Goal: Task Accomplishment & Management: Complete application form

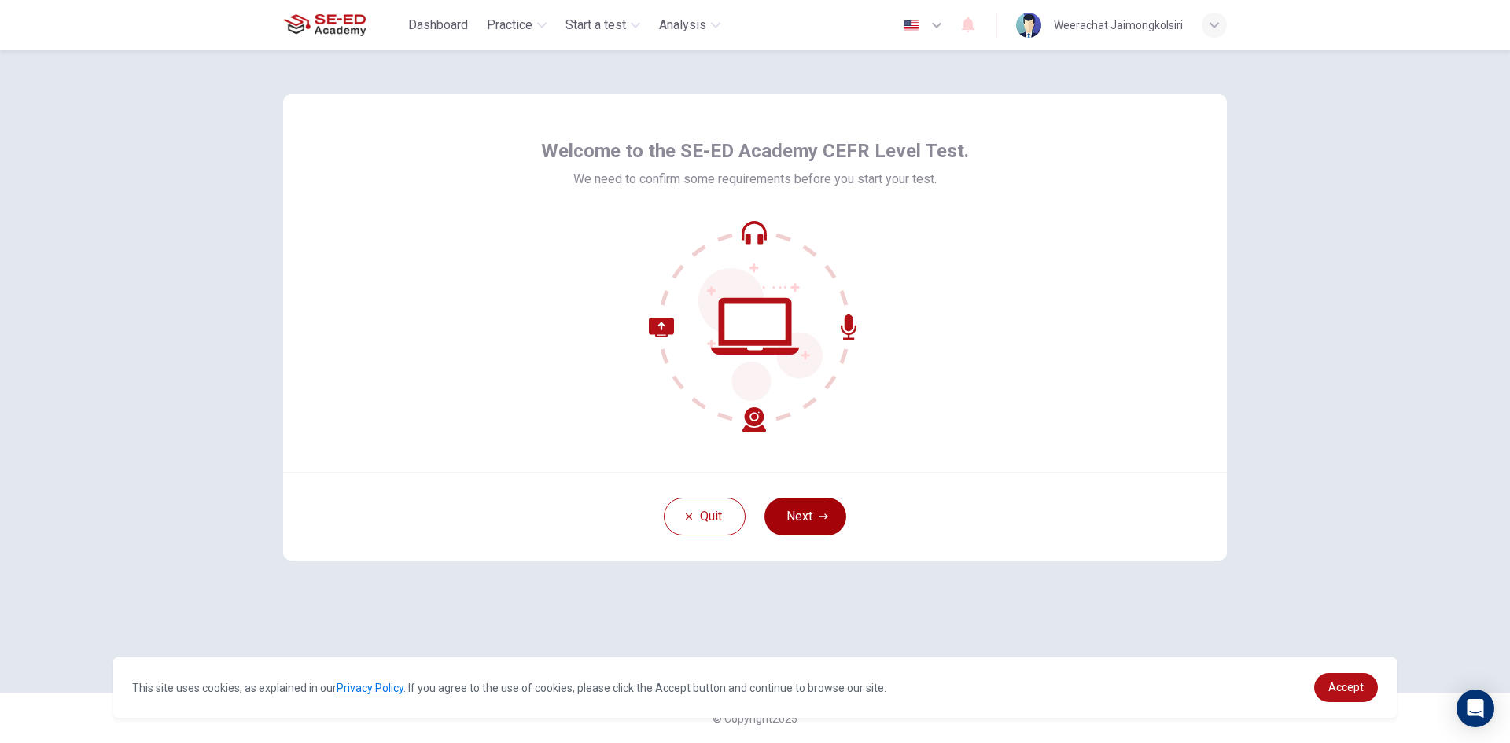
click at [798, 525] on button "Next" at bounding box center [805, 517] width 82 height 38
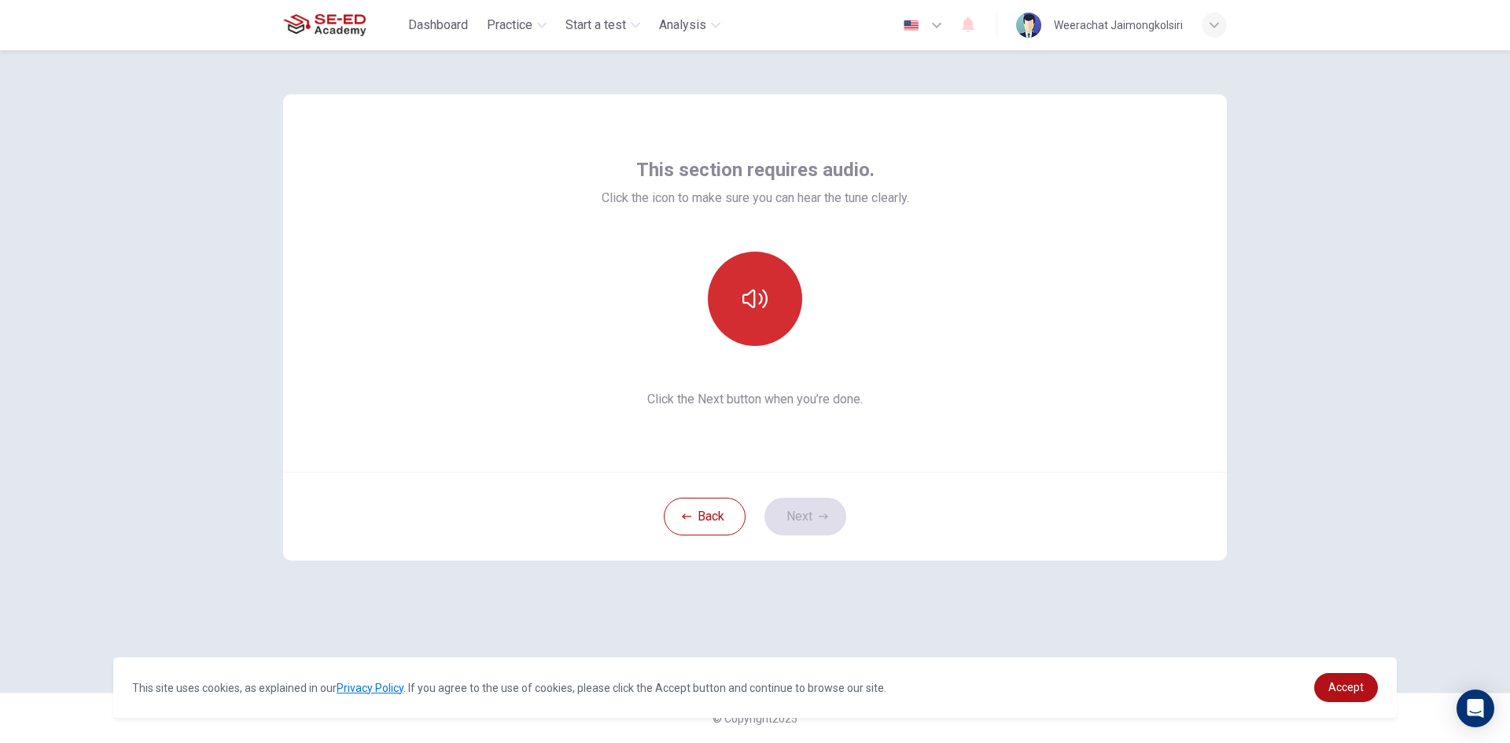
click at [753, 284] on button "button" at bounding box center [755, 299] width 94 height 94
click at [793, 414] on div "This section requires audio. Click the icon to make sure you can hear the tune …" at bounding box center [755, 282] width 944 height 377
click at [751, 307] on icon "button" at bounding box center [754, 298] width 25 height 19
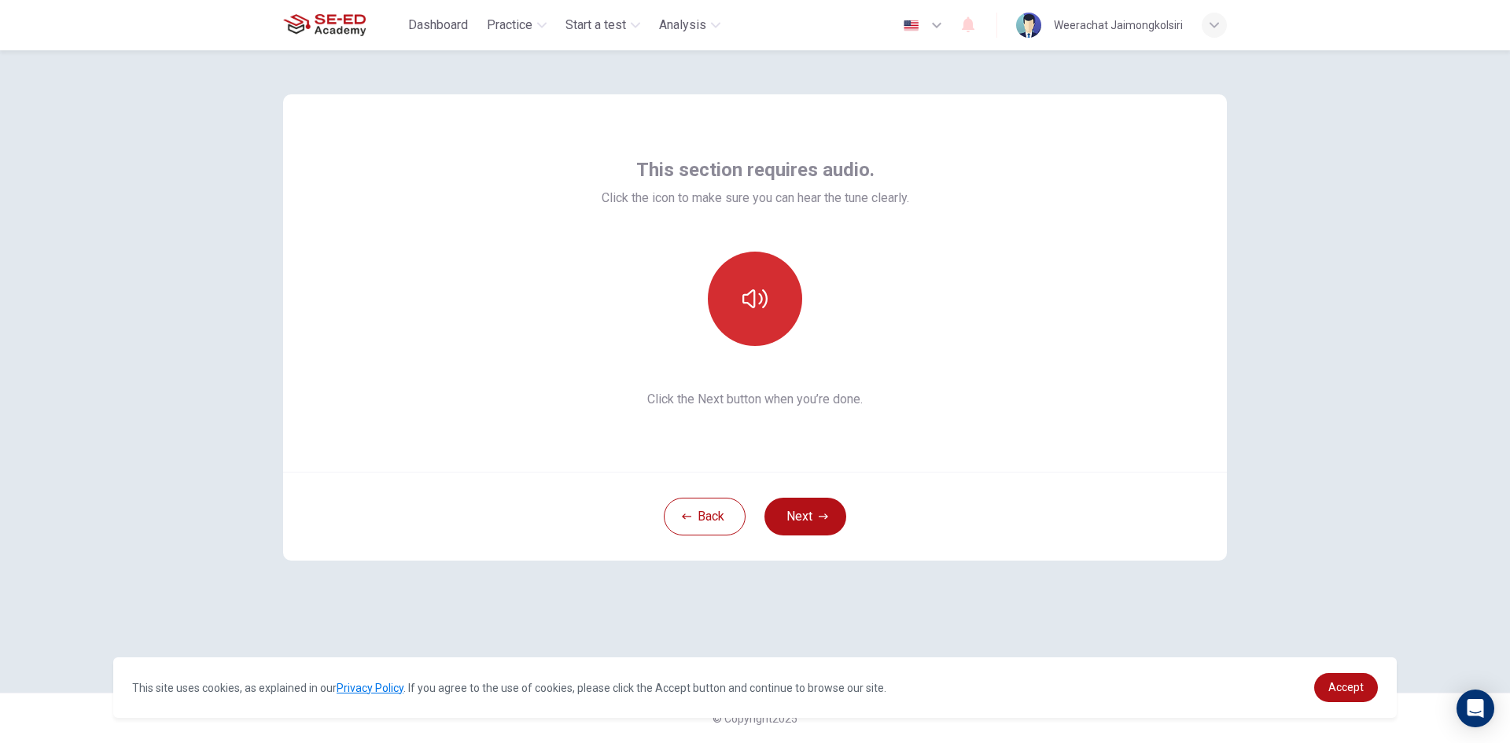
click at [751, 307] on icon "button" at bounding box center [754, 298] width 25 height 19
click at [761, 307] on icon "button" at bounding box center [754, 298] width 25 height 25
click at [780, 326] on button "button" at bounding box center [755, 299] width 94 height 94
click at [767, 321] on button "button" at bounding box center [755, 299] width 94 height 94
click at [791, 307] on button "button" at bounding box center [755, 299] width 94 height 94
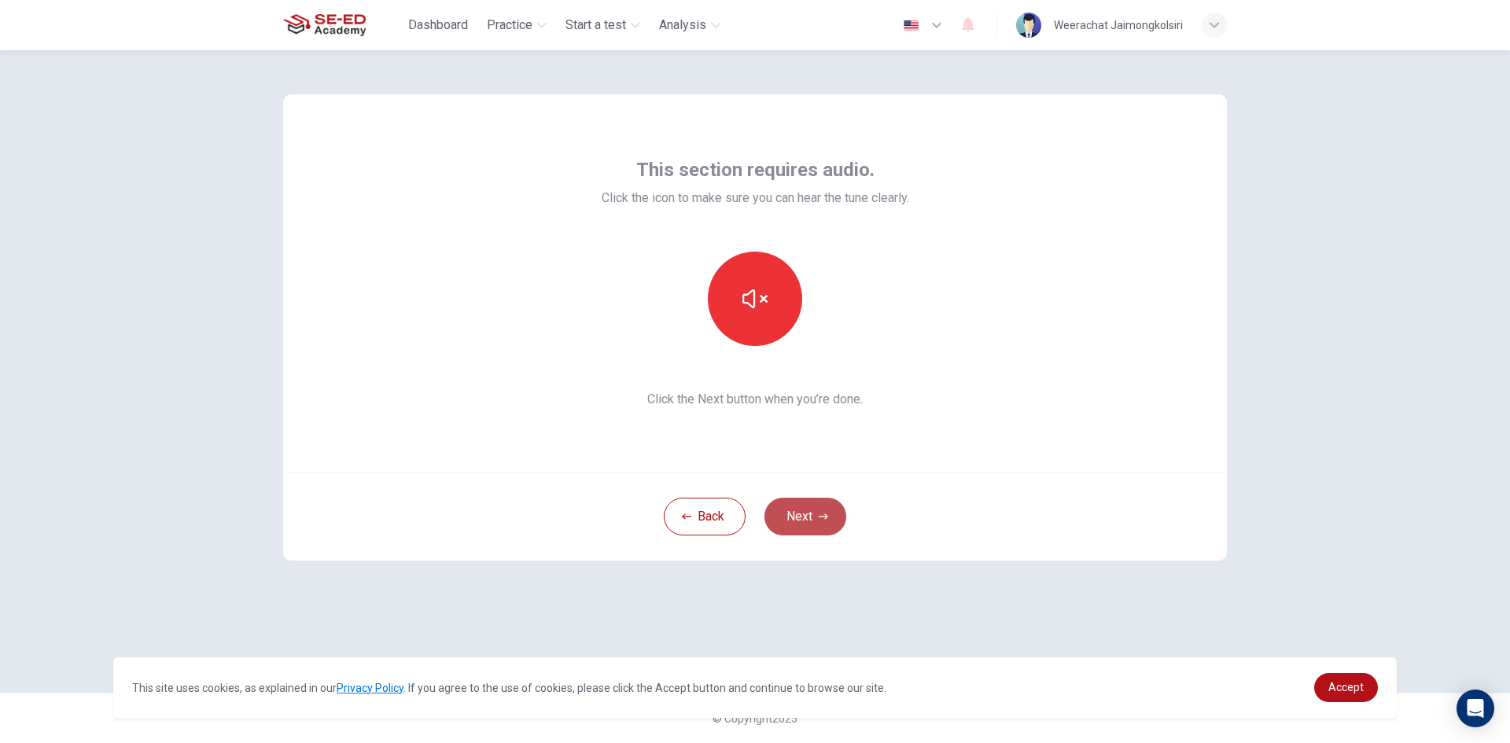
click at [838, 513] on button "Next" at bounding box center [805, 517] width 82 height 38
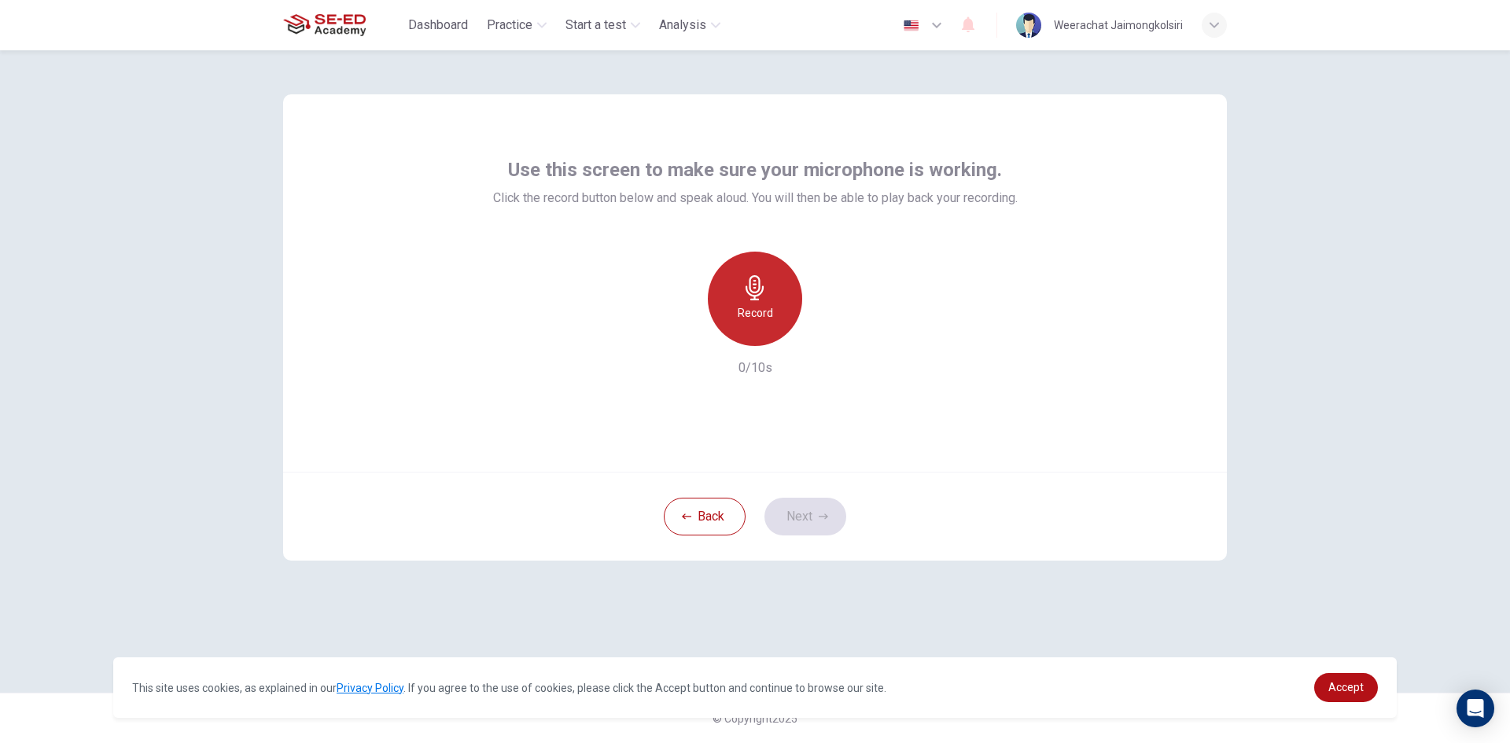
click at [771, 318] on h6 "Record" at bounding box center [755, 313] width 35 height 19
click at [814, 516] on button "Next" at bounding box center [805, 517] width 82 height 38
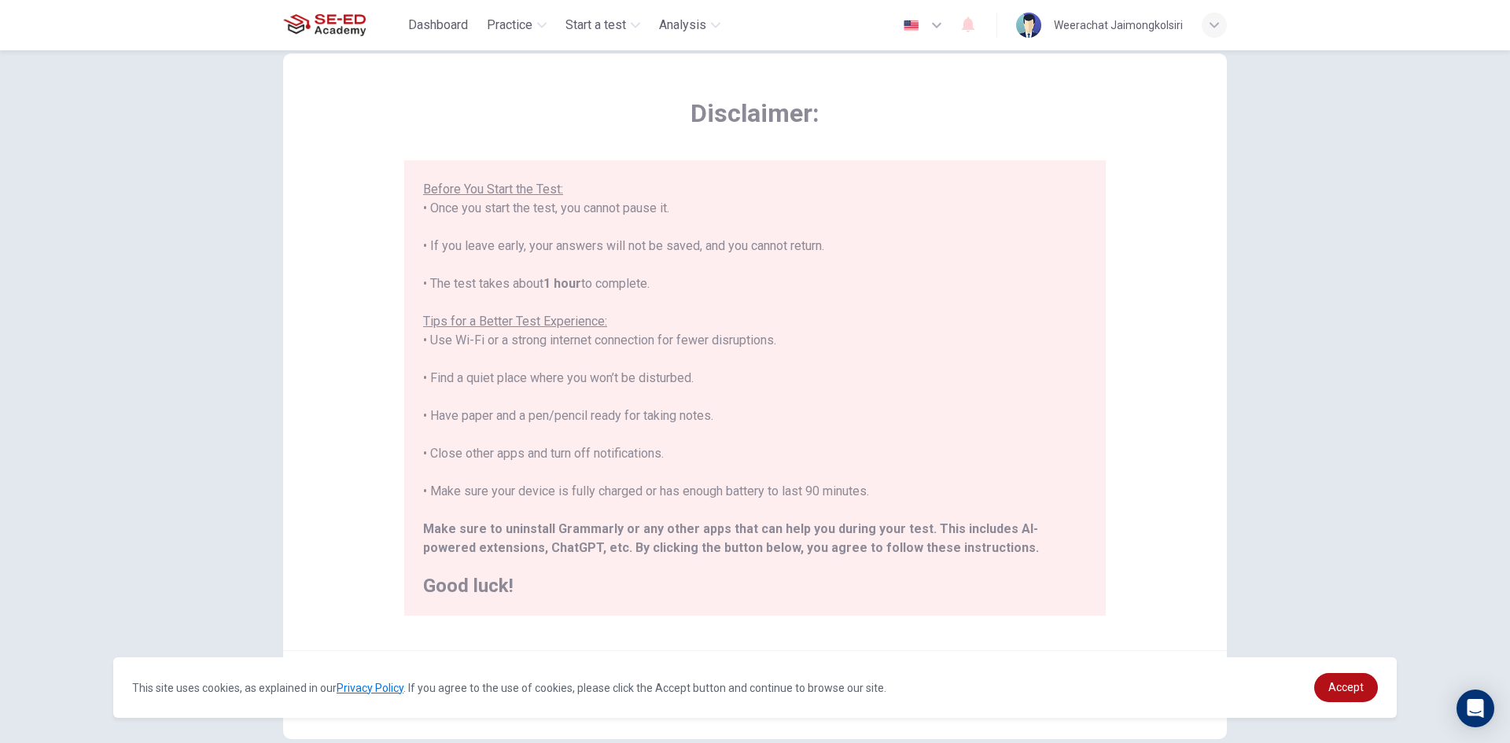
scroll to position [79, 0]
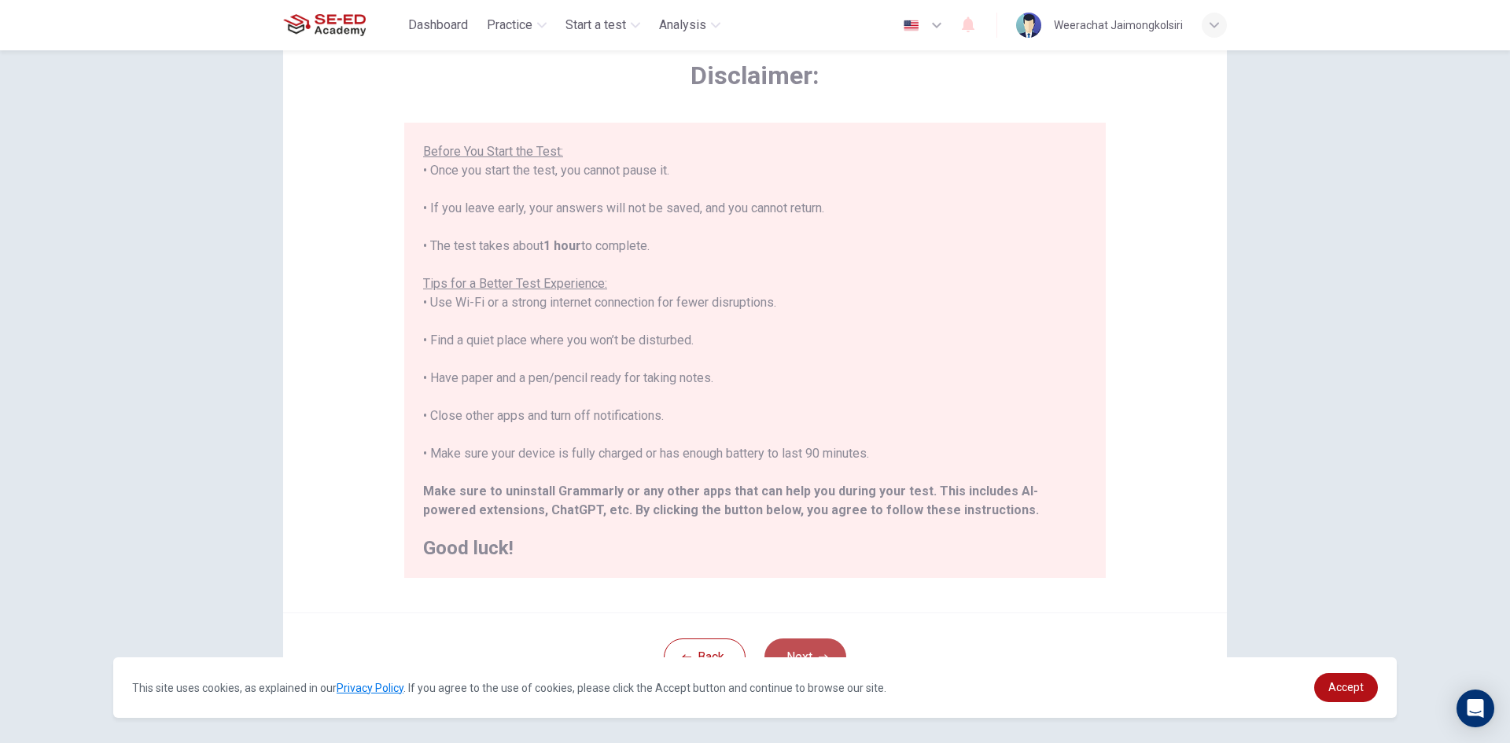
click at [823, 646] on button "Next" at bounding box center [805, 658] width 82 height 38
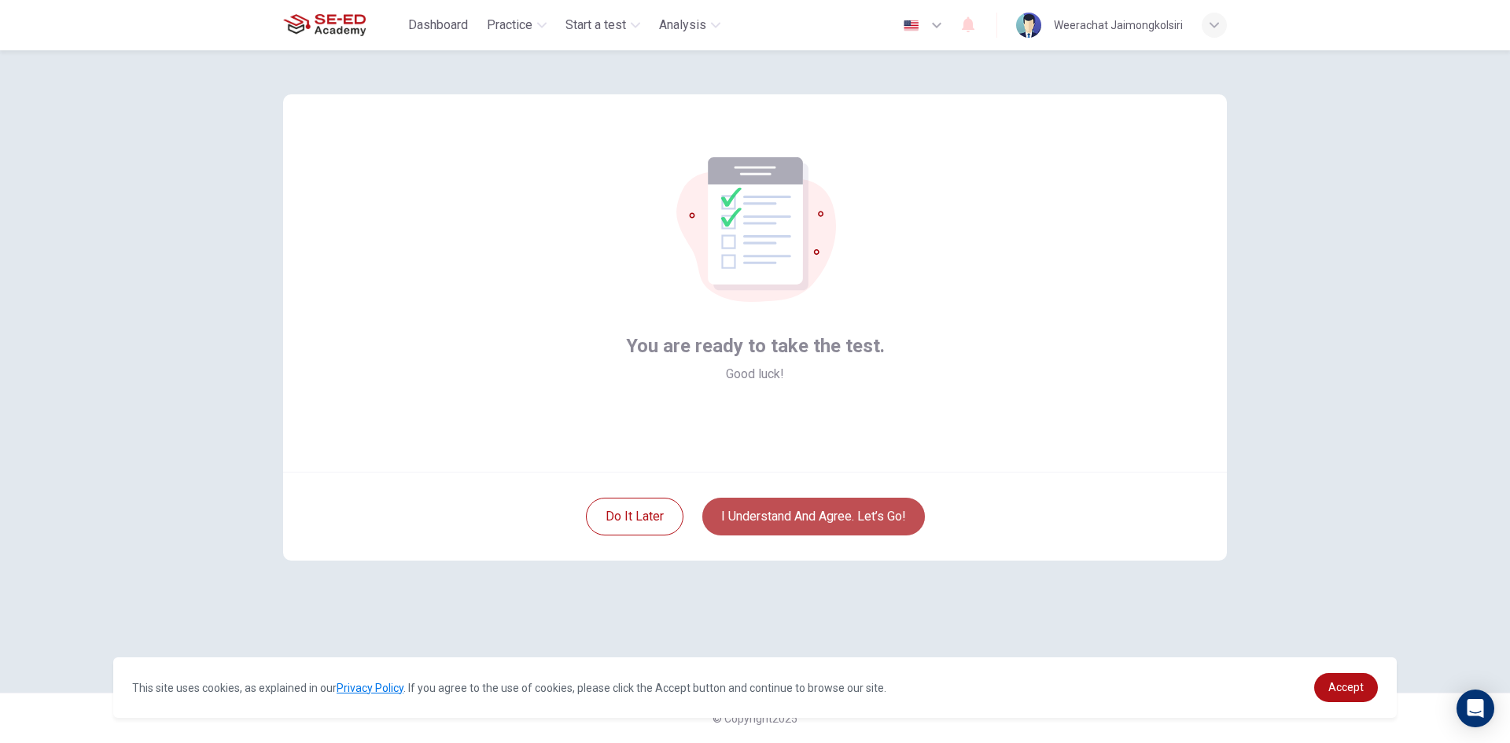
click at [808, 512] on button "I understand and agree. Let’s go!" at bounding box center [813, 517] width 223 height 38
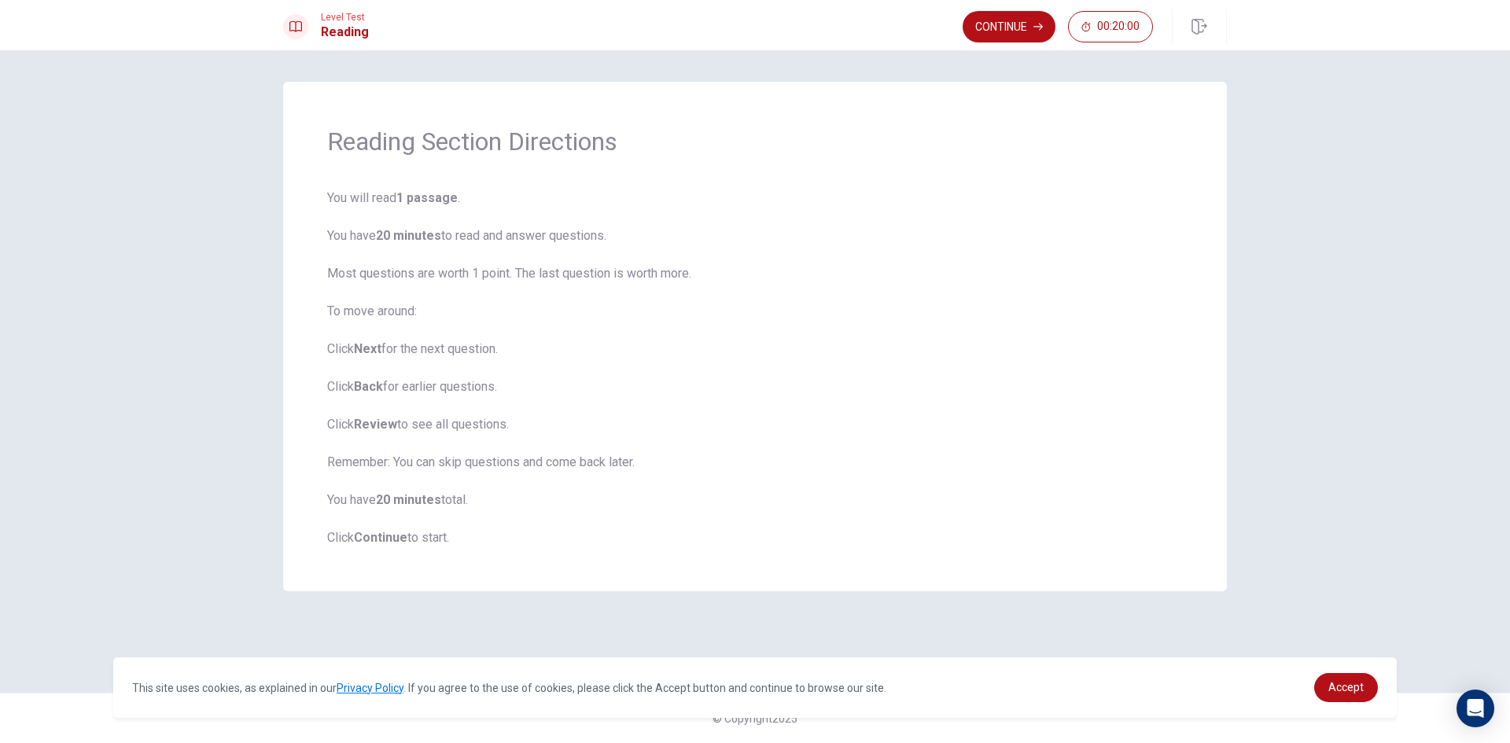
drag, startPoint x: 342, startPoint y: 235, endPoint x: 432, endPoint y: 230, distance: 89.8
click at [432, 230] on span "You will read 1 passage . You have 20 minutes to read and answer questions. Mos…" at bounding box center [755, 368] width 856 height 359
click at [461, 538] on span "You will read 1 passage . You have 20 minutes to read and answer questions. Mos…" at bounding box center [755, 368] width 856 height 359
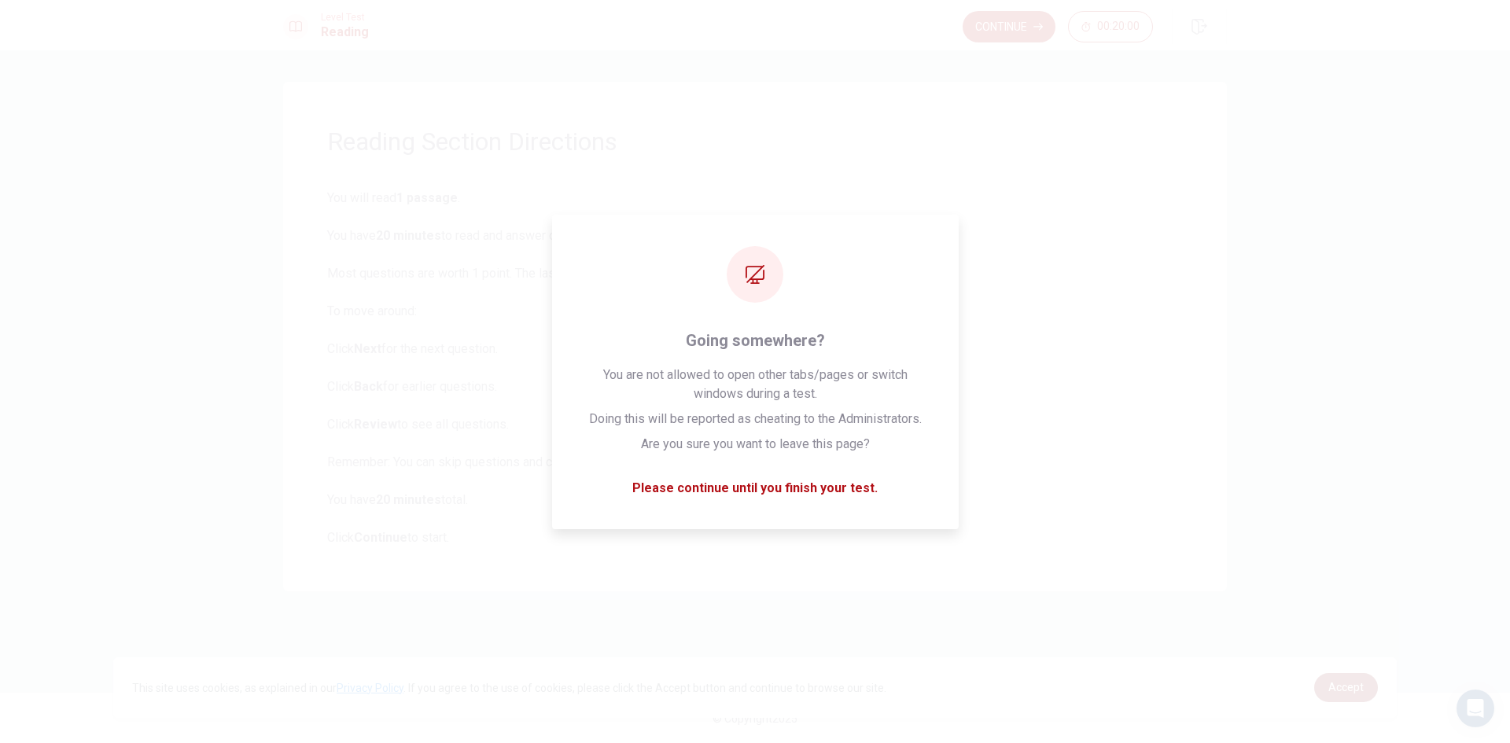
click at [1339, 687] on span "Accept" at bounding box center [1345, 687] width 35 height 13
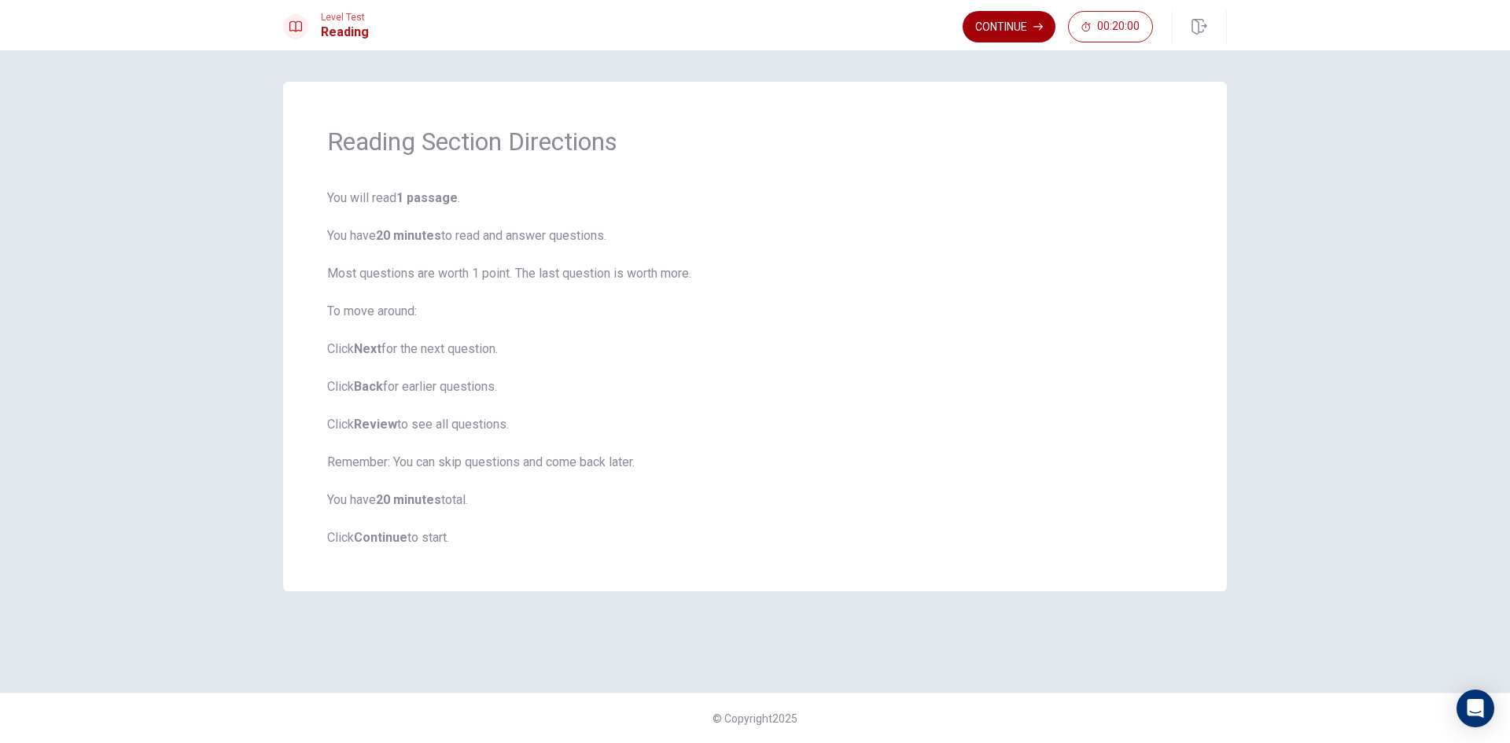
click at [1037, 23] on icon "button" at bounding box center [1037, 26] width 9 height 9
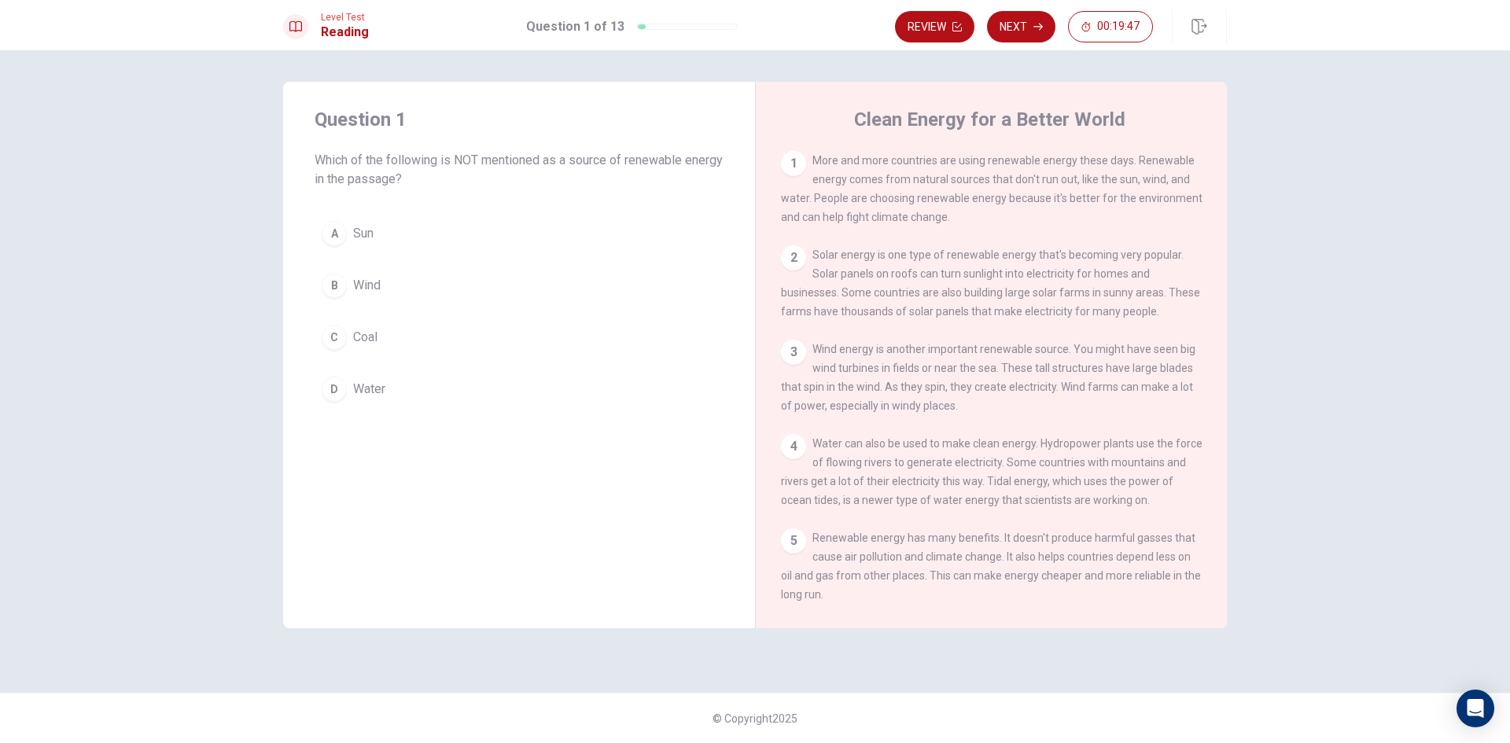
click at [1279, 317] on div "Question 1 Which of the following is NOT mentioned as a source of renewable ene…" at bounding box center [755, 396] width 1510 height 693
drag, startPoint x: 425, startPoint y: 160, endPoint x: 648, endPoint y: 164, distance: 222.6
click at [648, 164] on span "Which of the following is NOT mentioned as a source of renewable energy in the …" at bounding box center [519, 170] width 409 height 38
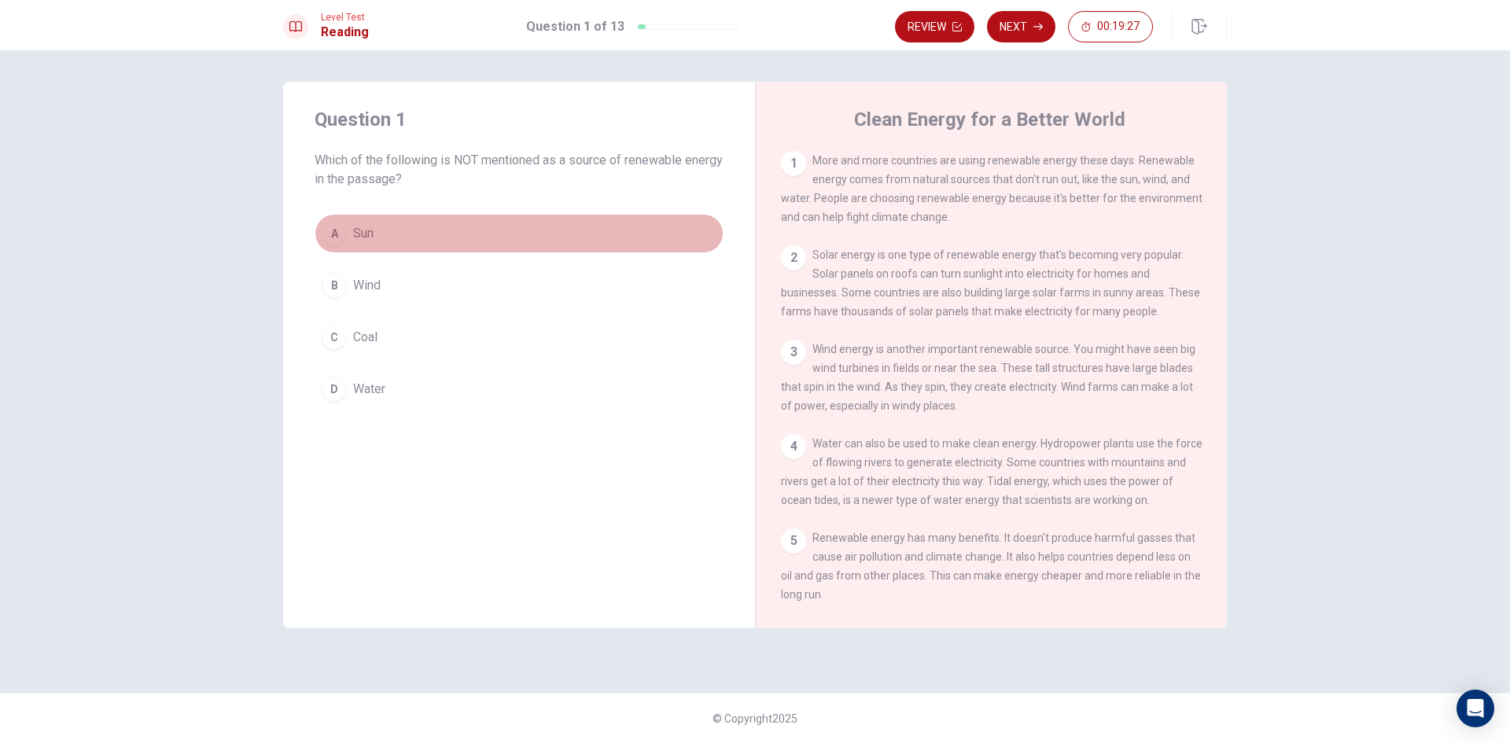
click at [359, 240] on span "Sun" at bounding box center [363, 233] width 20 height 19
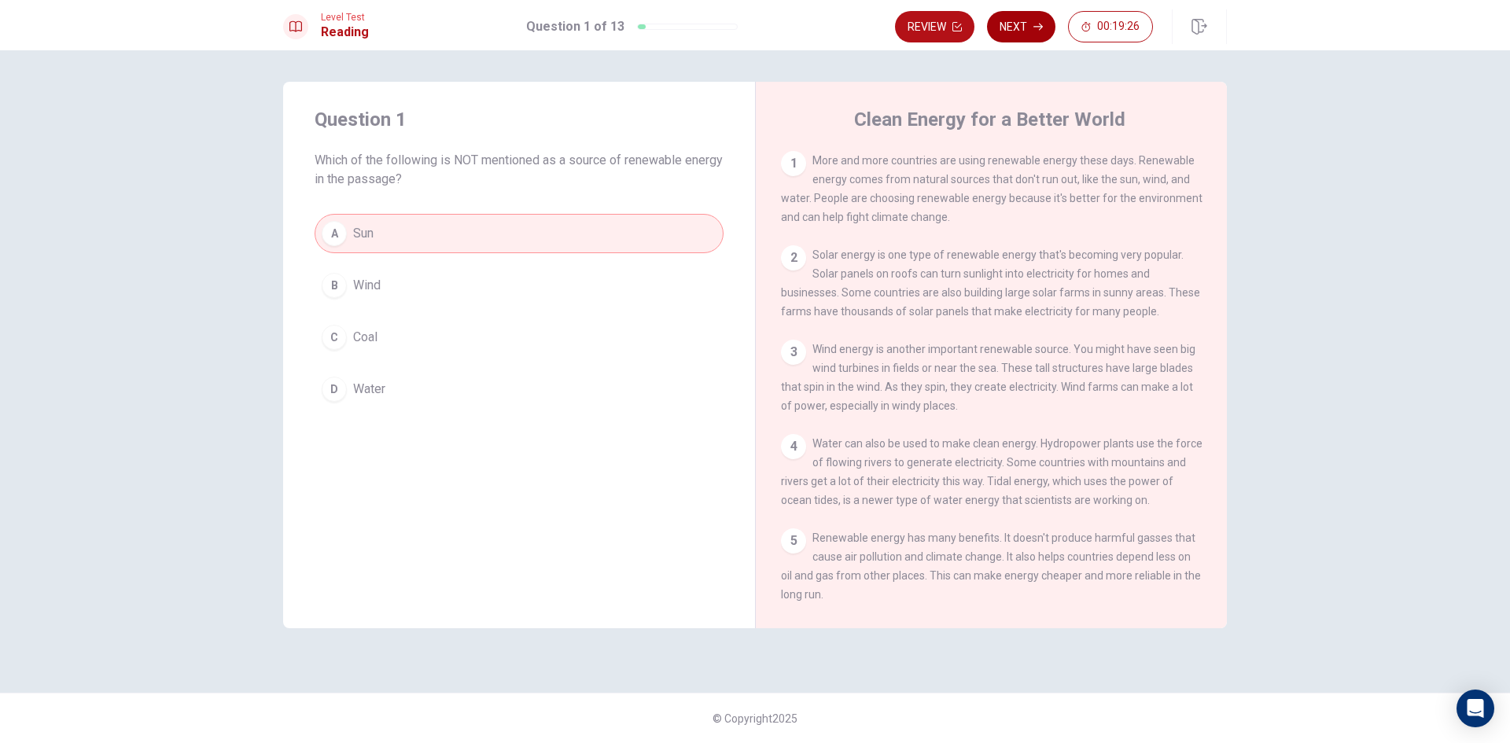
click at [1020, 24] on button "Next" at bounding box center [1021, 26] width 68 height 31
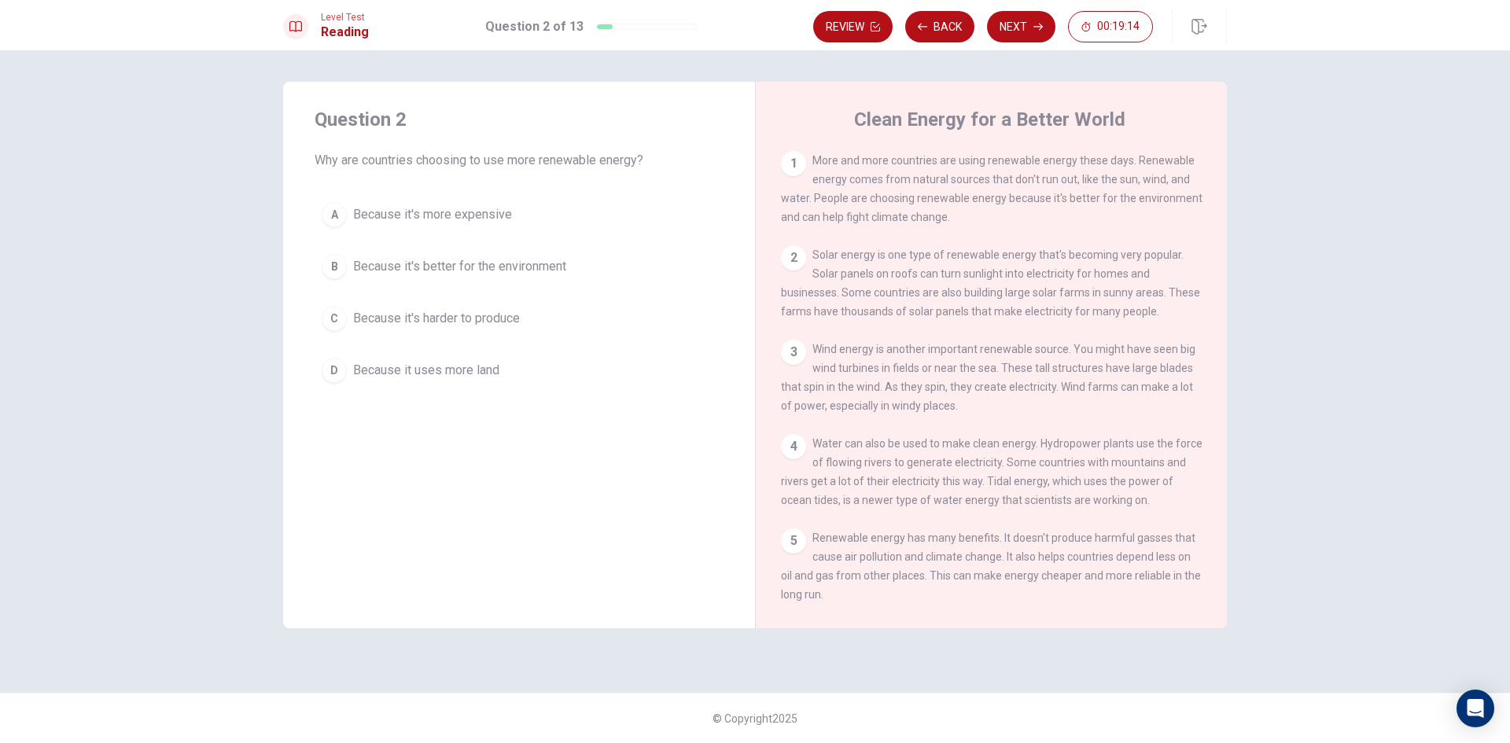
drag, startPoint x: 326, startPoint y: 155, endPoint x: 809, endPoint y: 61, distance: 492.7
click at [810, 64] on div "Question 2 Why are countries choosing to use more renewable energy? A Because i…" at bounding box center [755, 396] width 1510 height 693
drag, startPoint x: 340, startPoint y: 169, endPoint x: 440, endPoint y: 165, distance: 99.9
click at [440, 165] on span "Why are countries choosing to use more renewable energy?" at bounding box center [519, 160] width 409 height 19
drag, startPoint x: 455, startPoint y: 161, endPoint x: 538, endPoint y: 164, distance: 82.6
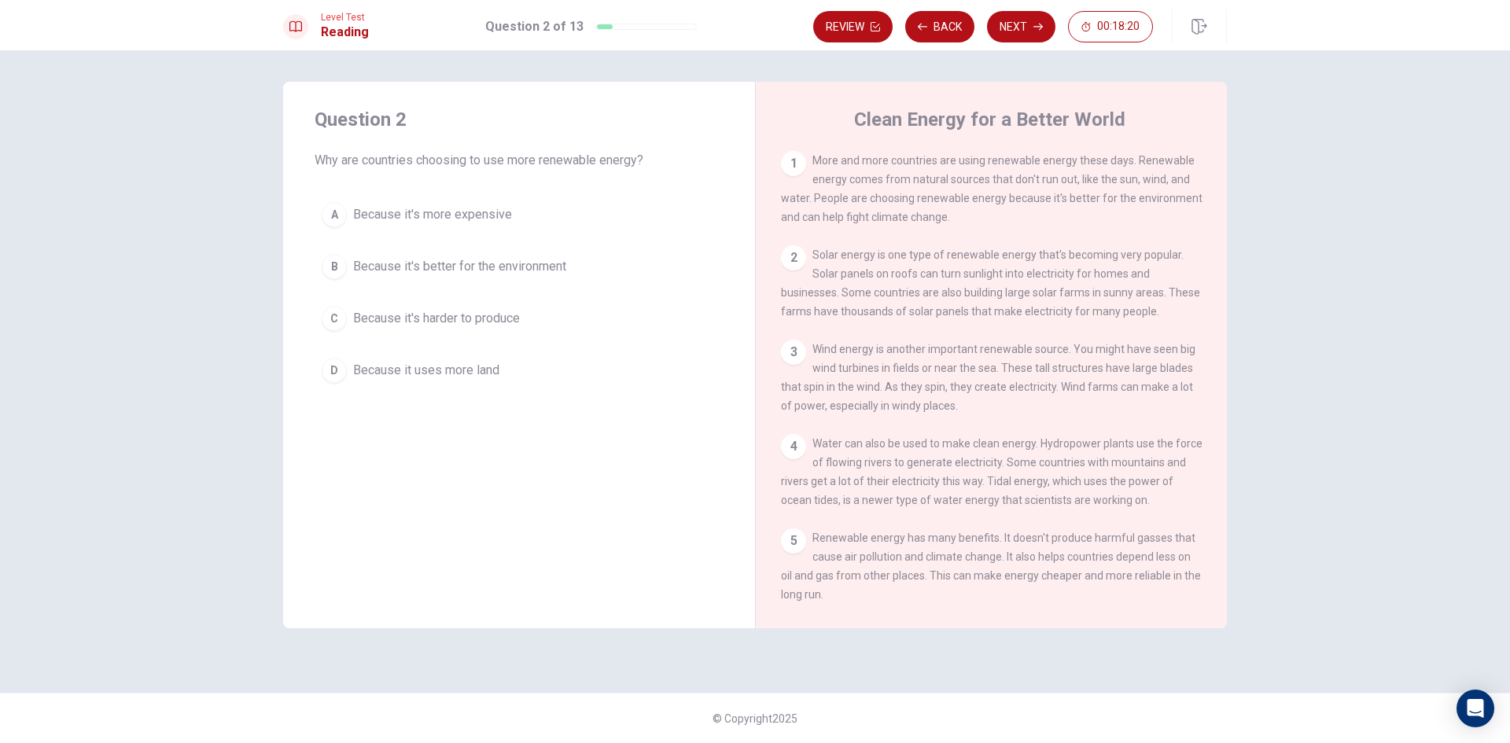
click at [538, 164] on span "Why are countries choosing to use more renewable energy?" at bounding box center [519, 160] width 409 height 19
click at [477, 271] on span "Because it's better for the environment" at bounding box center [459, 266] width 213 height 19
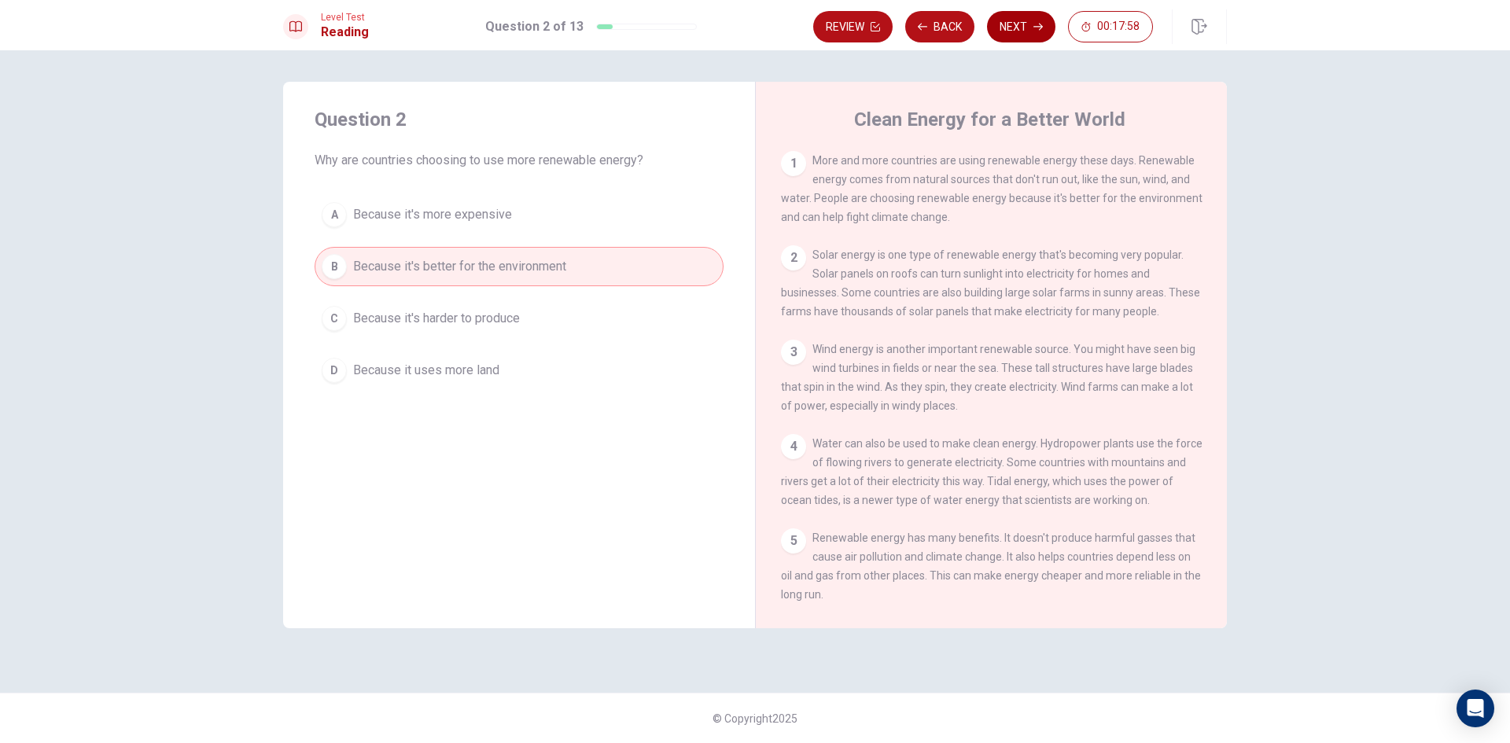
click at [1031, 18] on button "Next" at bounding box center [1021, 26] width 68 height 31
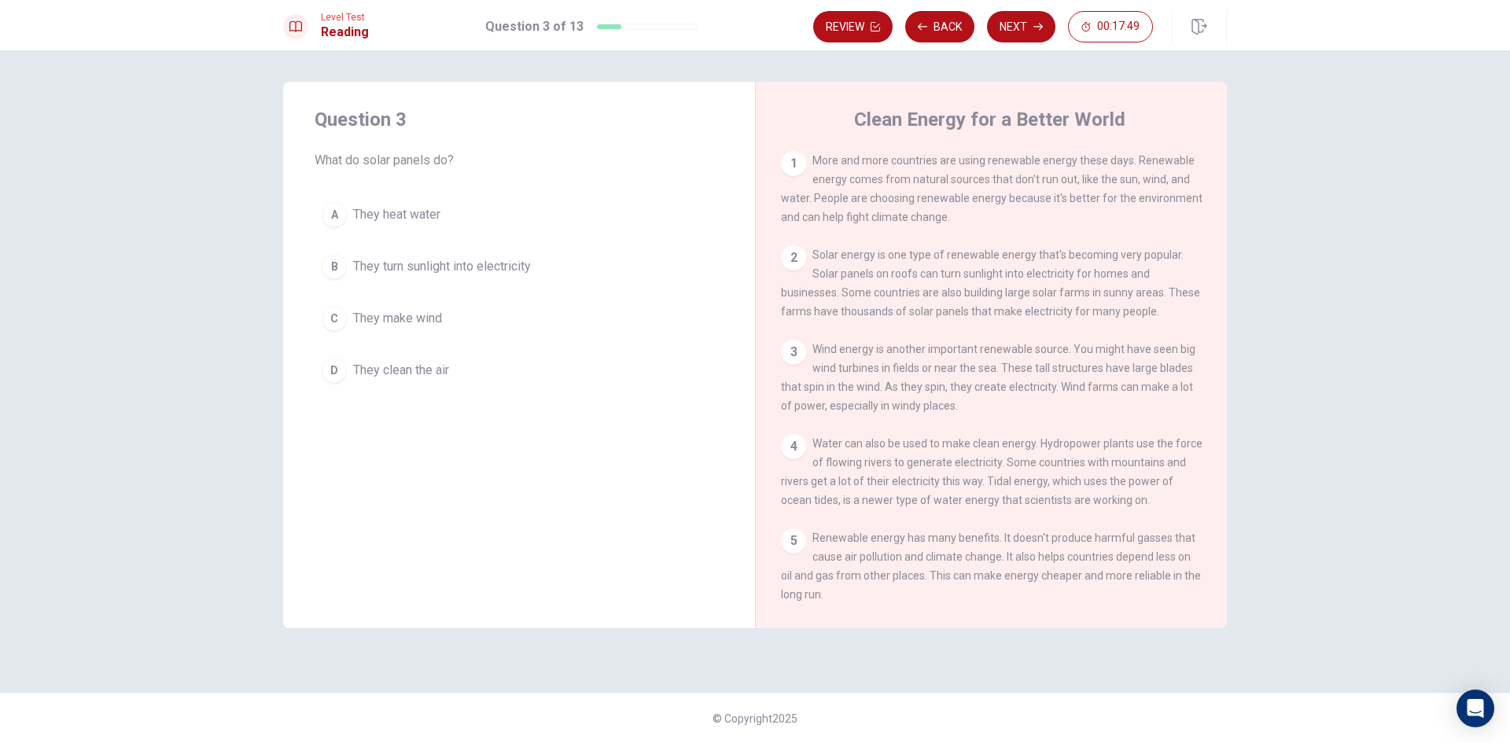
click at [325, 263] on div "B" at bounding box center [334, 266] width 25 height 25
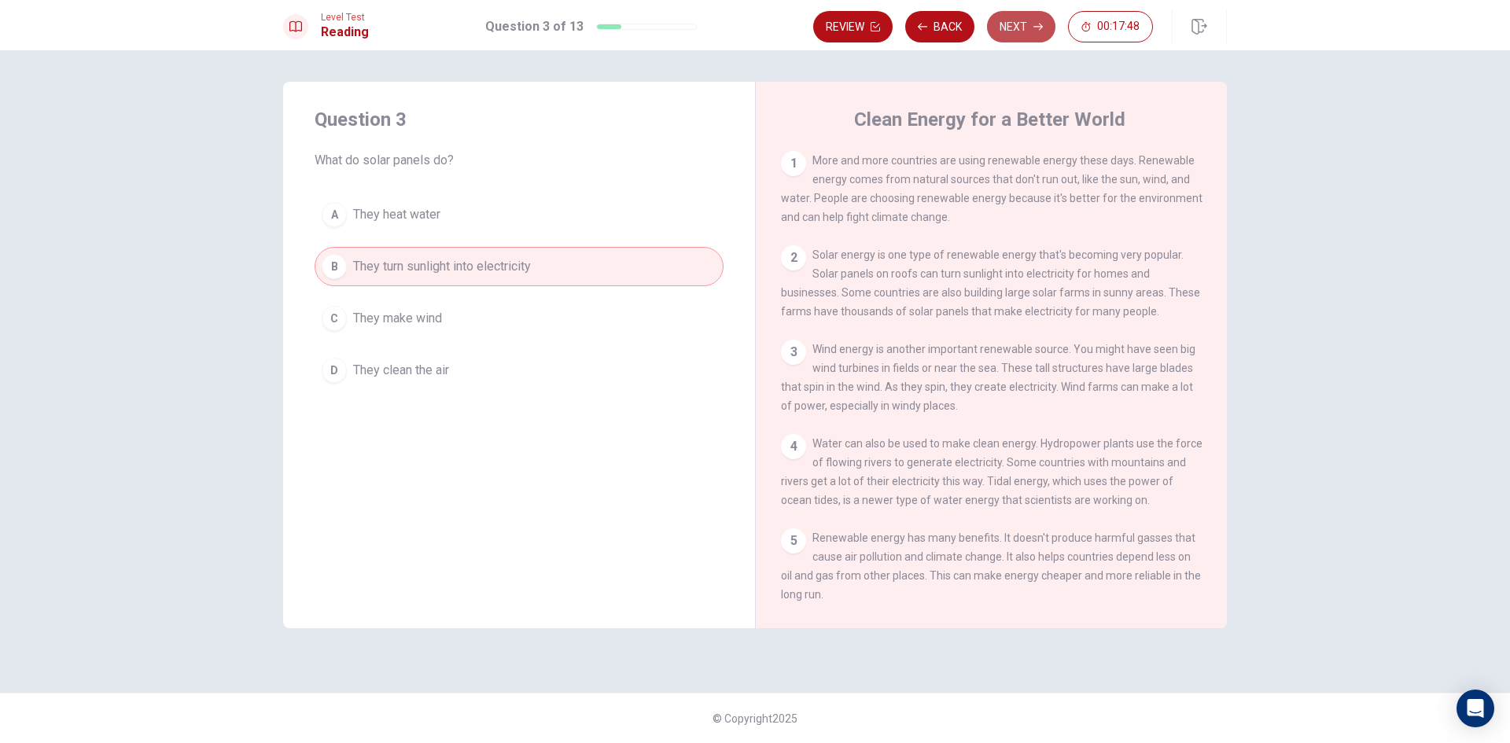
click at [997, 20] on button "Next" at bounding box center [1021, 26] width 68 height 31
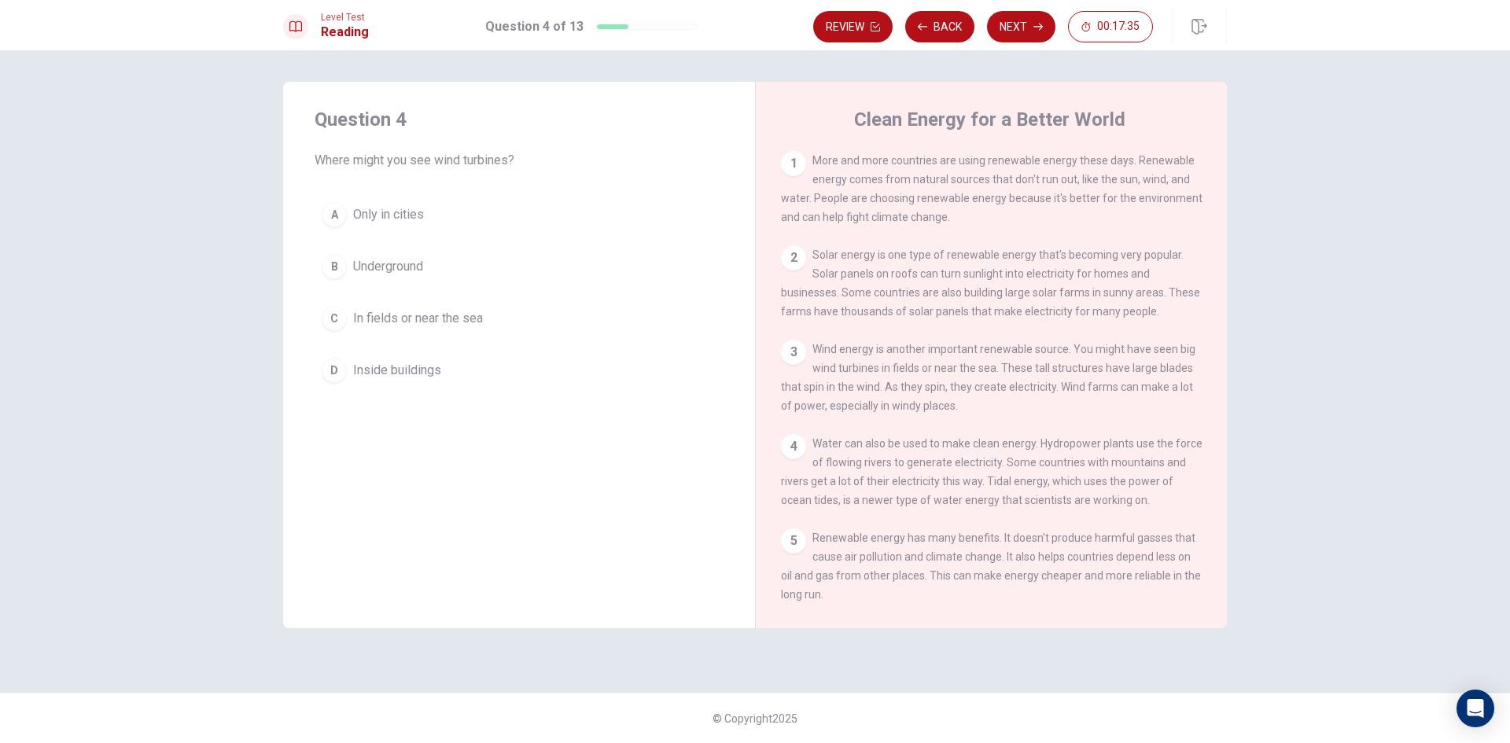
click at [384, 272] on span "Underground" at bounding box center [388, 266] width 70 height 19
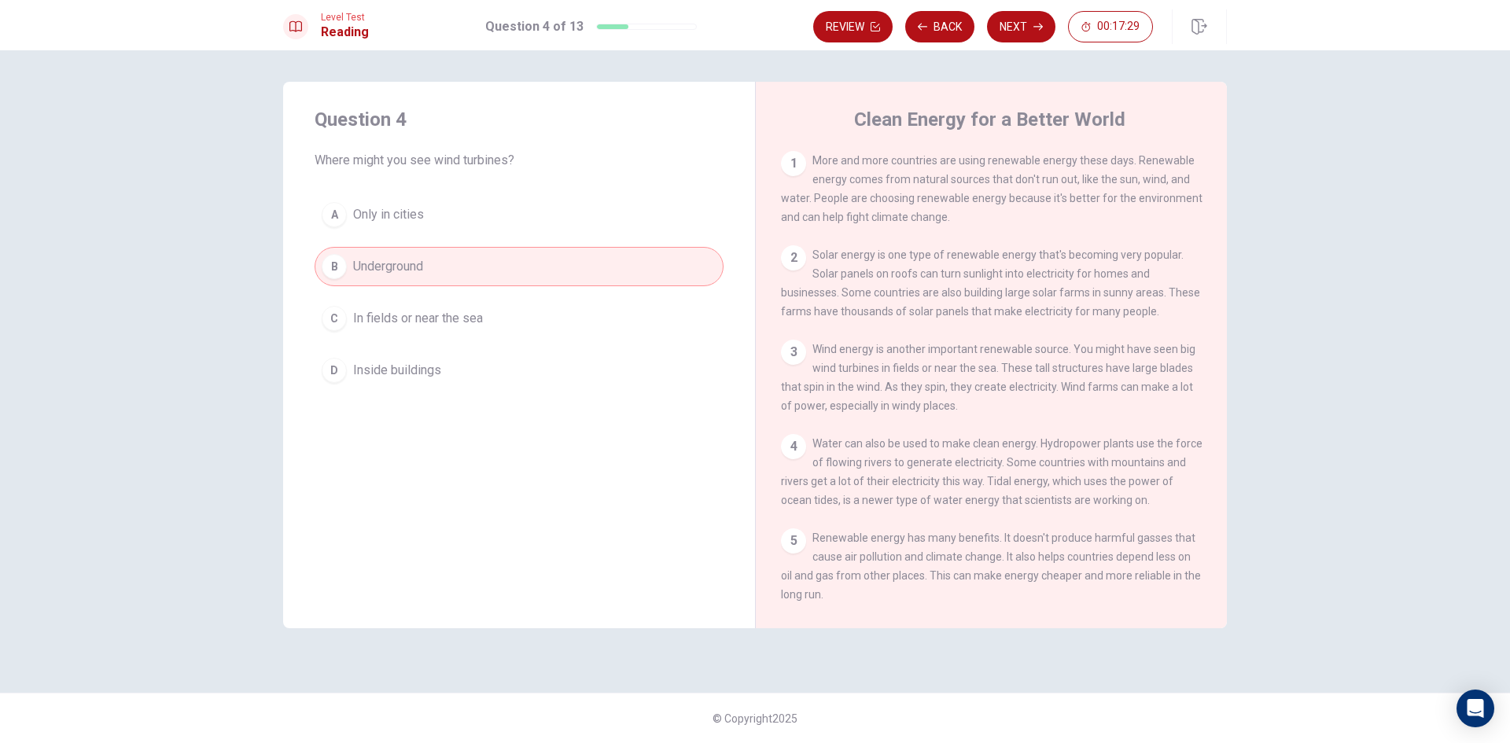
drag, startPoint x: 838, startPoint y: 153, endPoint x: 955, endPoint y: 310, distance: 195.0
click at [1010, 204] on div "1 More and more countries are using renewable energy these days. Renewable ener…" at bounding box center [991, 188] width 421 height 75
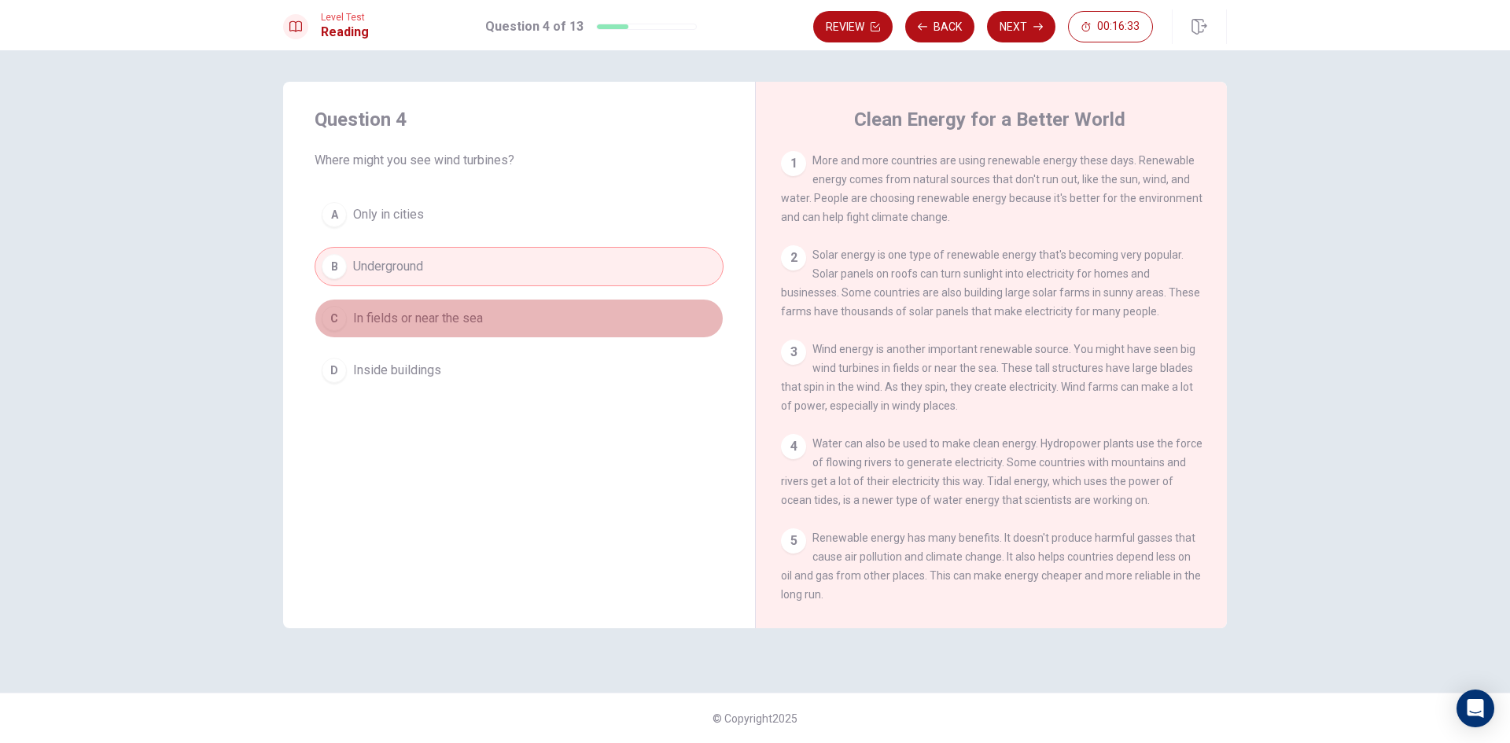
click at [398, 329] on button "C In fields or near the sea" at bounding box center [519, 318] width 409 height 39
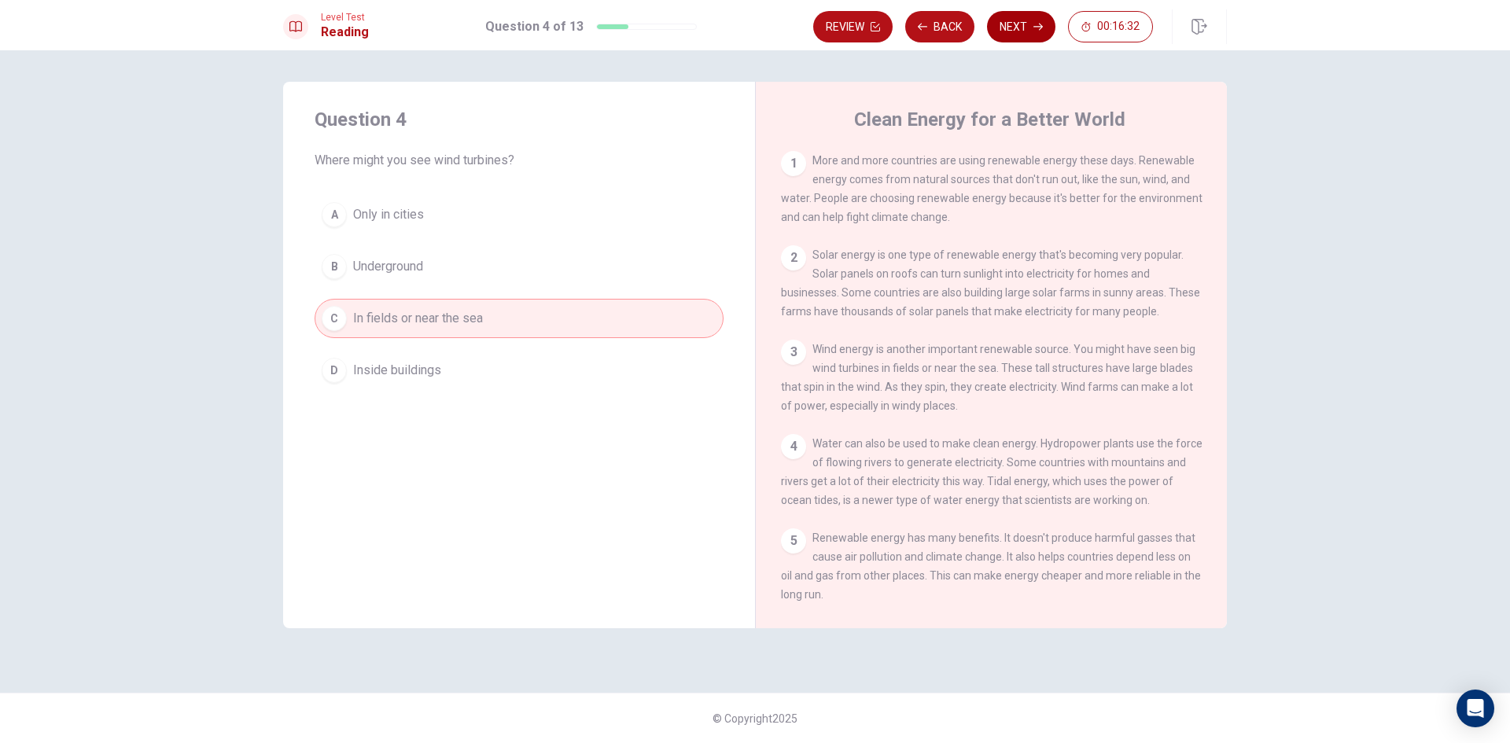
click at [1008, 26] on button "Next" at bounding box center [1021, 26] width 68 height 31
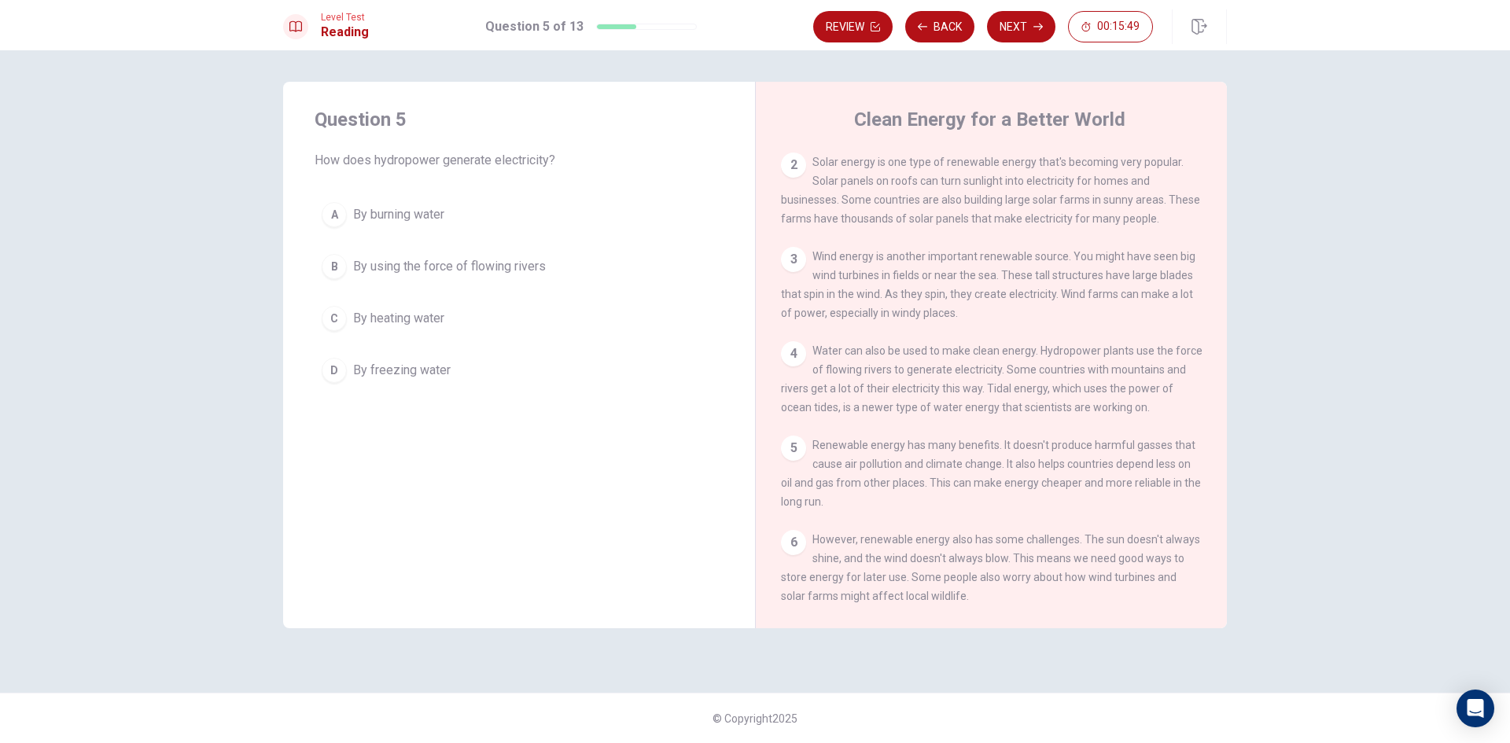
scroll to position [14, 0]
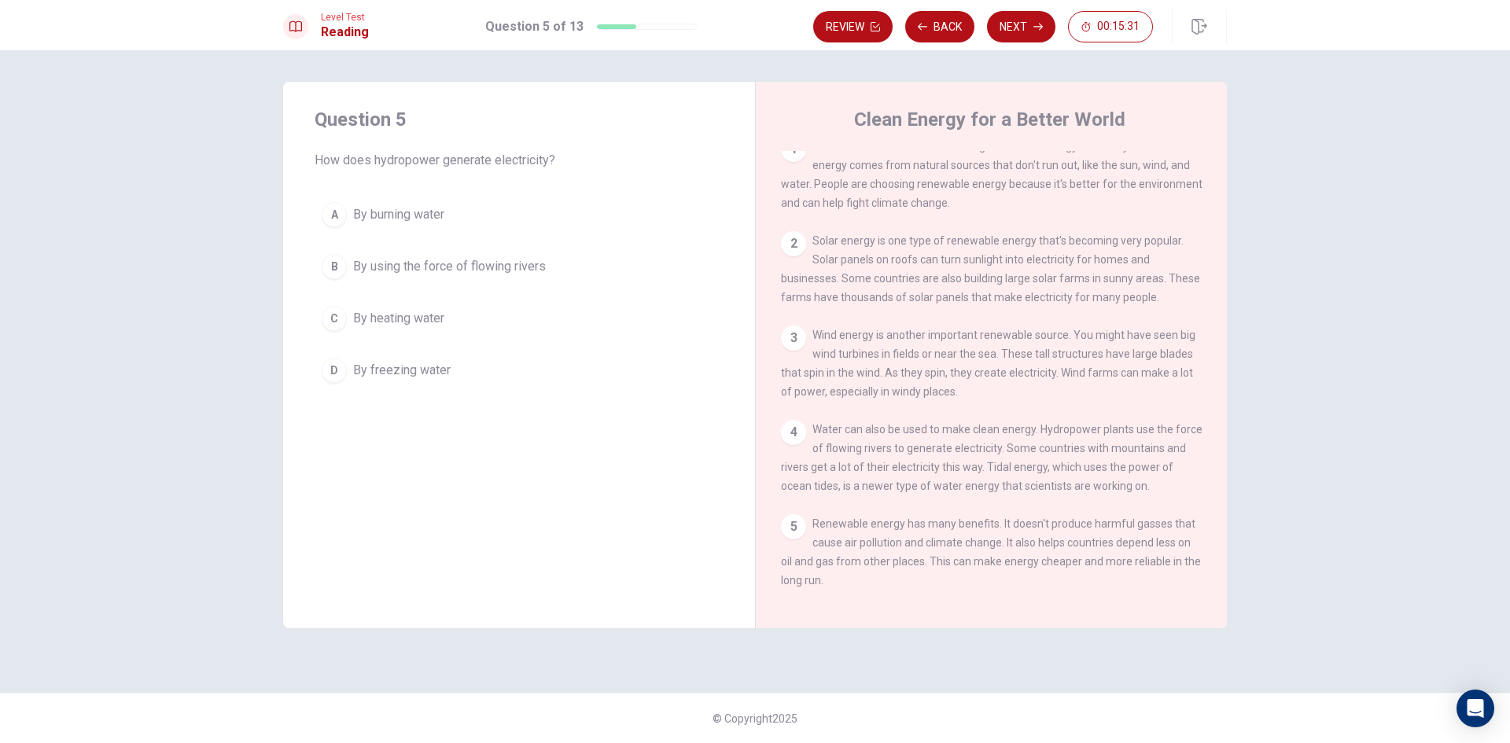
click at [393, 204] on button "A By burning water" at bounding box center [519, 214] width 409 height 39
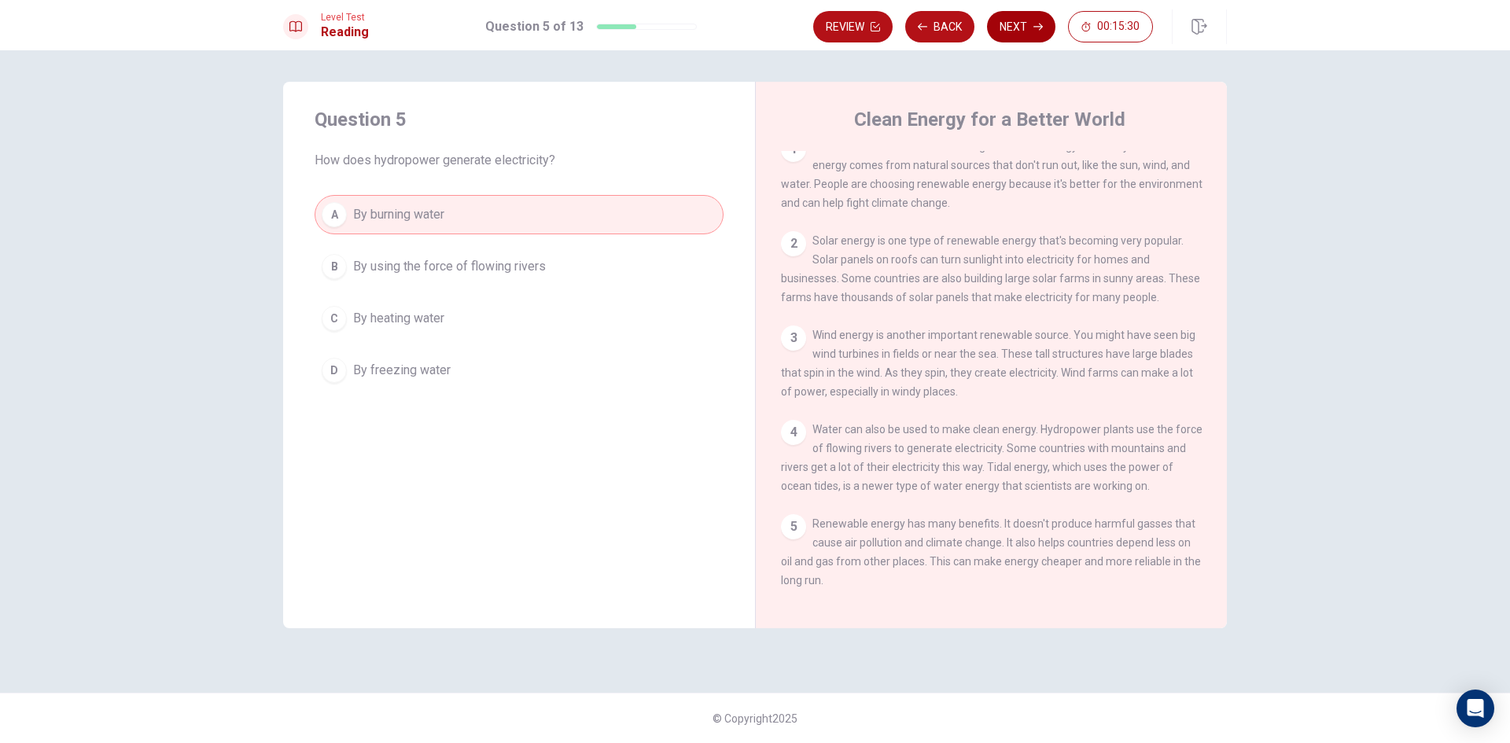
click at [1023, 22] on button "Next" at bounding box center [1021, 26] width 68 height 31
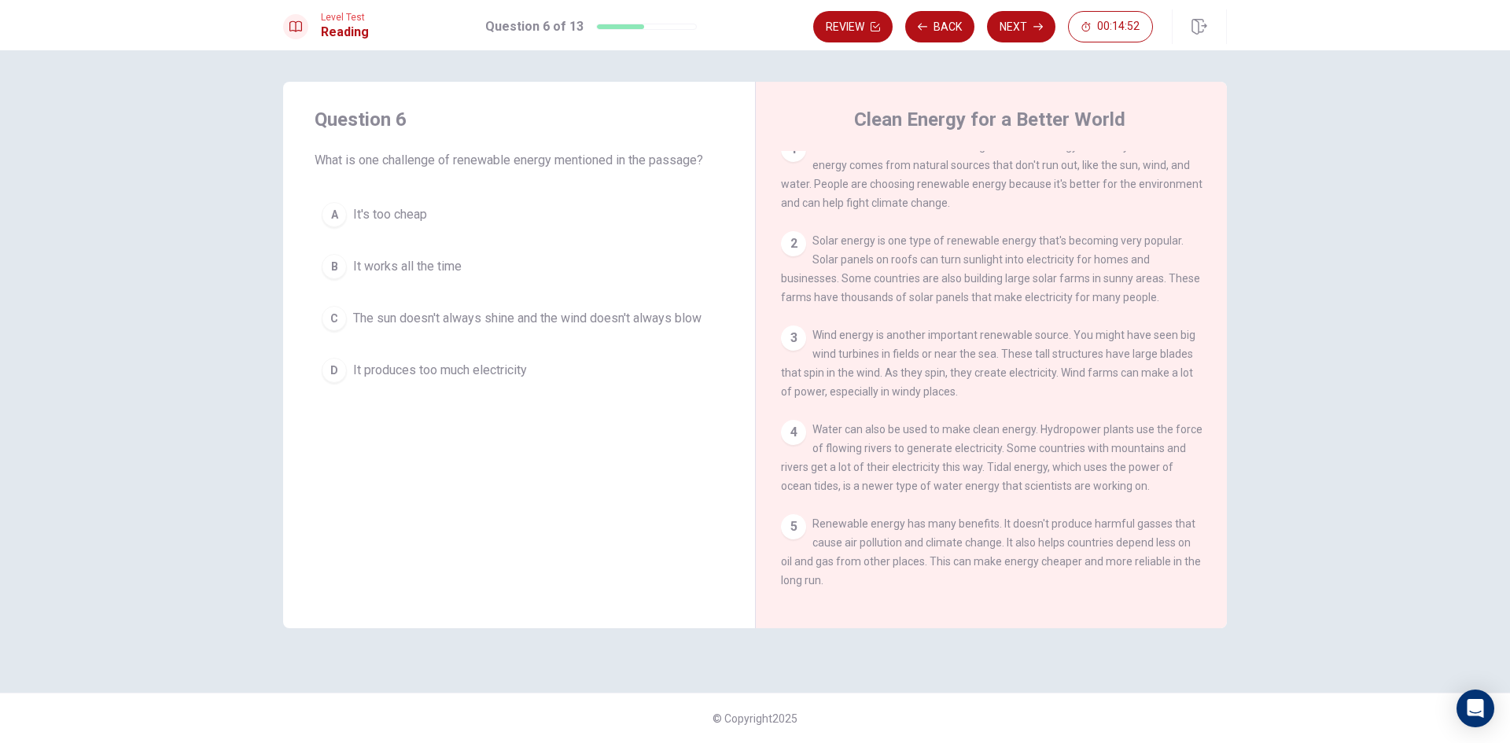
click at [451, 263] on span "It works all the time" at bounding box center [407, 266] width 109 height 19
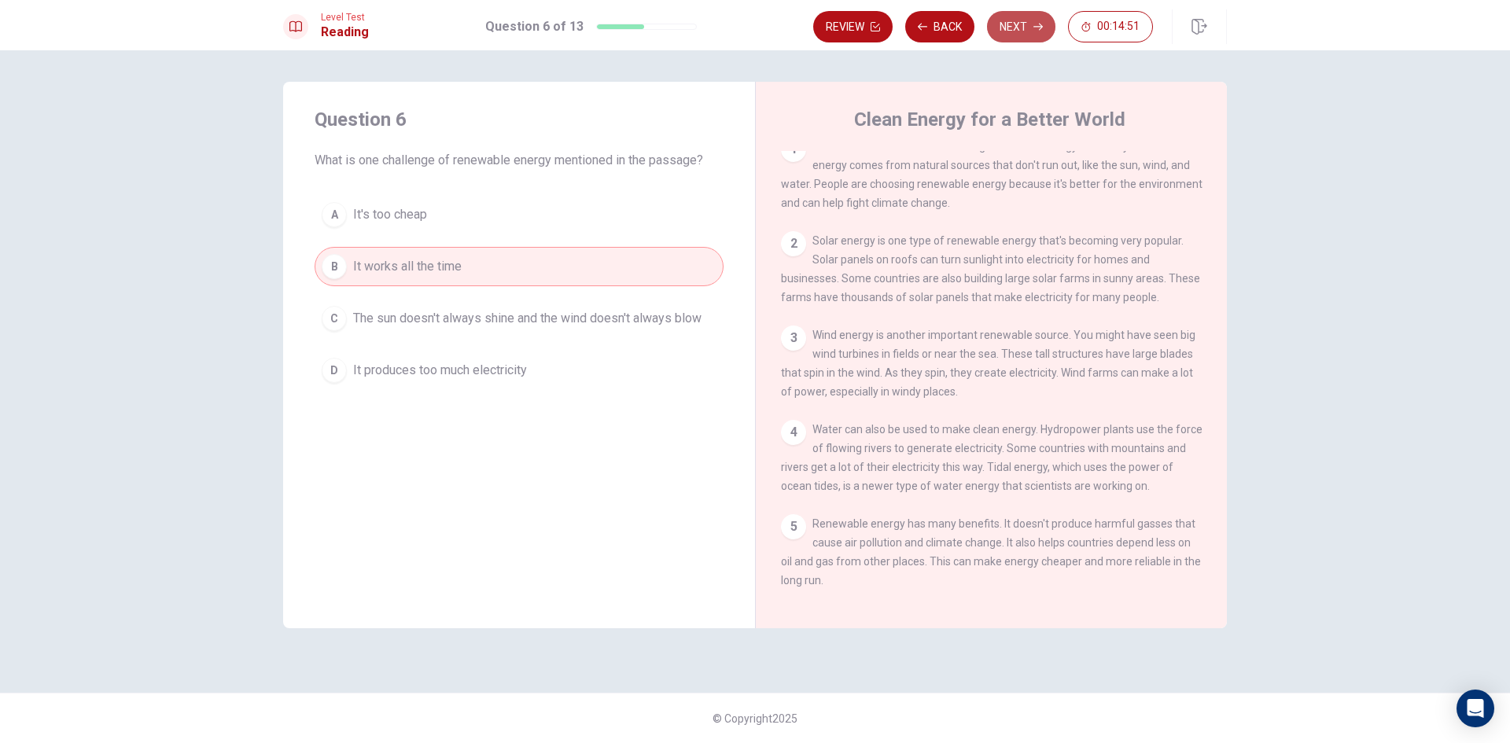
click at [1032, 38] on button "Next" at bounding box center [1021, 26] width 68 height 31
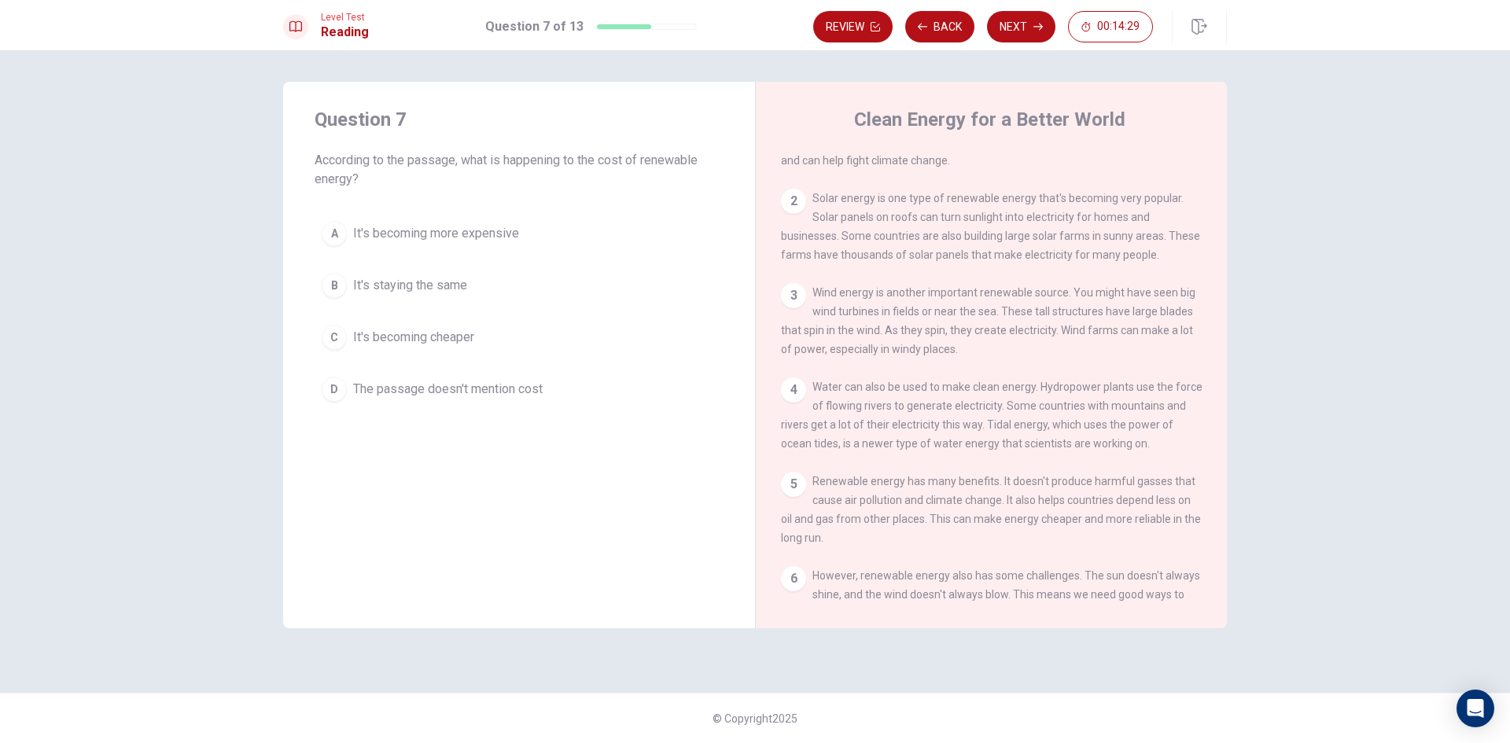
scroll to position [93, 0]
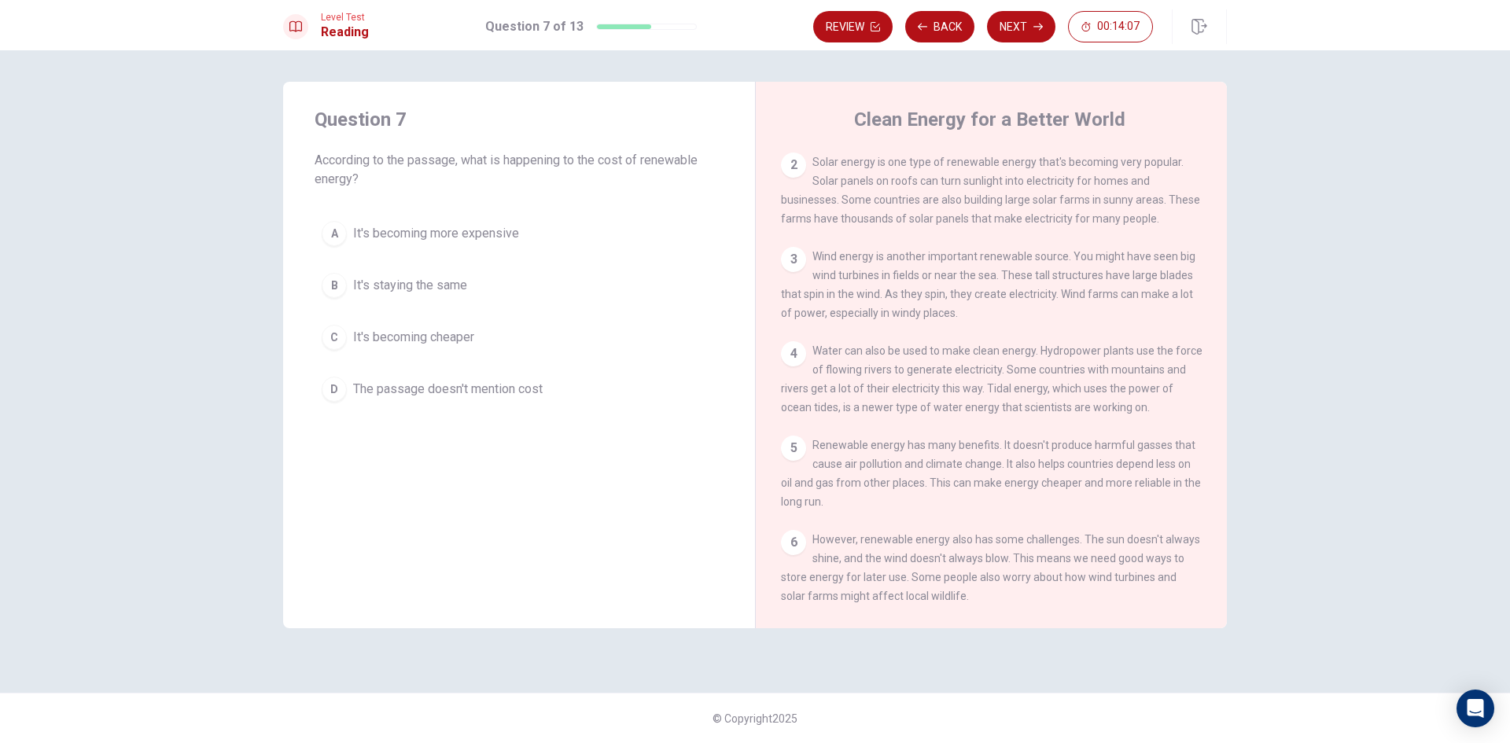
click at [422, 347] on button "C It's becoming cheaper" at bounding box center [519, 337] width 409 height 39
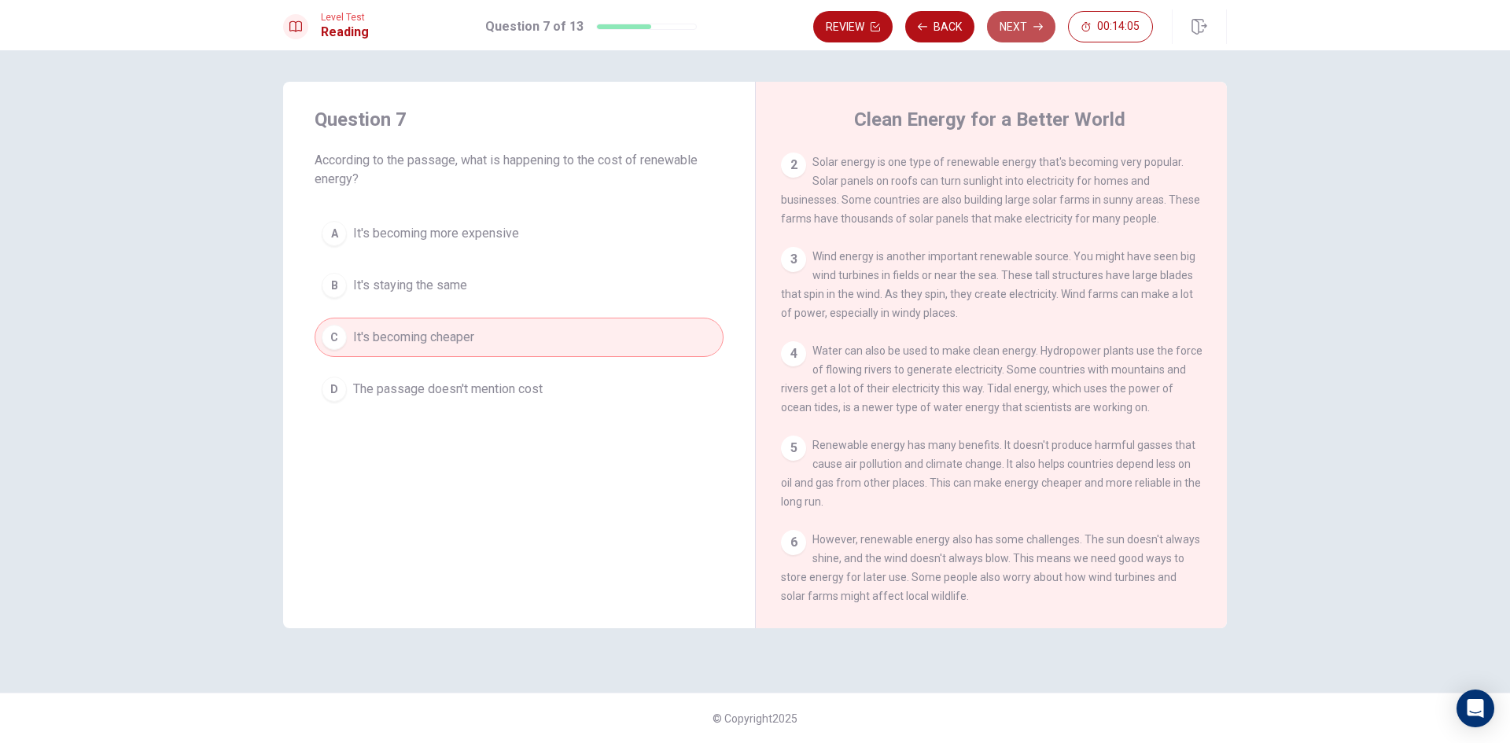
click at [1042, 24] on icon "button" at bounding box center [1037, 26] width 9 height 9
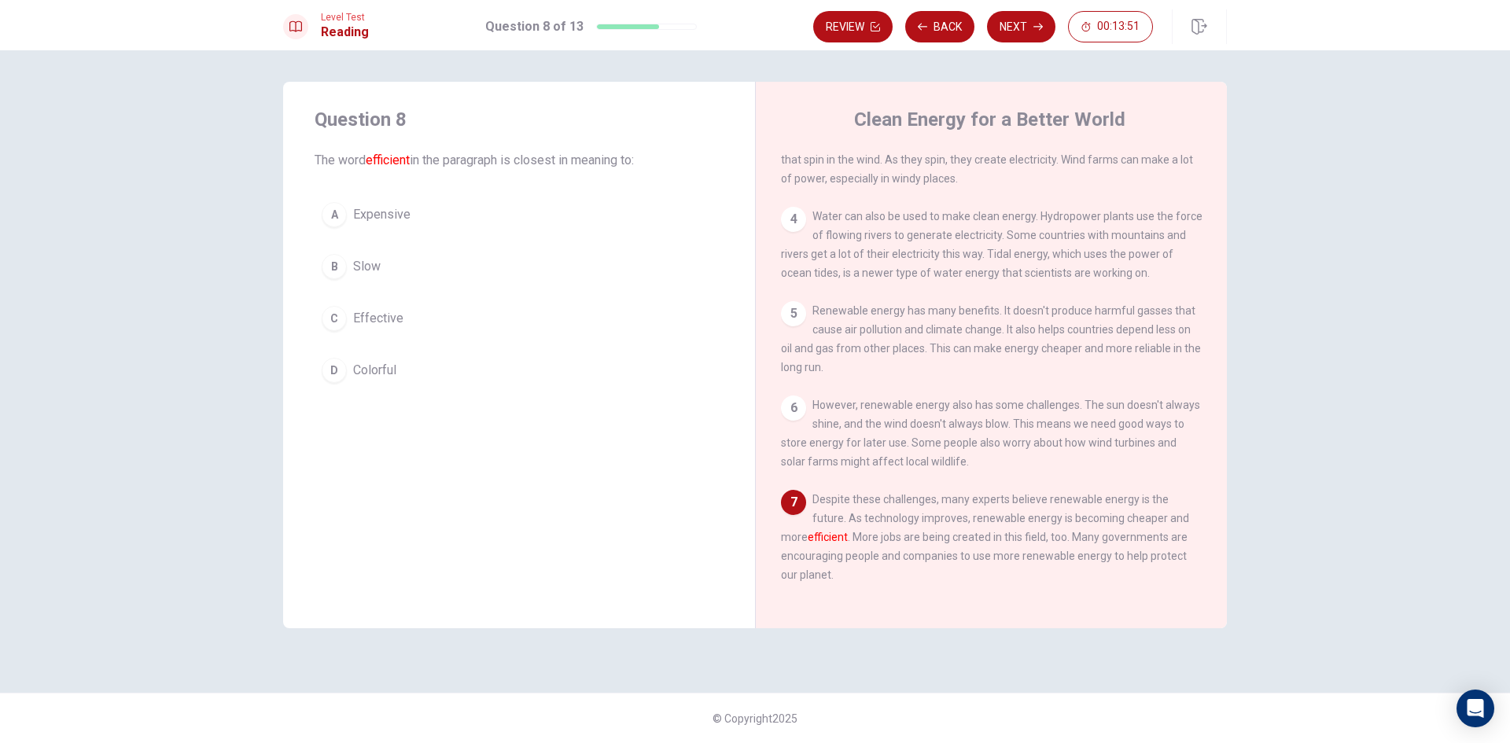
scroll to position [250, 0]
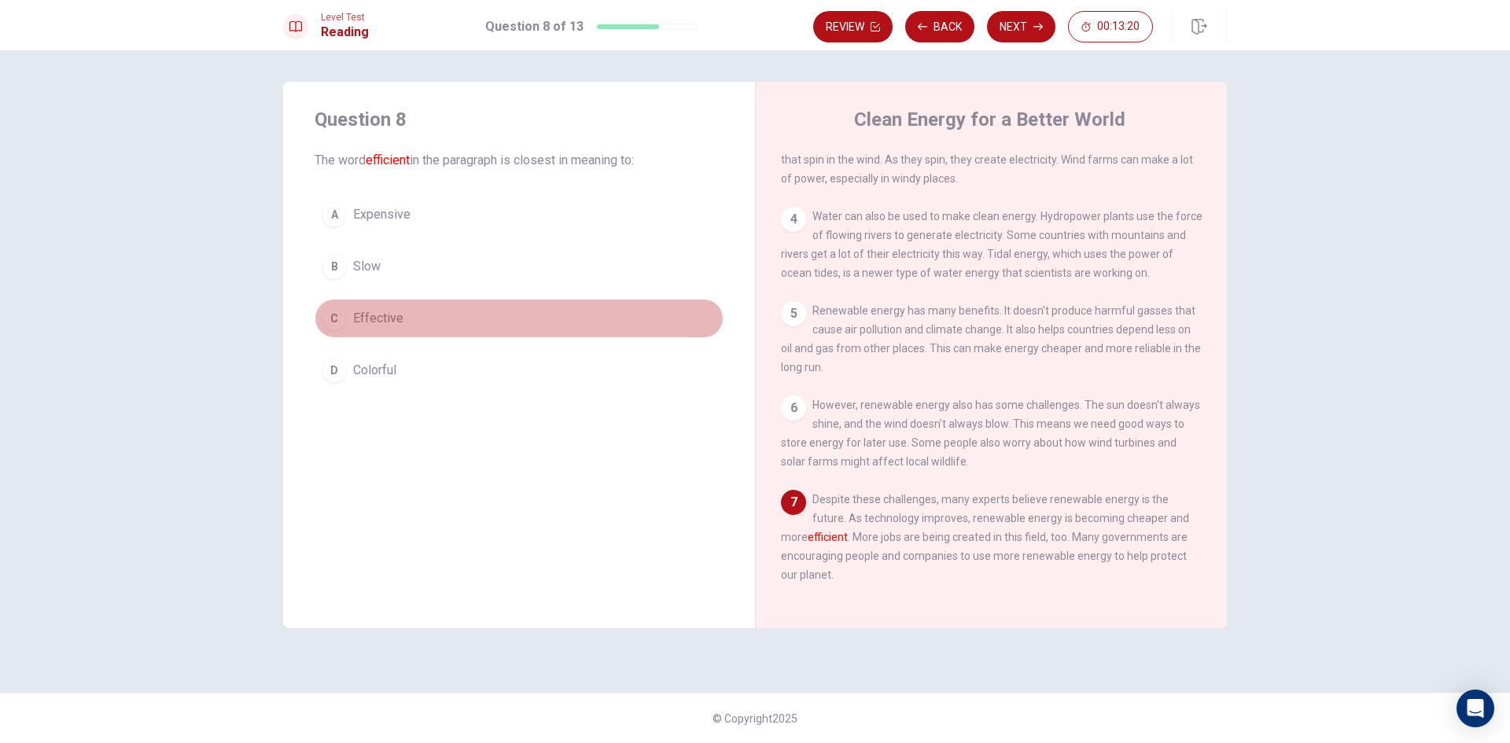
click at [355, 310] on span "Effective" at bounding box center [378, 318] width 50 height 19
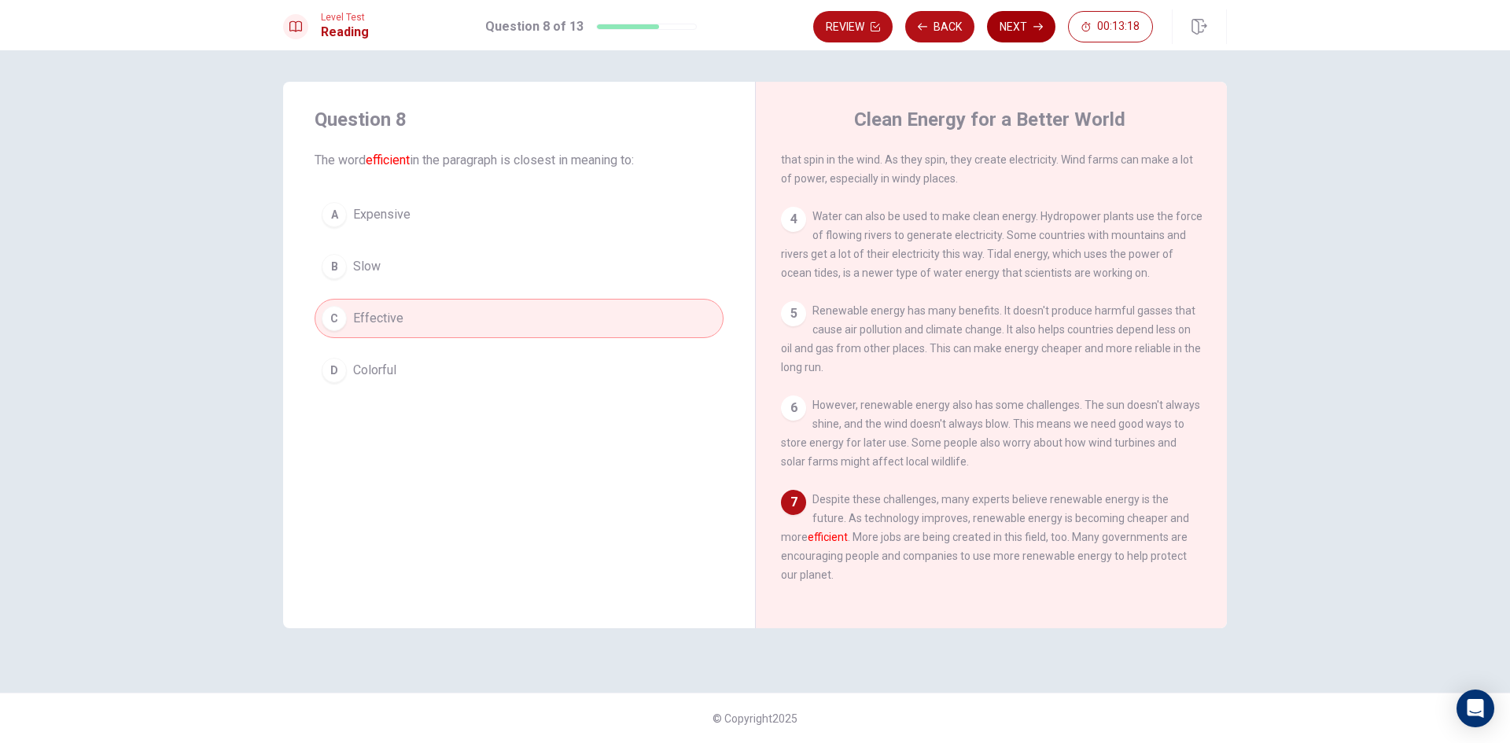
click at [1025, 20] on button "Next" at bounding box center [1021, 26] width 68 height 31
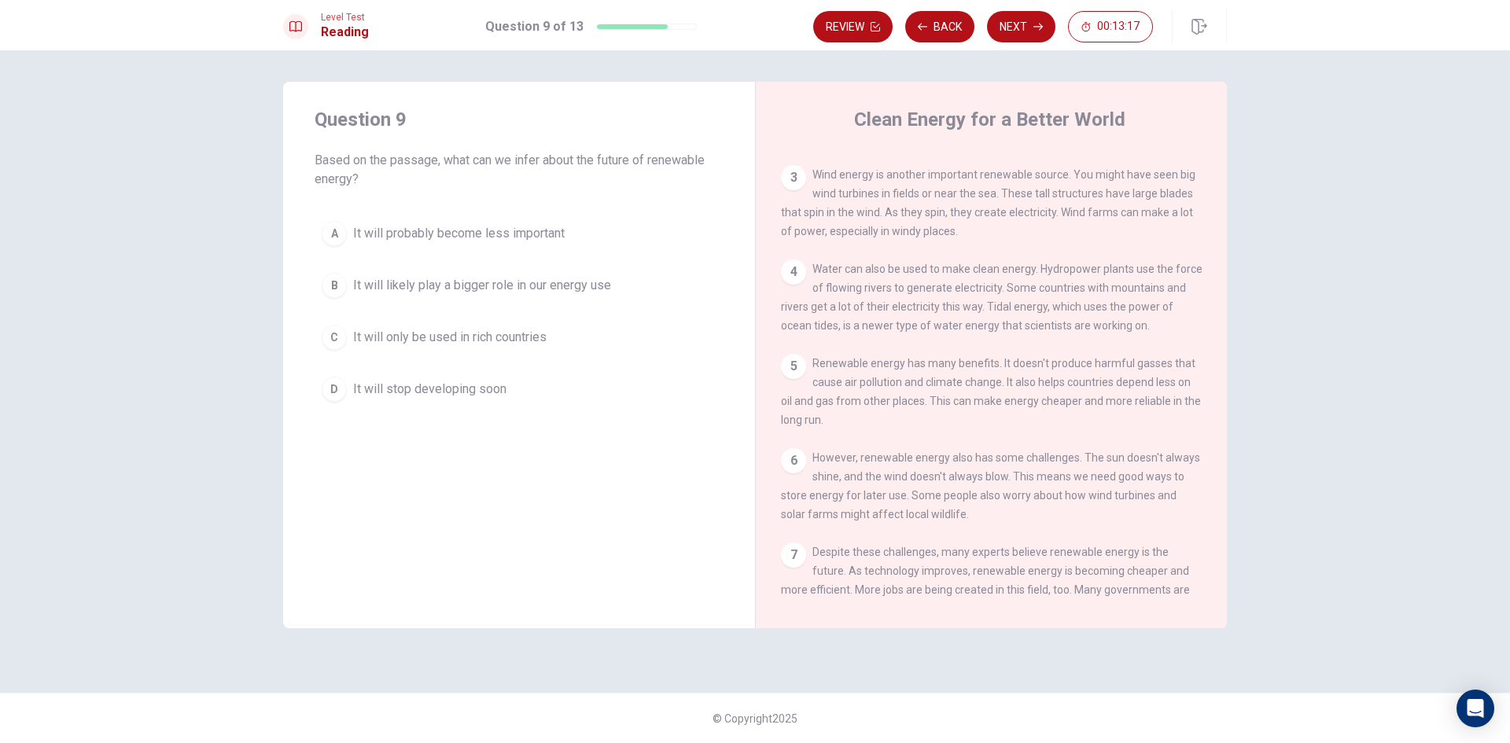
scroll to position [0, 0]
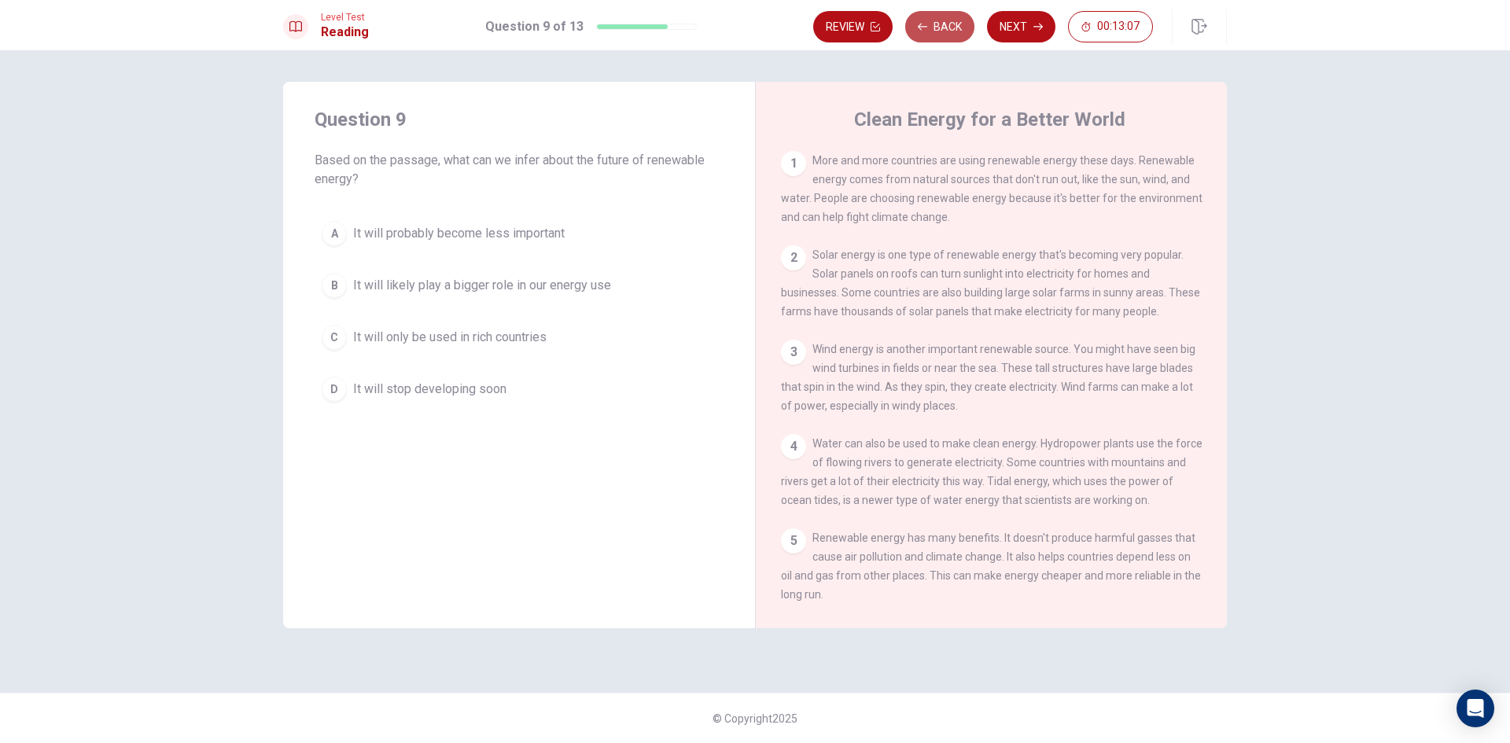
click at [934, 21] on button "Back" at bounding box center [939, 26] width 69 height 31
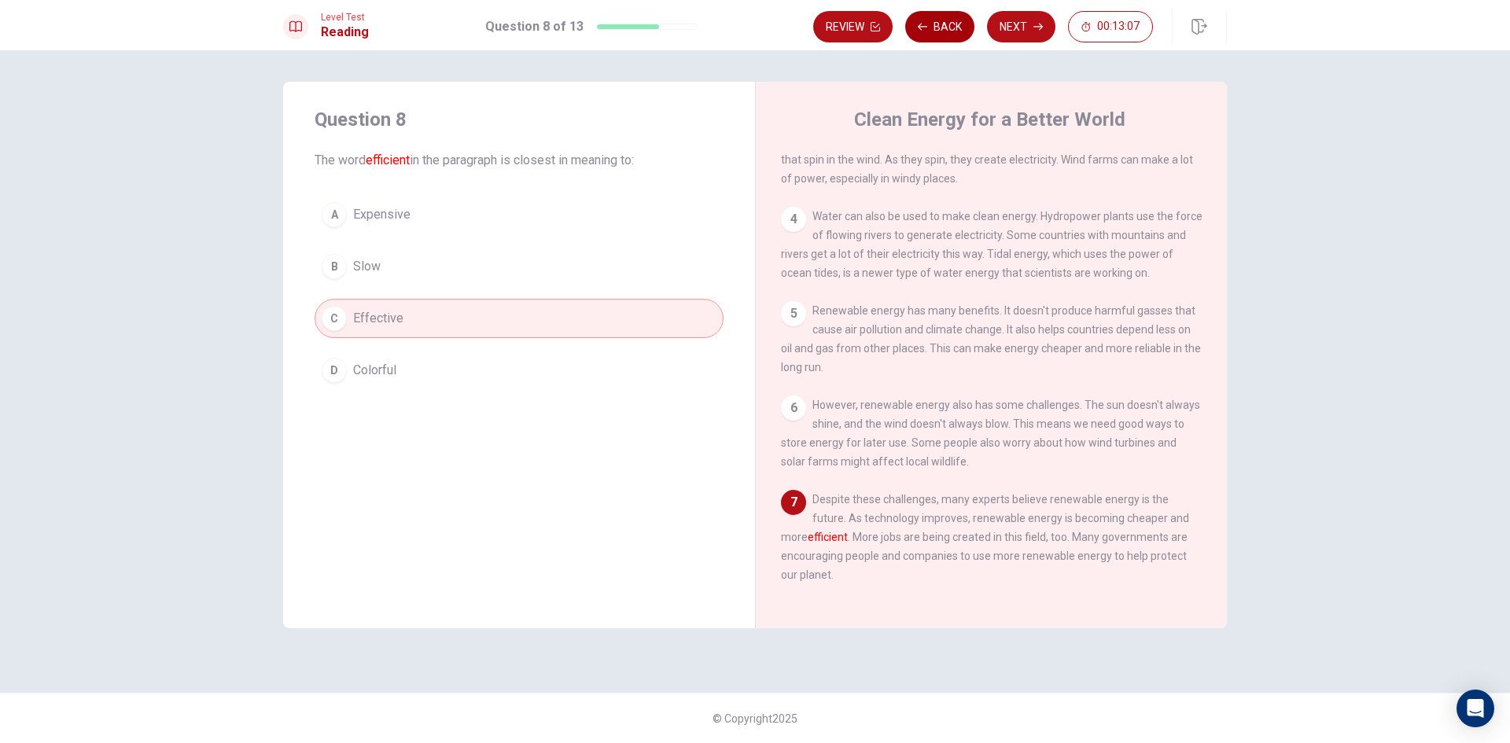
scroll to position [250, 0]
click at [934, 21] on button "Back" at bounding box center [939, 26] width 69 height 31
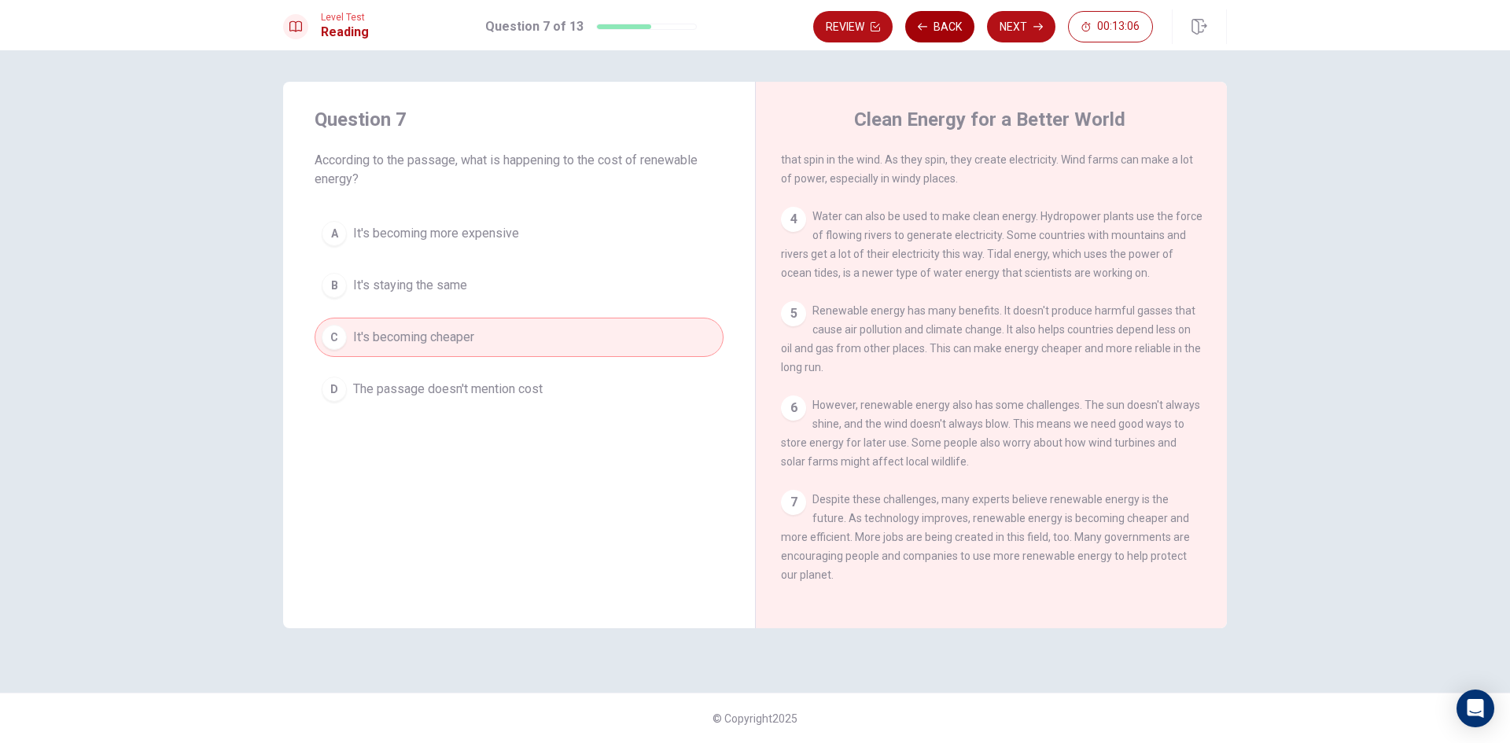
click at [934, 21] on button "Back" at bounding box center [939, 26] width 69 height 31
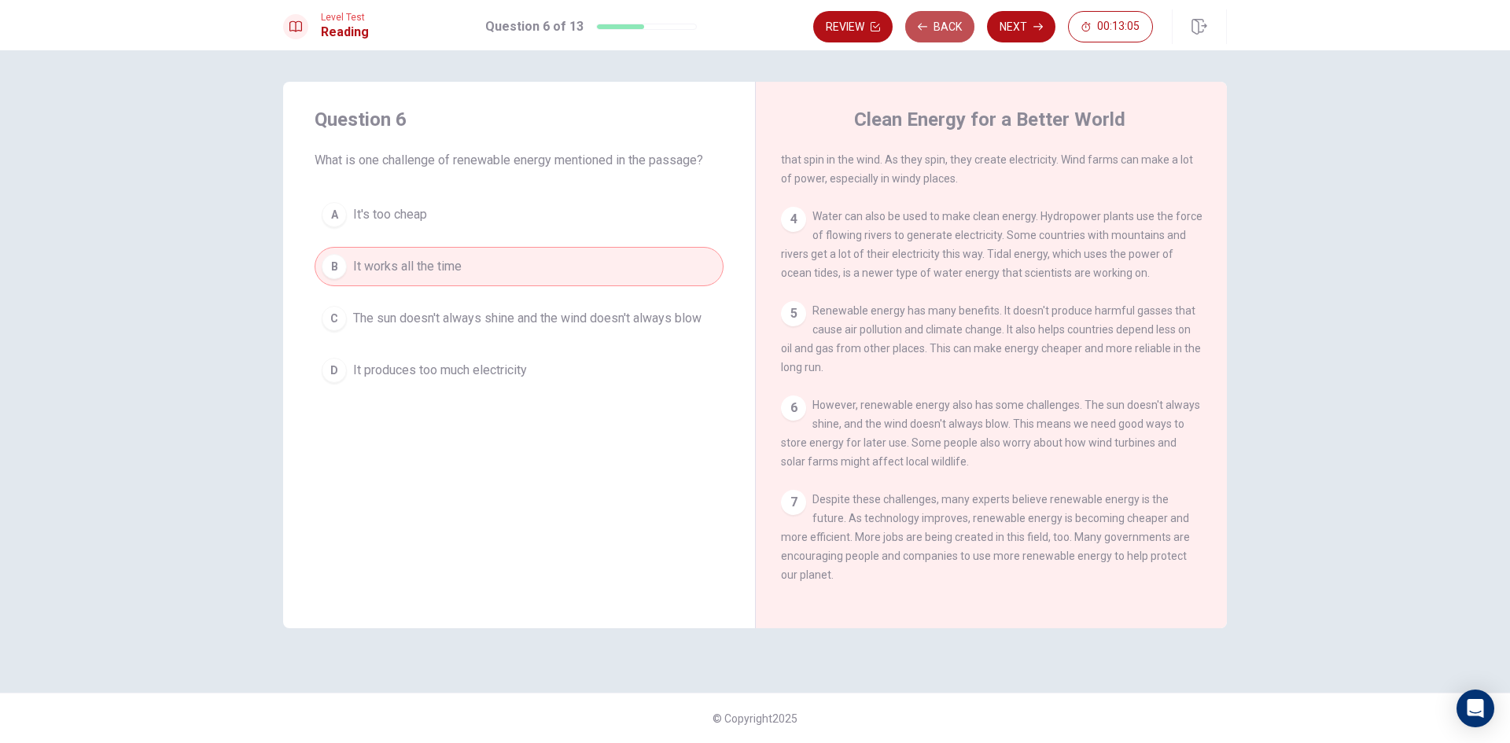
click at [934, 21] on button "Back" at bounding box center [939, 26] width 69 height 31
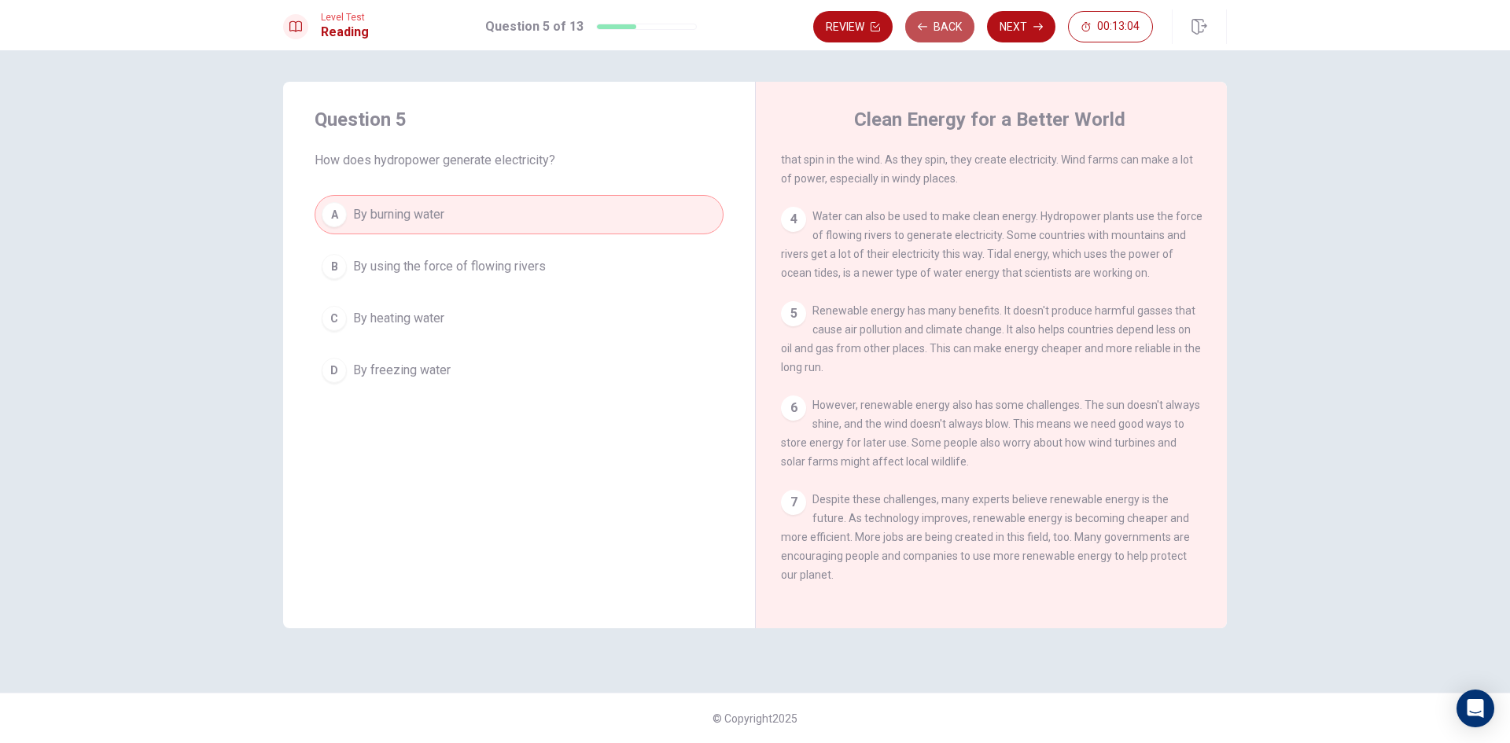
click at [934, 21] on button "Back" at bounding box center [939, 26] width 69 height 31
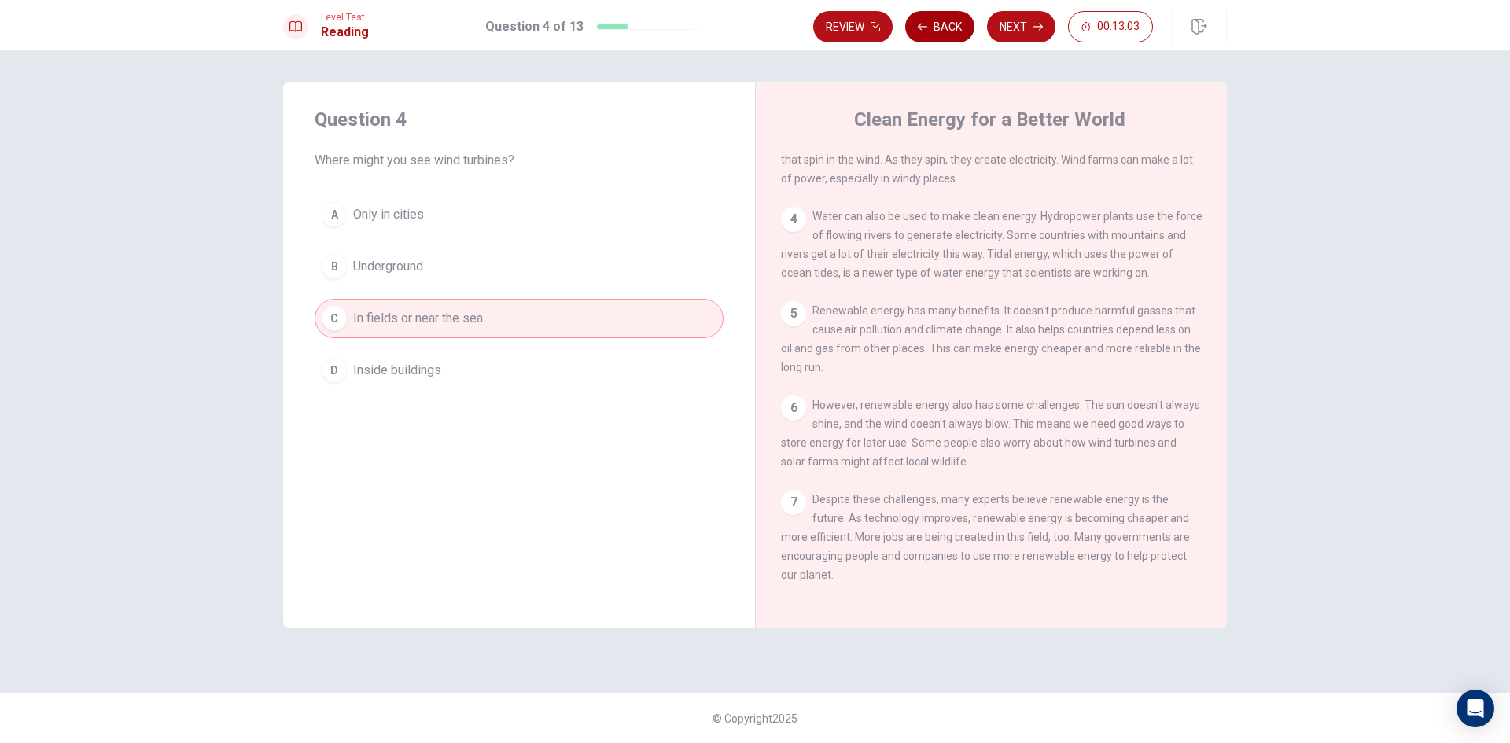
click at [934, 21] on button "Back" at bounding box center [939, 26] width 69 height 31
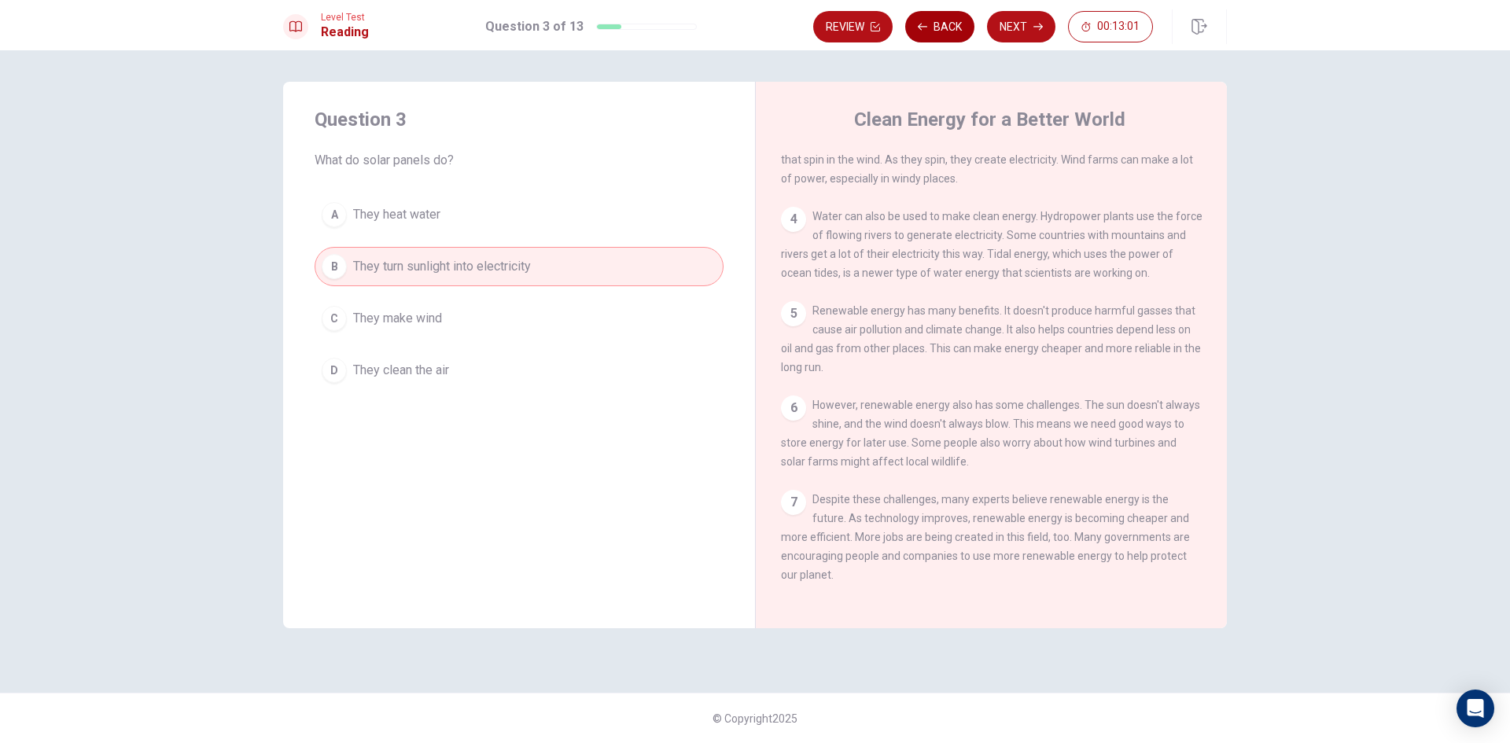
click at [934, 21] on button "Back" at bounding box center [939, 26] width 69 height 31
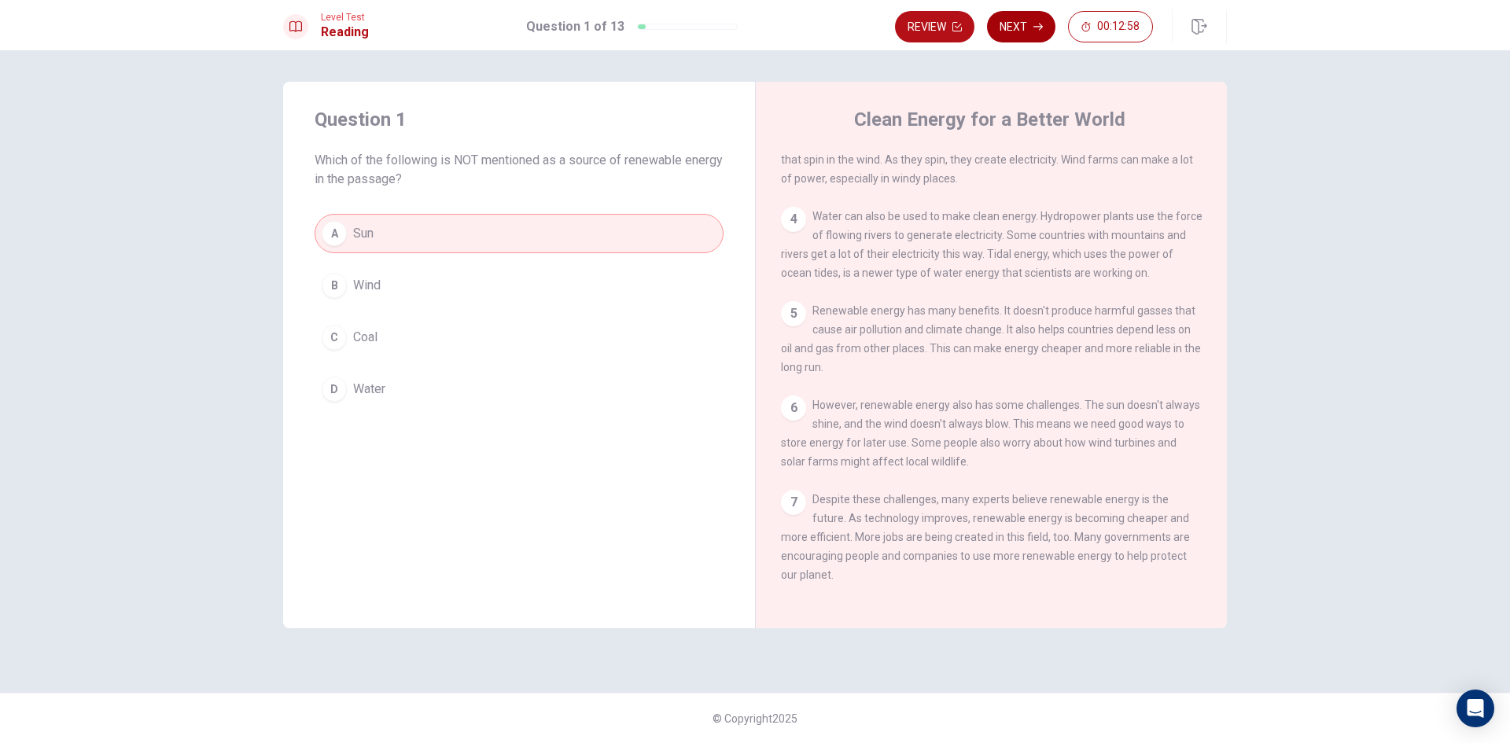
click at [1036, 24] on icon "button" at bounding box center [1037, 26] width 9 height 9
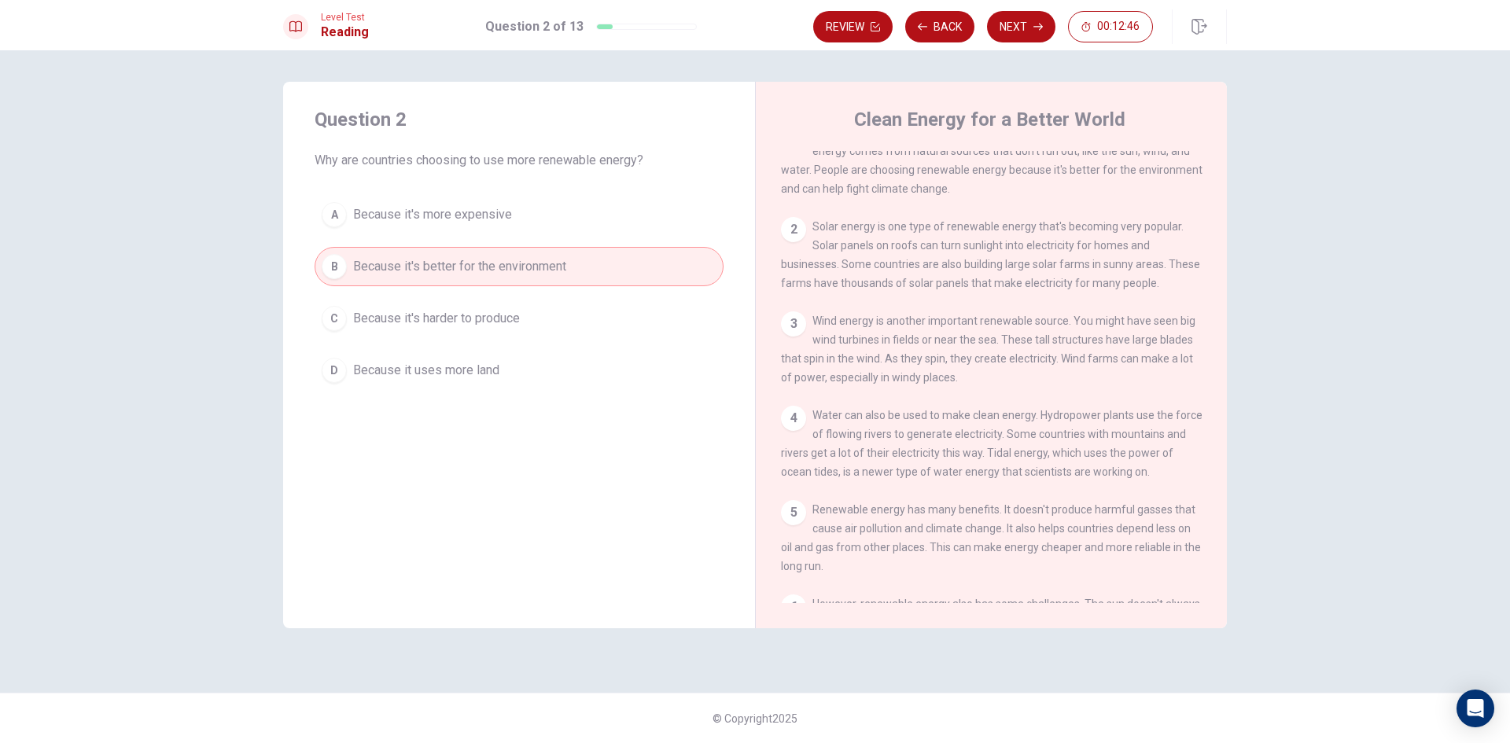
scroll to position [0, 0]
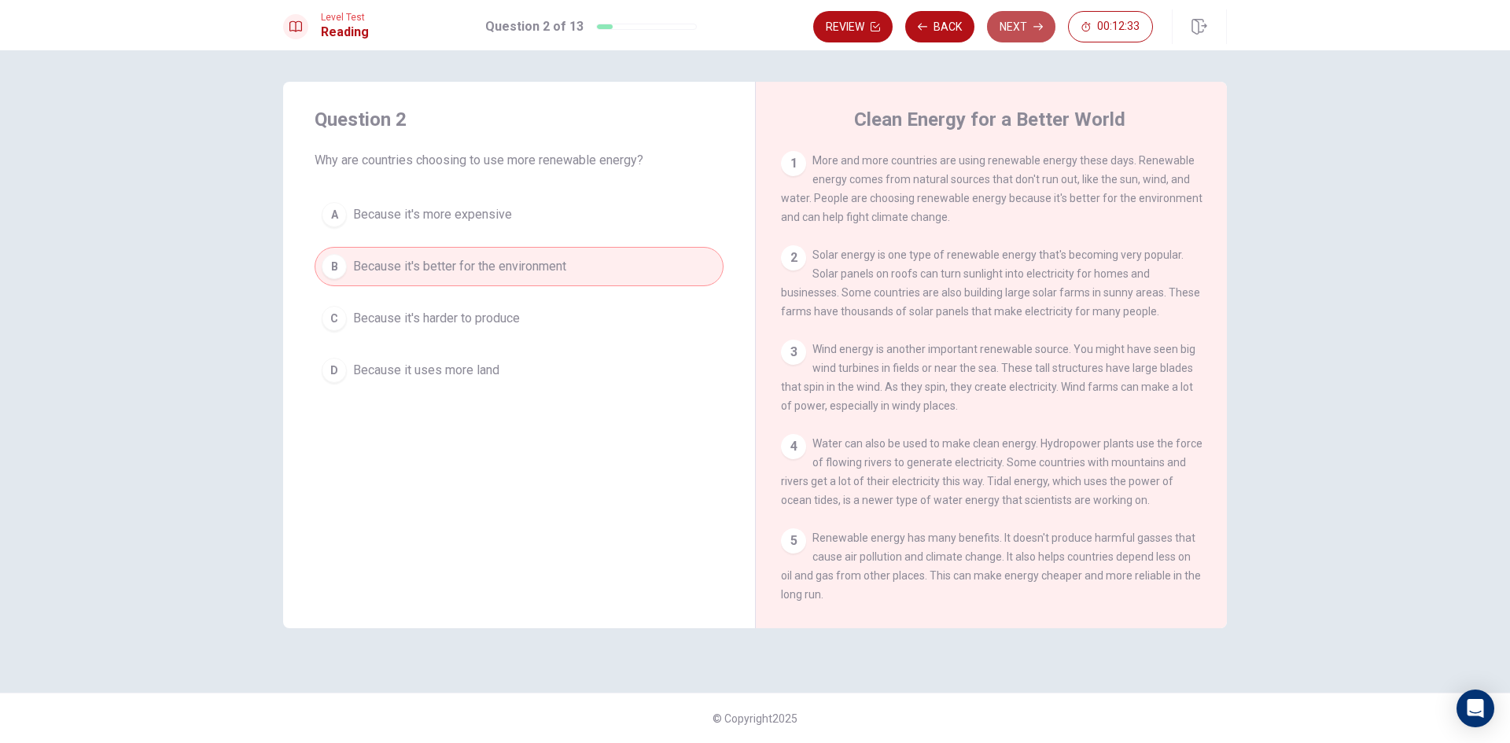
click at [1046, 27] on button "Next" at bounding box center [1021, 26] width 68 height 31
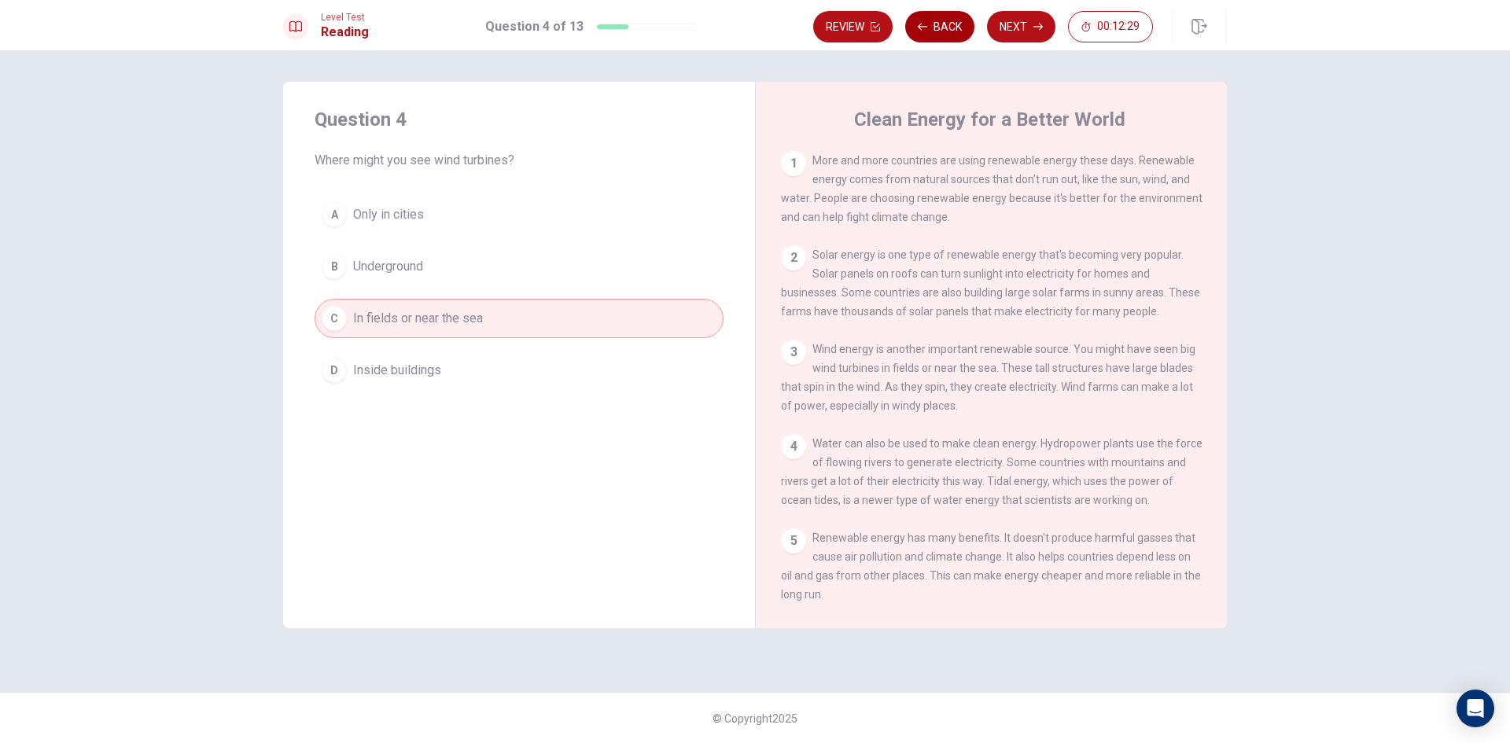
click at [932, 24] on button "Back" at bounding box center [939, 26] width 69 height 31
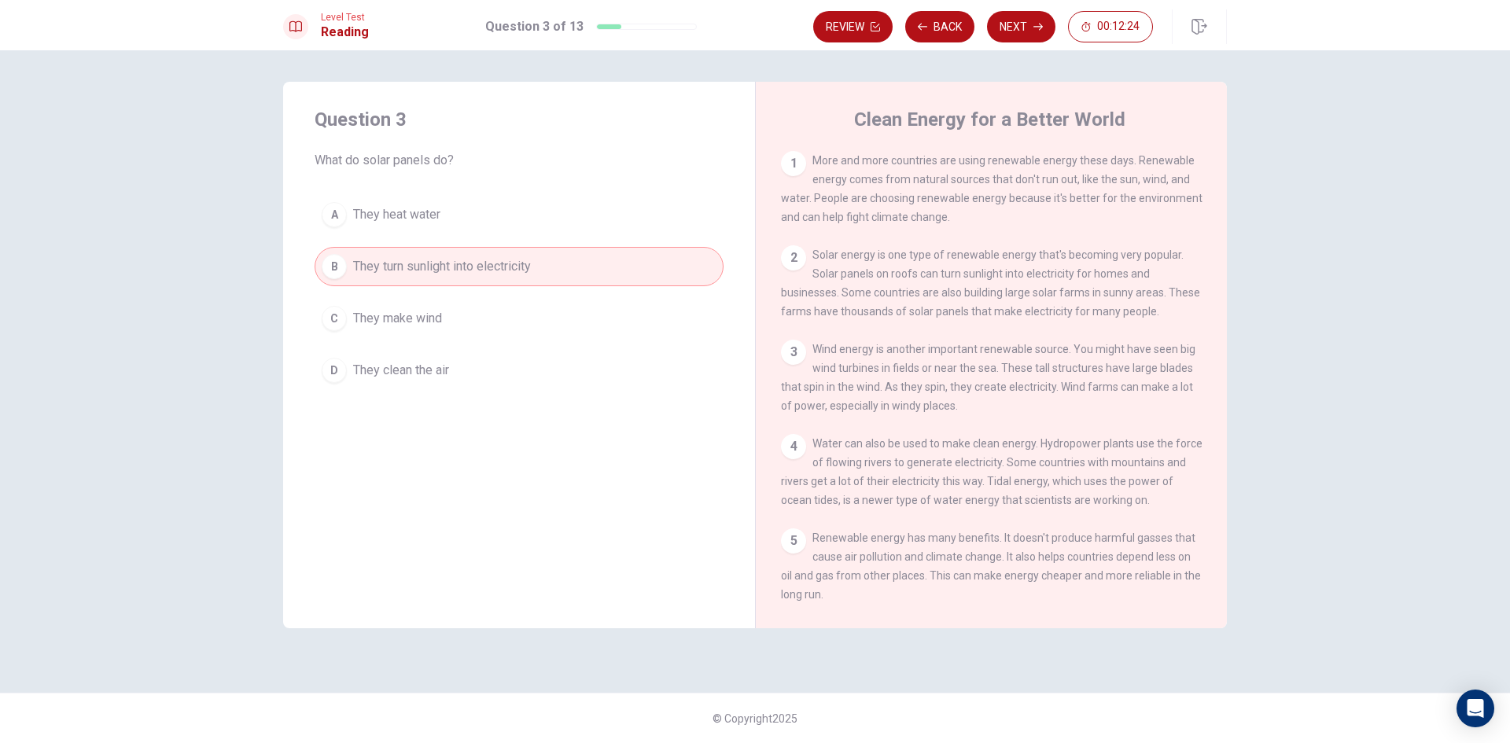
drag, startPoint x: 907, startPoint y: 277, endPoint x: 985, endPoint y: 279, distance: 78.7
click at [985, 279] on span "Solar energy is one type of renewable energy that's becoming very popular. Sola…" at bounding box center [990, 282] width 419 height 69
click at [1032, 21] on button "Next" at bounding box center [1021, 26] width 68 height 31
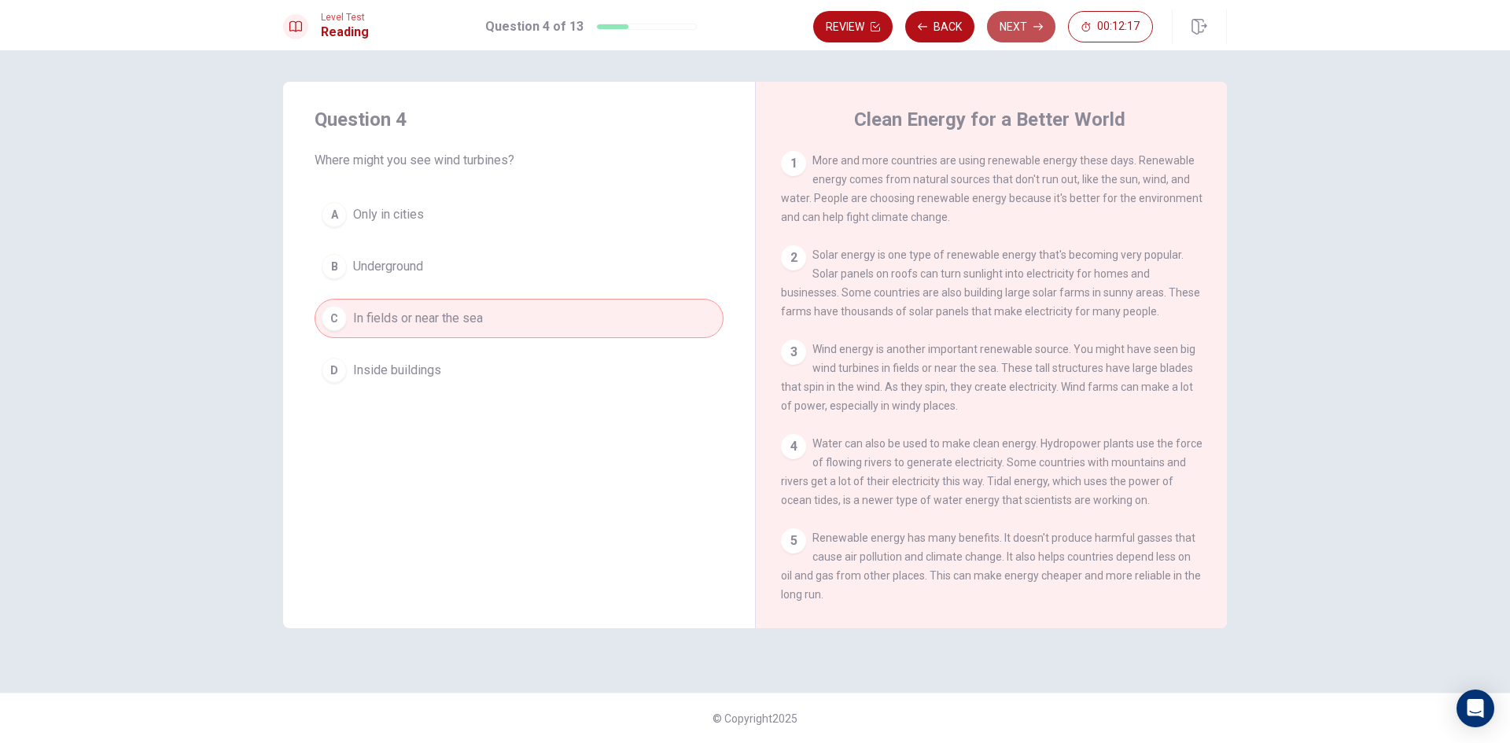
click at [1032, 21] on button "Next" at bounding box center [1021, 26] width 68 height 31
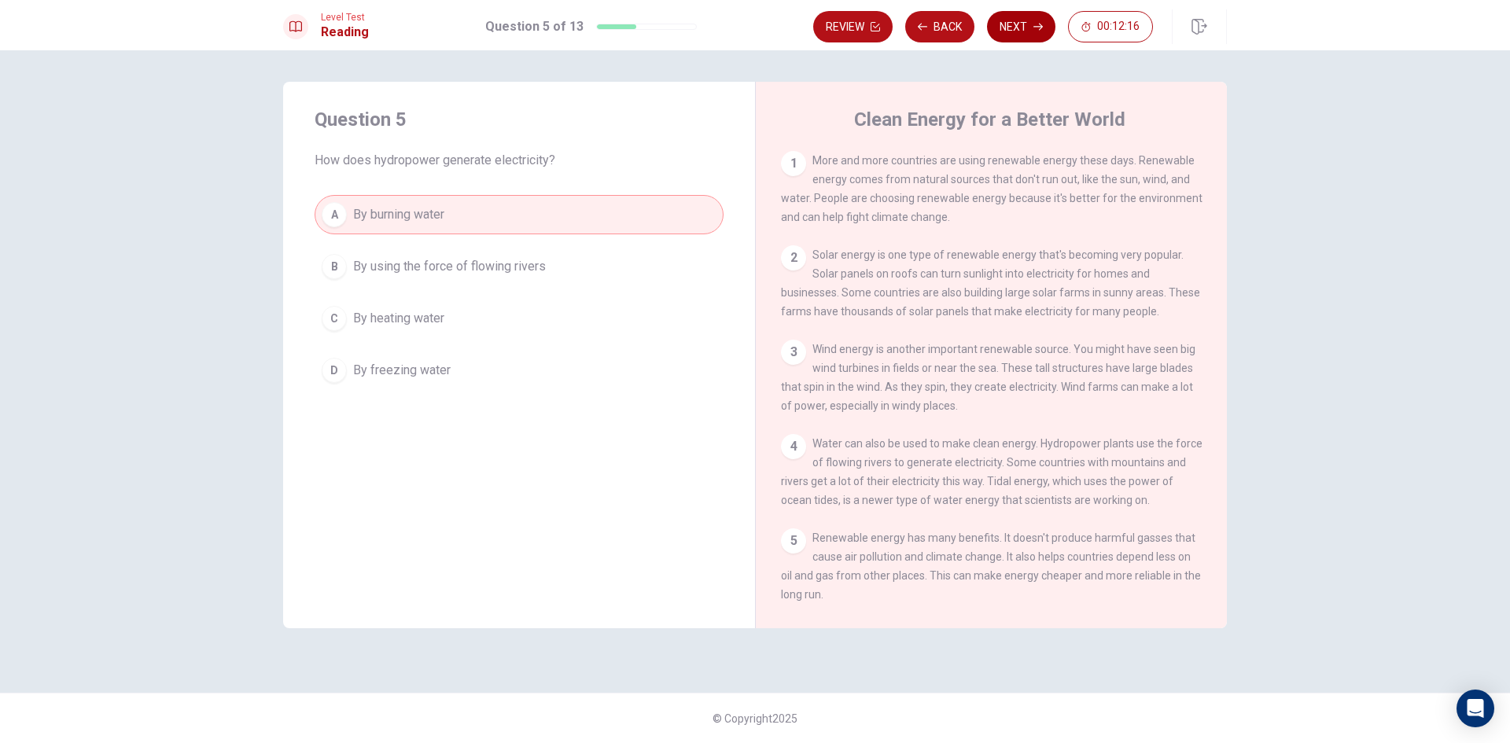
click at [1032, 21] on button "Next" at bounding box center [1021, 26] width 68 height 31
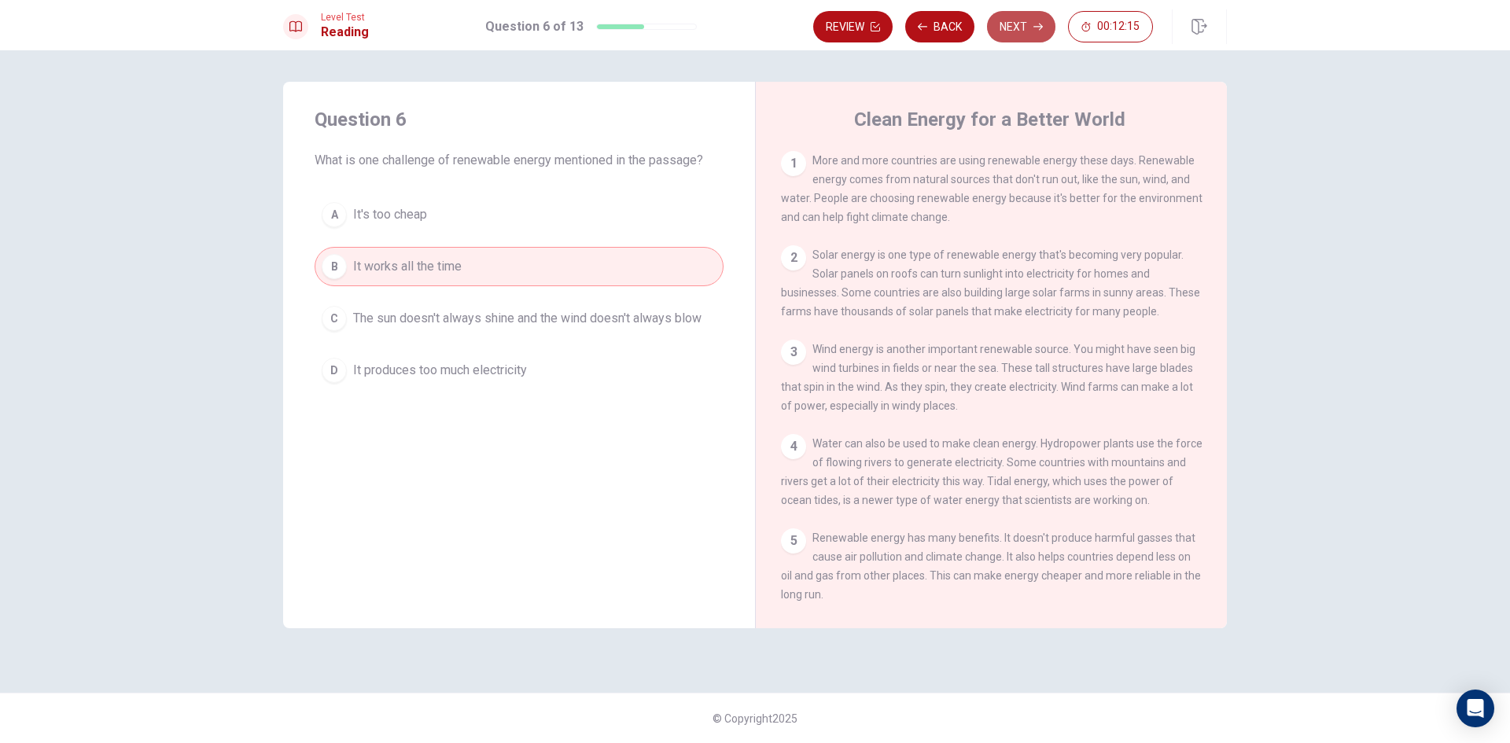
click at [1032, 21] on button "Next" at bounding box center [1021, 26] width 68 height 31
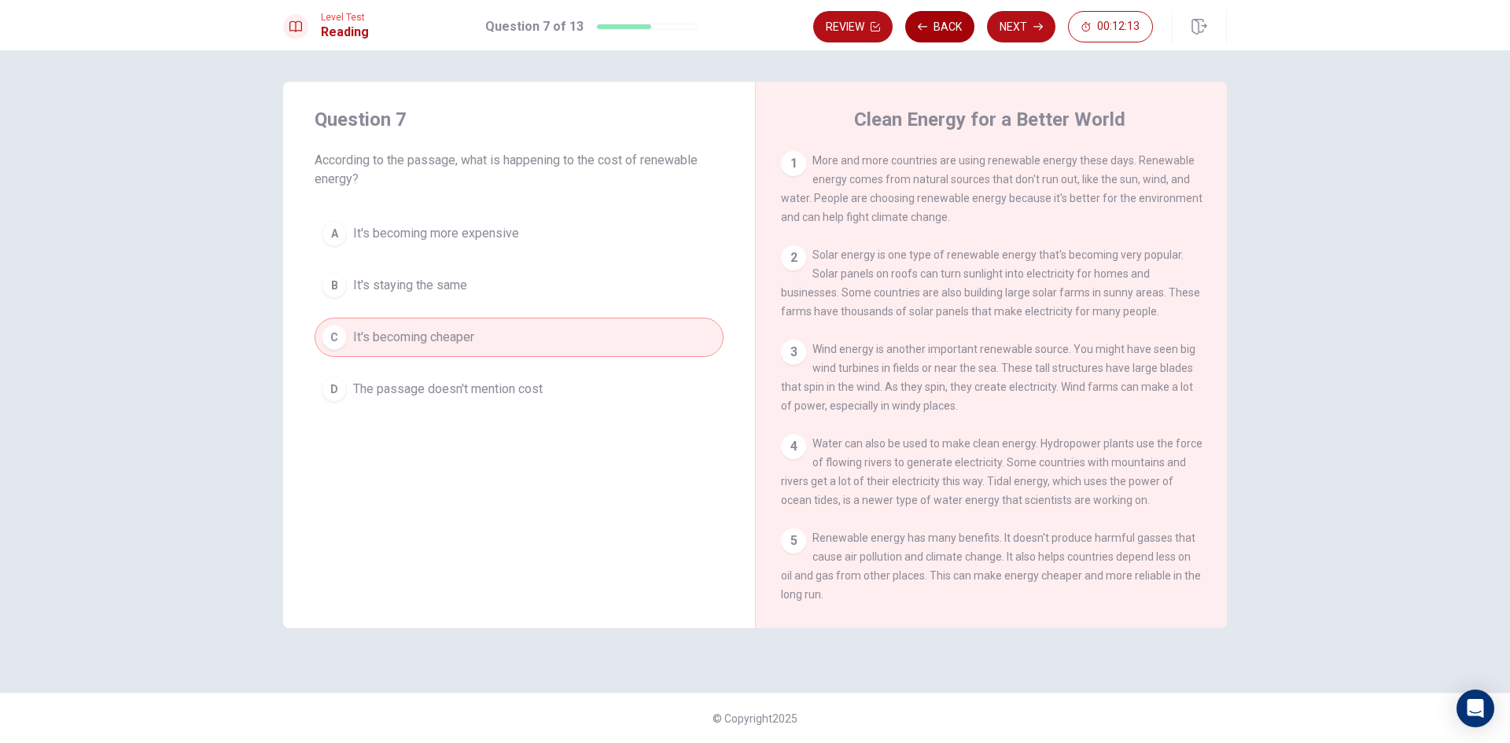
click at [962, 24] on button "Back" at bounding box center [939, 26] width 69 height 31
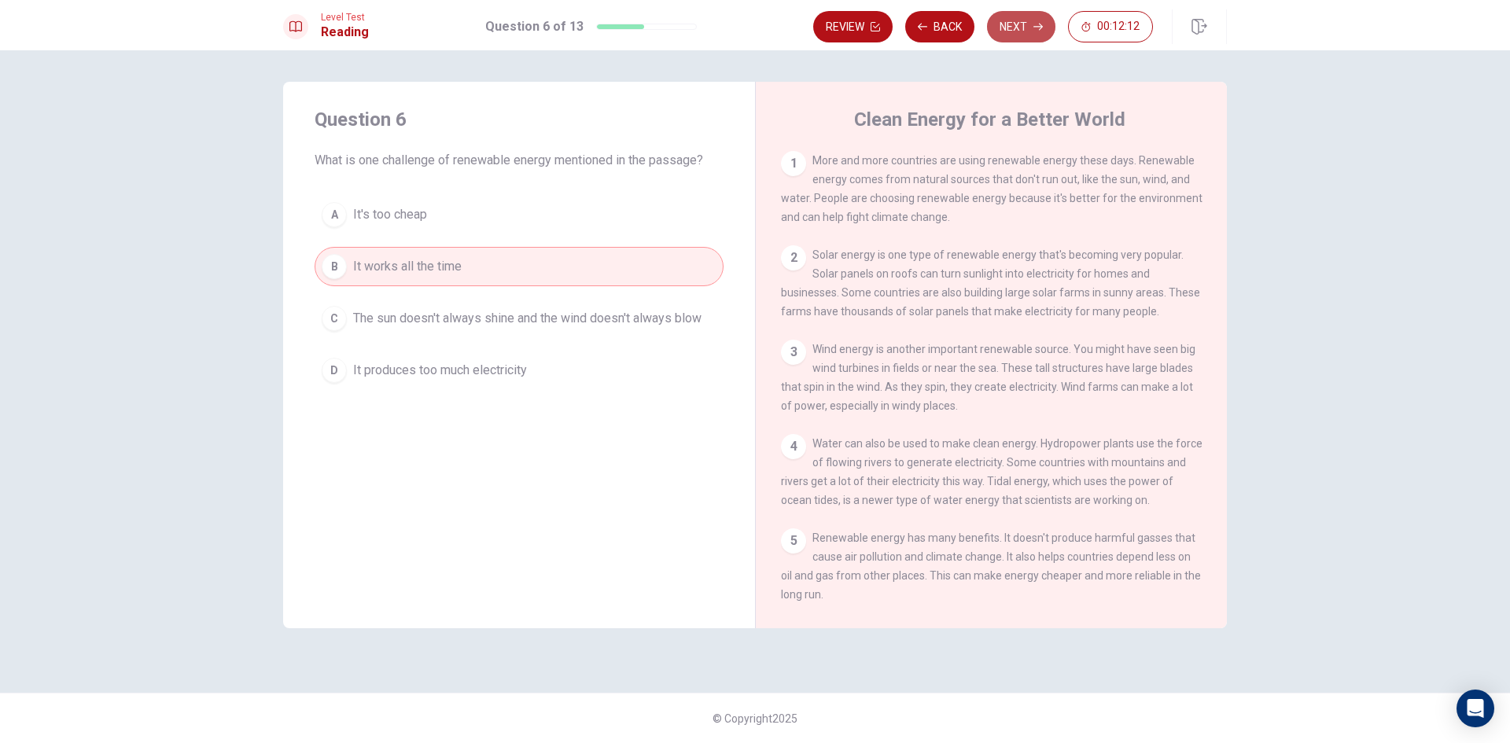
click at [1015, 24] on button "Next" at bounding box center [1021, 26] width 68 height 31
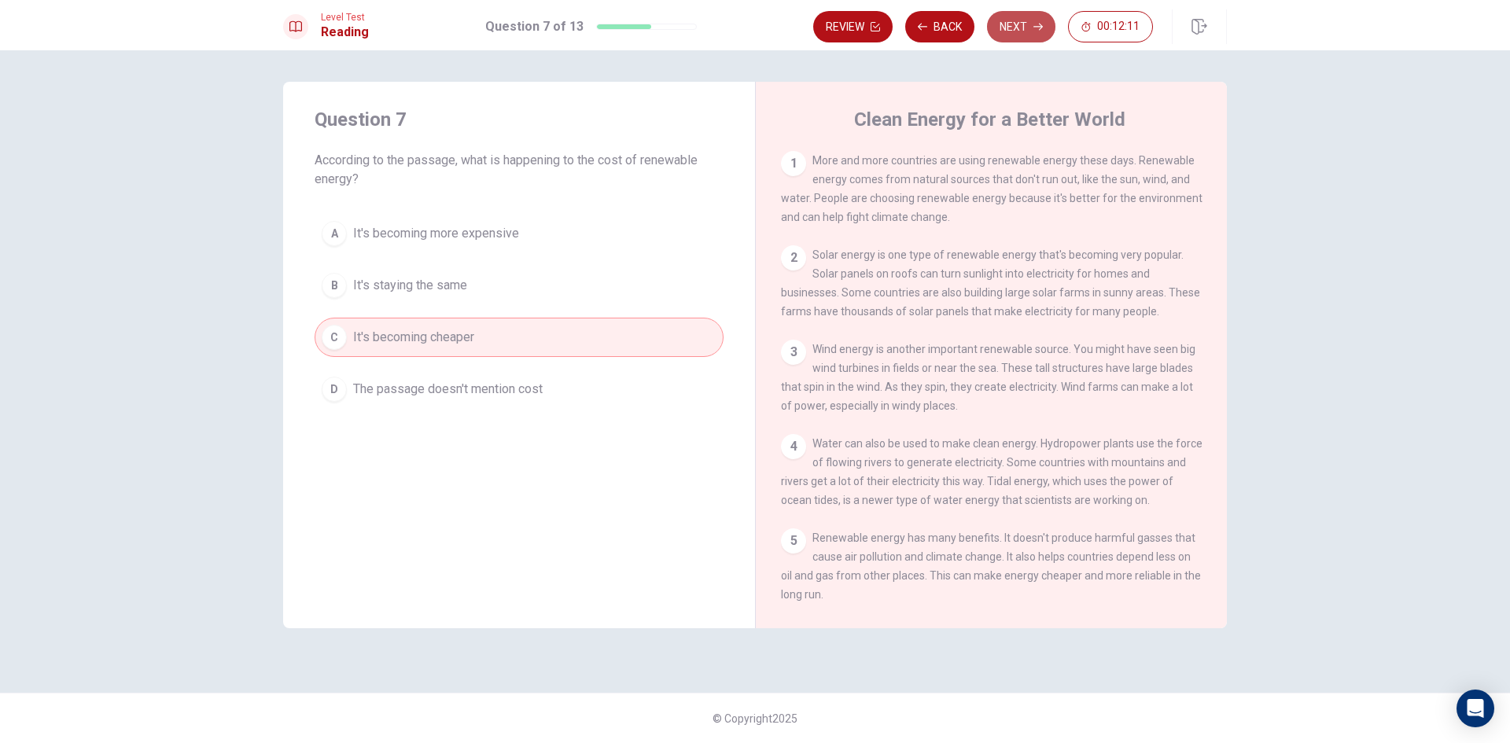
click at [1015, 24] on button "Next" at bounding box center [1021, 26] width 68 height 31
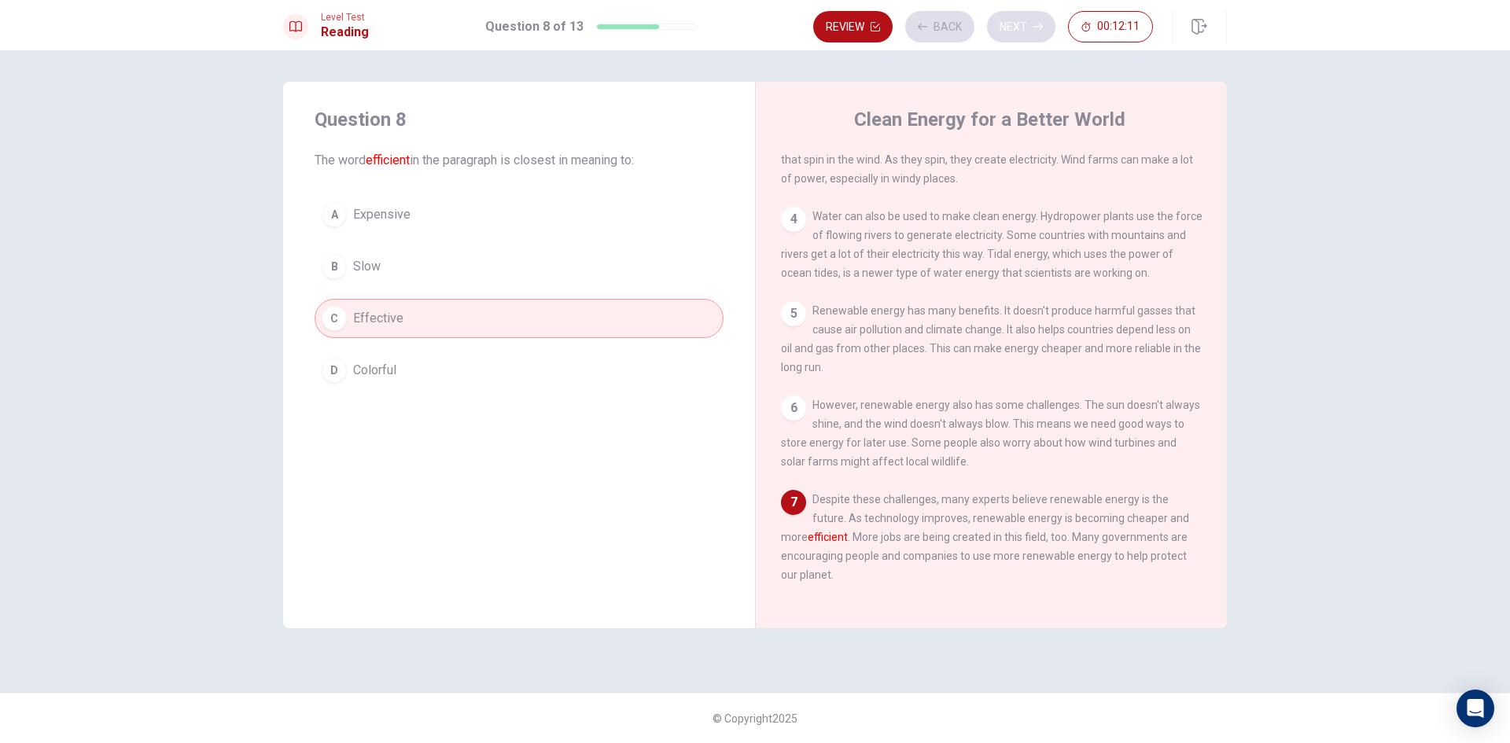
scroll to position [250, 0]
click at [1015, 24] on div "Review Back Next 00:12:10" at bounding box center [983, 26] width 340 height 31
click at [1015, 24] on button "Next" at bounding box center [1021, 26] width 68 height 31
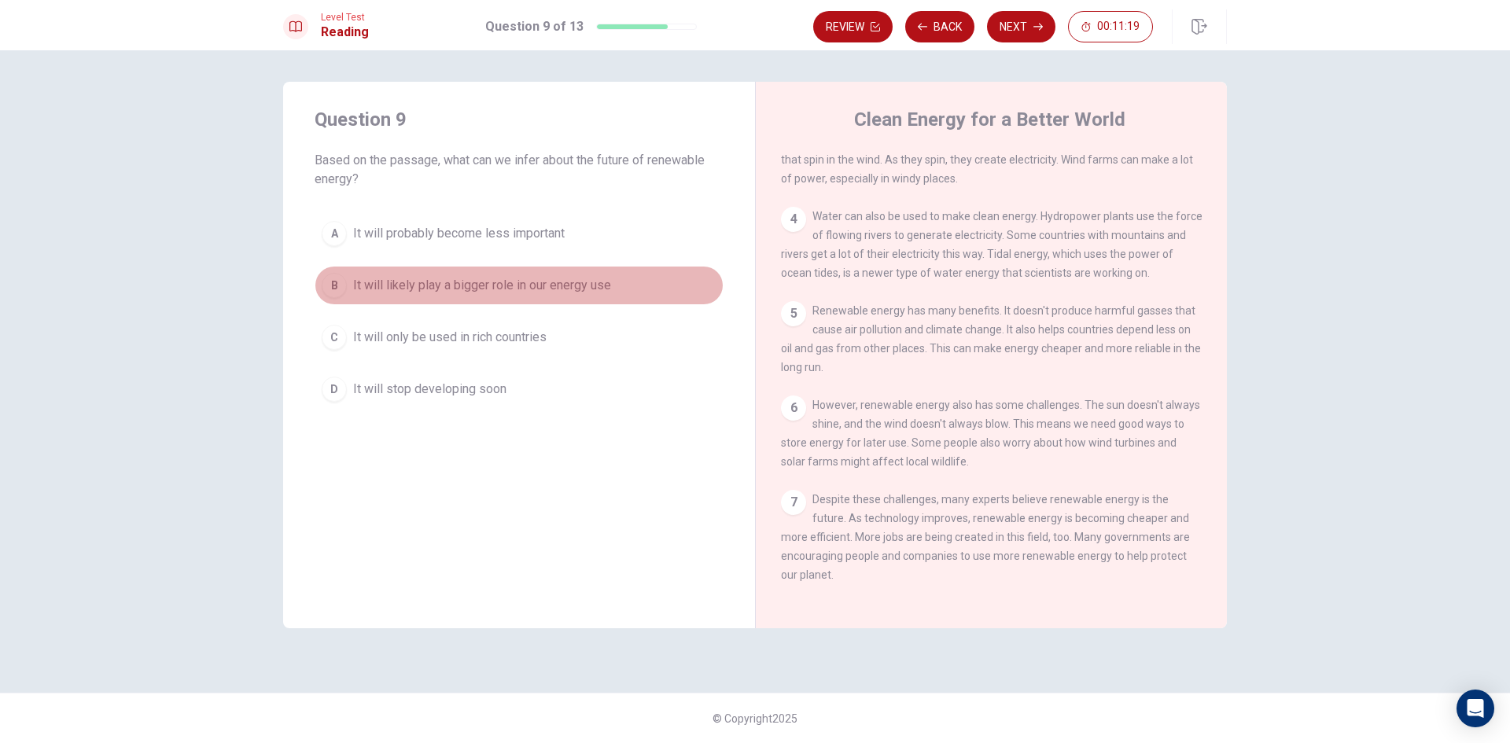
click at [496, 282] on span "It will likely play a bigger role in our energy use" at bounding box center [482, 285] width 258 height 19
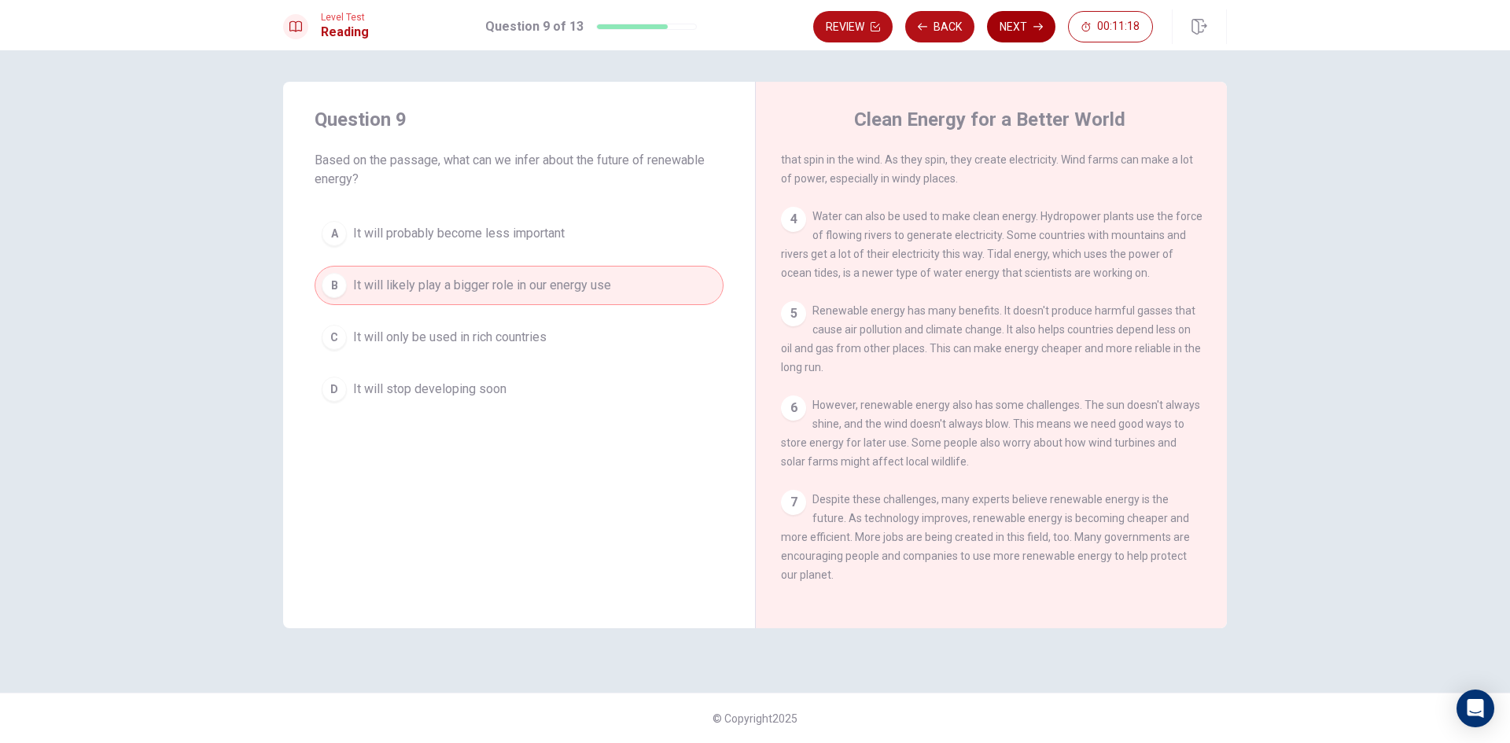
click at [1044, 22] on button "Next" at bounding box center [1021, 26] width 68 height 31
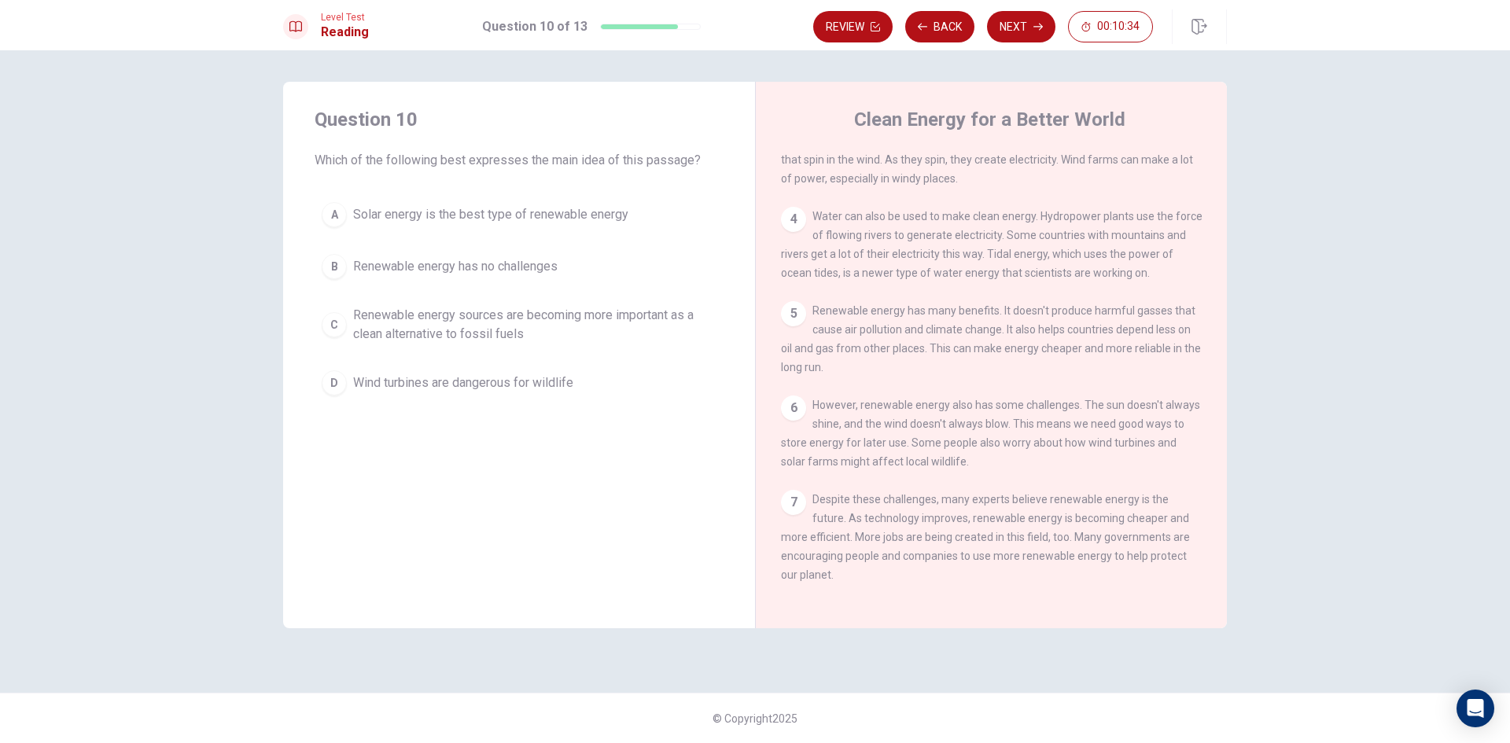
click at [402, 219] on span "Solar energy is the best type of renewable energy" at bounding box center [490, 214] width 275 height 19
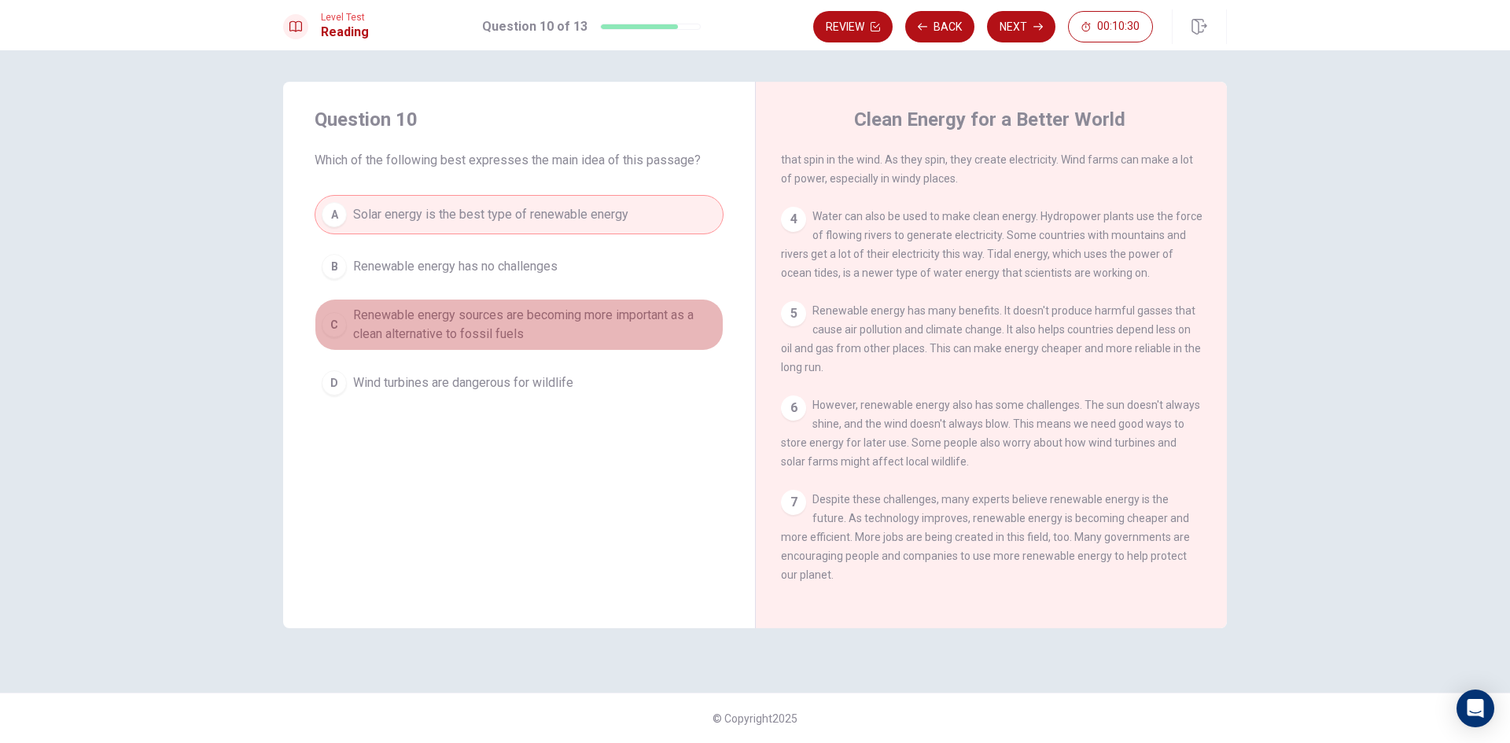
click at [437, 331] on span "Renewable energy sources are becoming more important as a clean alternative to …" at bounding box center [534, 325] width 363 height 38
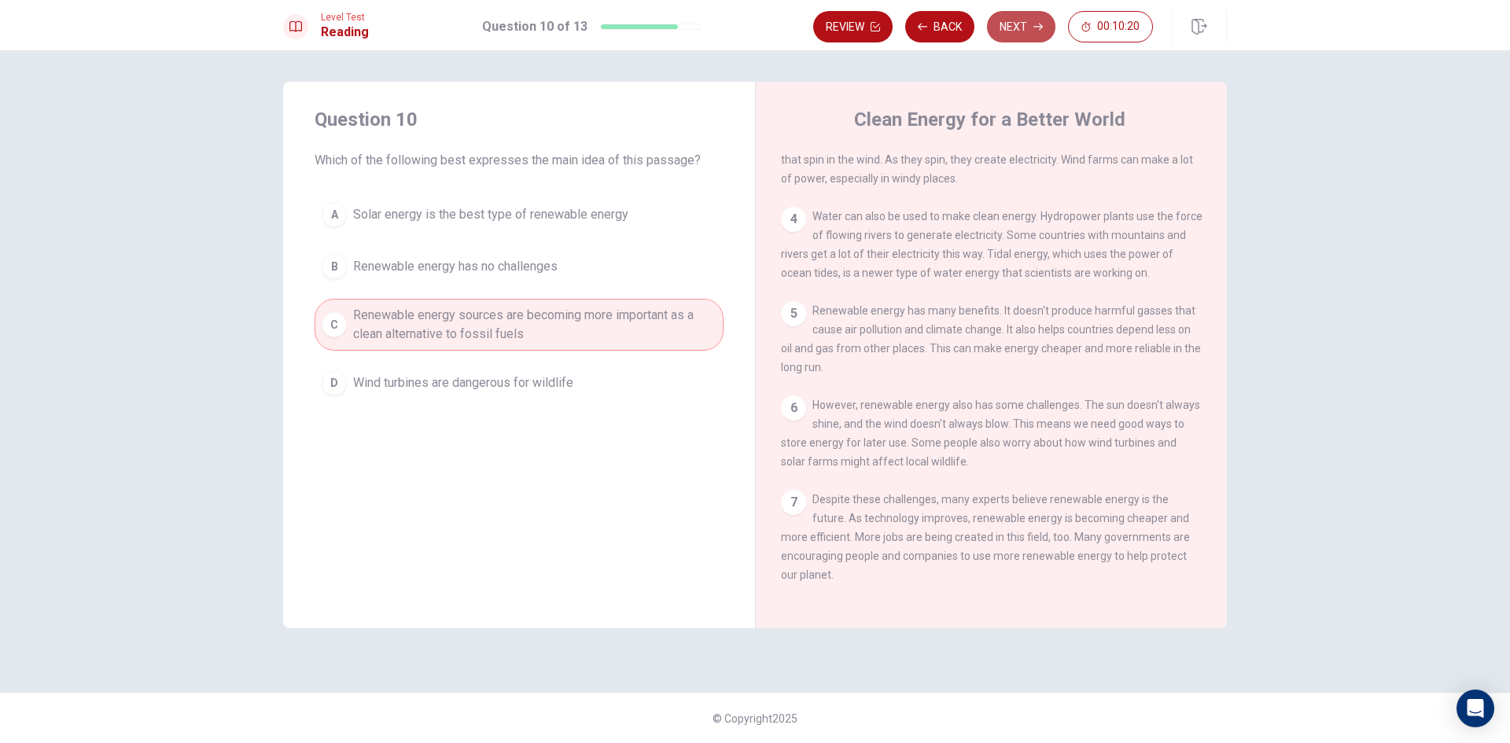
click at [1002, 41] on button "Next" at bounding box center [1021, 26] width 68 height 31
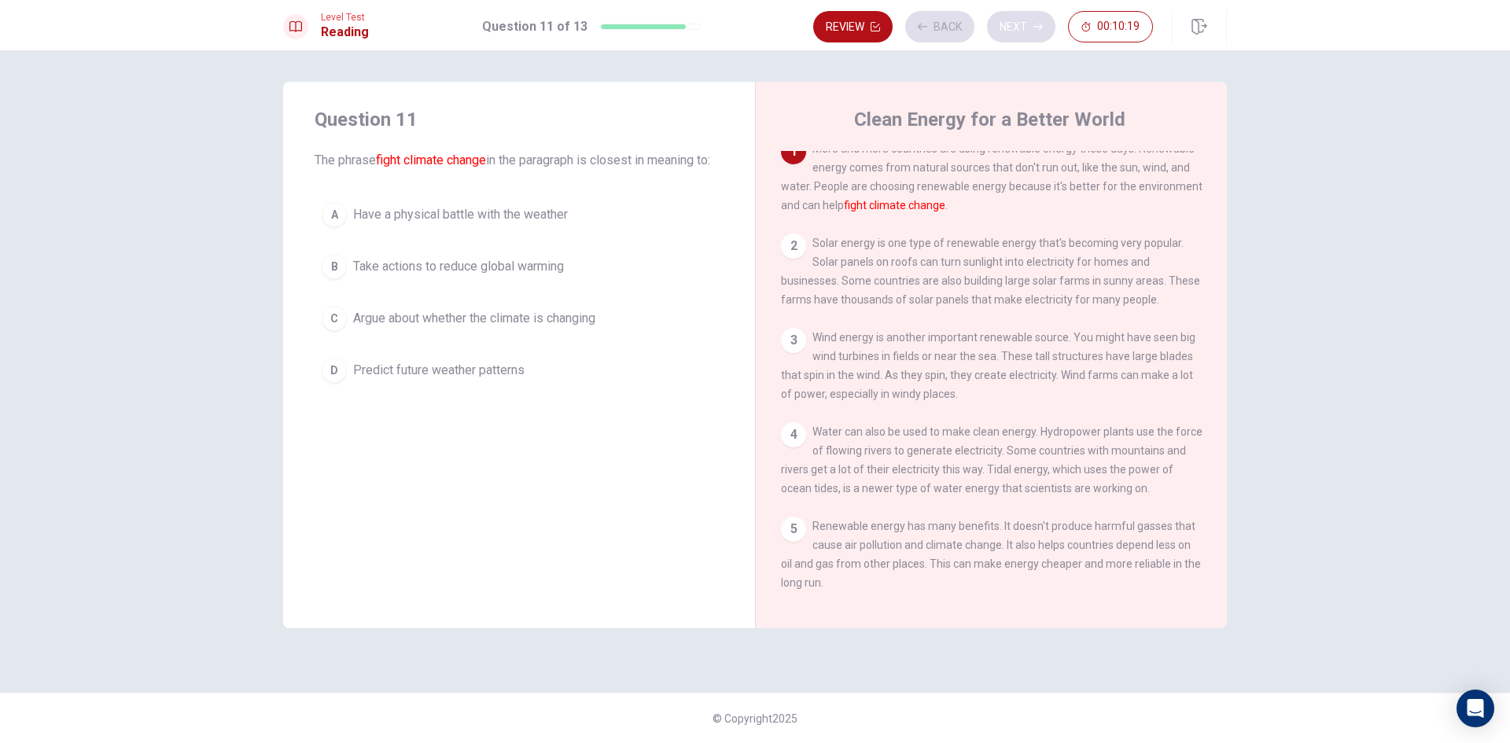
scroll to position [0, 0]
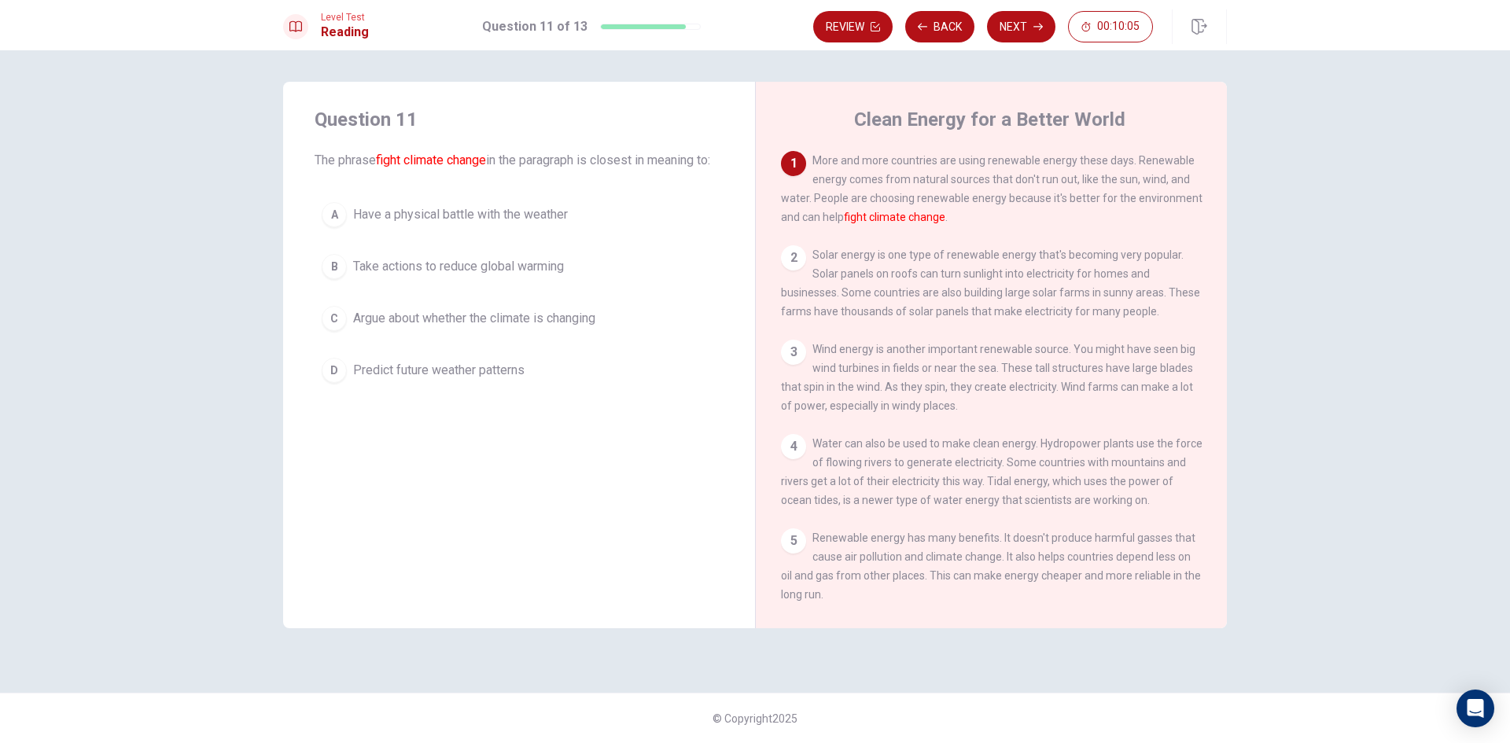
drag, startPoint x: 326, startPoint y: 160, endPoint x: 413, endPoint y: 146, distance: 88.4
click at [413, 146] on div "Question 11 The phrase fight climate change in the paragraph is closest in mean…" at bounding box center [519, 138] width 409 height 63
drag, startPoint x: 510, startPoint y: 157, endPoint x: 523, endPoint y: 157, distance: 13.4
click at [523, 157] on span "The phrase fight climate change in the paragraph is closest in meaning to:" at bounding box center [519, 160] width 409 height 19
drag, startPoint x: 531, startPoint y: 162, endPoint x: 590, endPoint y: 158, distance: 59.1
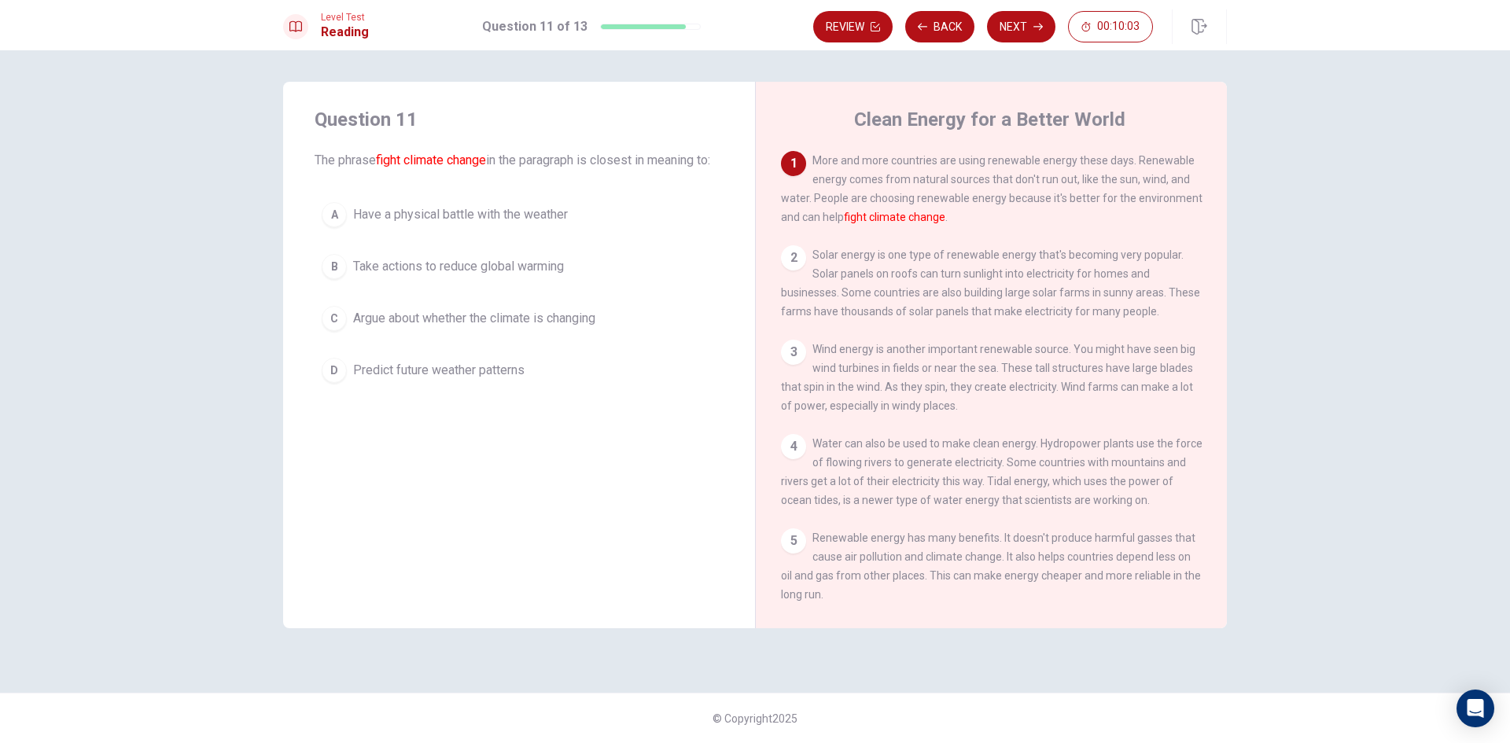
click at [590, 158] on span "The phrase fight climate change in the paragraph is closest in meaning to:" at bounding box center [519, 160] width 409 height 19
click at [453, 224] on span "Have a physical battle with the weather" at bounding box center [460, 214] width 215 height 19
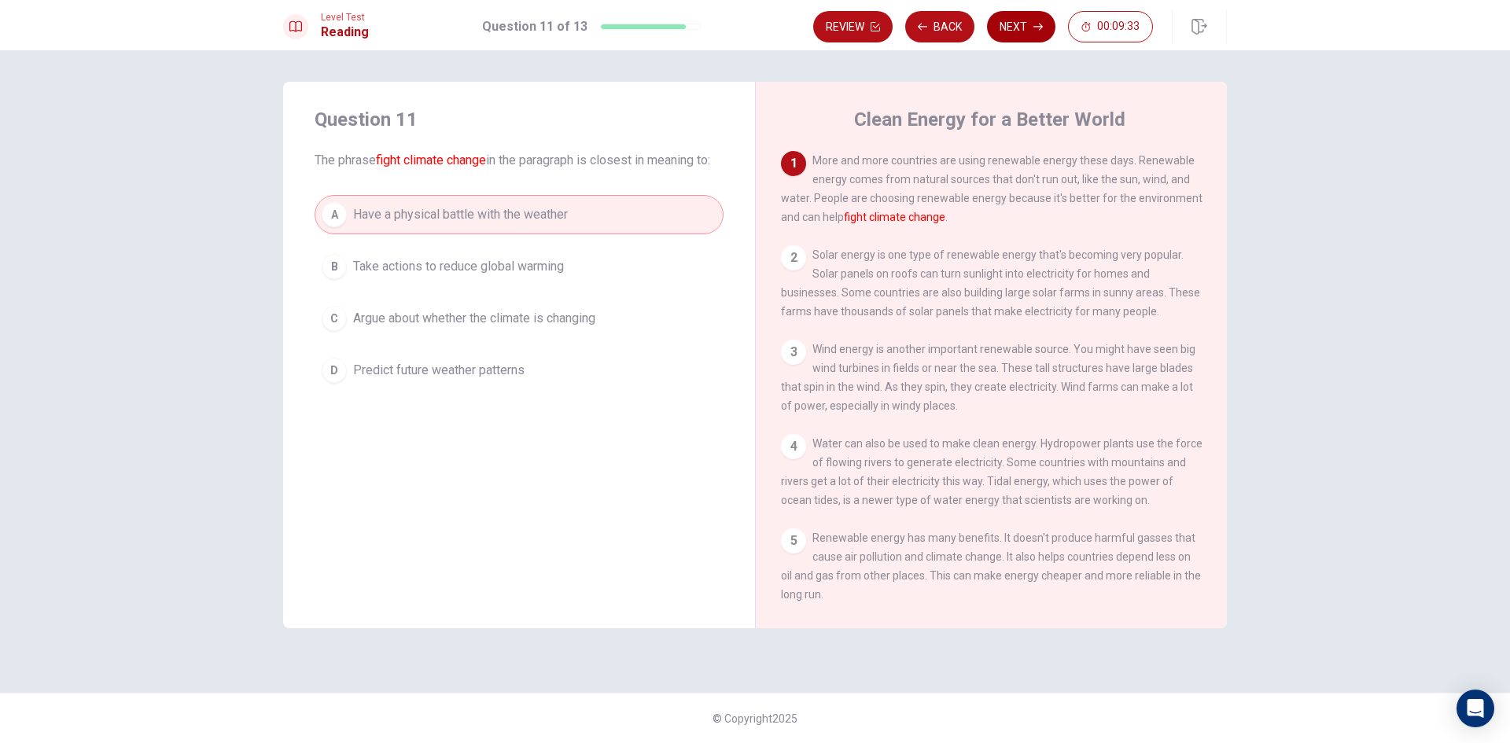
click at [1030, 30] on button "Next" at bounding box center [1021, 26] width 68 height 31
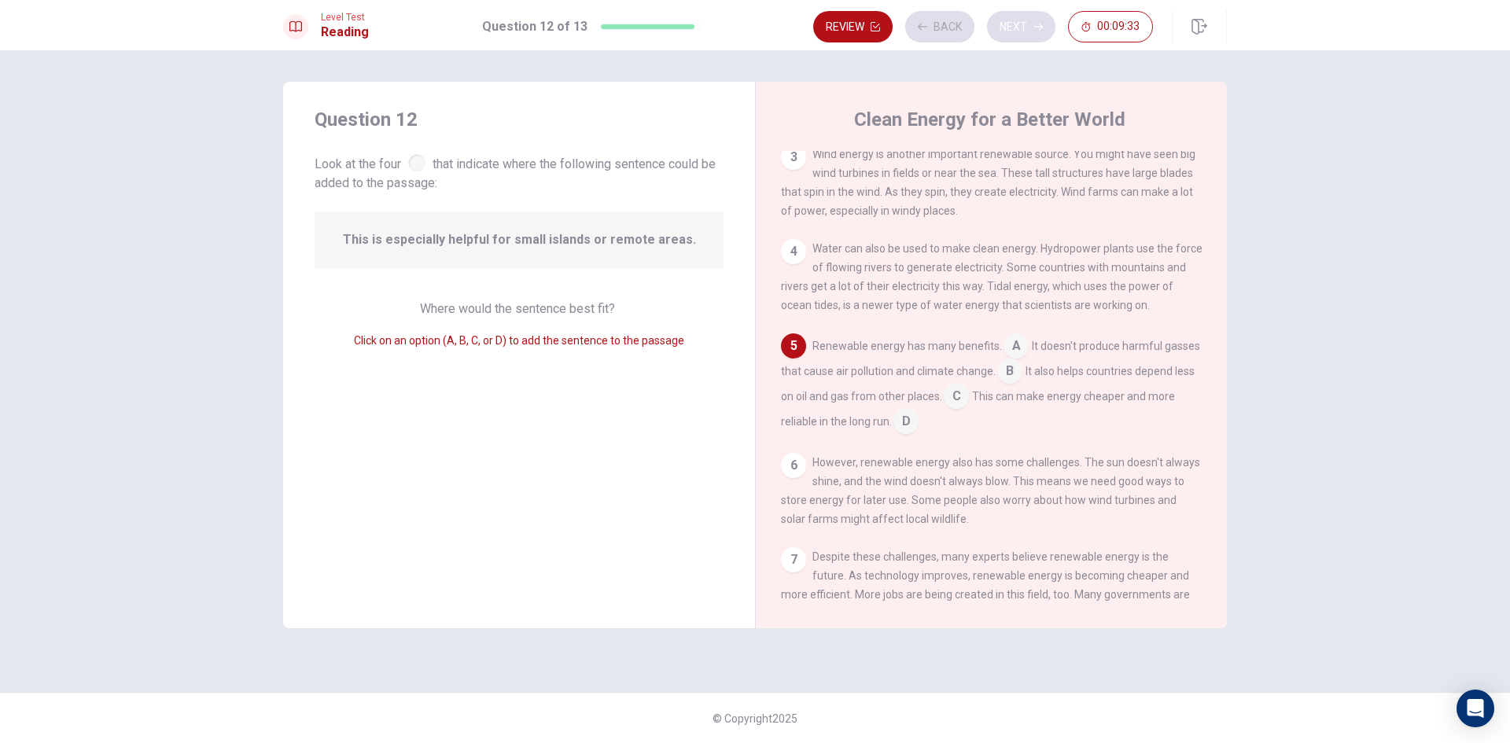
scroll to position [196, 0]
click at [414, 159] on div at bounding box center [416, 162] width 17 height 17
drag, startPoint x: 372, startPoint y: 234, endPoint x: 453, endPoint y: 235, distance: 81.0
click at [451, 235] on span "This is especially helpful for small islands or remote areas." at bounding box center [519, 239] width 353 height 19
click at [528, 245] on span "This is especially helpful for small islands or remote areas." at bounding box center [519, 239] width 353 height 19
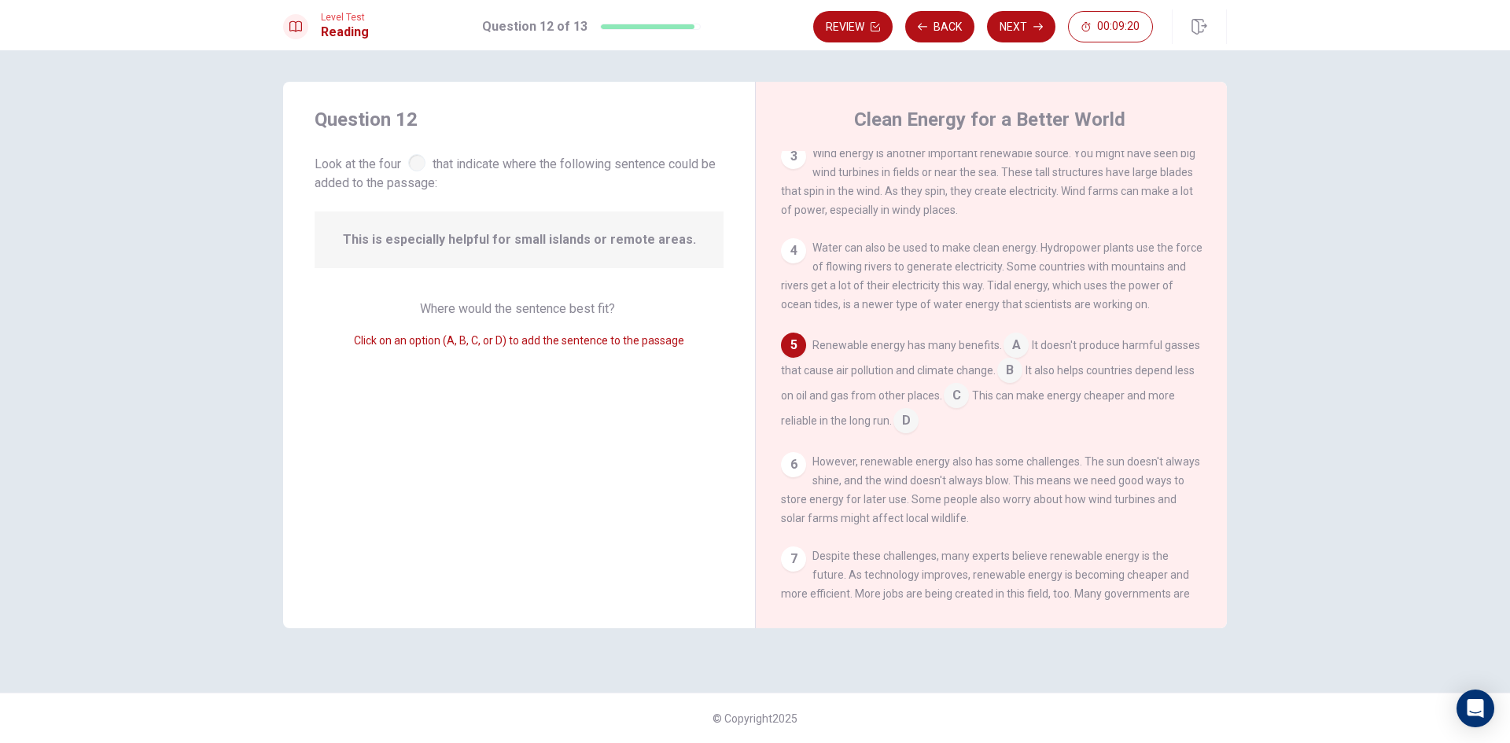
drag, startPoint x: 437, startPoint y: 241, endPoint x: 448, endPoint y: 237, distance: 11.7
click at [448, 237] on span "This is especially helpful for small islands or remote areas." at bounding box center [519, 239] width 353 height 19
drag, startPoint x: 528, startPoint y: 241, endPoint x: 563, endPoint y: 241, distance: 35.4
click at [558, 241] on span "This is especially helpful for small islands or remote areas." at bounding box center [519, 239] width 353 height 19
drag, startPoint x: 574, startPoint y: 240, endPoint x: 590, endPoint y: 239, distance: 15.7
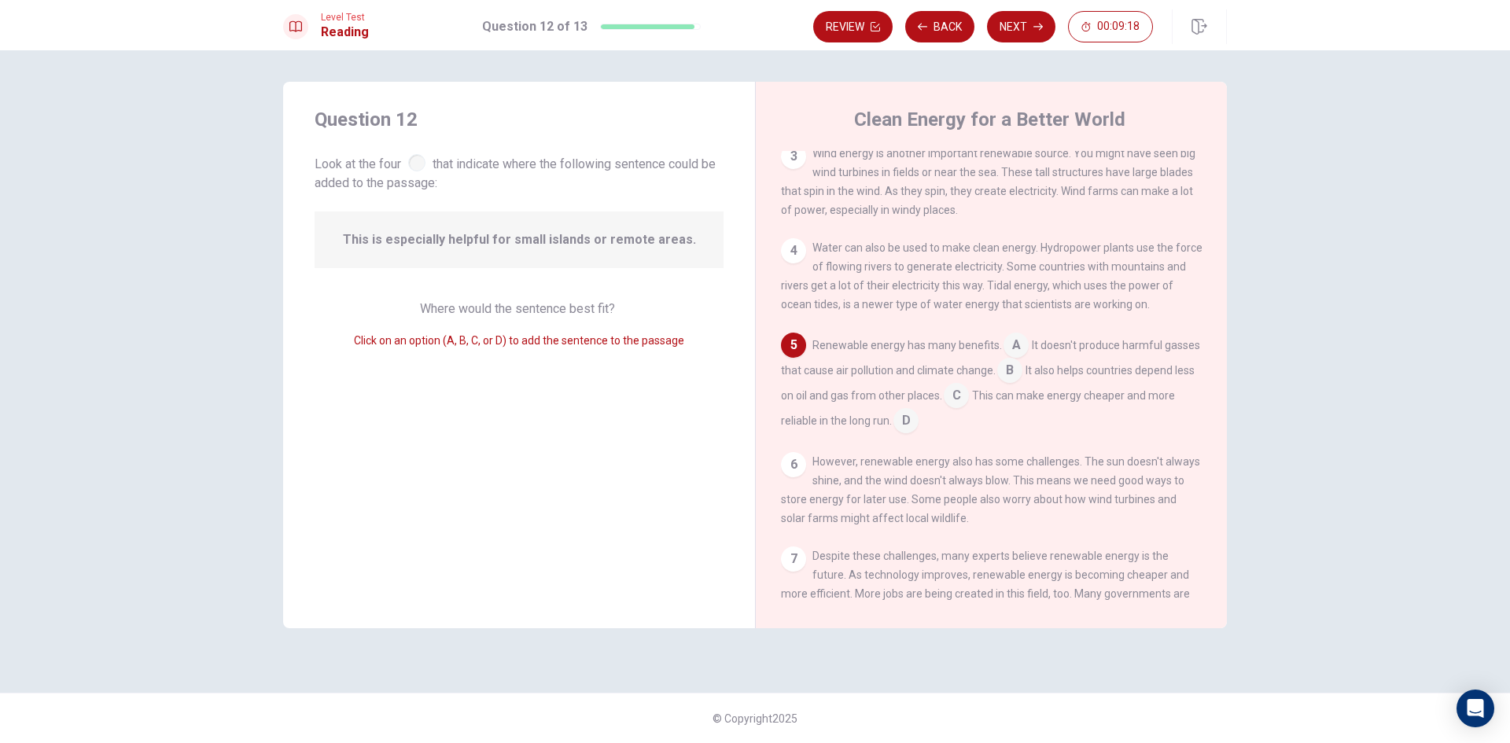
click at [582, 239] on span "This is especially helpful for small islands or remote areas." at bounding box center [519, 239] width 353 height 19
drag, startPoint x: 590, startPoint y: 239, endPoint x: 608, endPoint y: 239, distance: 18.1
click at [595, 239] on span "This is especially helpful for small islands or remote areas." at bounding box center [519, 239] width 353 height 19
drag, startPoint x: 649, startPoint y: 243, endPoint x: 679, endPoint y: 248, distance: 30.3
click at [653, 245] on span "This is especially helpful for small islands or remote areas." at bounding box center [519, 239] width 353 height 19
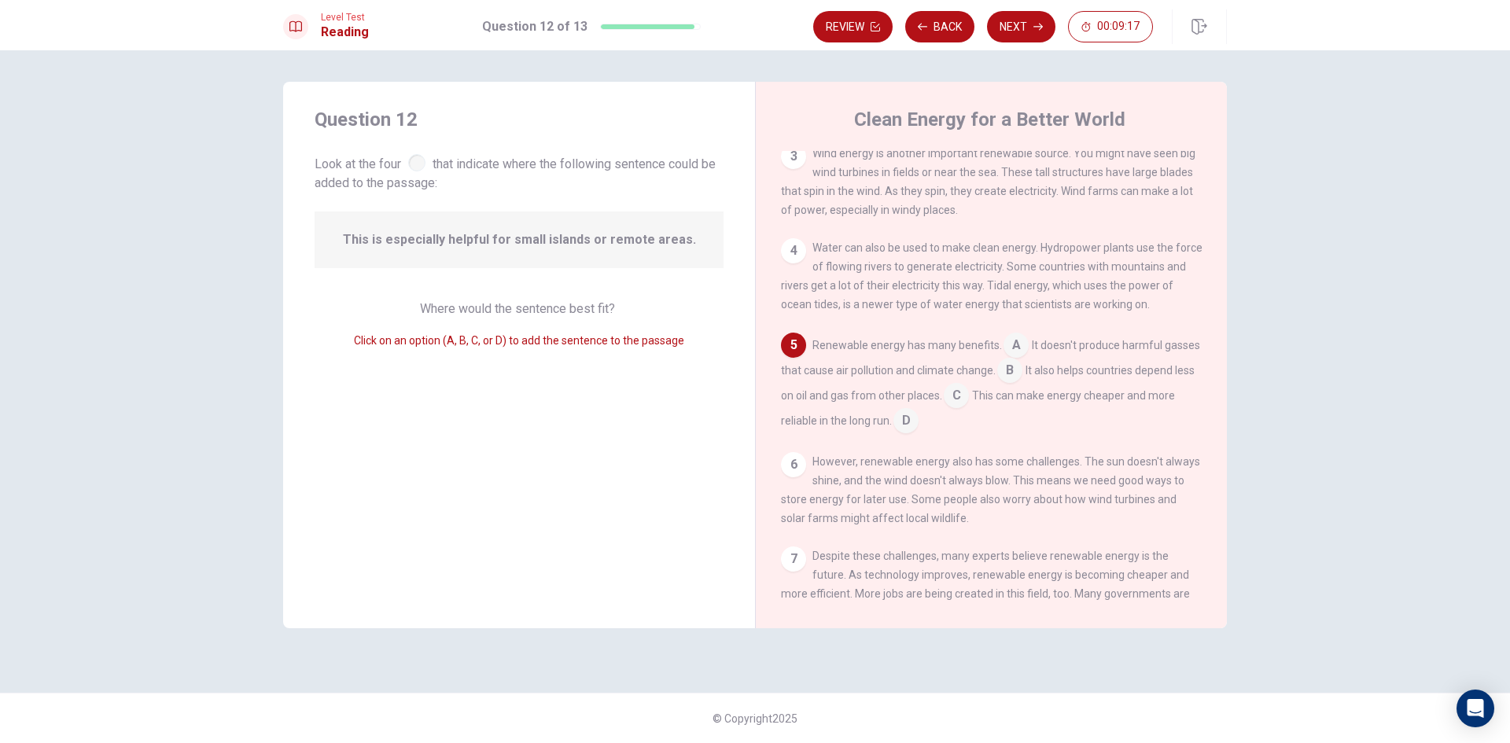
click at [679, 248] on span "This is especially helpful for small islands or remote areas." at bounding box center [519, 239] width 353 height 19
click at [945, 30] on button "Back" at bounding box center [939, 26] width 69 height 31
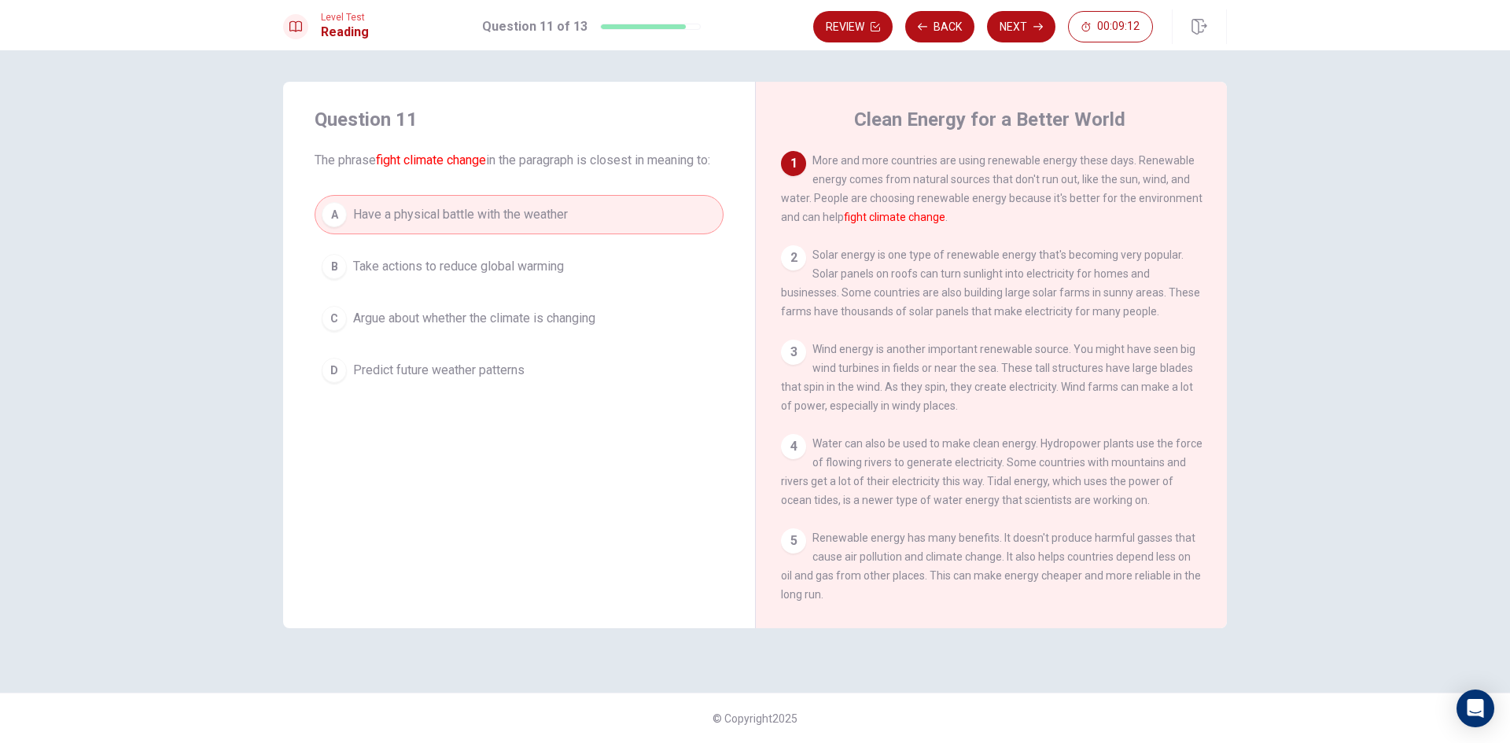
click at [983, 28] on div "Review Back Next 00:09:12" at bounding box center [983, 26] width 340 height 31
click at [1007, 26] on button "Next" at bounding box center [1021, 26] width 68 height 31
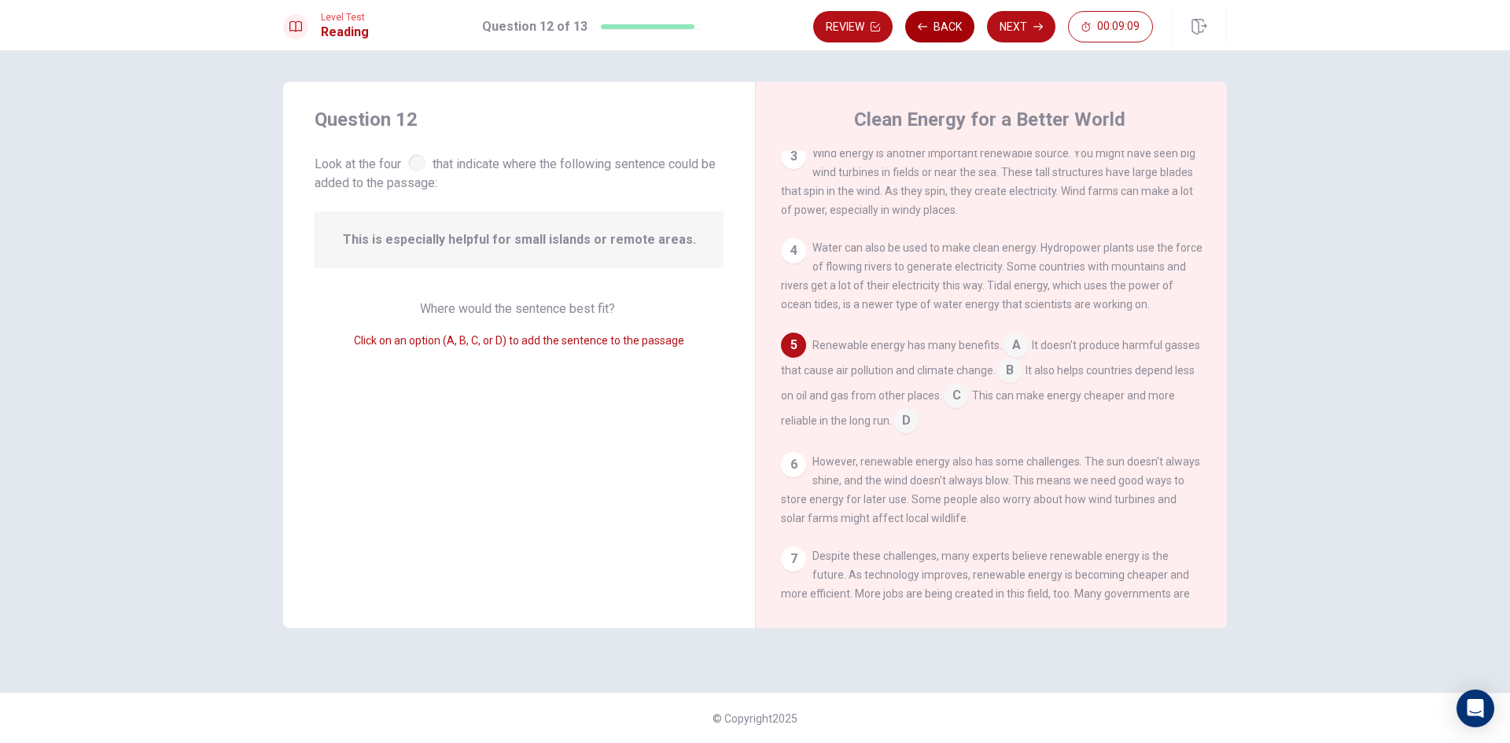
click at [954, 16] on button "Back" at bounding box center [939, 26] width 69 height 31
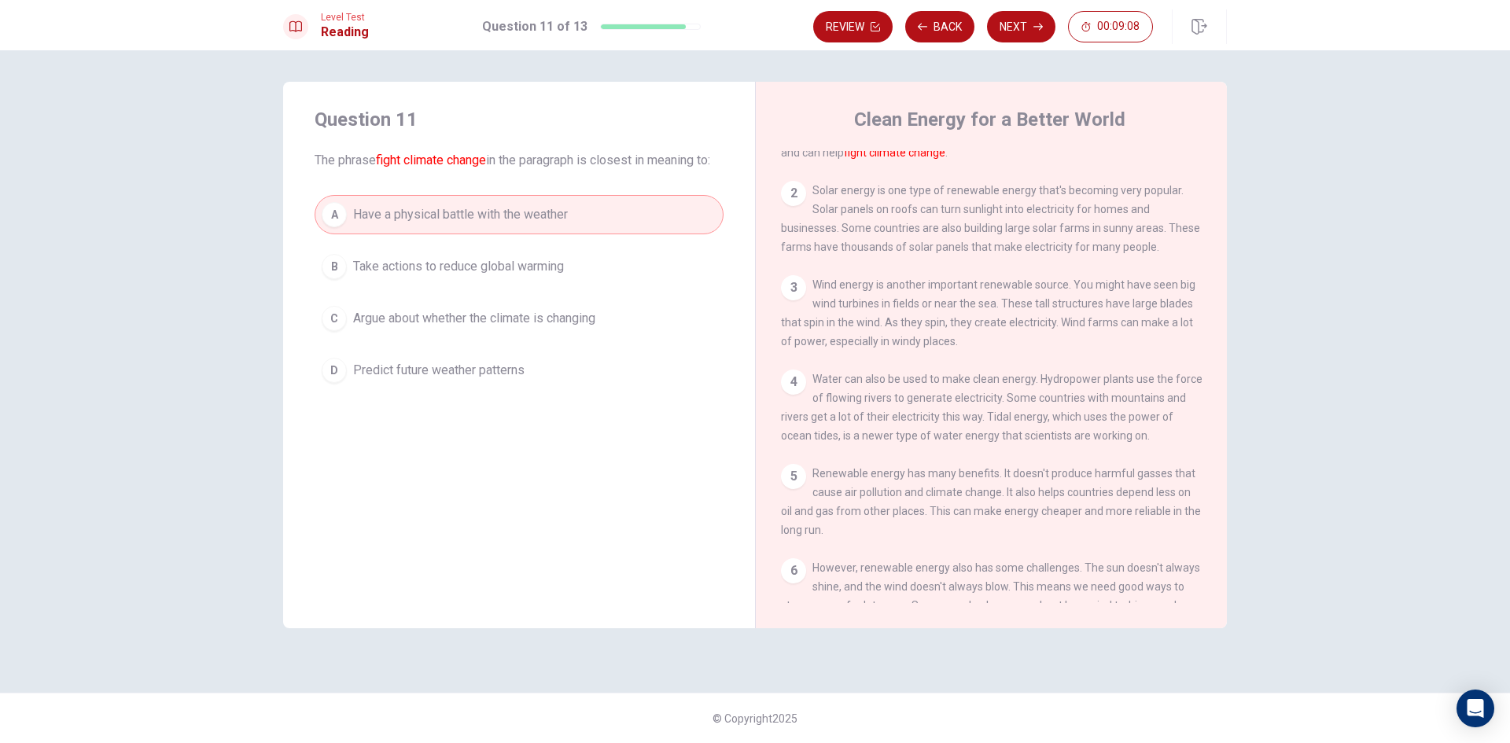
scroll to position [79, 0]
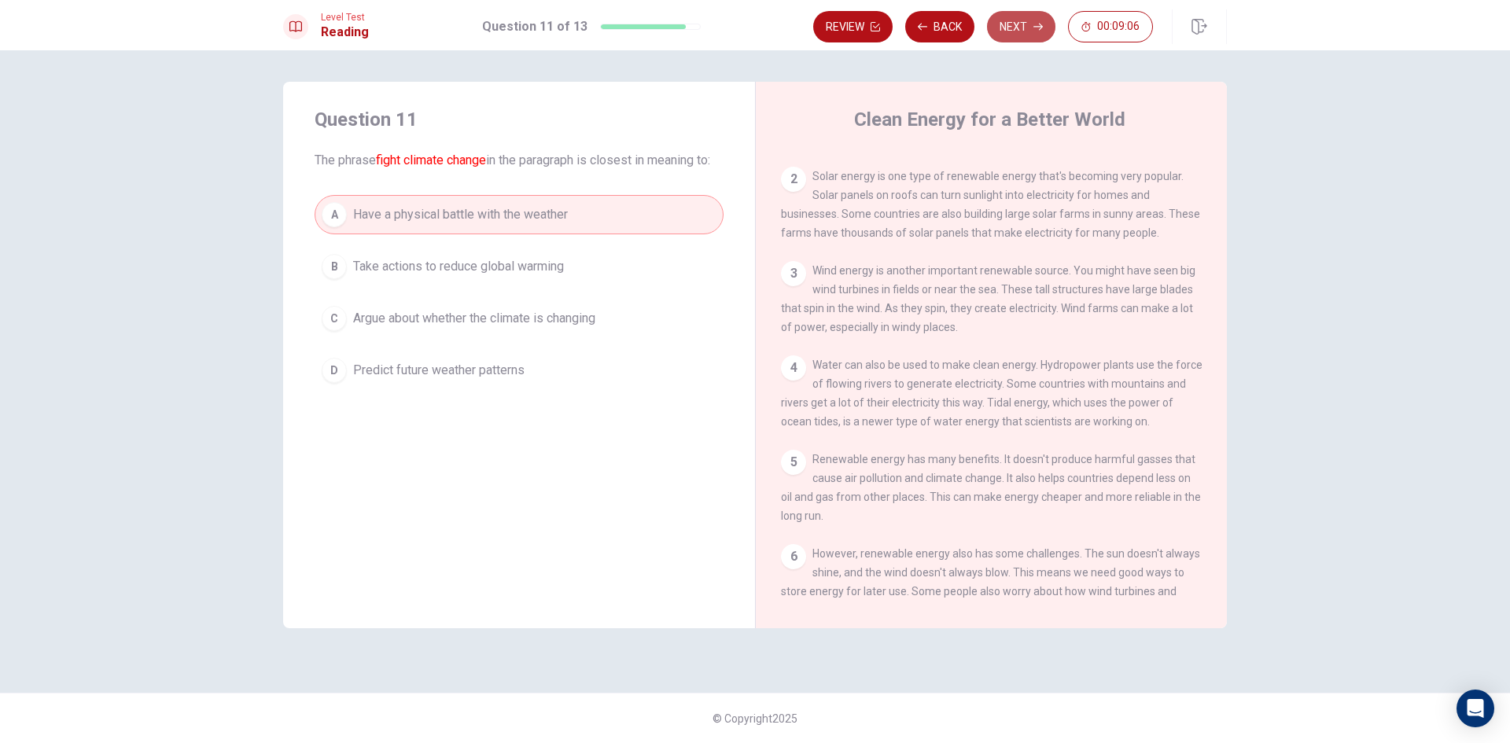
click at [1006, 40] on button "Next" at bounding box center [1021, 26] width 68 height 31
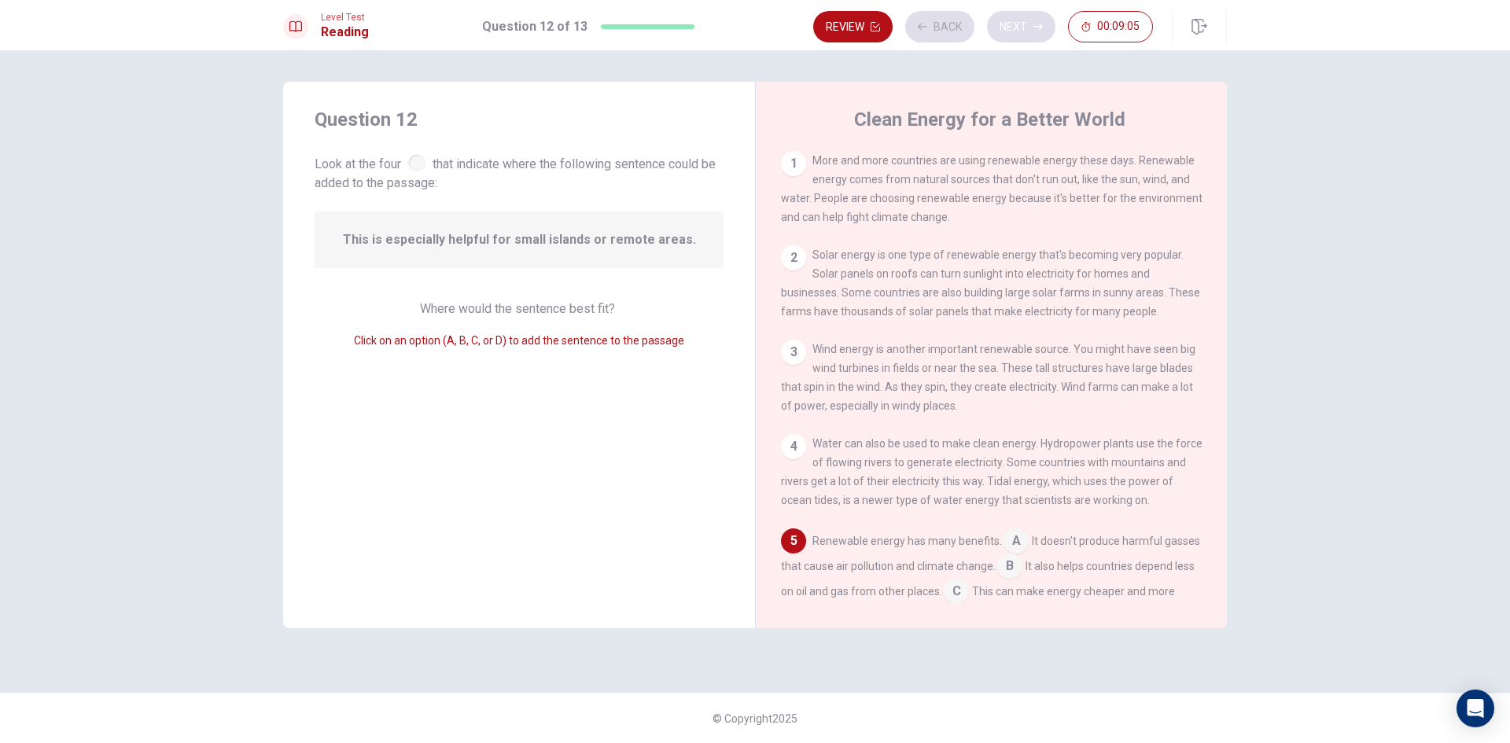
scroll to position [196, 0]
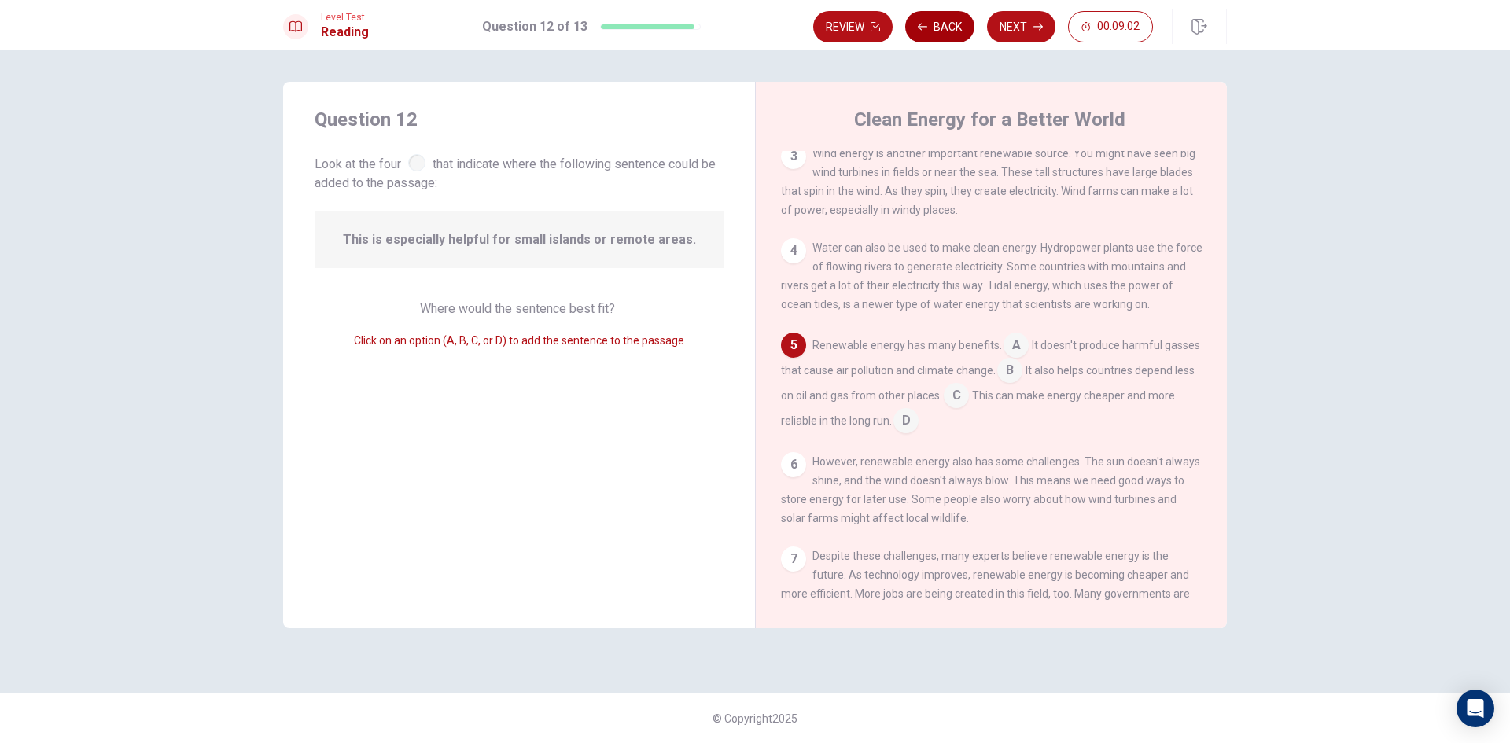
click at [936, 32] on button "Back" at bounding box center [939, 26] width 69 height 31
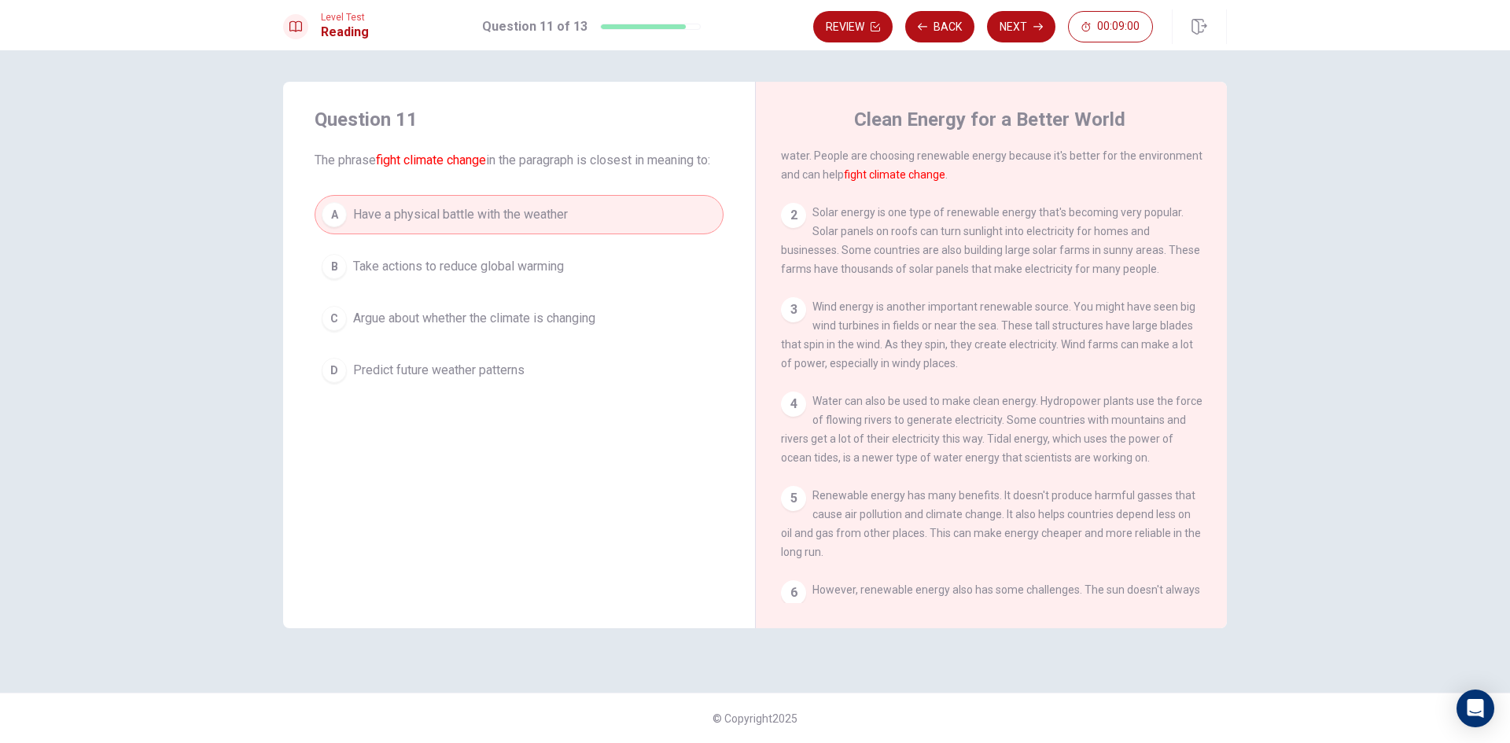
scroll to position [79, 0]
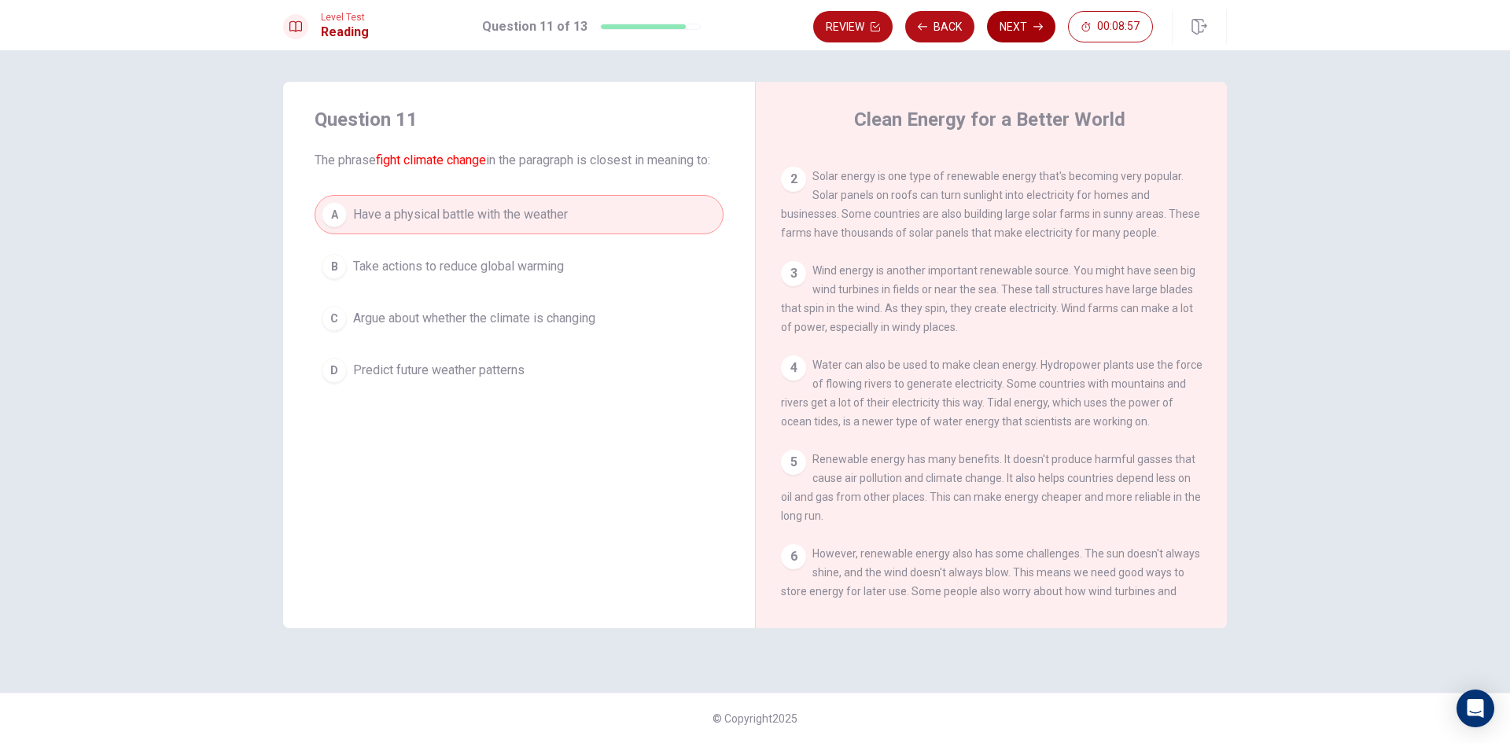
click at [1017, 15] on button "Next" at bounding box center [1021, 26] width 68 height 31
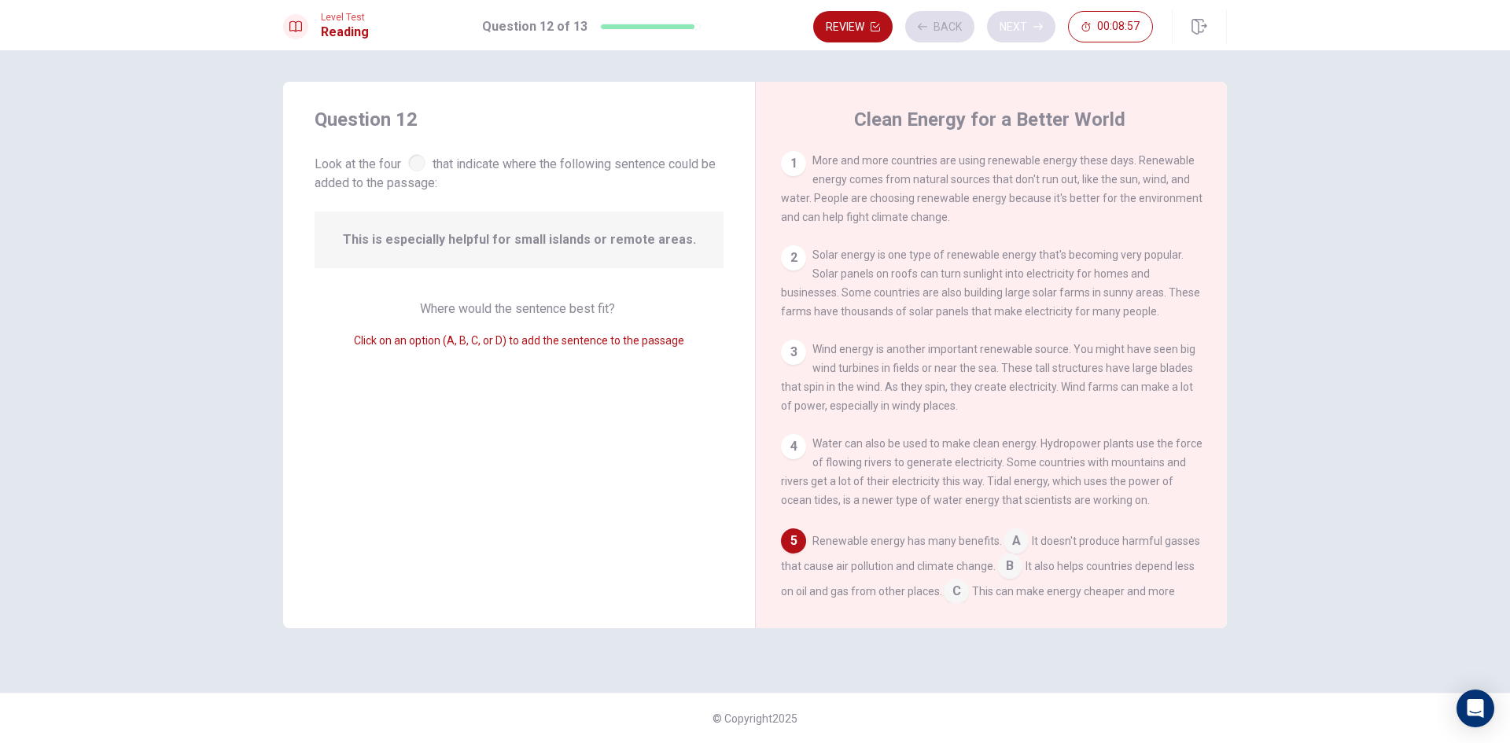
scroll to position [196, 0]
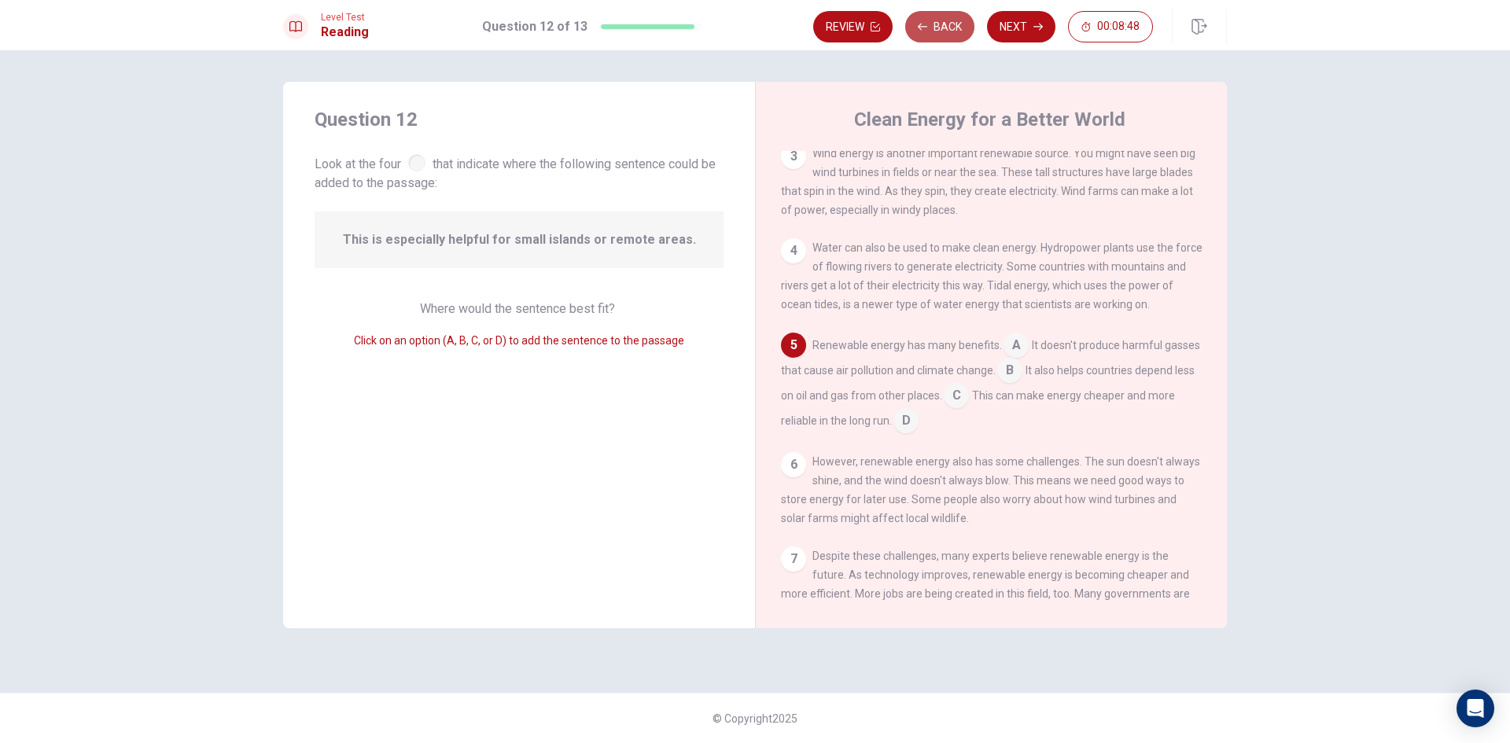
click at [942, 28] on button "Back" at bounding box center [939, 26] width 69 height 31
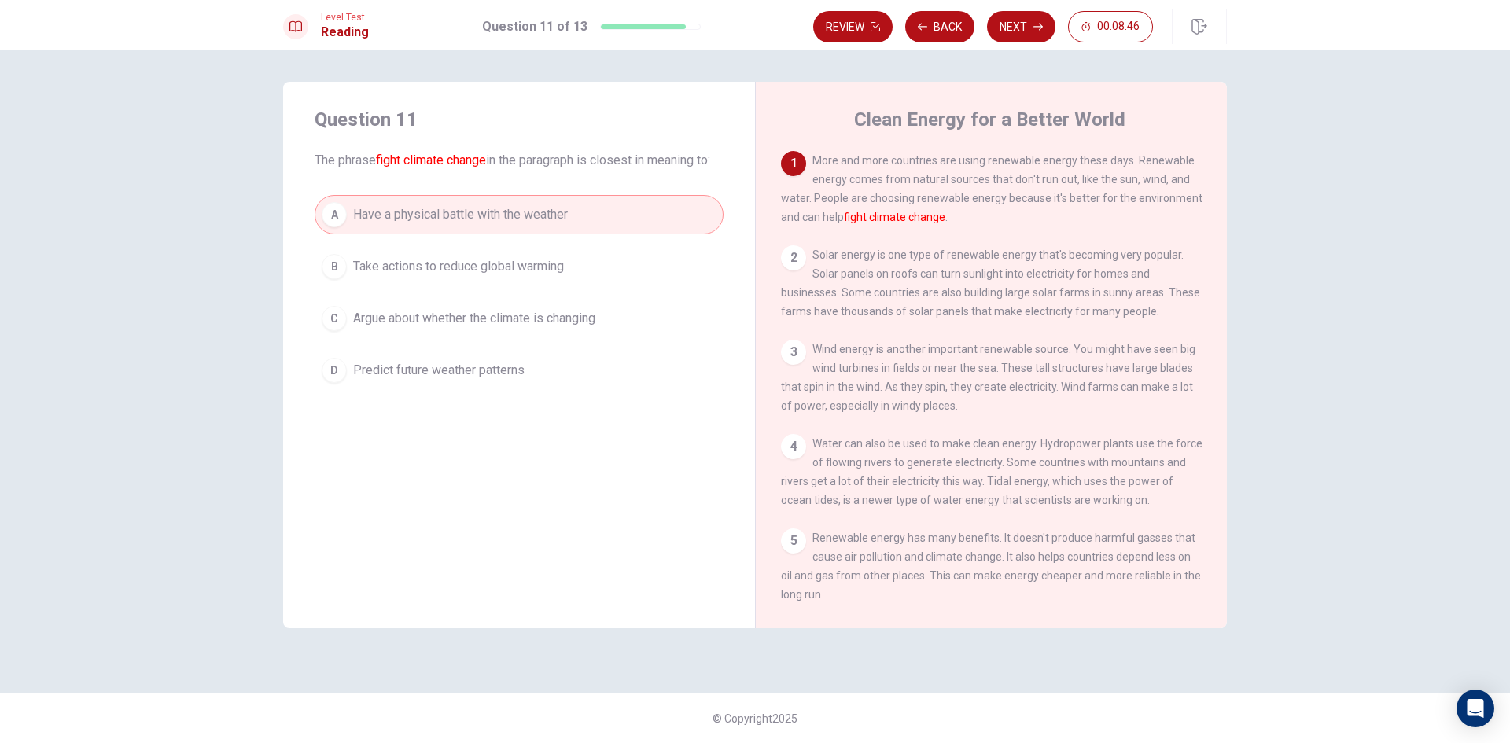
scroll to position [79, 0]
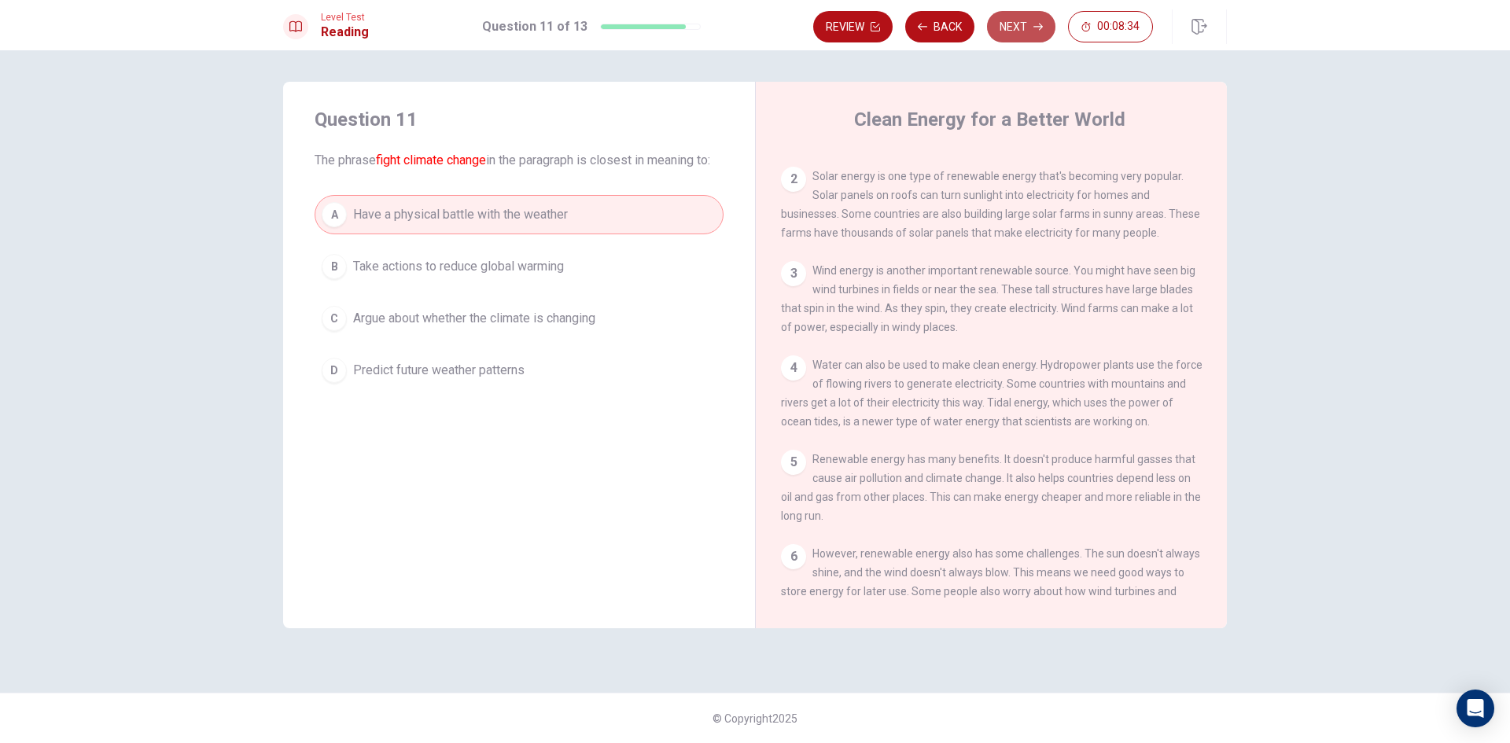
click at [1003, 32] on button "Next" at bounding box center [1021, 26] width 68 height 31
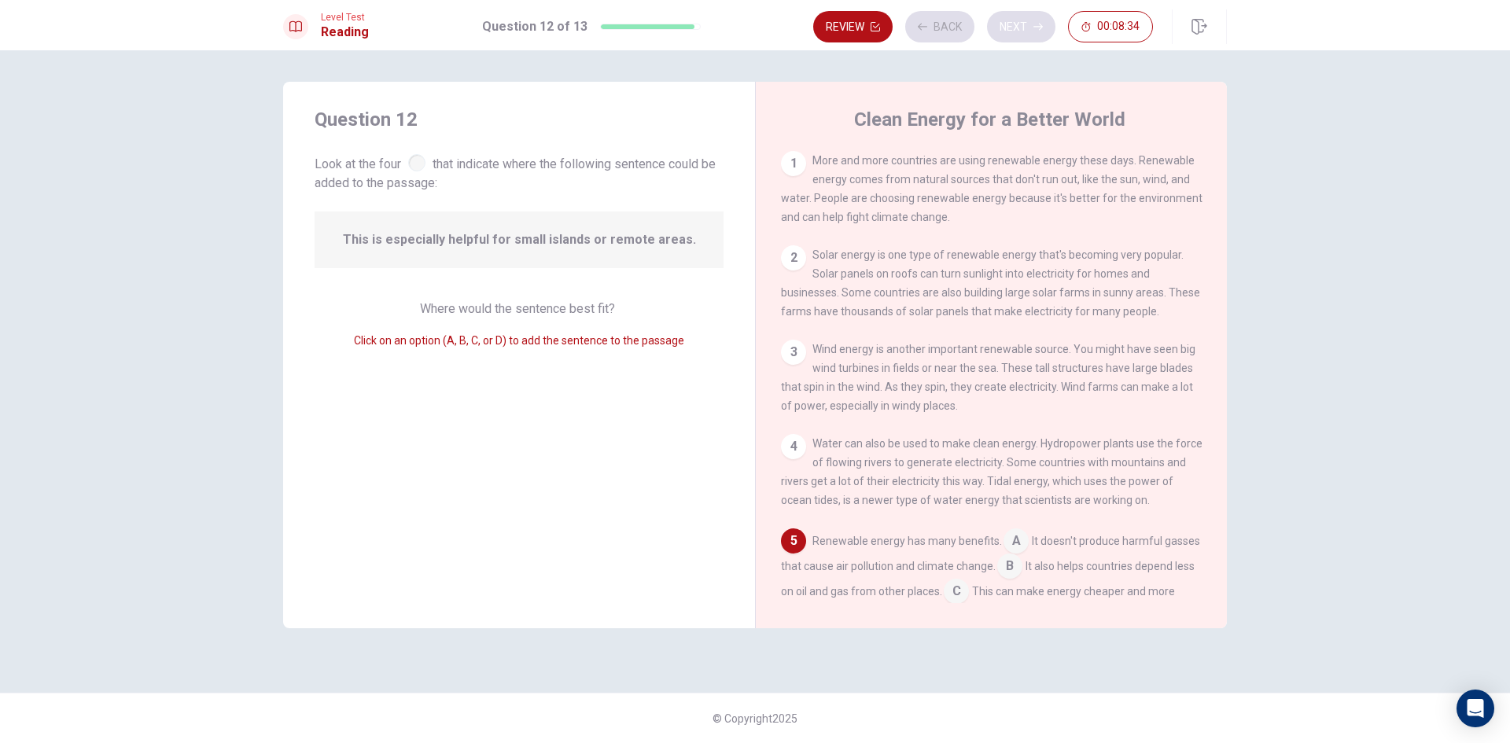
scroll to position [196, 0]
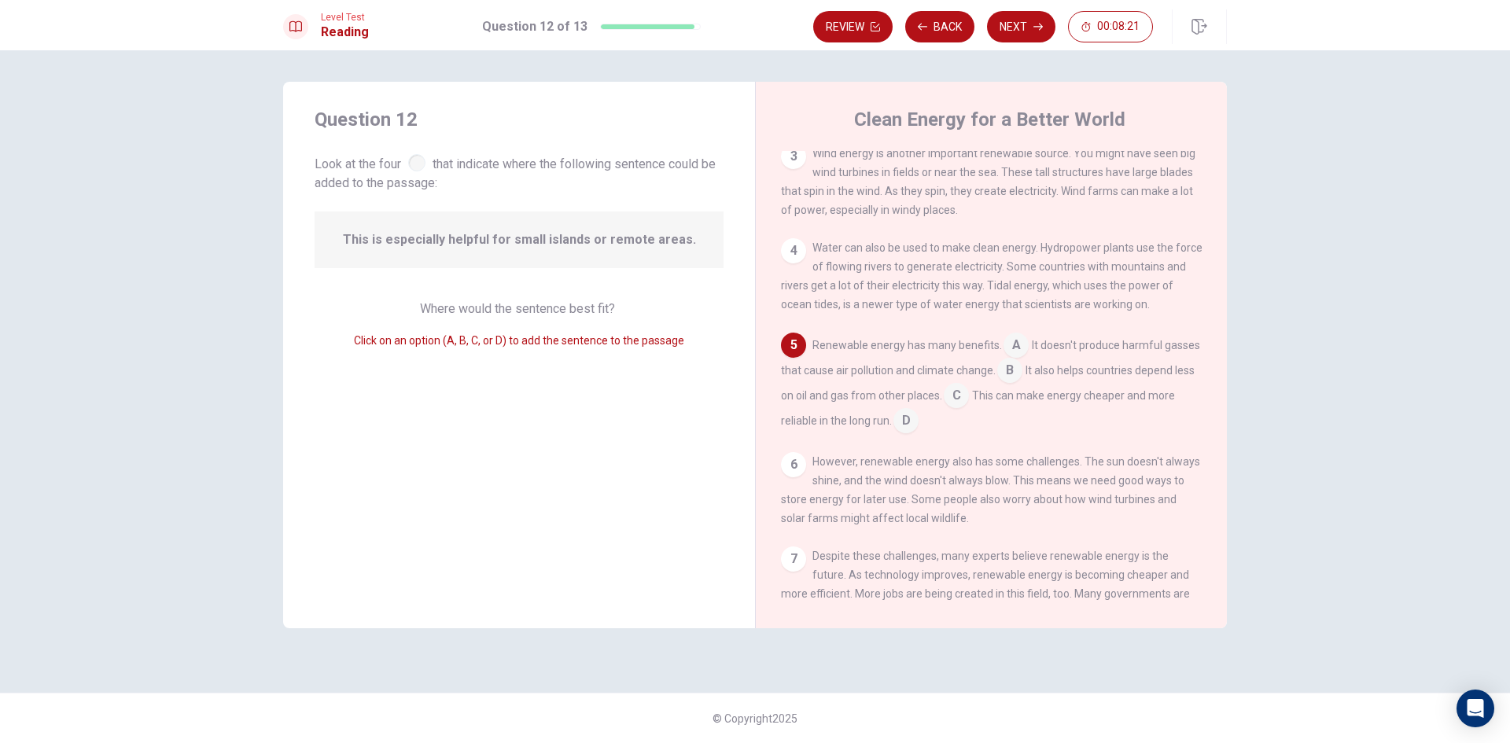
click at [1022, 385] on input at bounding box center [1009, 371] width 25 height 25
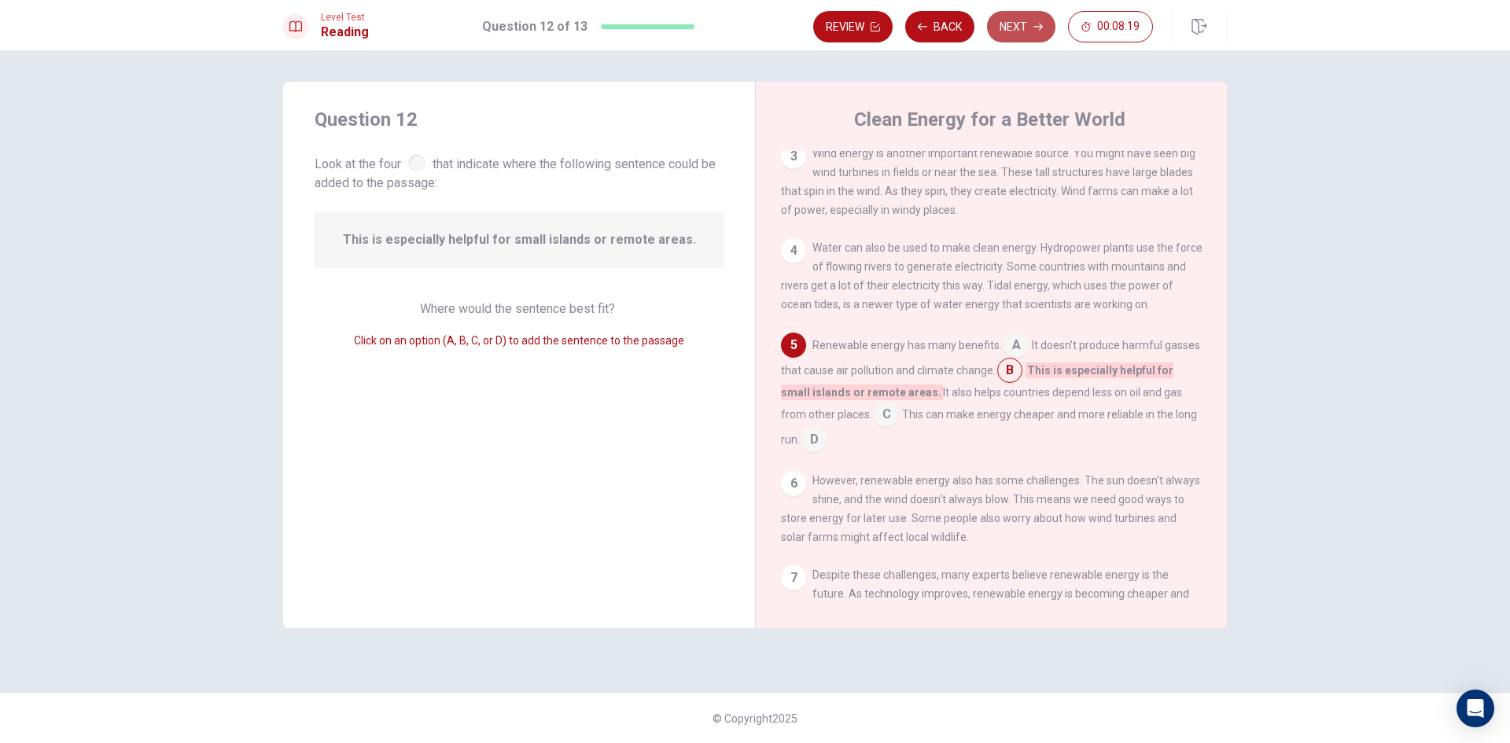
click at [1007, 25] on button "Next" at bounding box center [1021, 26] width 68 height 31
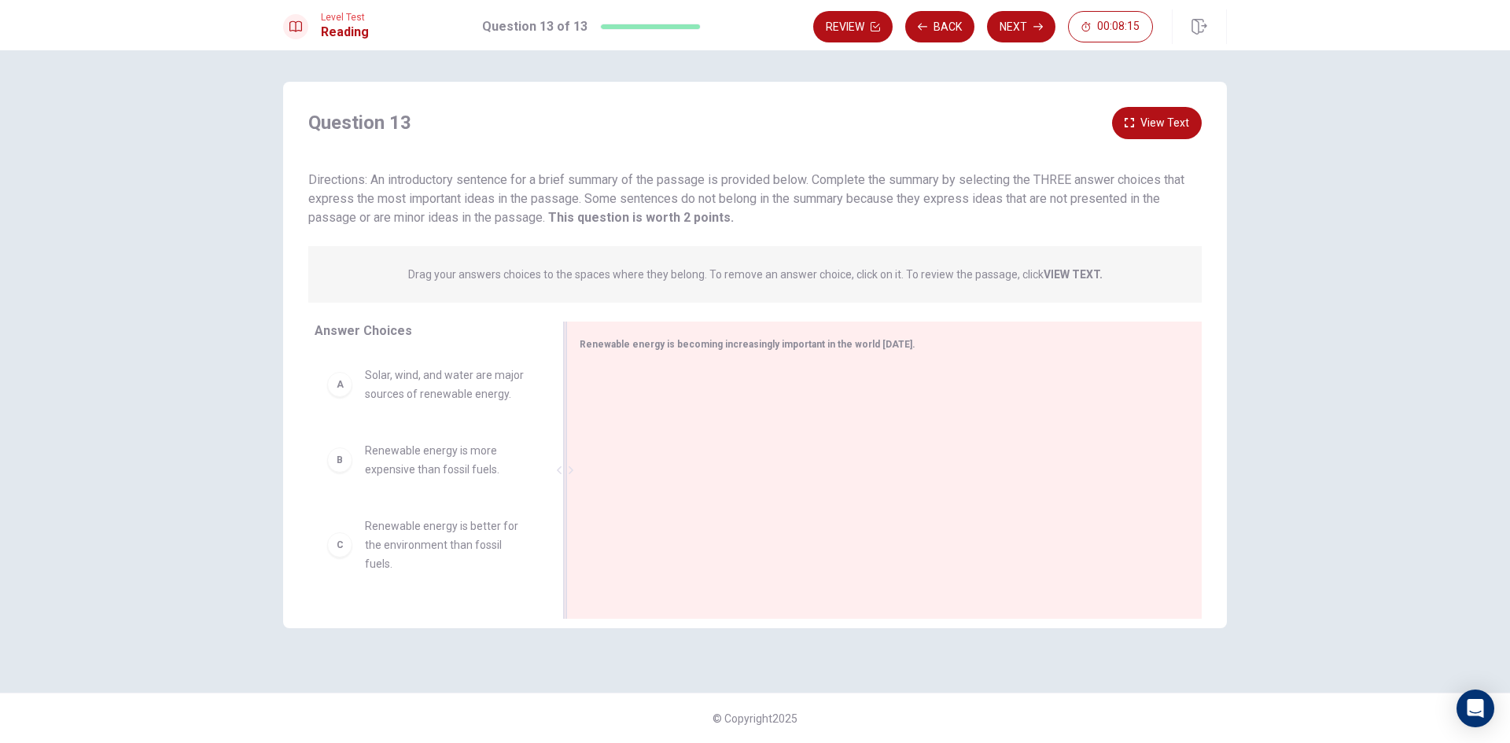
drag, startPoint x: 706, startPoint y: 362, endPoint x: 701, endPoint y: 384, distance: 22.5
click at [706, 365] on div "Renewable energy is becoming increasingly important in the world [DATE]." at bounding box center [883, 470] width 635 height 297
click at [701, 384] on div at bounding box center [878, 471] width 597 height 211
click at [701, 385] on div at bounding box center [878, 471] width 597 height 211
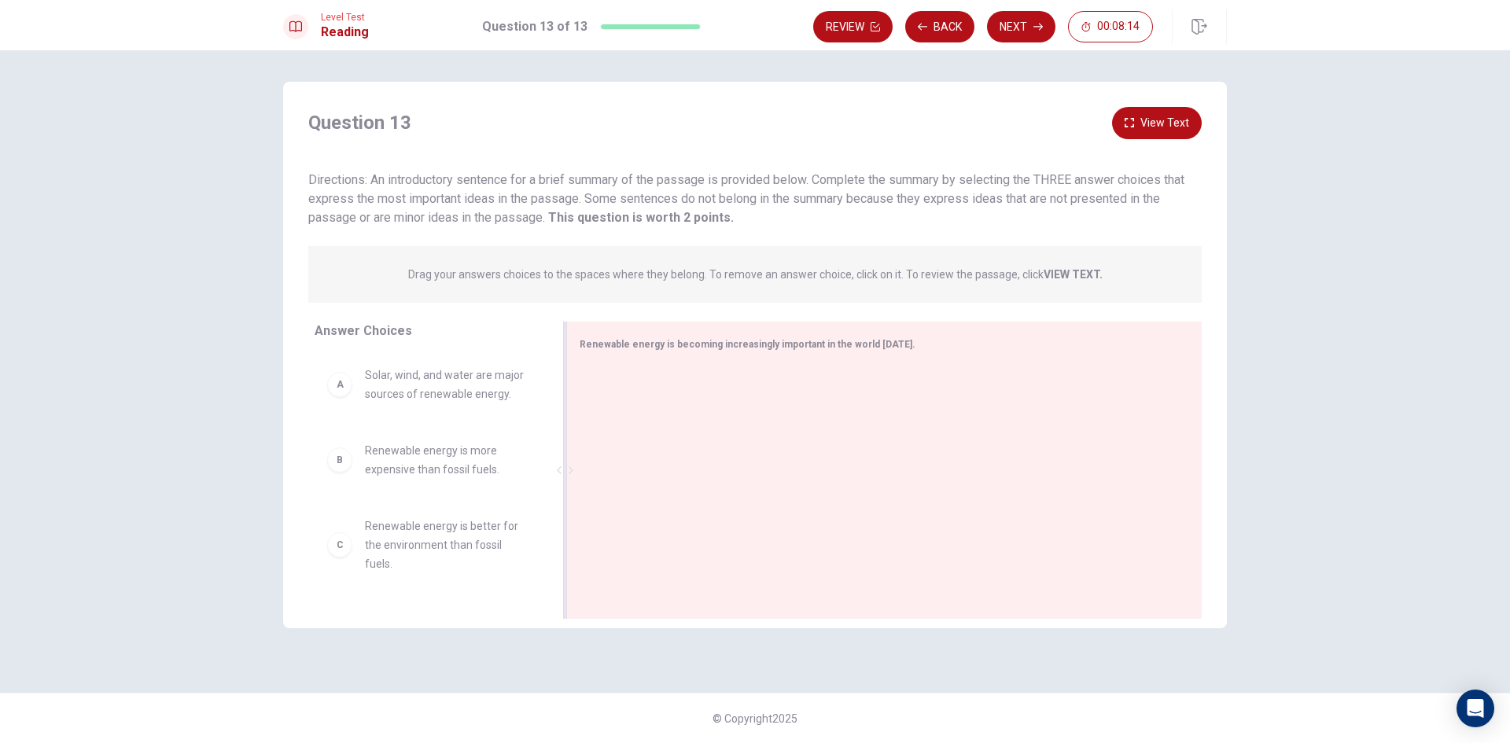
click at [701, 385] on div at bounding box center [878, 471] width 597 height 211
click at [545, 398] on div "A Solar, wind, and water are major sources of renewable energy. B Renewable ene…" at bounding box center [434, 474] width 239 height 242
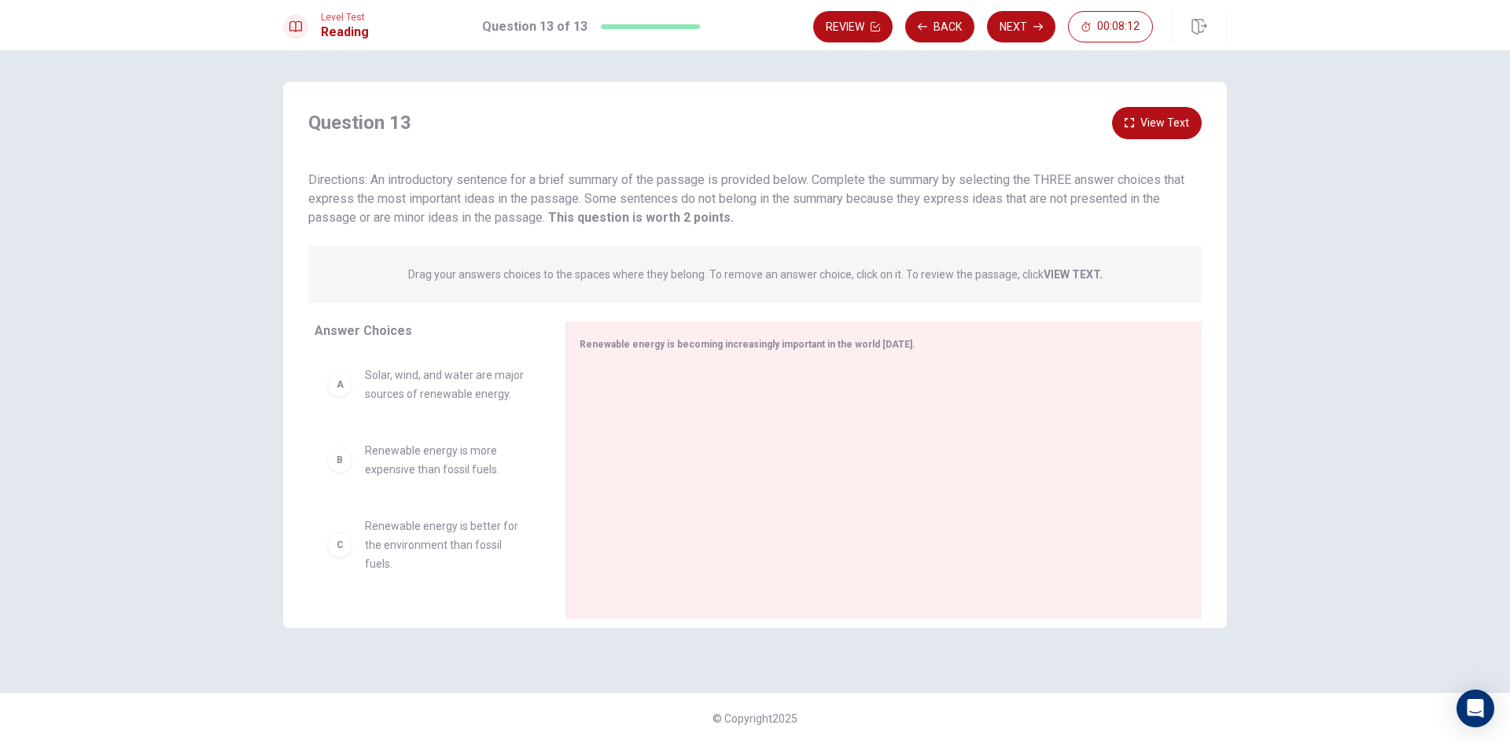
drag, startPoint x: 545, startPoint y: 398, endPoint x: 545, endPoint y: 408, distance: 10.2
click at [545, 408] on div "A Solar, wind, and water are major sources of renewable energy. B Renewable ene…" at bounding box center [434, 474] width 239 height 242
drag, startPoint x: 441, startPoint y: 271, endPoint x: 499, endPoint y: 278, distance: 57.8
click at [499, 278] on p "Drag your answers choices to the spaces where they belong. To remove an answer …" at bounding box center [755, 274] width 694 height 13
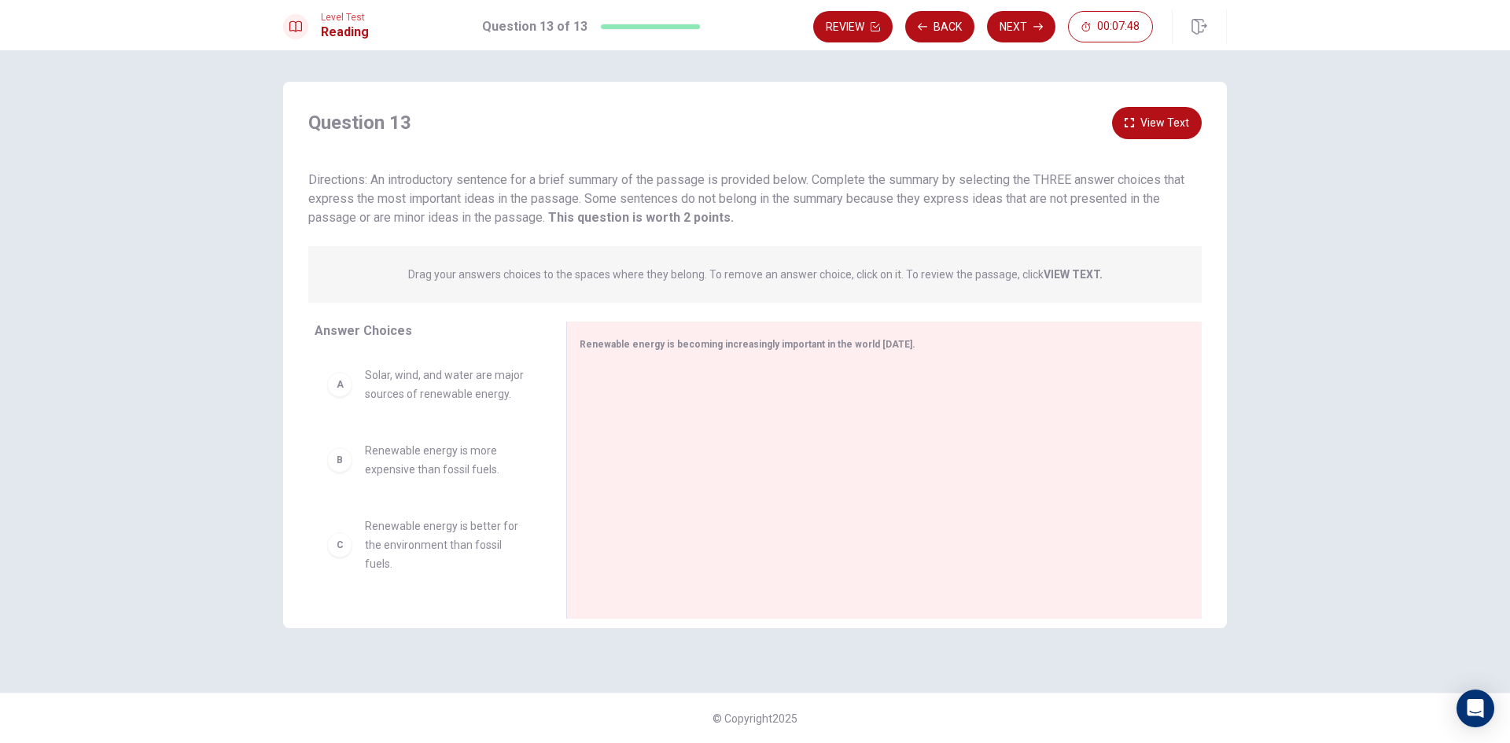
click at [1089, 273] on strong "VIEW TEXT." at bounding box center [1072, 274] width 59 height 13
click at [1194, 122] on button "View Text" at bounding box center [1157, 123] width 90 height 32
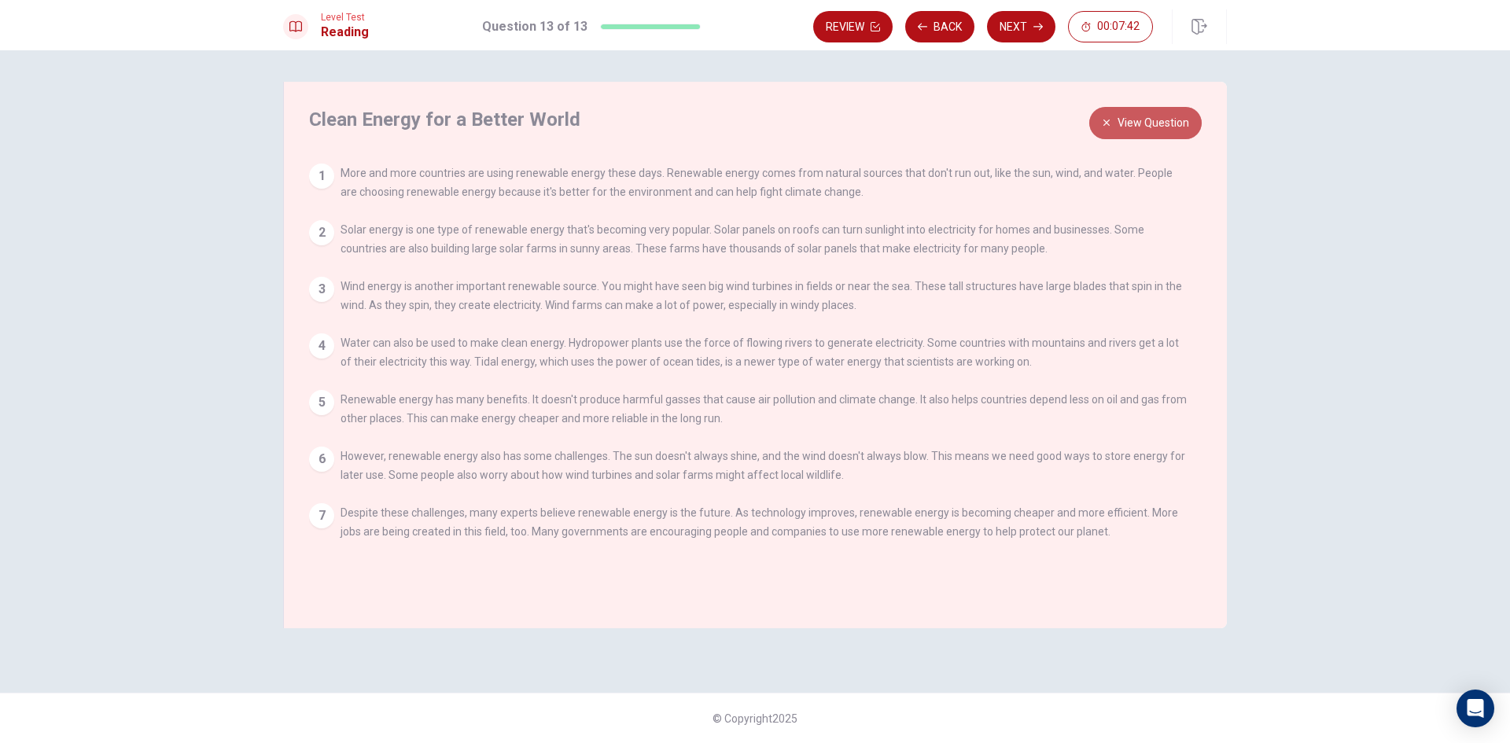
click at [1143, 131] on button "View Question" at bounding box center [1145, 123] width 112 height 32
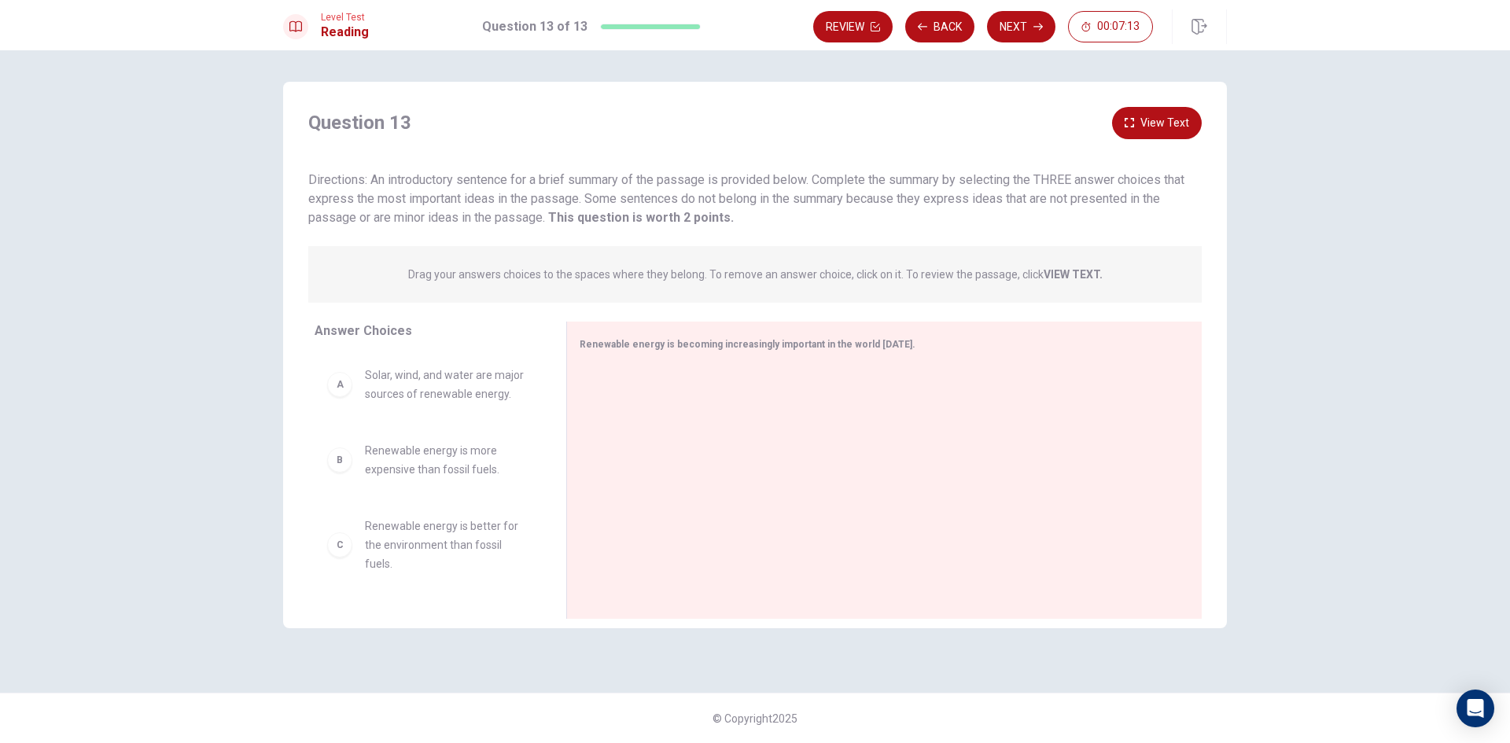
click at [355, 388] on div "A Solar, wind, and water are major sources of renewable energy." at bounding box center [427, 385] width 201 height 38
click at [348, 392] on div "A" at bounding box center [339, 384] width 25 height 25
drag, startPoint x: 345, startPoint y: 398, endPoint x: 662, endPoint y: 409, distance: 317.1
drag, startPoint x: 355, startPoint y: 484, endPoint x: 357, endPoint y: 447, distance: 36.2
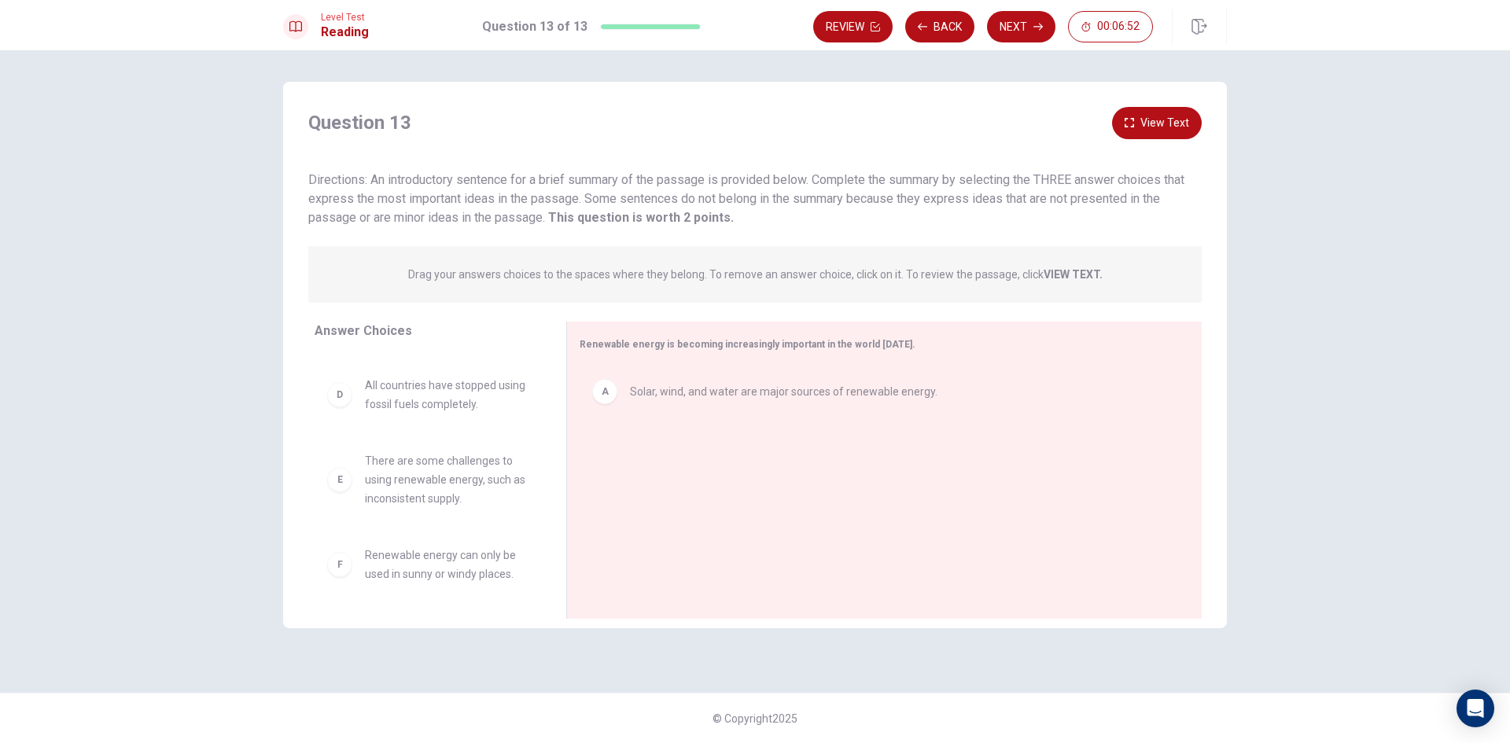
scroll to position [160, 0]
drag, startPoint x: 468, startPoint y: 489, endPoint x: 1013, endPoint y: 462, distance: 545.6
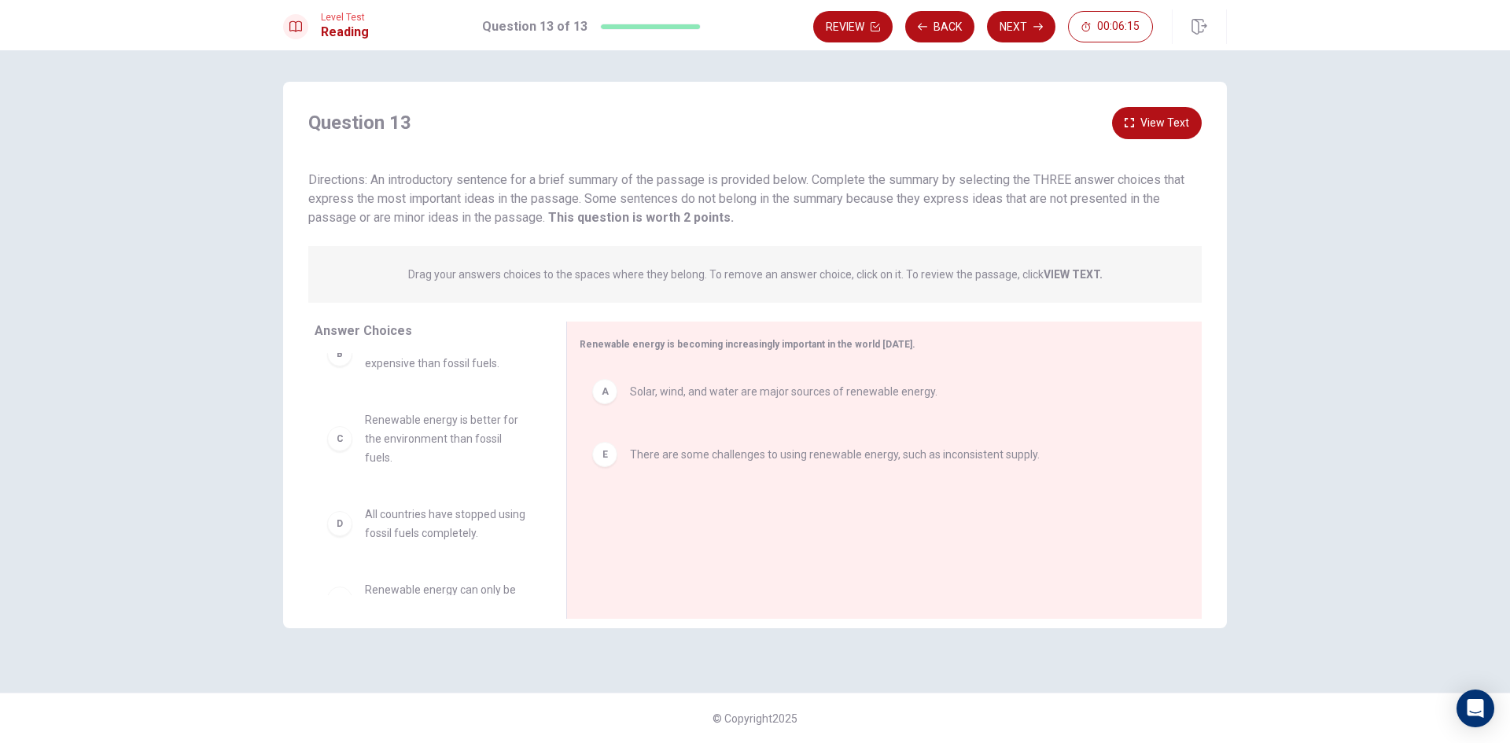
scroll to position [0, 0]
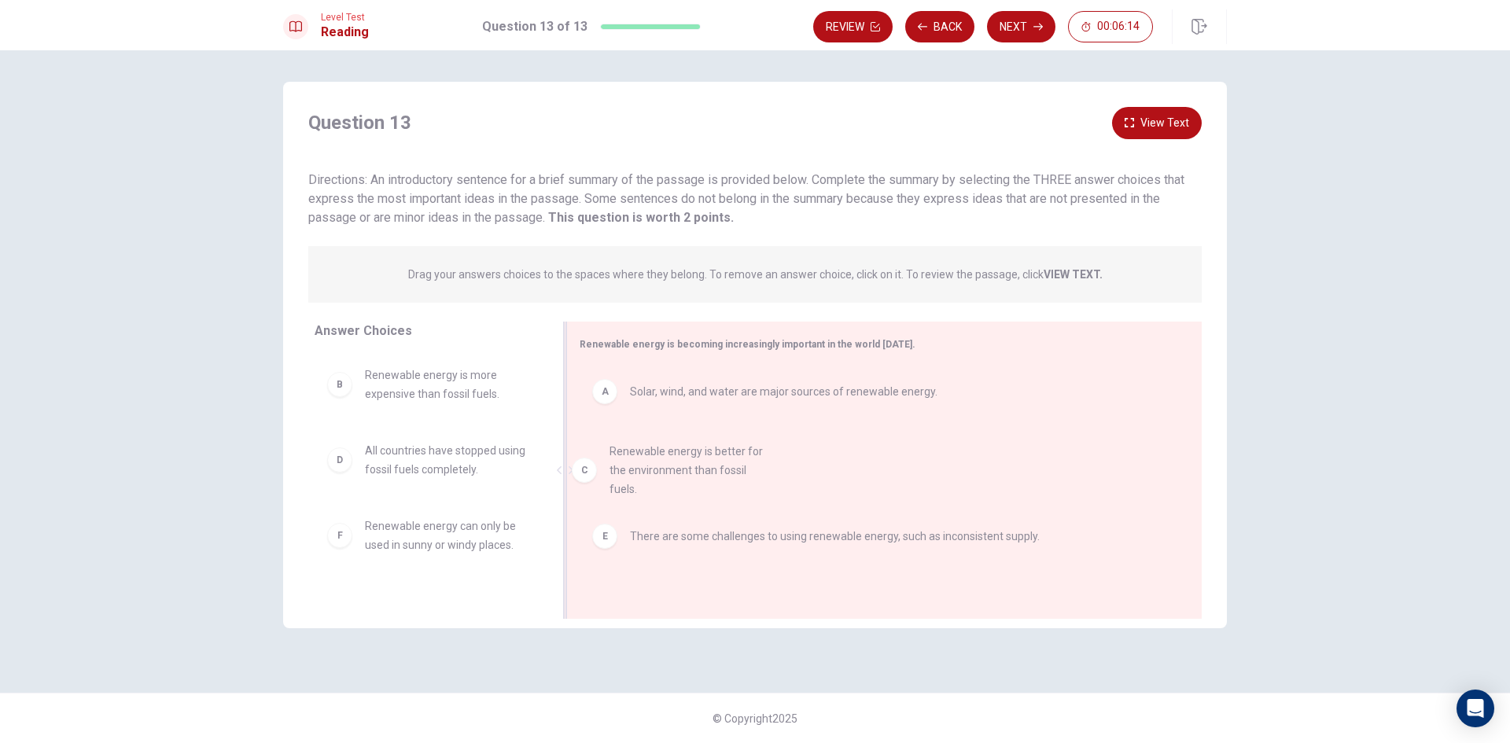
drag, startPoint x: 444, startPoint y: 468, endPoint x: 739, endPoint y: 488, distance: 295.5
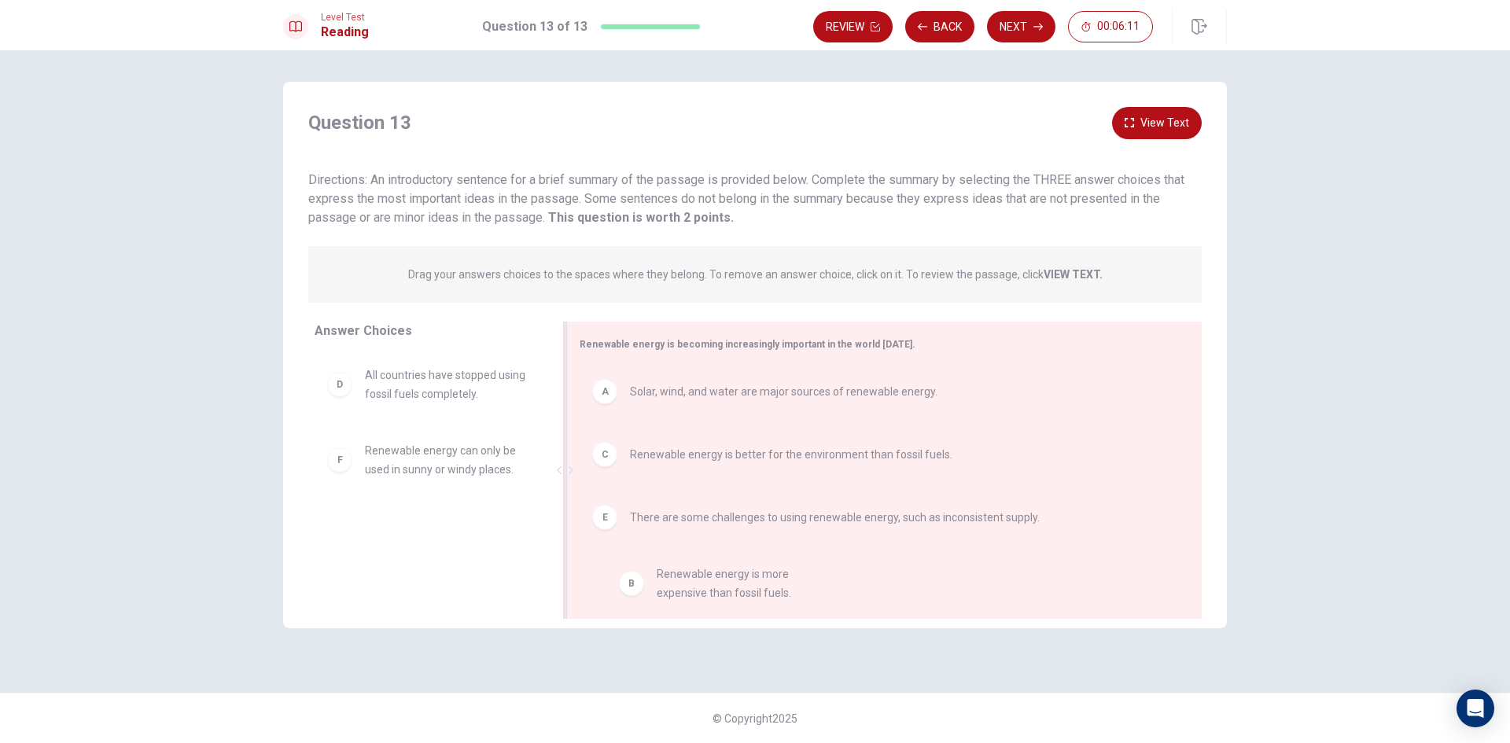
drag, startPoint x: 450, startPoint y: 390, endPoint x: 783, endPoint y: 598, distance: 393.2
click at [1014, 33] on button "Next" at bounding box center [1021, 26] width 68 height 31
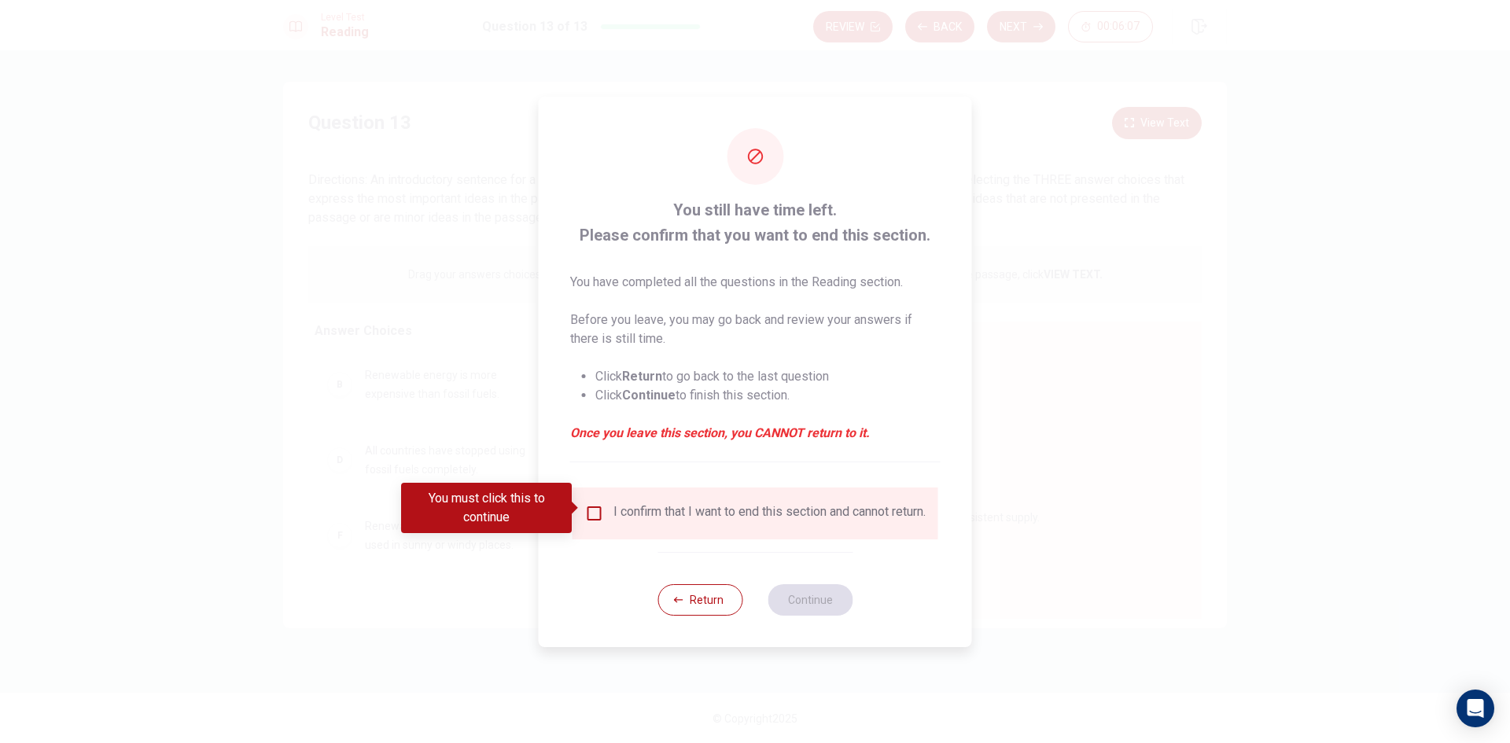
click at [593, 520] on div "I confirm that I want to end this section and cannot return." at bounding box center [755, 513] width 340 height 19
click at [595, 504] on input "You must click this to continue" at bounding box center [594, 513] width 19 height 19
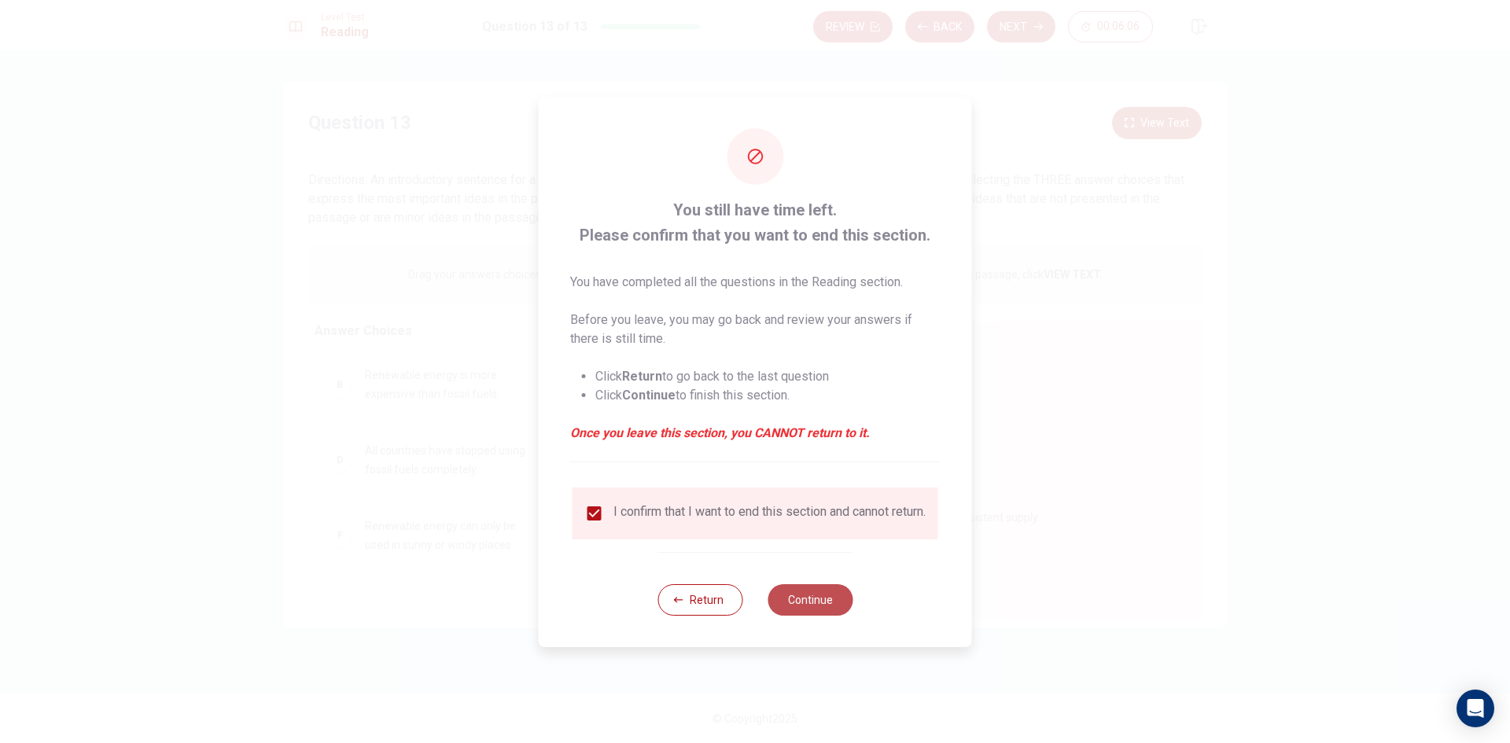
click at [834, 616] on button "Continue" at bounding box center [809, 599] width 85 height 31
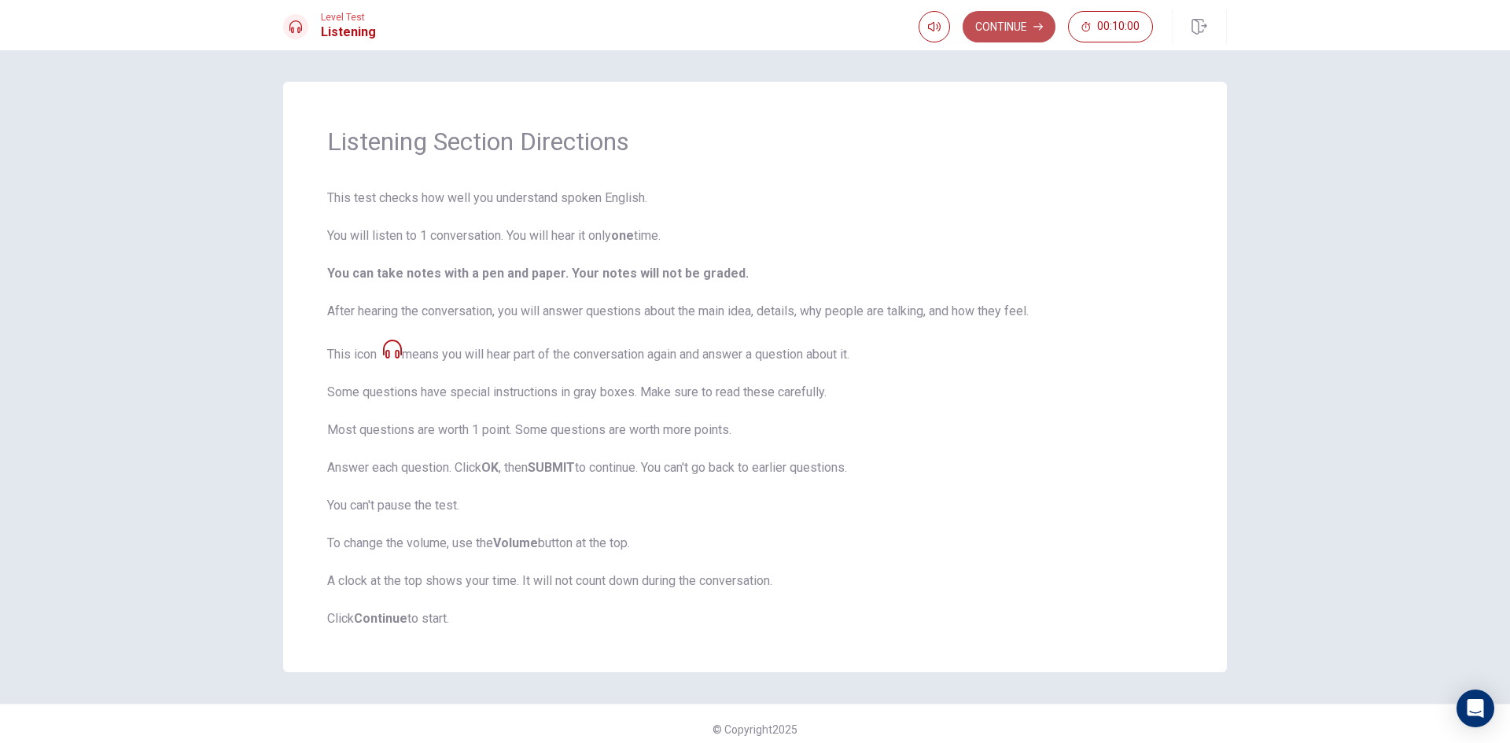
click at [1015, 18] on button "Continue" at bounding box center [1008, 26] width 93 height 31
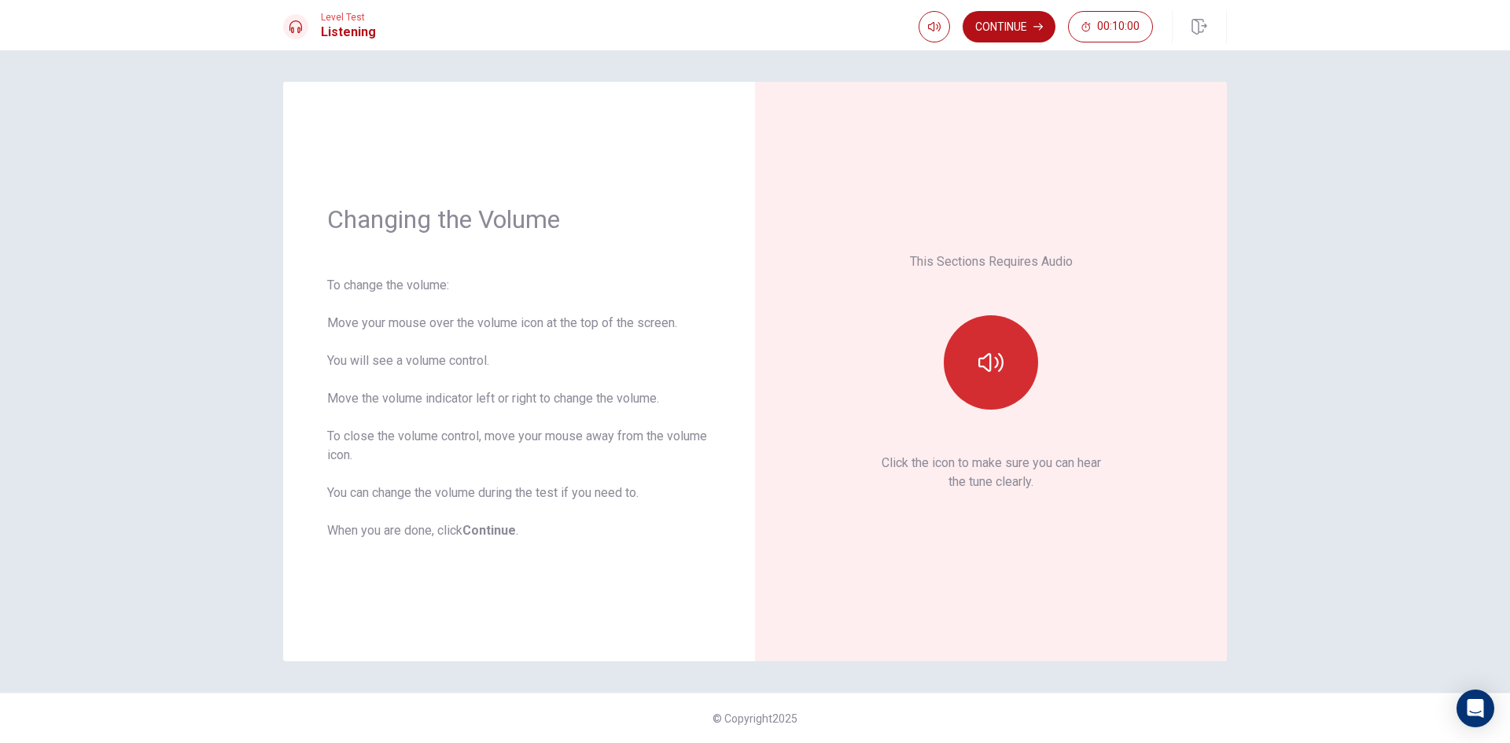
click at [1006, 380] on button "button" at bounding box center [991, 362] width 94 height 94
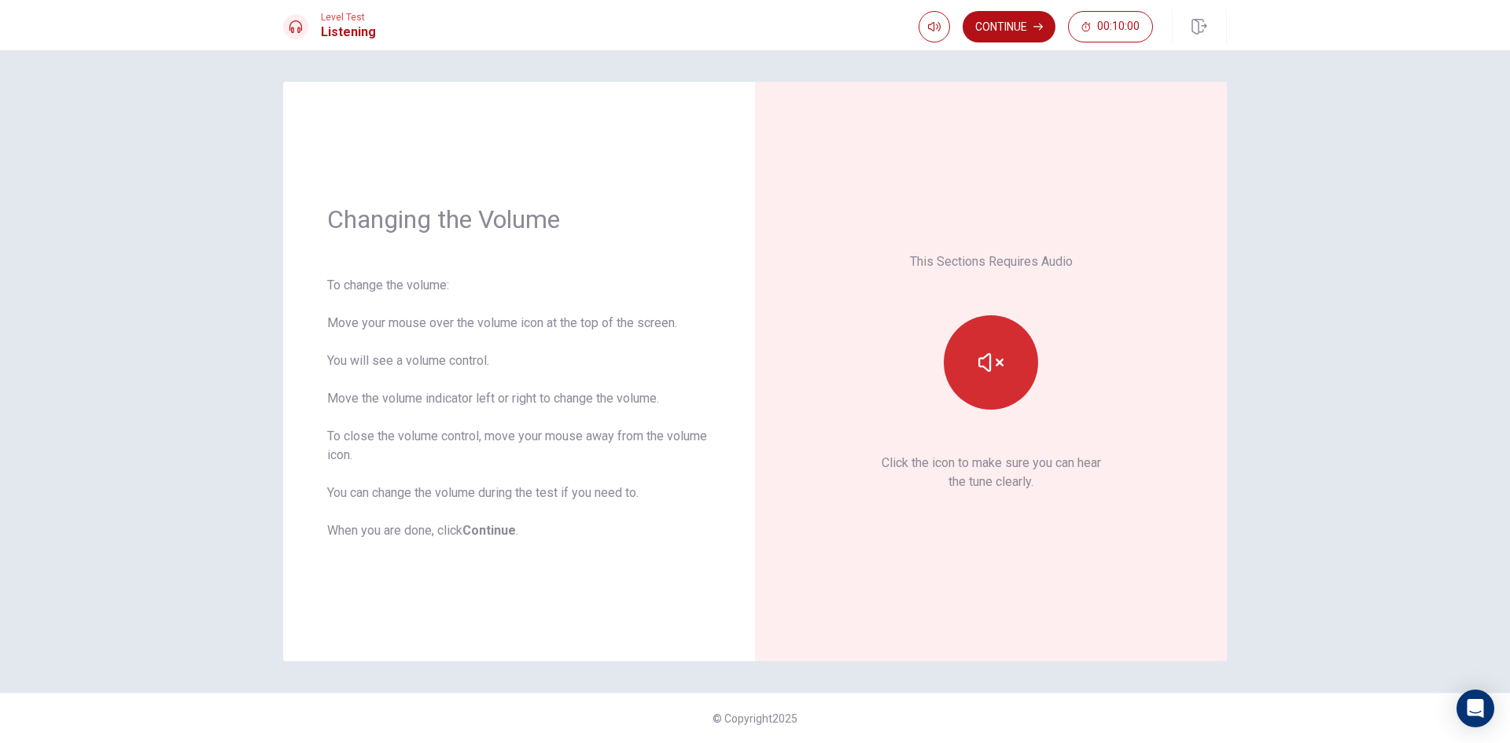
click at [1006, 380] on button "button" at bounding box center [991, 362] width 94 height 94
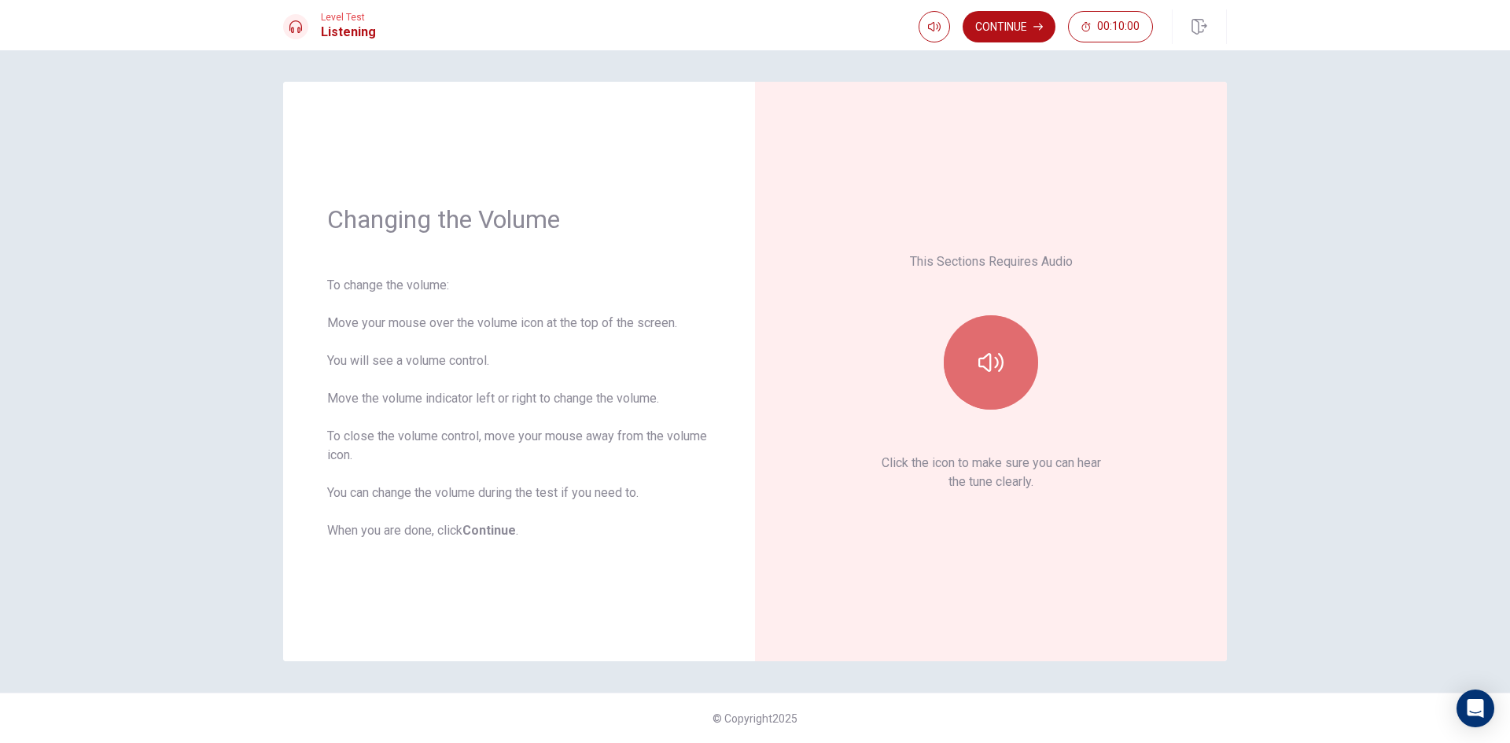
click at [1006, 380] on button "button" at bounding box center [991, 362] width 94 height 94
click at [1025, 34] on button "Continue" at bounding box center [1008, 26] width 93 height 31
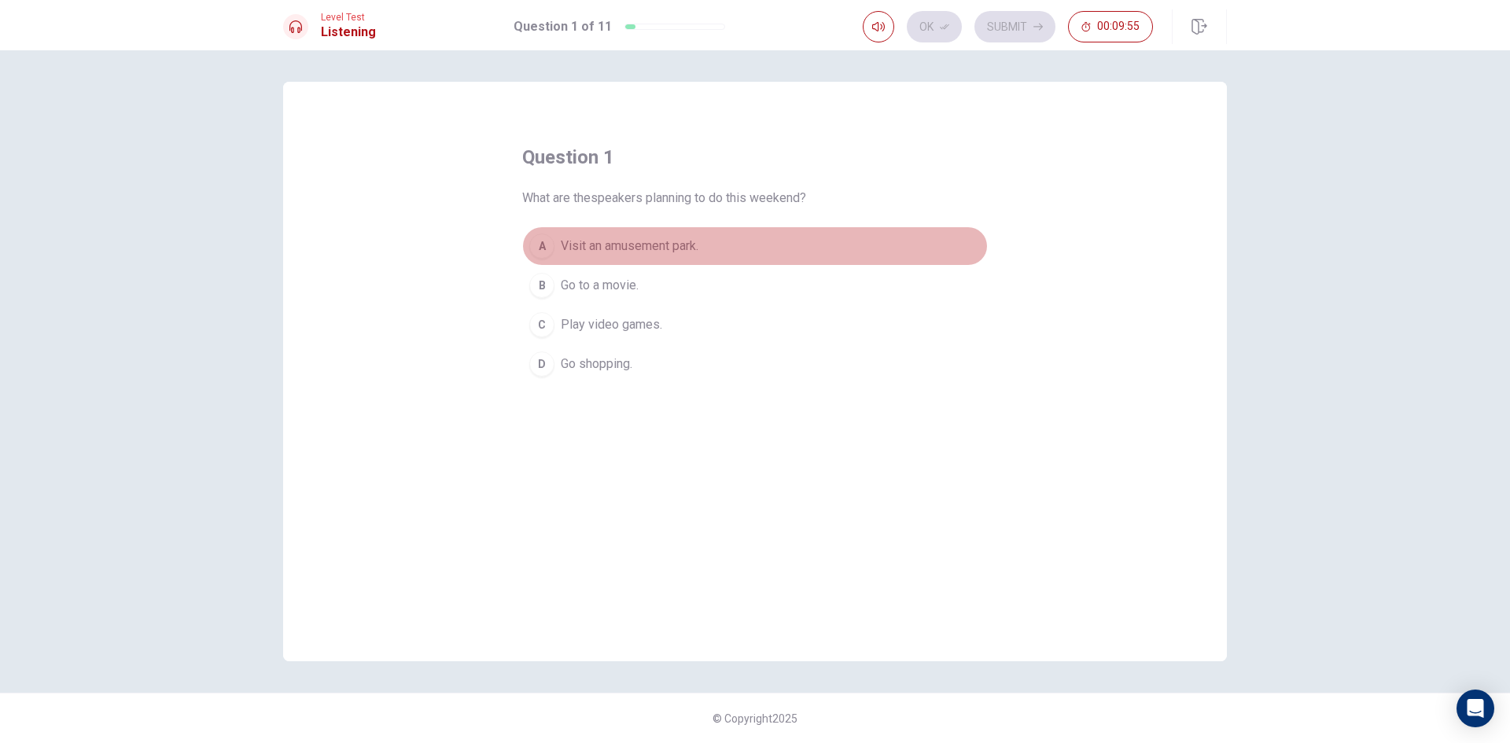
click at [596, 259] on button "A Visit an amusement park." at bounding box center [755, 245] width 466 height 39
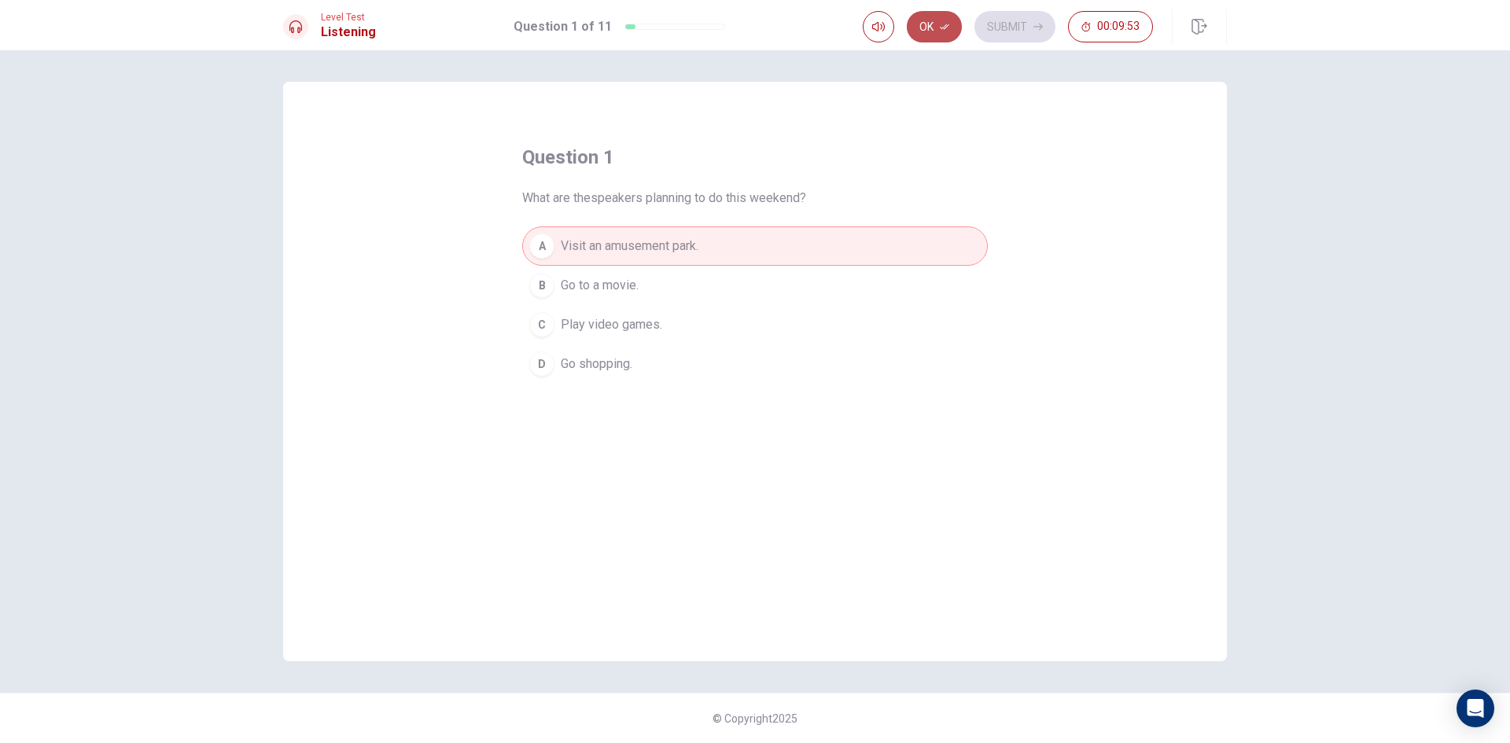
click at [930, 41] on button "Ok" at bounding box center [934, 26] width 55 height 31
click at [679, 248] on span "Visit an amusement park." at bounding box center [630, 246] width 138 height 19
click at [870, 248] on button "A Visit an amusement park." at bounding box center [755, 245] width 466 height 39
click at [718, 239] on button "A Visit an amusement park." at bounding box center [755, 245] width 466 height 39
click at [564, 241] on span "Visit an amusement park." at bounding box center [630, 246] width 138 height 19
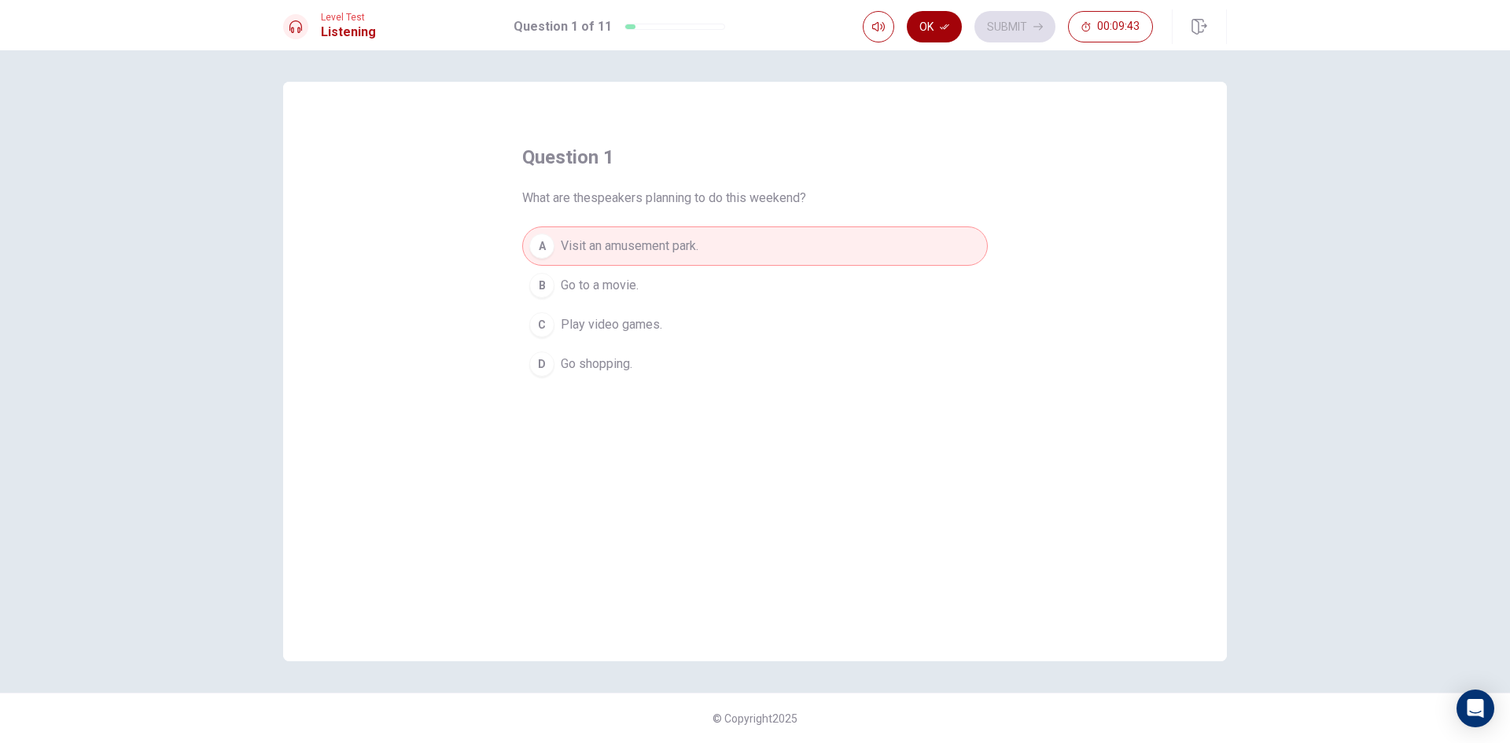
click at [954, 30] on button "Ok" at bounding box center [934, 26] width 55 height 31
click at [989, 29] on button "Submit" at bounding box center [1014, 26] width 81 height 31
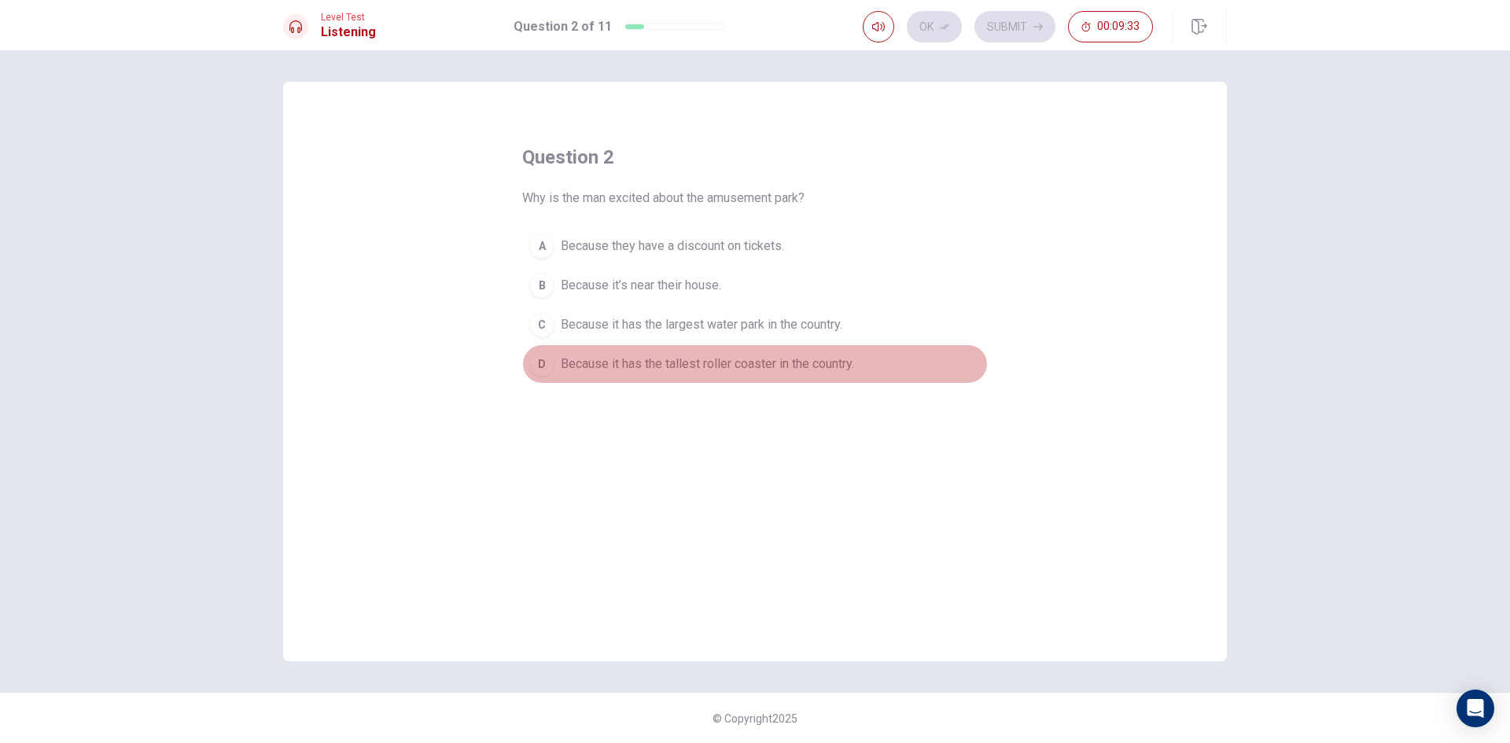
click at [664, 363] on span "Because it has the tallest roller coaster in the country." at bounding box center [707, 364] width 293 height 19
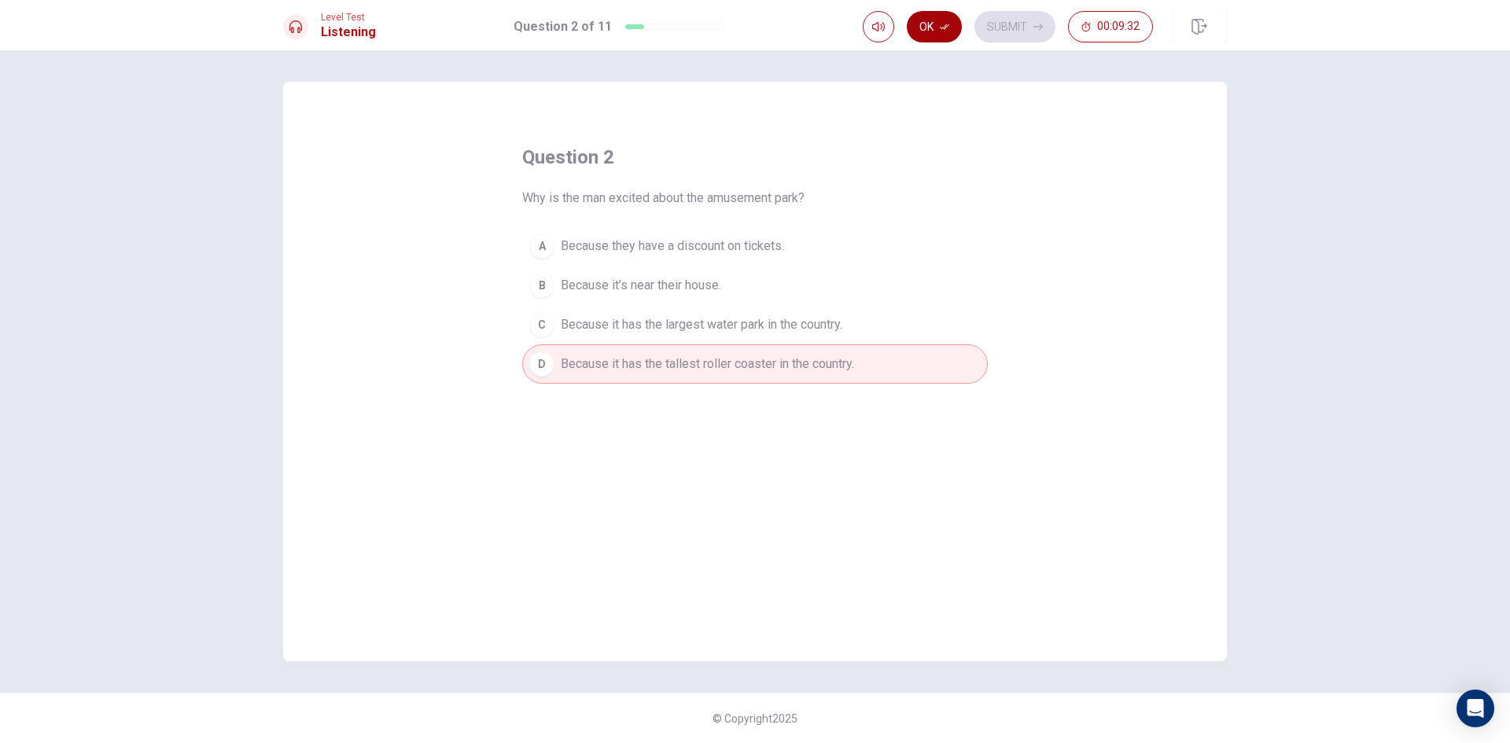
click at [944, 23] on icon "button" at bounding box center [944, 26] width 9 height 9
click at [1001, 25] on button "Submit" at bounding box center [1014, 26] width 81 height 31
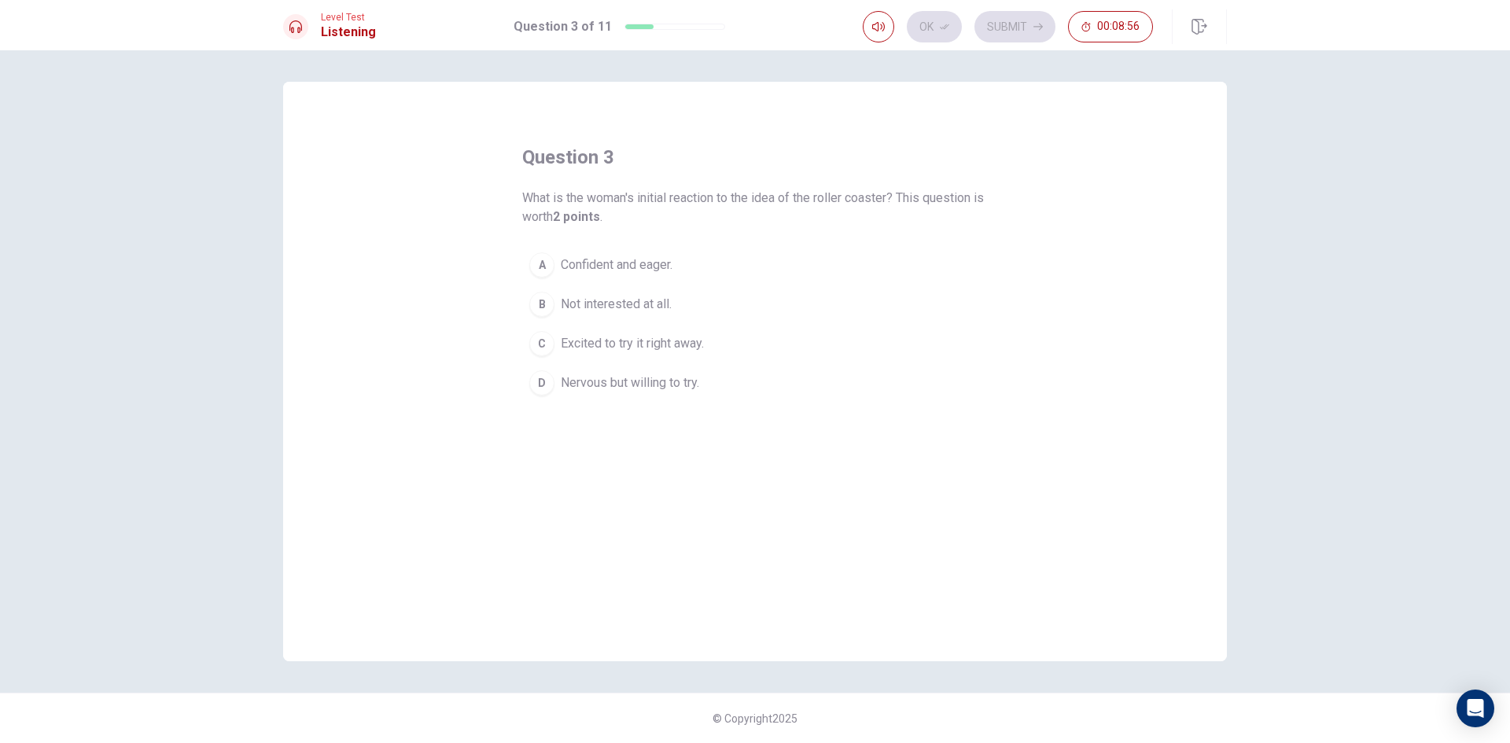
drag, startPoint x: 613, startPoint y: 339, endPoint x: 694, endPoint y: 307, distance: 87.2
click at [614, 339] on span "Excited to try it right away." at bounding box center [632, 343] width 143 height 19
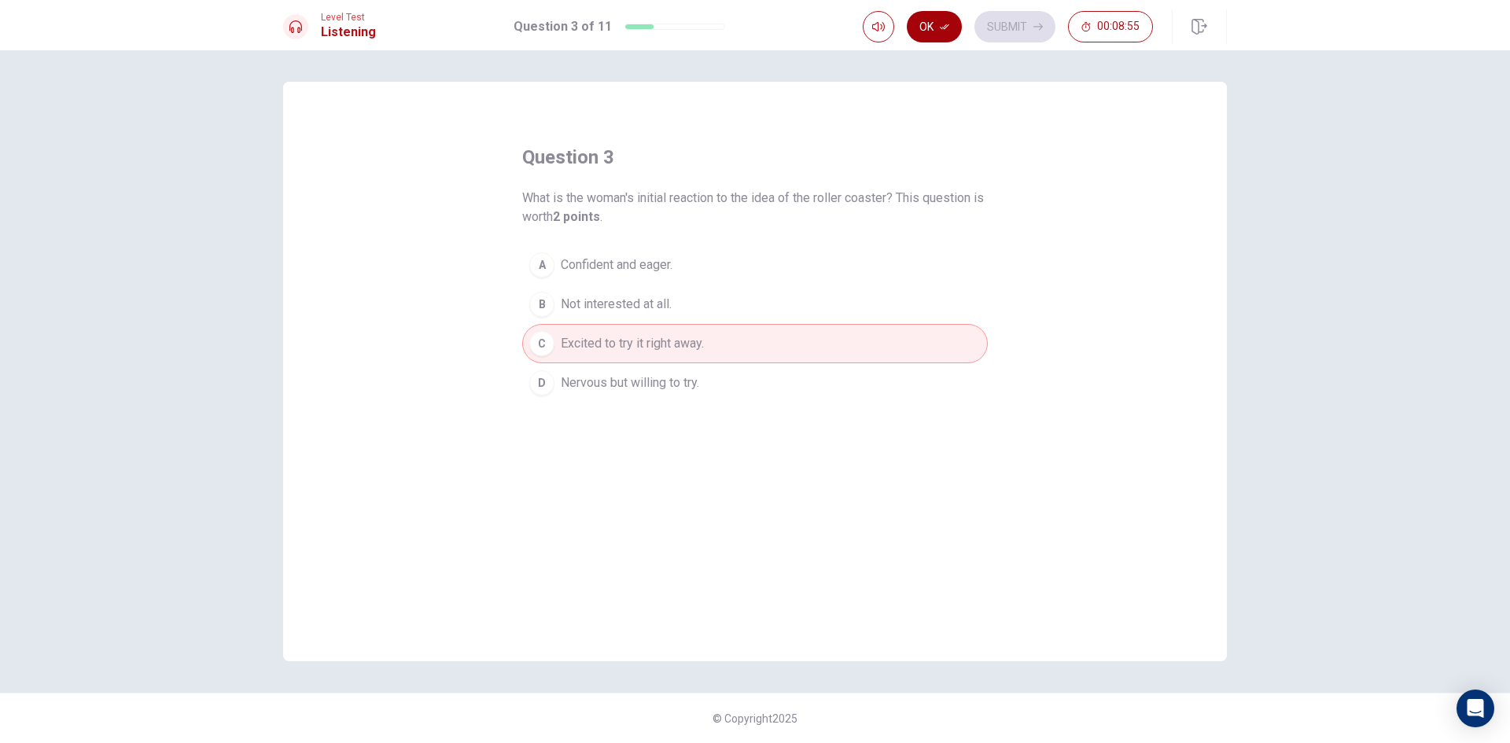
click at [957, 28] on button "Ok" at bounding box center [934, 26] width 55 height 31
click at [981, 22] on button "Submit" at bounding box center [1014, 26] width 81 height 31
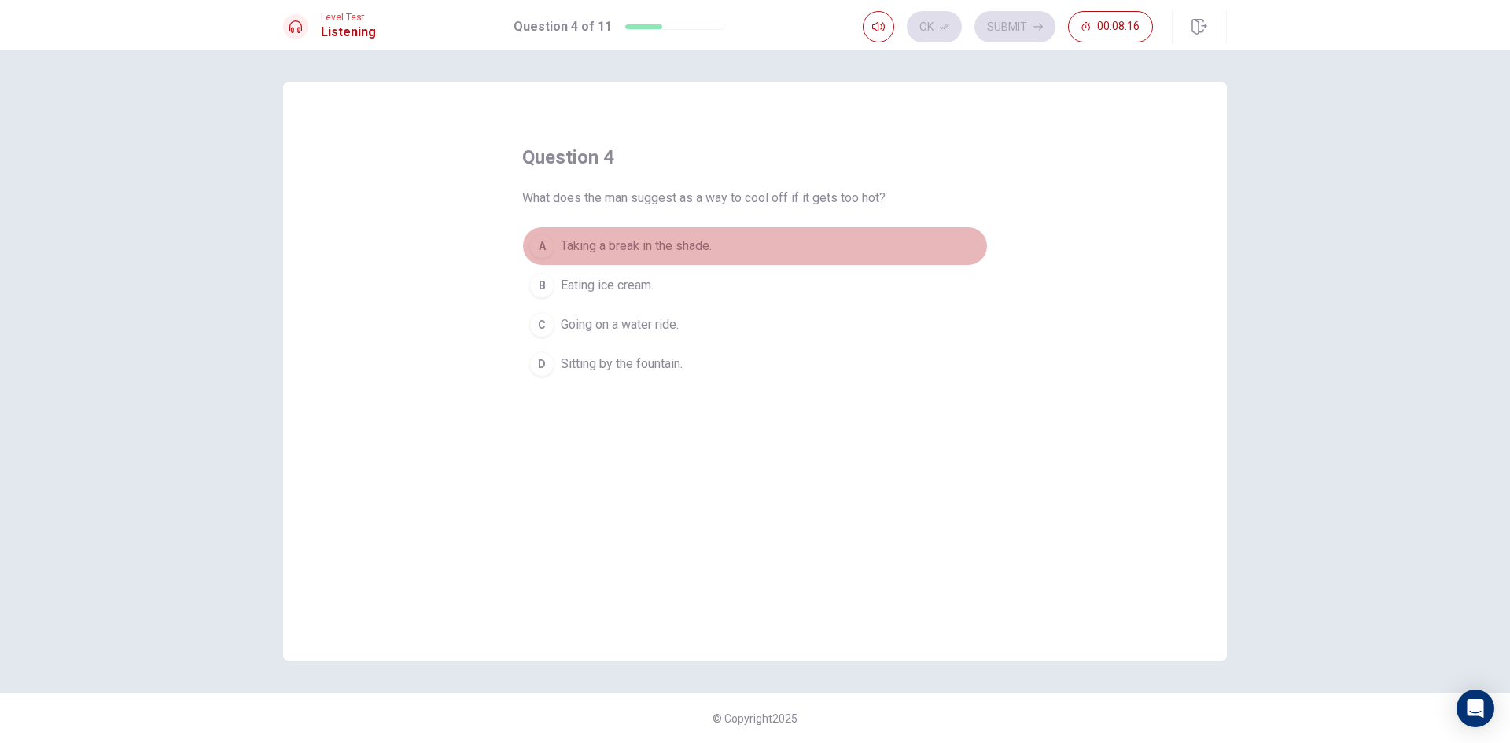
click at [682, 244] on span "Taking a break in the shade." at bounding box center [636, 246] width 151 height 19
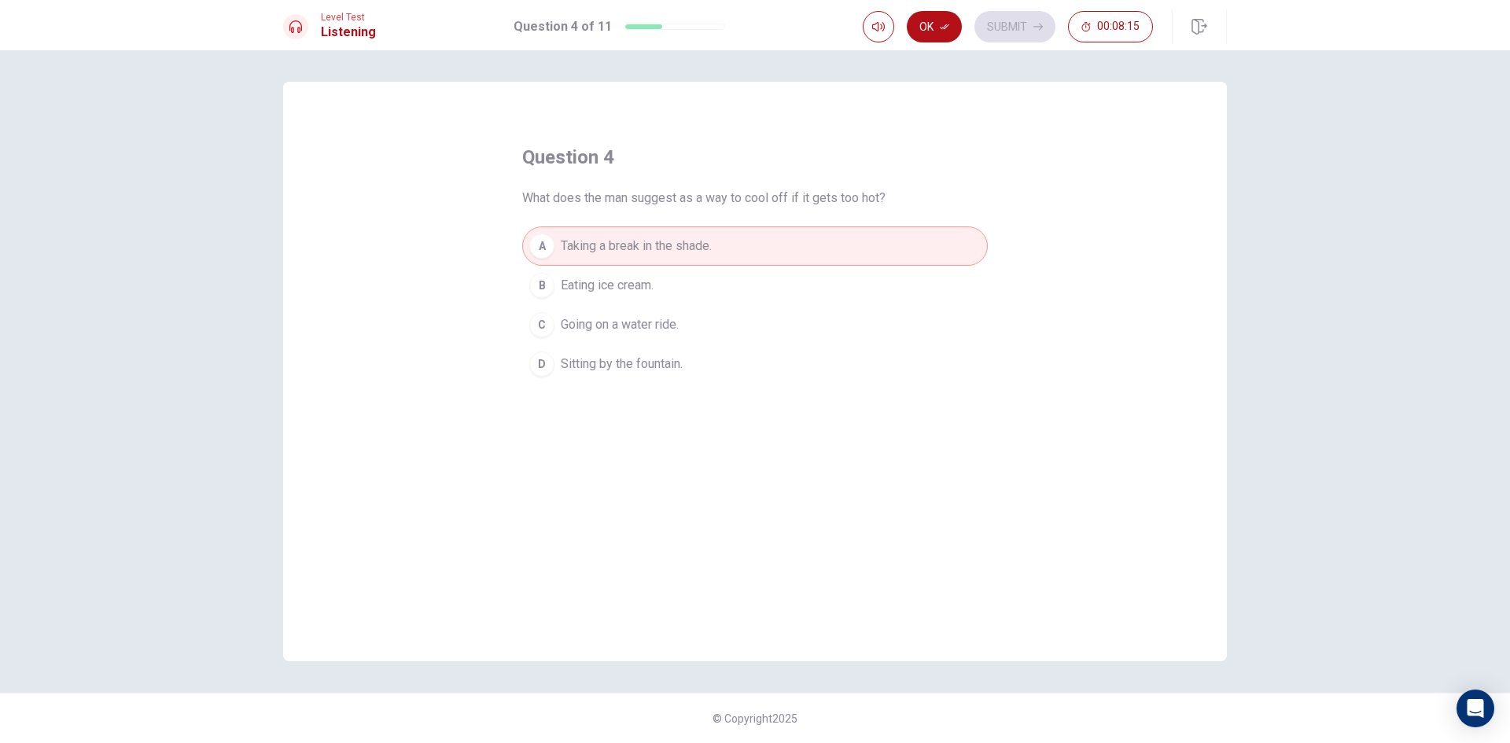
click at [667, 320] on span "Going on a water ride." at bounding box center [620, 324] width 118 height 19
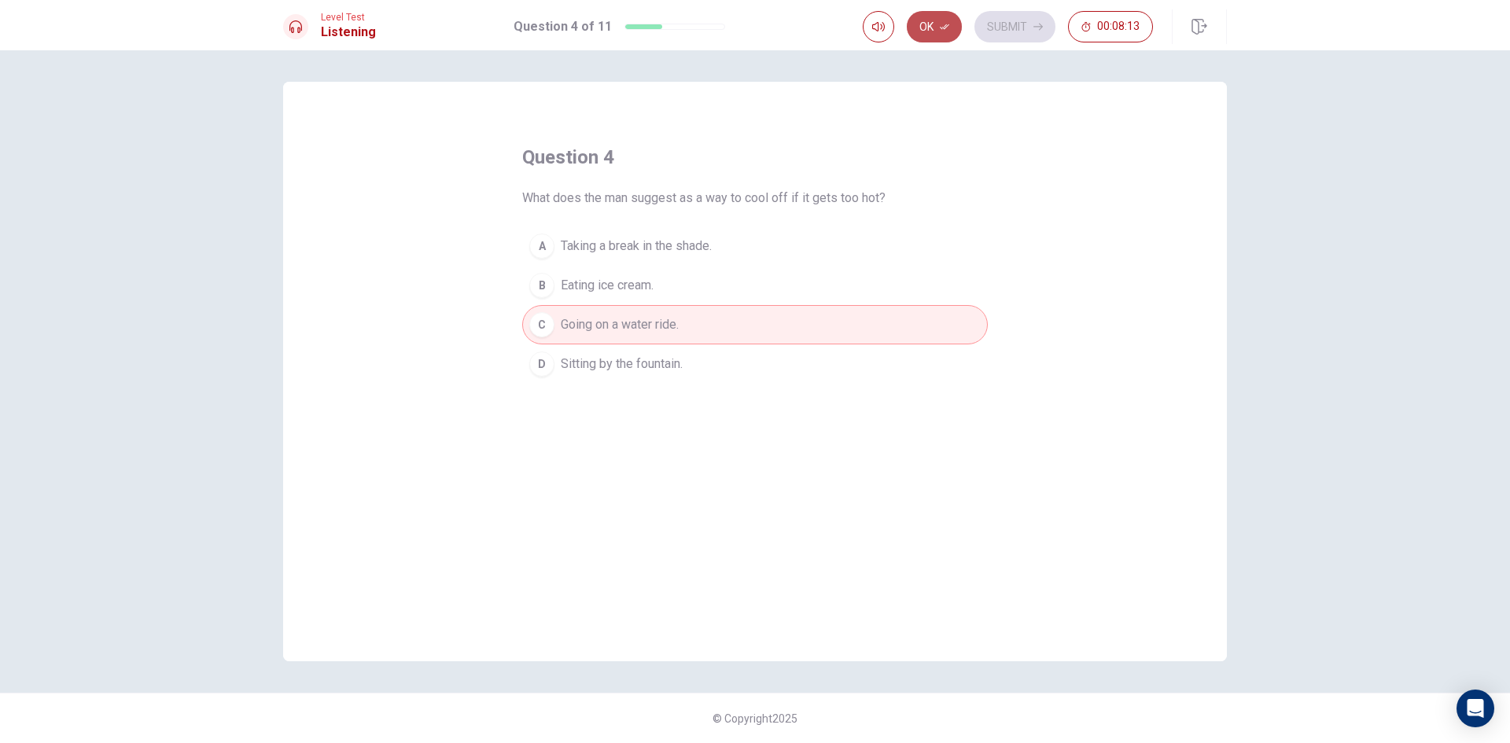
click at [940, 20] on button "Ok" at bounding box center [934, 26] width 55 height 31
drag, startPoint x: 1011, startPoint y: 7, endPoint x: 1011, endPoint y: 20, distance: 12.6
click at [1012, 12] on div "Level Test Listening Question 4 of 11 Ok Submit 00:08:13" at bounding box center [755, 25] width 1510 height 50
click at [1010, 22] on button "Submit" at bounding box center [1014, 26] width 81 height 31
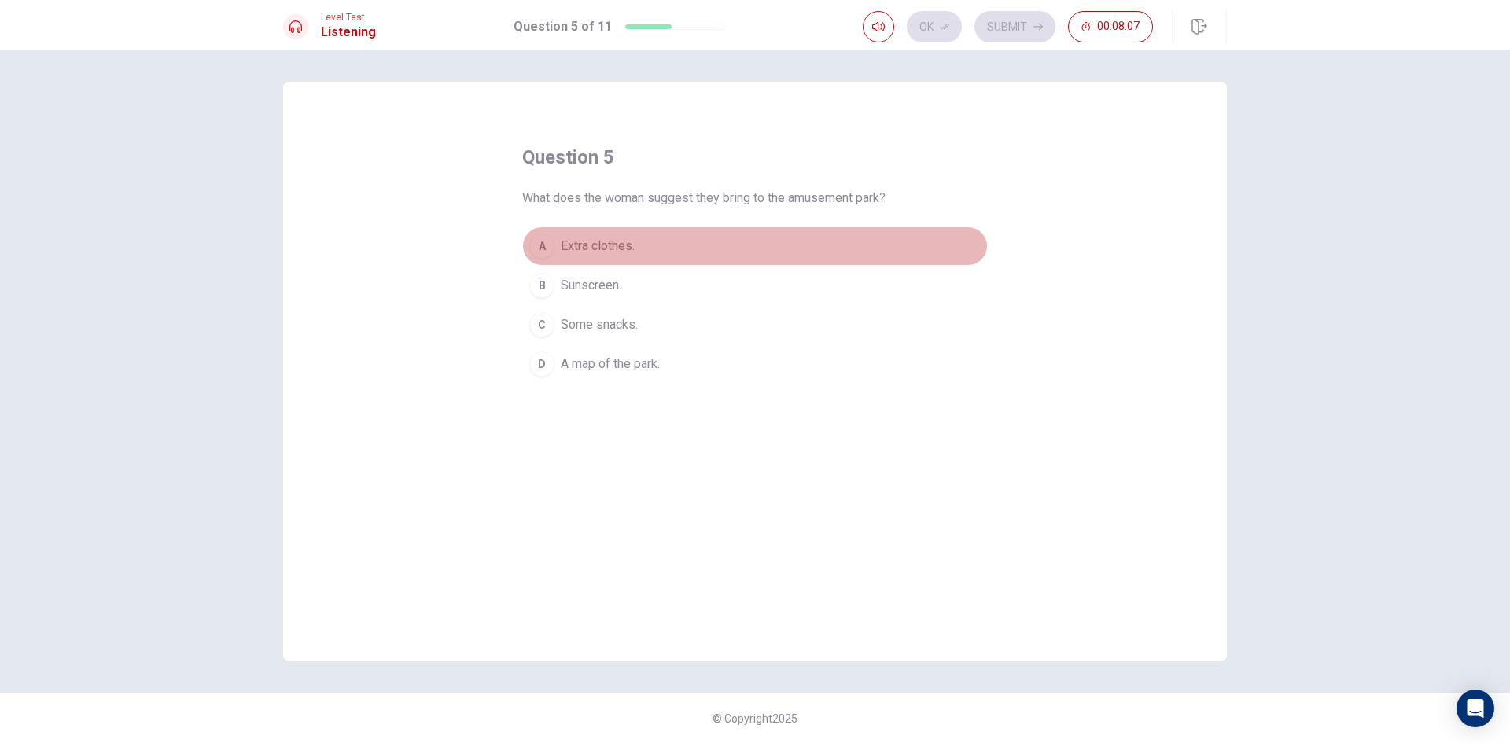
click at [627, 253] on span "Extra clothes." at bounding box center [598, 246] width 74 height 19
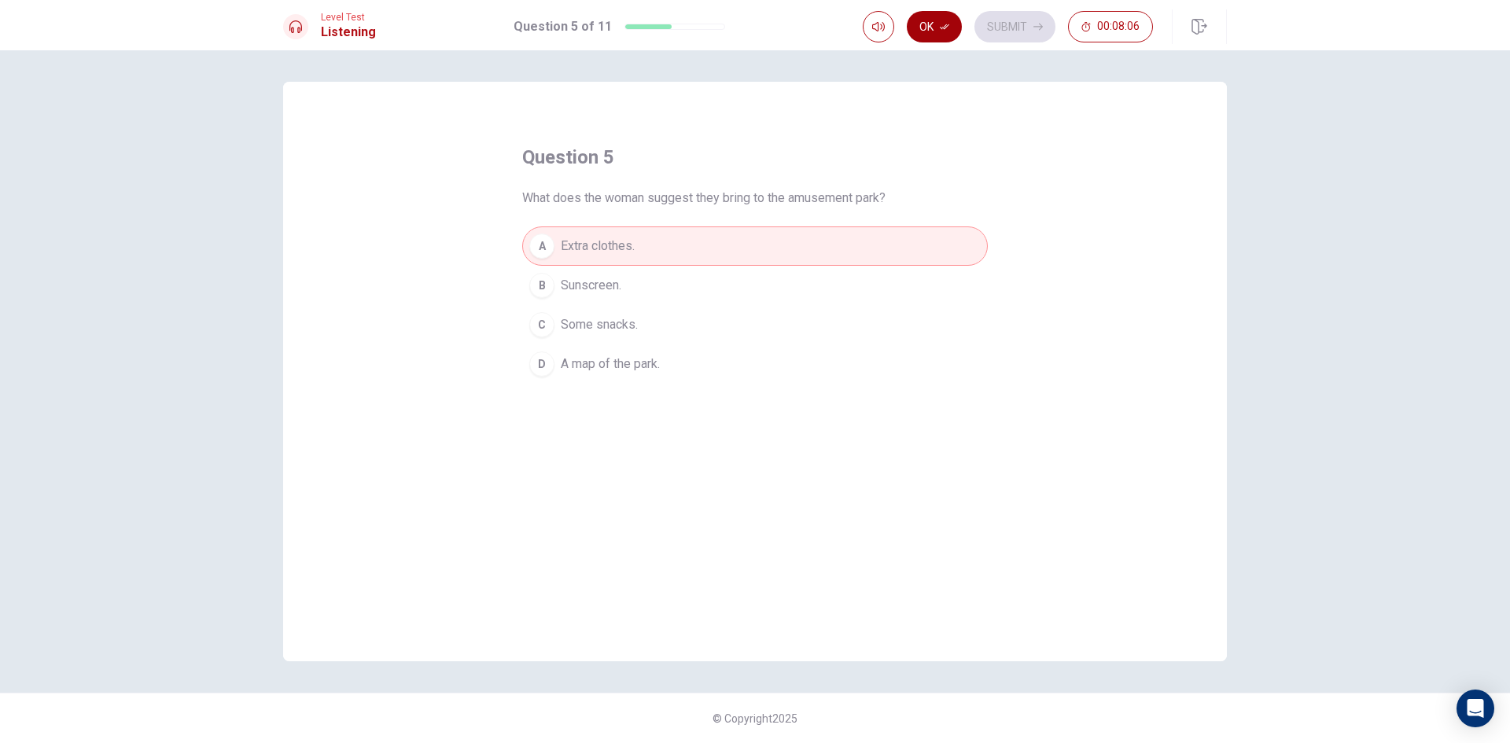
click at [937, 30] on button "Ok" at bounding box center [934, 26] width 55 height 31
click at [995, 20] on button "Submit" at bounding box center [1014, 26] width 81 height 31
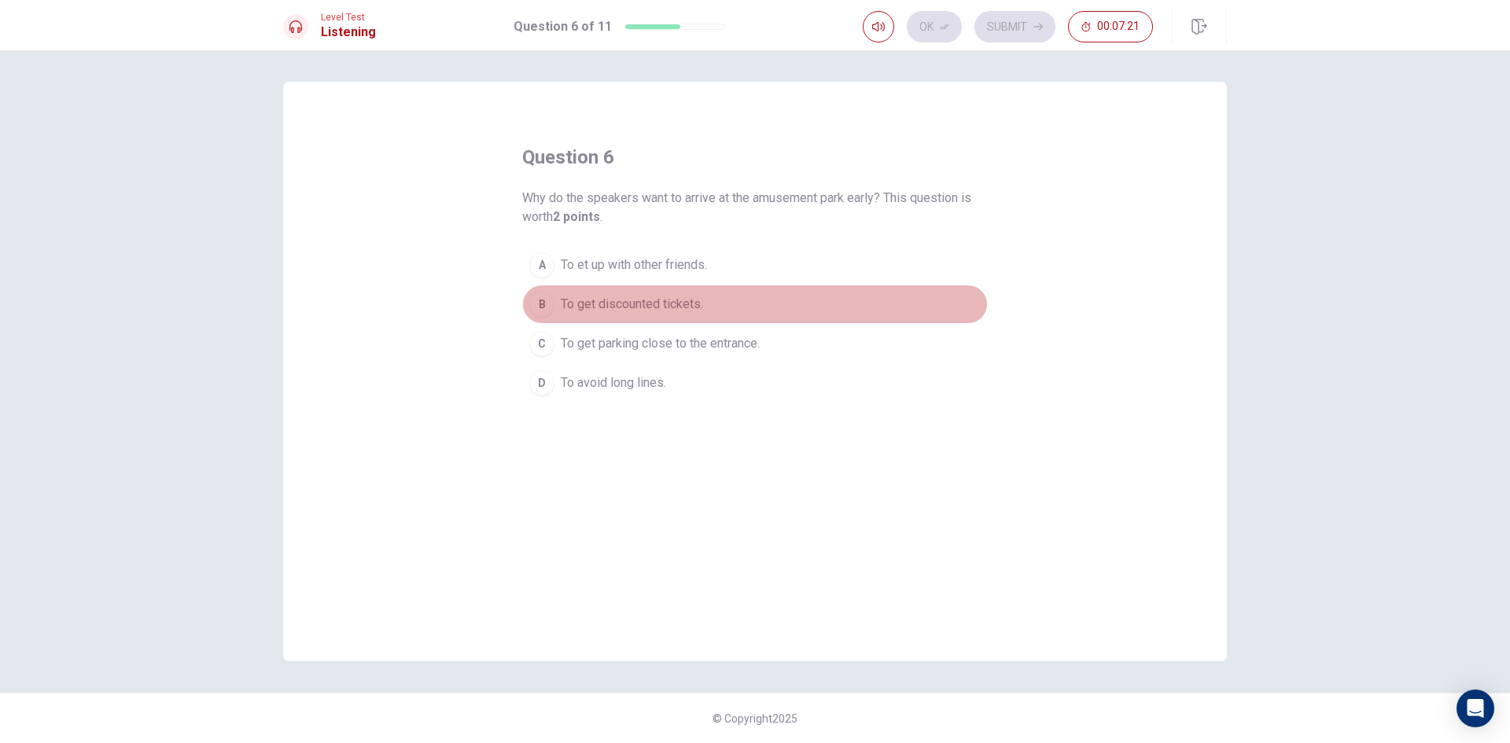
click at [668, 303] on span "To get discounted tickets." at bounding box center [632, 304] width 142 height 19
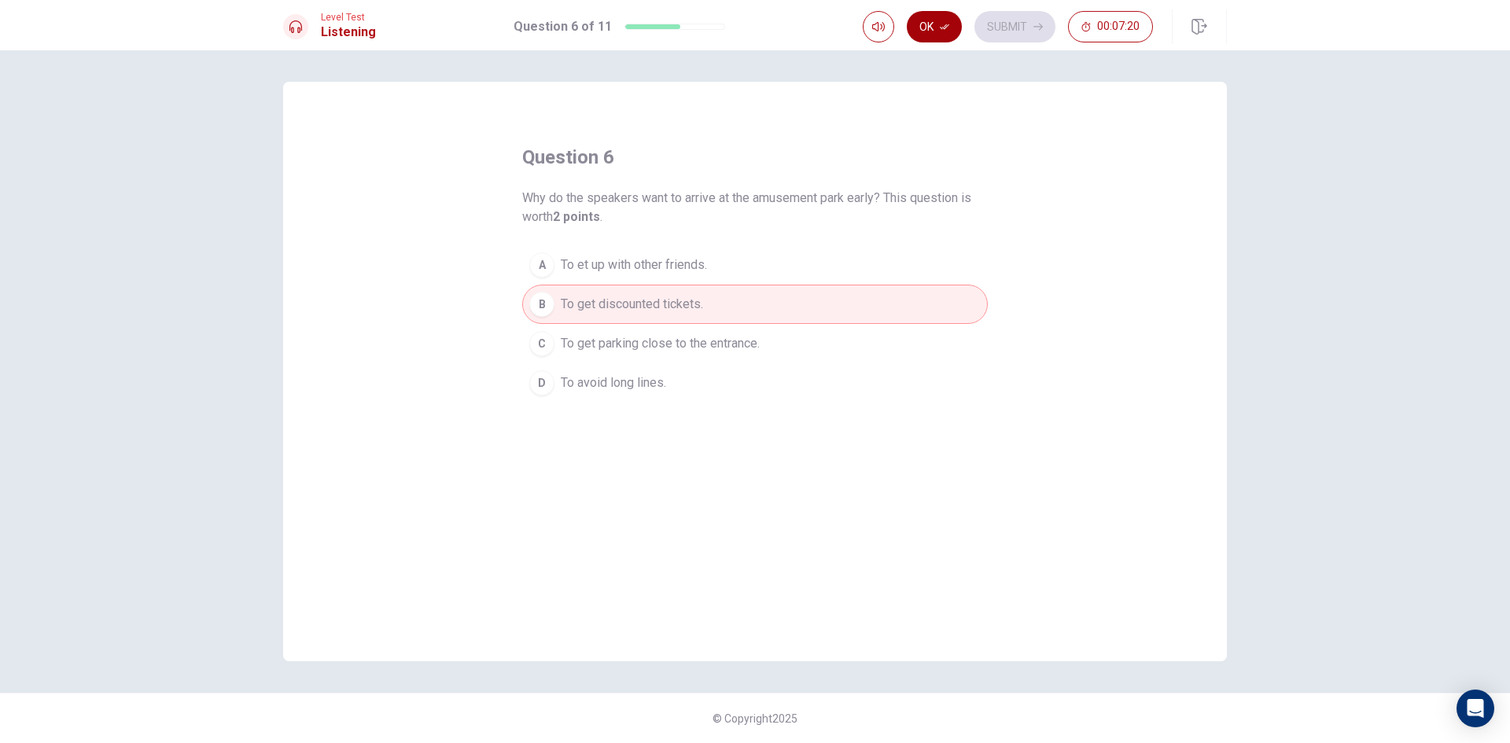
click at [922, 30] on button "Ok" at bounding box center [934, 26] width 55 height 31
click at [992, 24] on button "Submit" at bounding box center [1014, 26] width 81 height 31
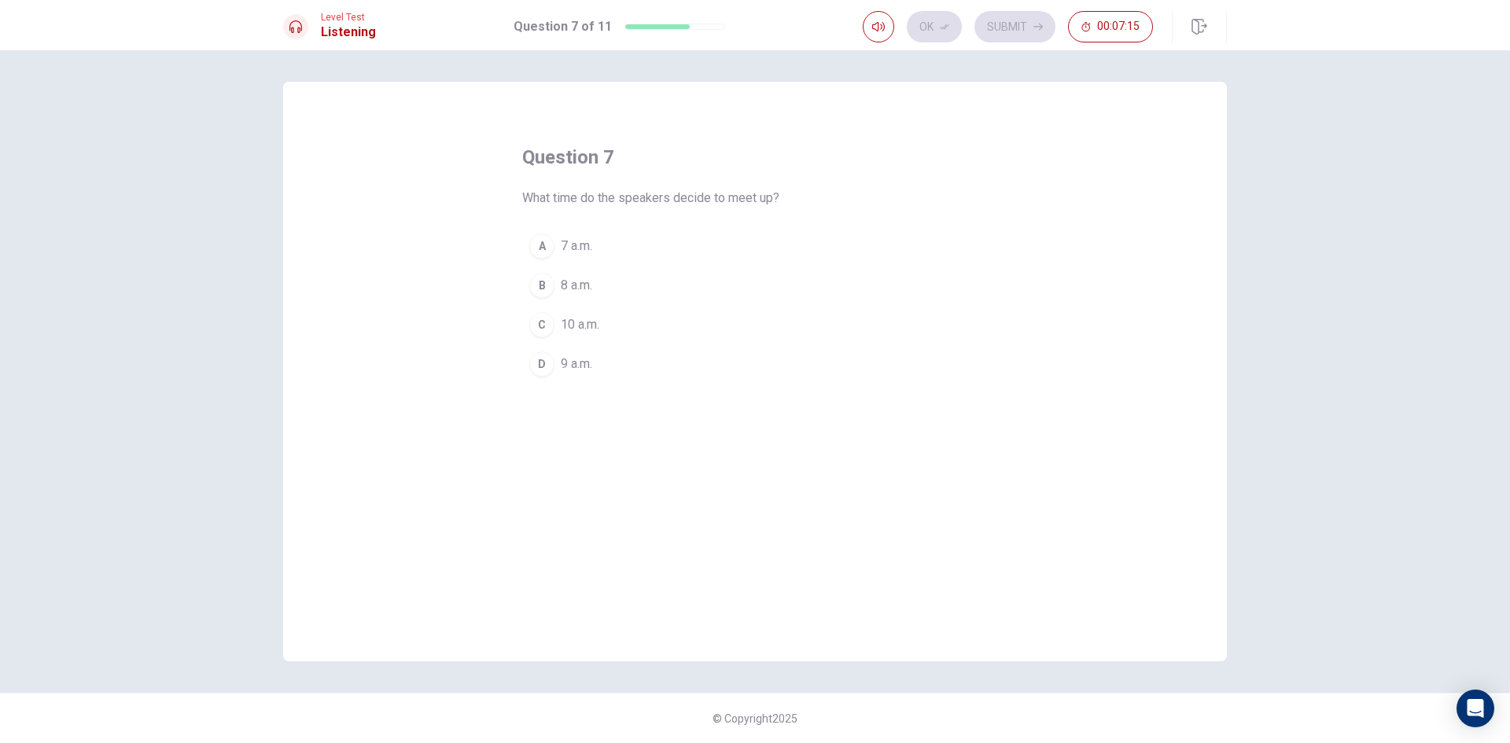
click at [544, 374] on div "D" at bounding box center [541, 363] width 25 height 25
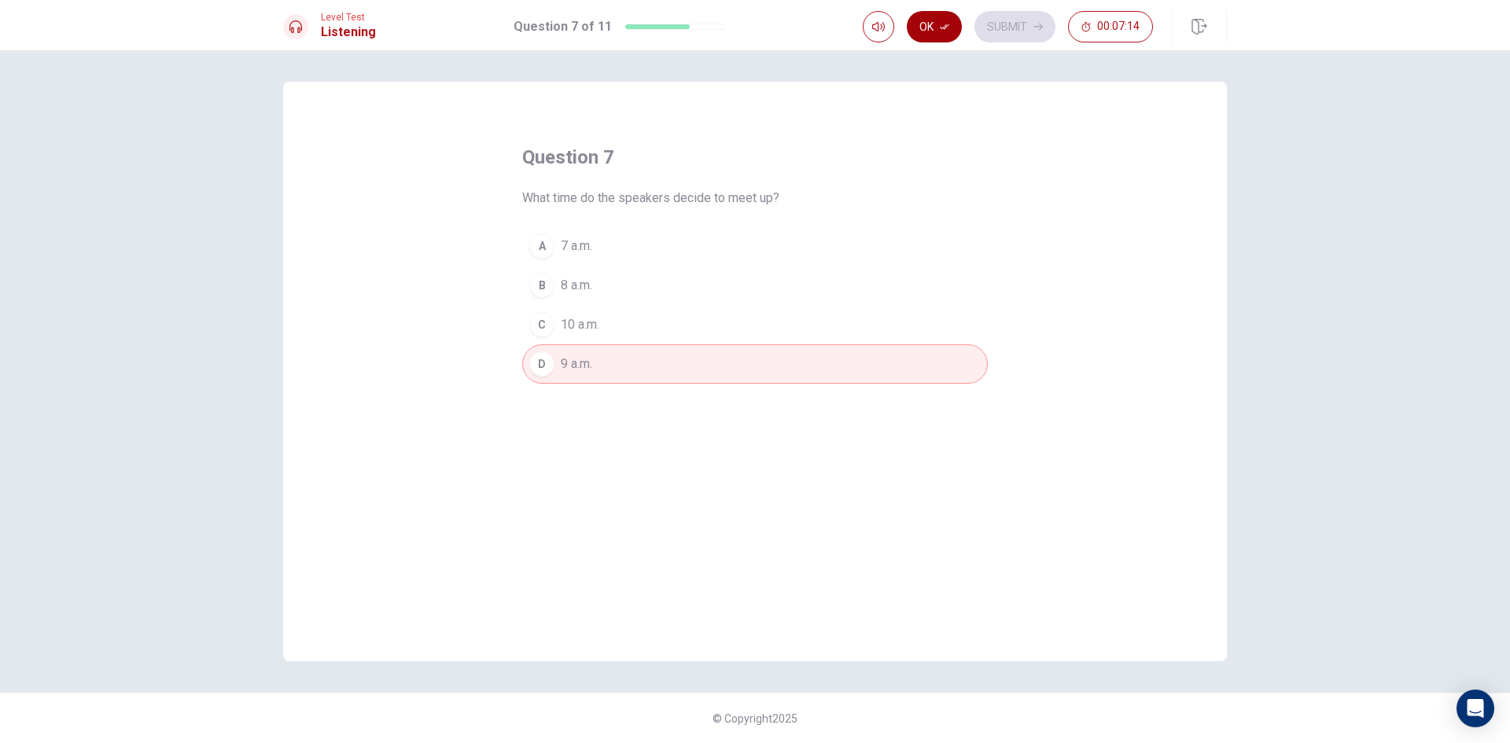
click at [929, 27] on button "Ok" at bounding box center [934, 26] width 55 height 31
click at [984, 22] on button "Submit" at bounding box center [1014, 26] width 81 height 31
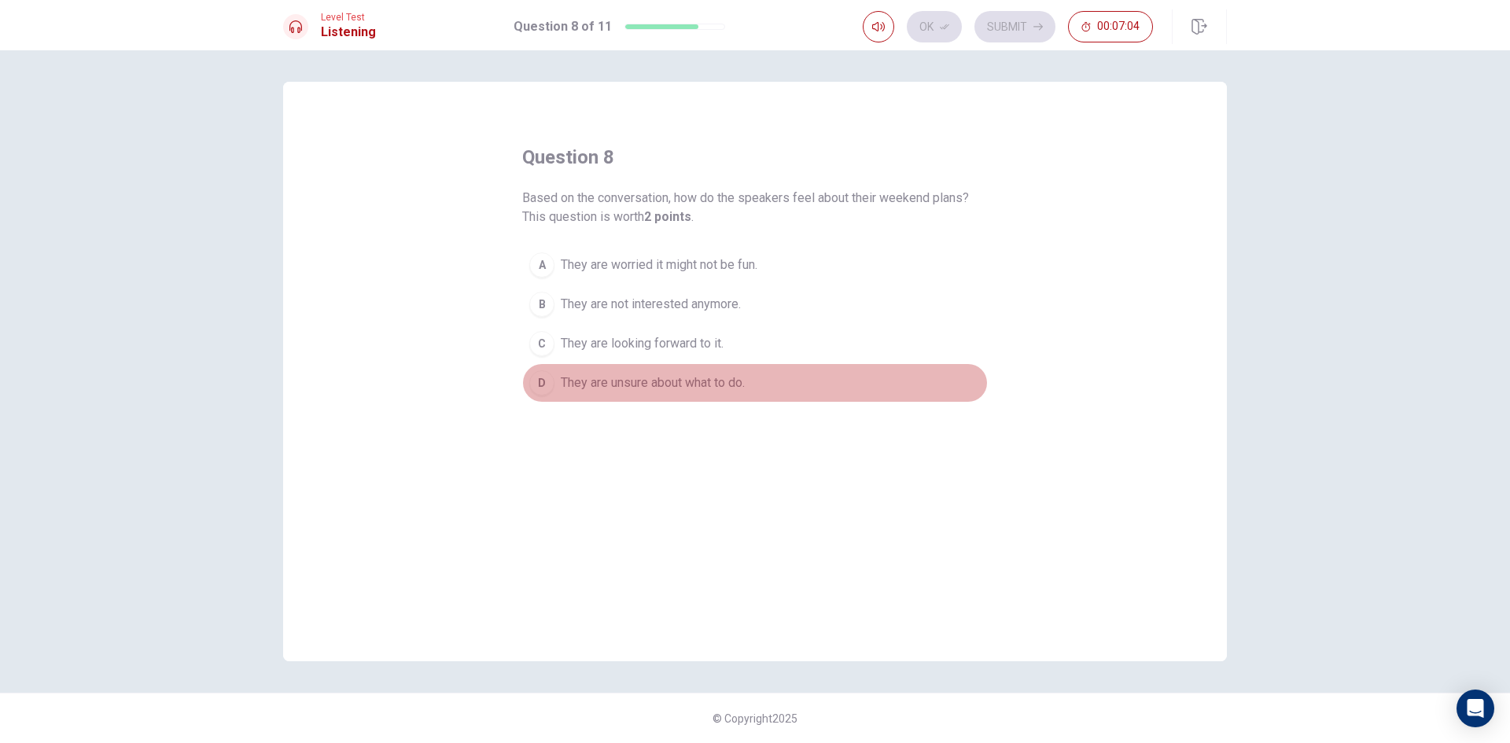
click at [680, 389] on span "They are unsure about what to do." at bounding box center [653, 383] width 184 height 19
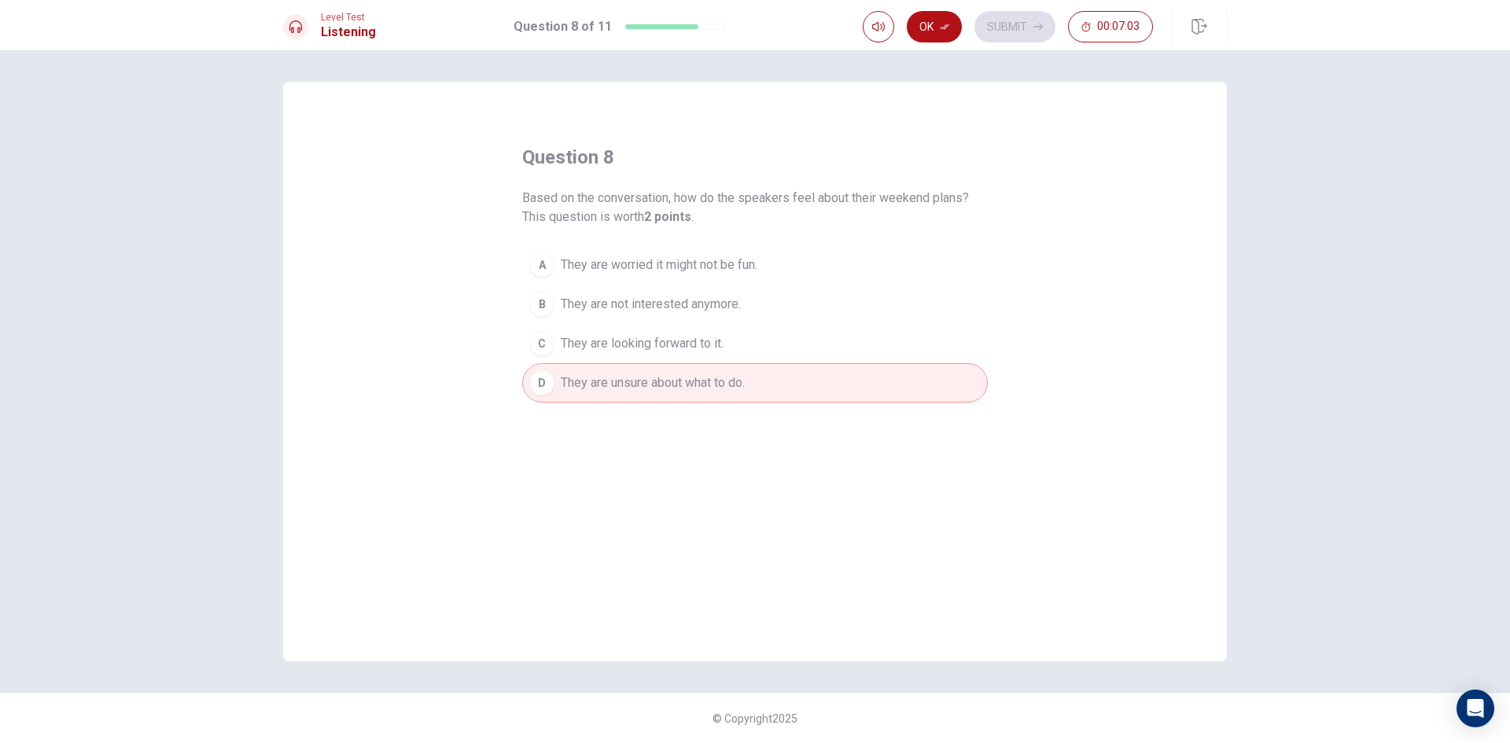
click at [965, 37] on div "Ok Submit 00:07:03" at bounding box center [1008, 26] width 290 height 31
click at [948, 33] on button "Ok" at bounding box center [934, 26] width 55 height 31
click at [999, 32] on button "Submit" at bounding box center [1014, 26] width 81 height 31
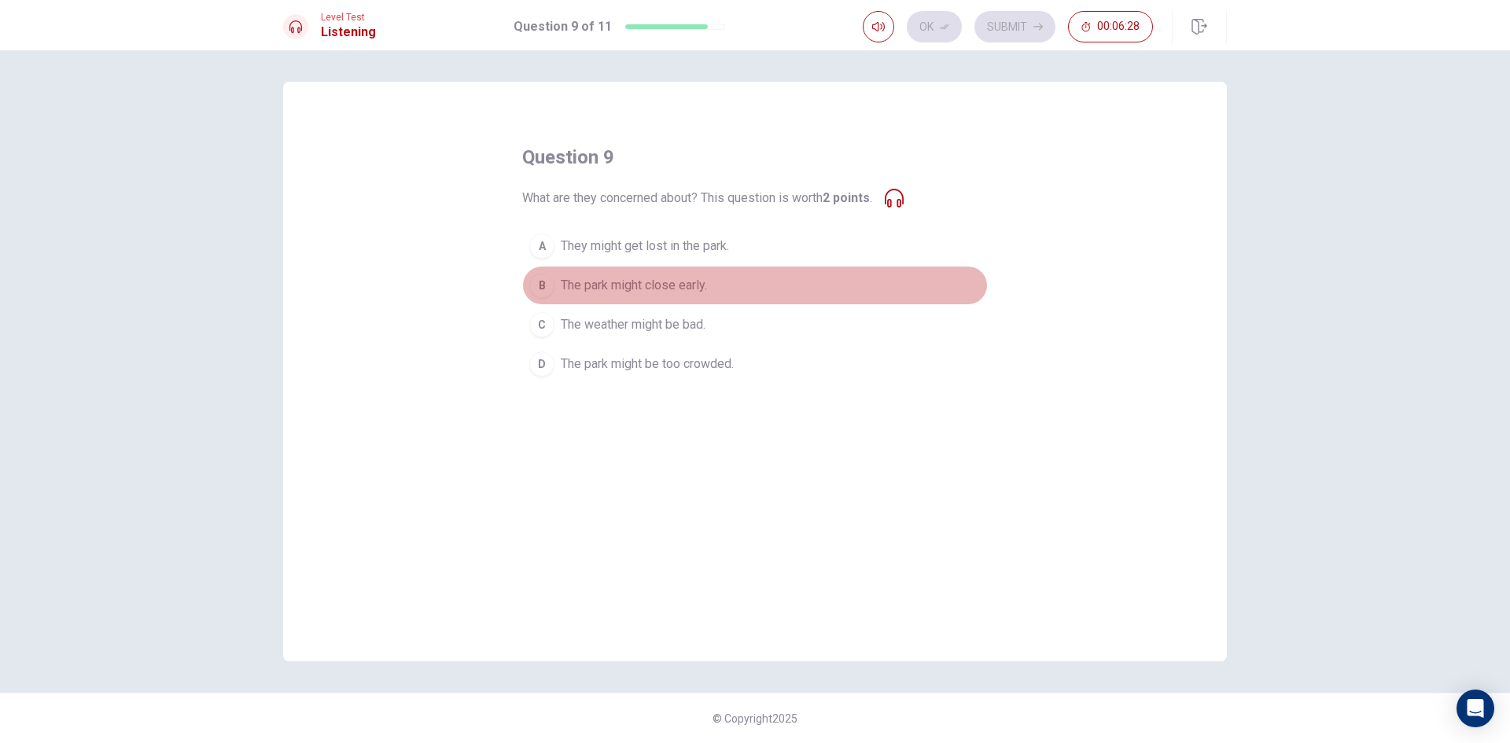
click at [664, 287] on span "The park might close early." at bounding box center [634, 285] width 146 height 19
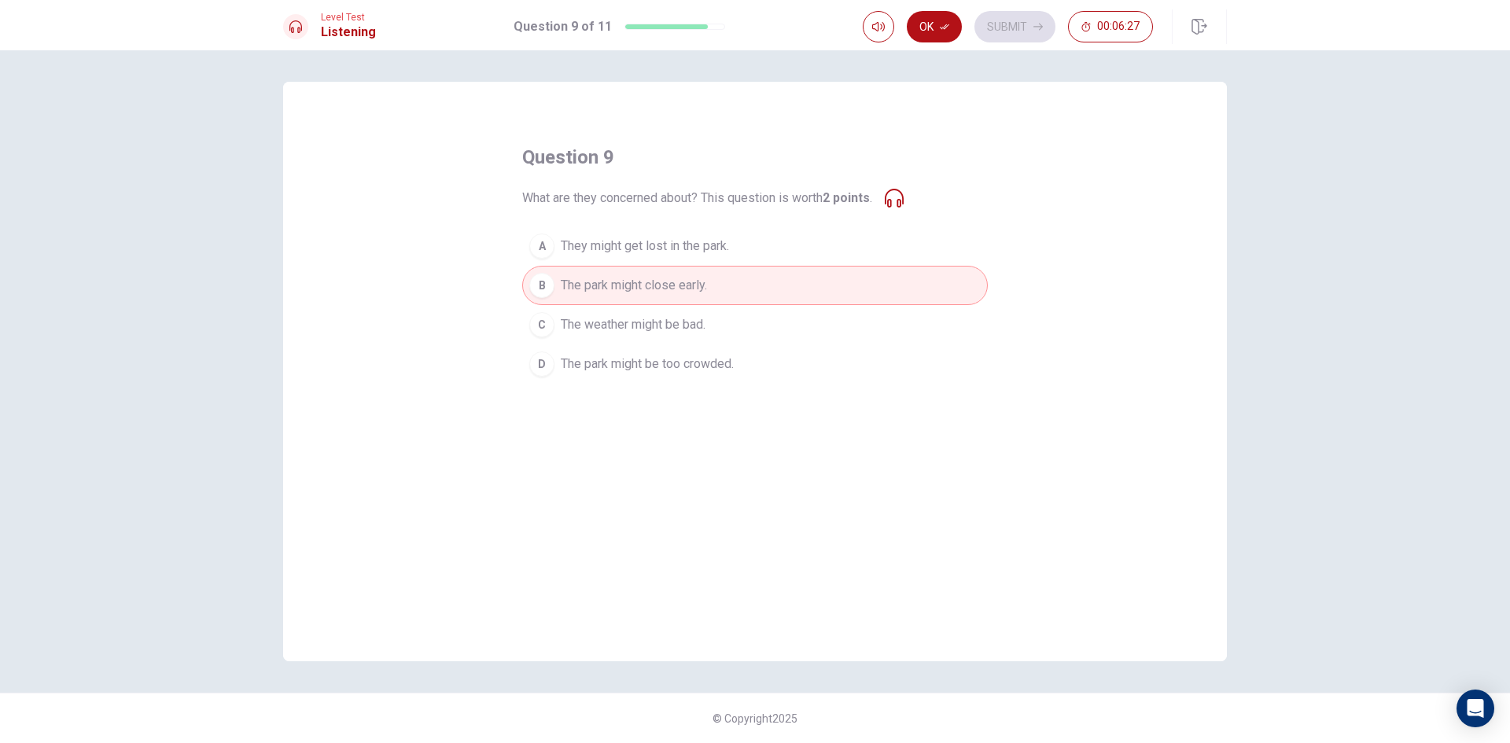
click at [962, 33] on div "Ok Submit 00:06:27" at bounding box center [1008, 26] width 290 height 31
click at [953, 32] on button "Ok" at bounding box center [934, 26] width 55 height 31
click at [996, 27] on button "Submit" at bounding box center [1014, 26] width 81 height 31
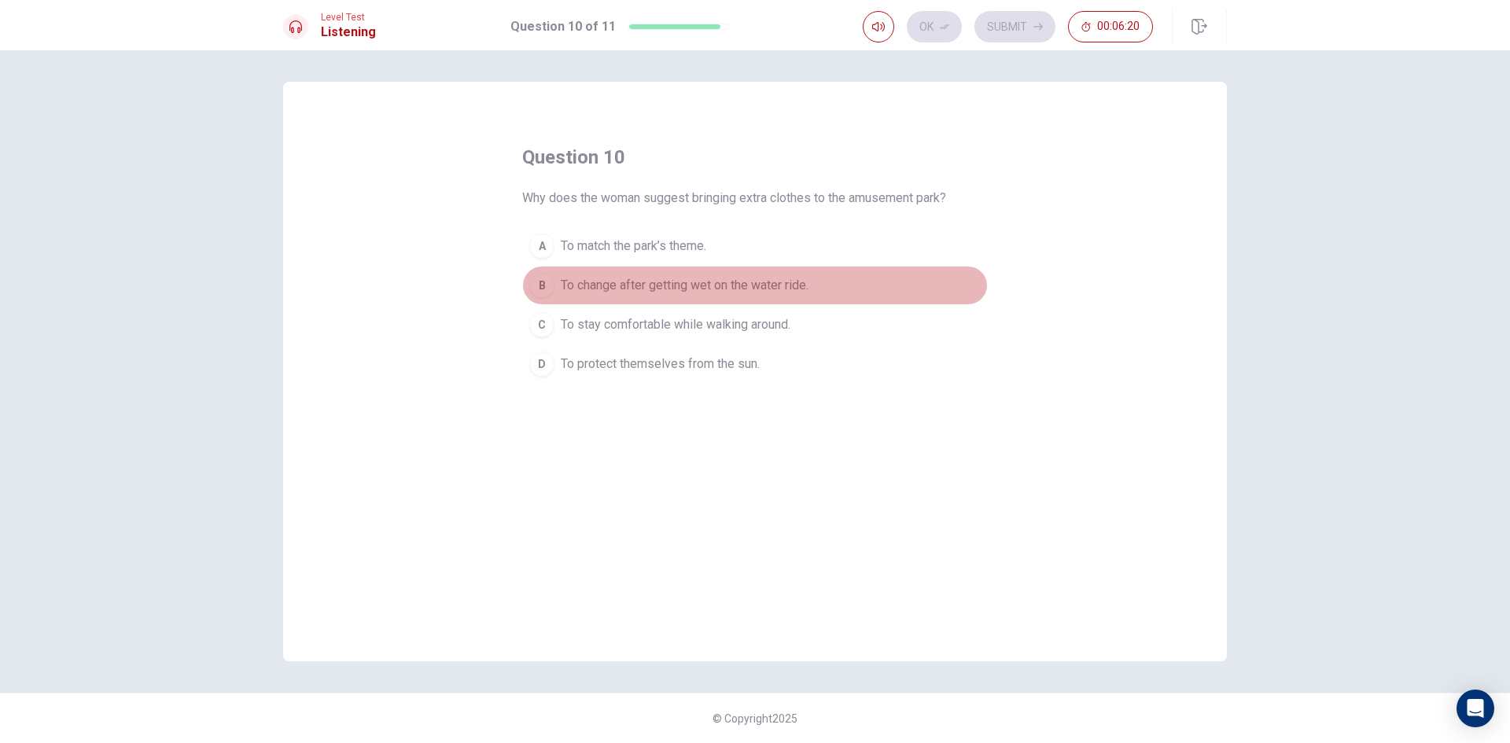
click at [707, 284] on span "To change after getting wet on the water ride." at bounding box center [685, 285] width 248 height 19
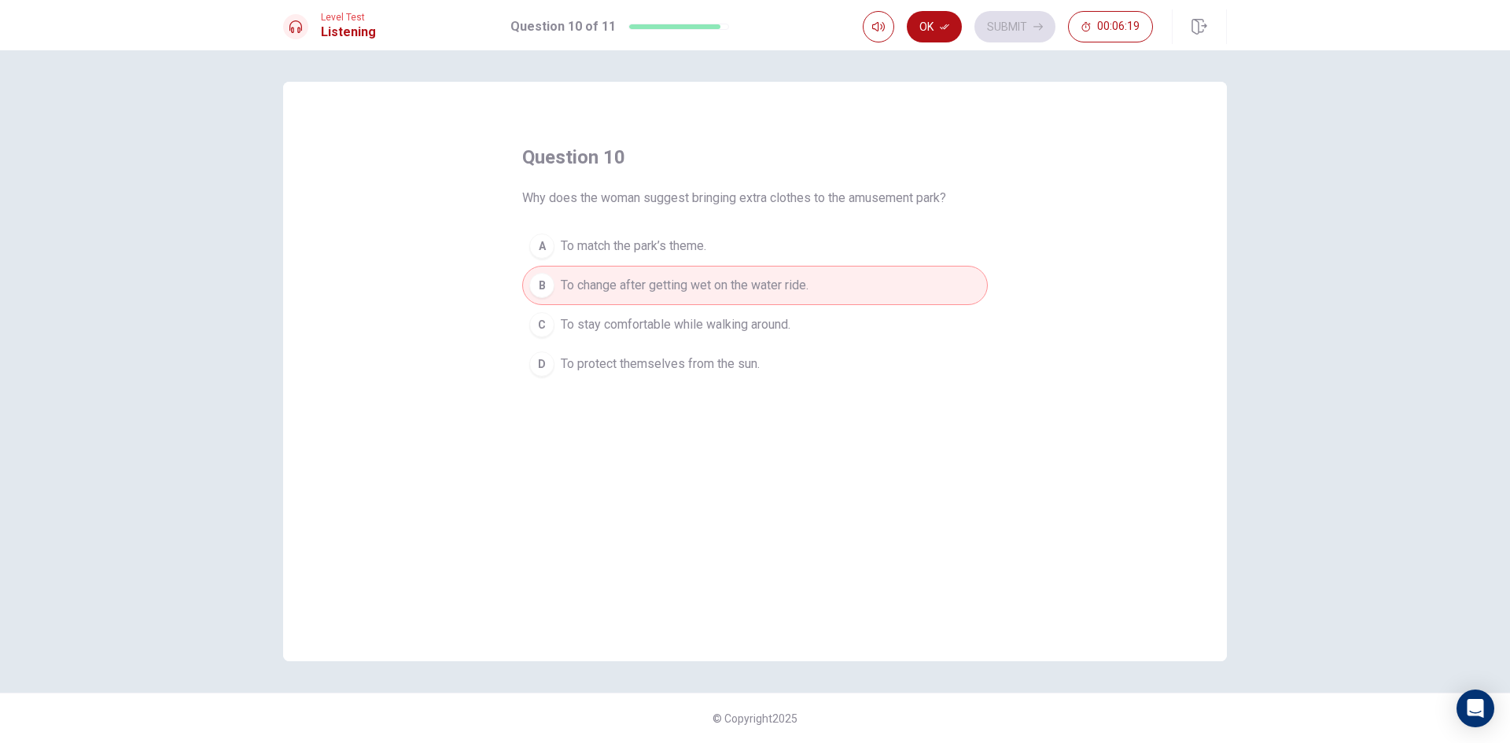
drag, startPoint x: 936, startPoint y: 7, endPoint x: 938, endPoint y: 20, distance: 12.8
click at [938, 6] on div "Level Test Listening Question 10 of 11 Ok Submit 00:06:19" at bounding box center [755, 25] width 1510 height 50
drag, startPoint x: 938, startPoint y: 20, endPoint x: 953, endPoint y: 23, distance: 15.3
click at [937, 20] on button "Ok" at bounding box center [934, 26] width 55 height 31
click at [985, 26] on button "Submit" at bounding box center [1014, 26] width 81 height 31
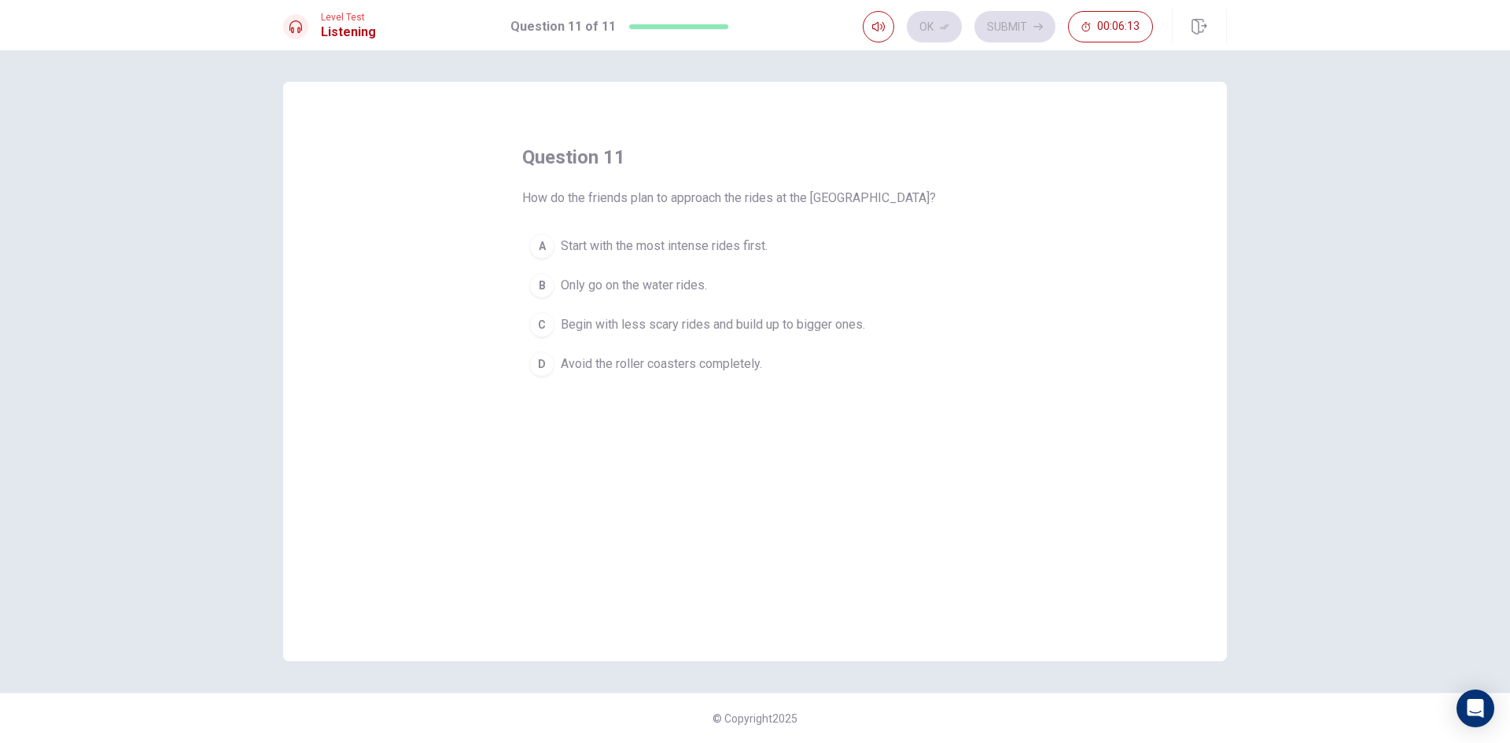
click at [840, 322] on span "Begin with less scary rides and build up to bigger ones." at bounding box center [713, 324] width 304 height 19
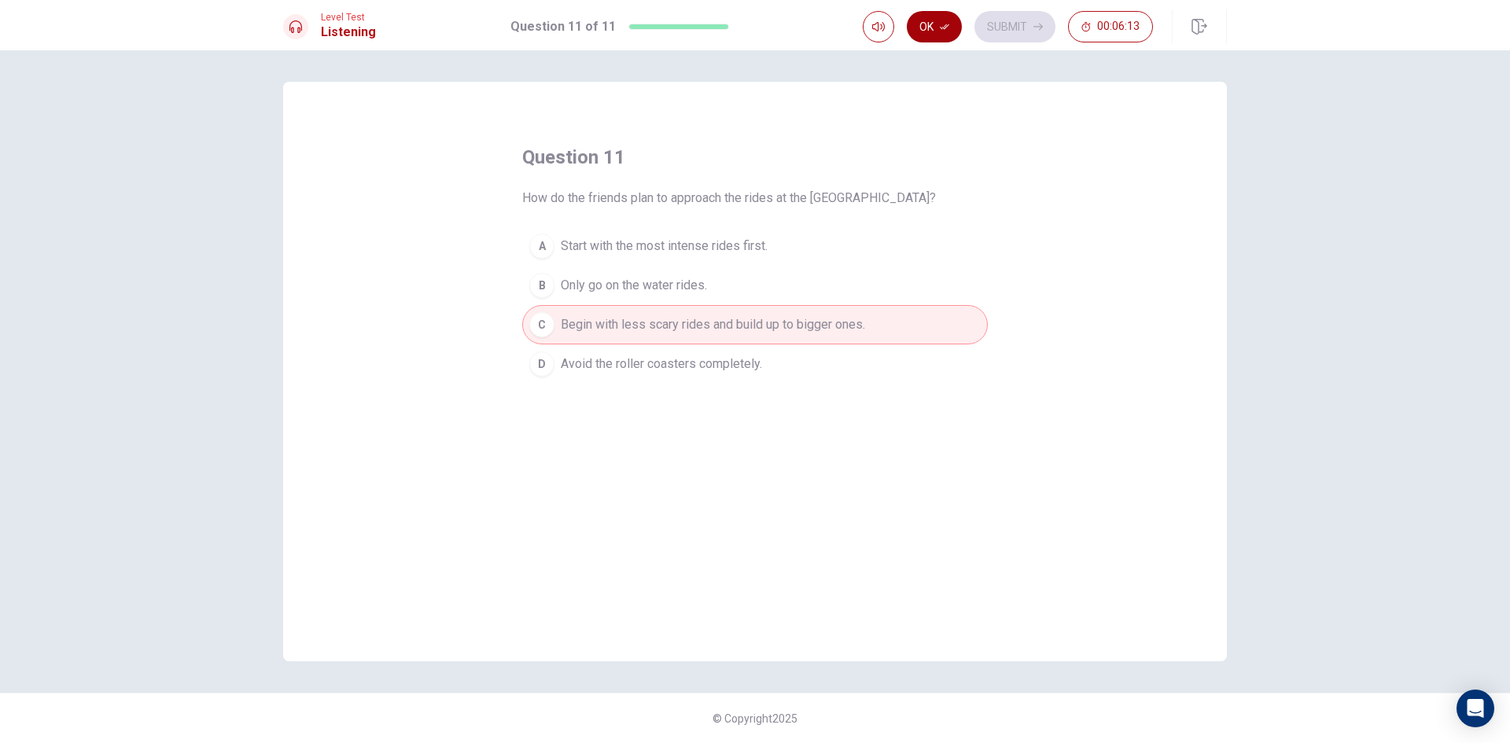
click at [933, 38] on button "Ok" at bounding box center [934, 26] width 55 height 31
click at [995, 30] on button "Submit" at bounding box center [1014, 26] width 81 height 31
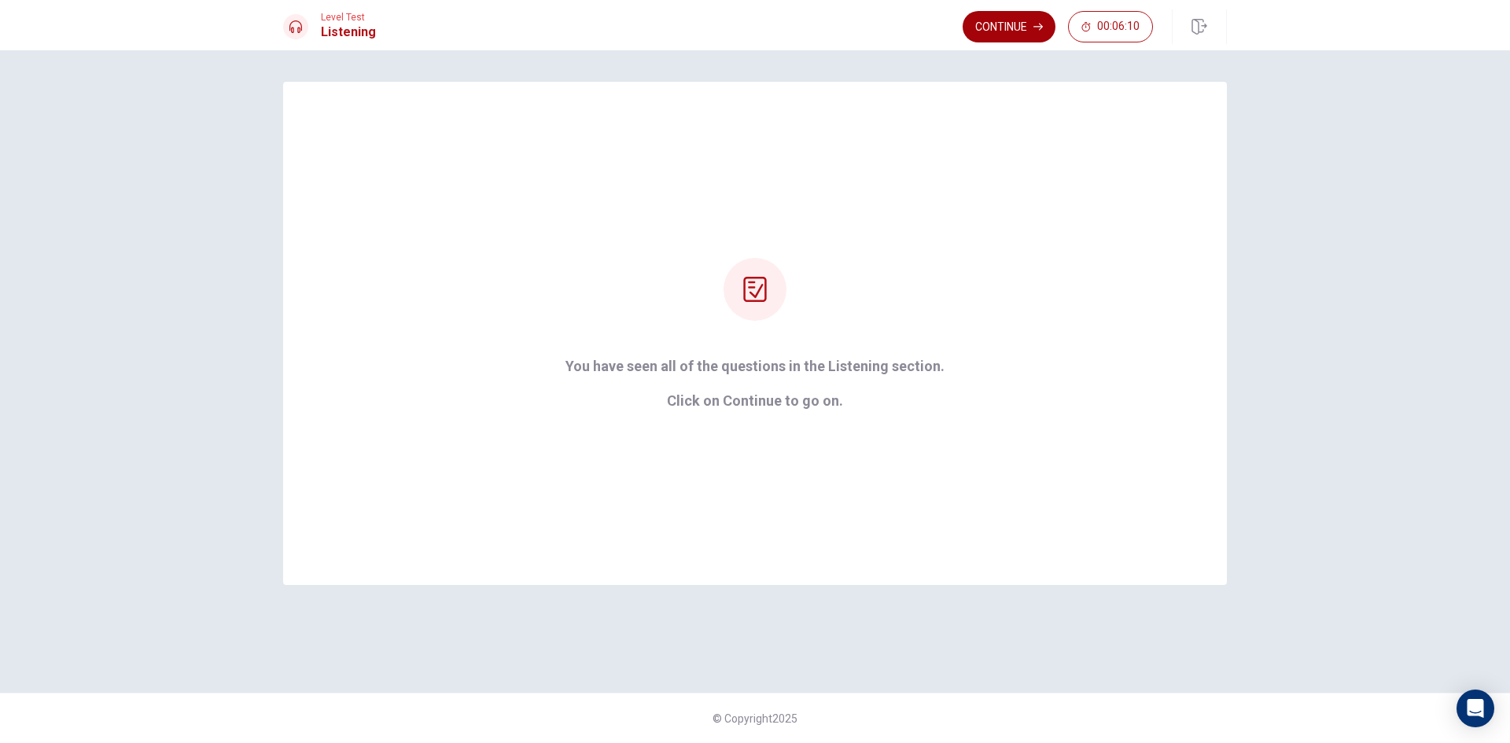
click at [992, 26] on button "Continue" at bounding box center [1008, 26] width 93 height 31
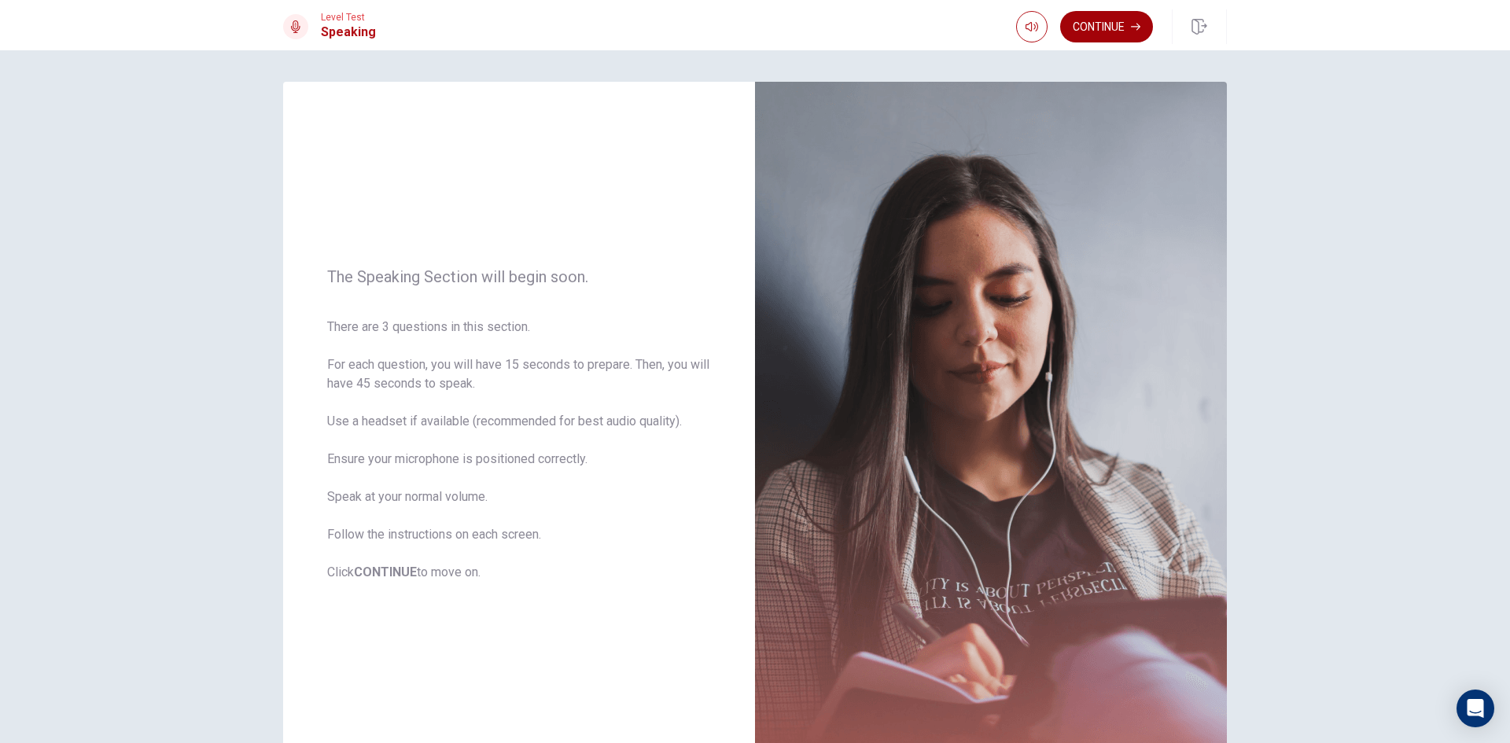
click at [1121, 26] on button "Continue" at bounding box center [1106, 26] width 93 height 31
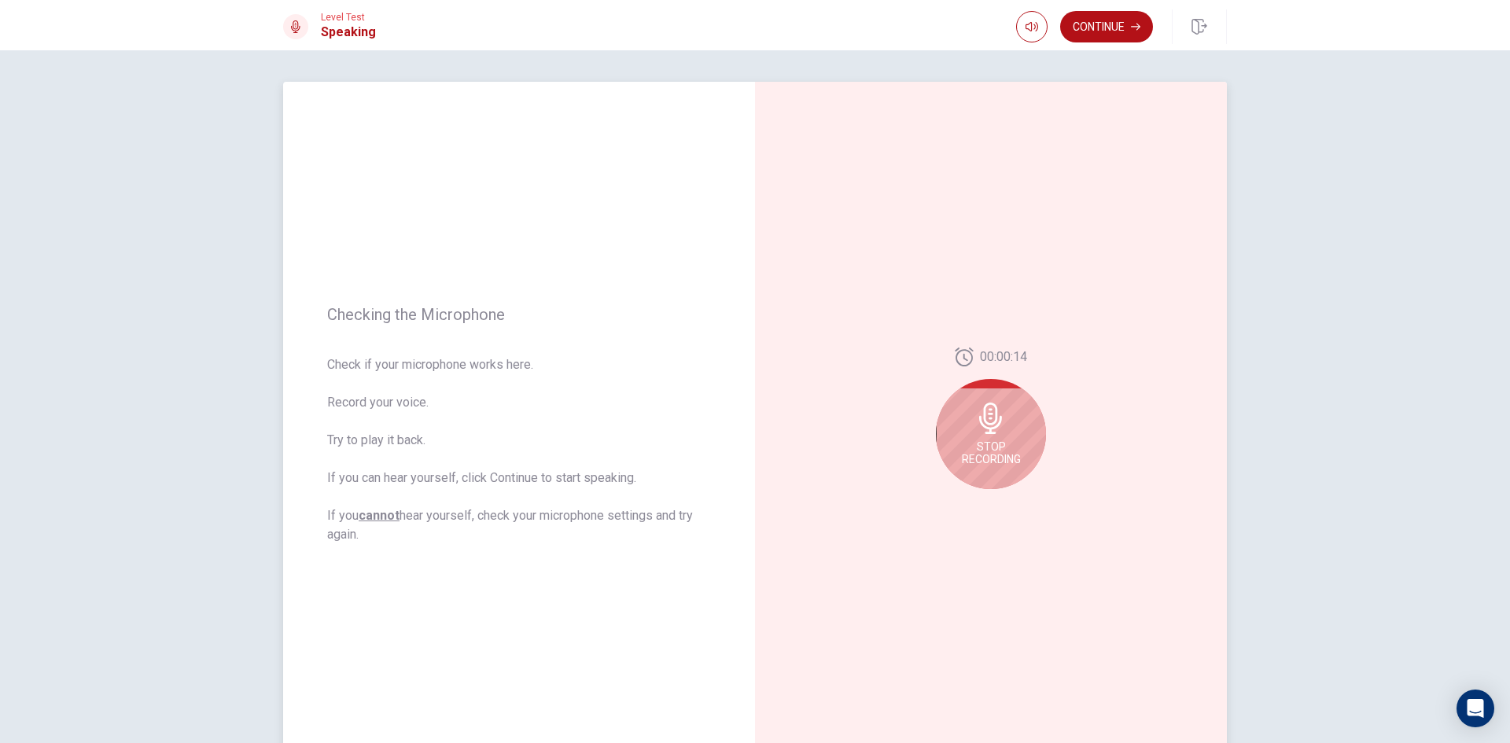
click at [1014, 430] on div "Stop Recording" at bounding box center [991, 434] width 110 height 110
click at [1014, 430] on div at bounding box center [991, 423] width 110 height 110
click at [1006, 519] on div "00:00:14" at bounding box center [991, 425] width 472 height 686
click at [1005, 510] on button "Play Audio" at bounding box center [1008, 502] width 22 height 22
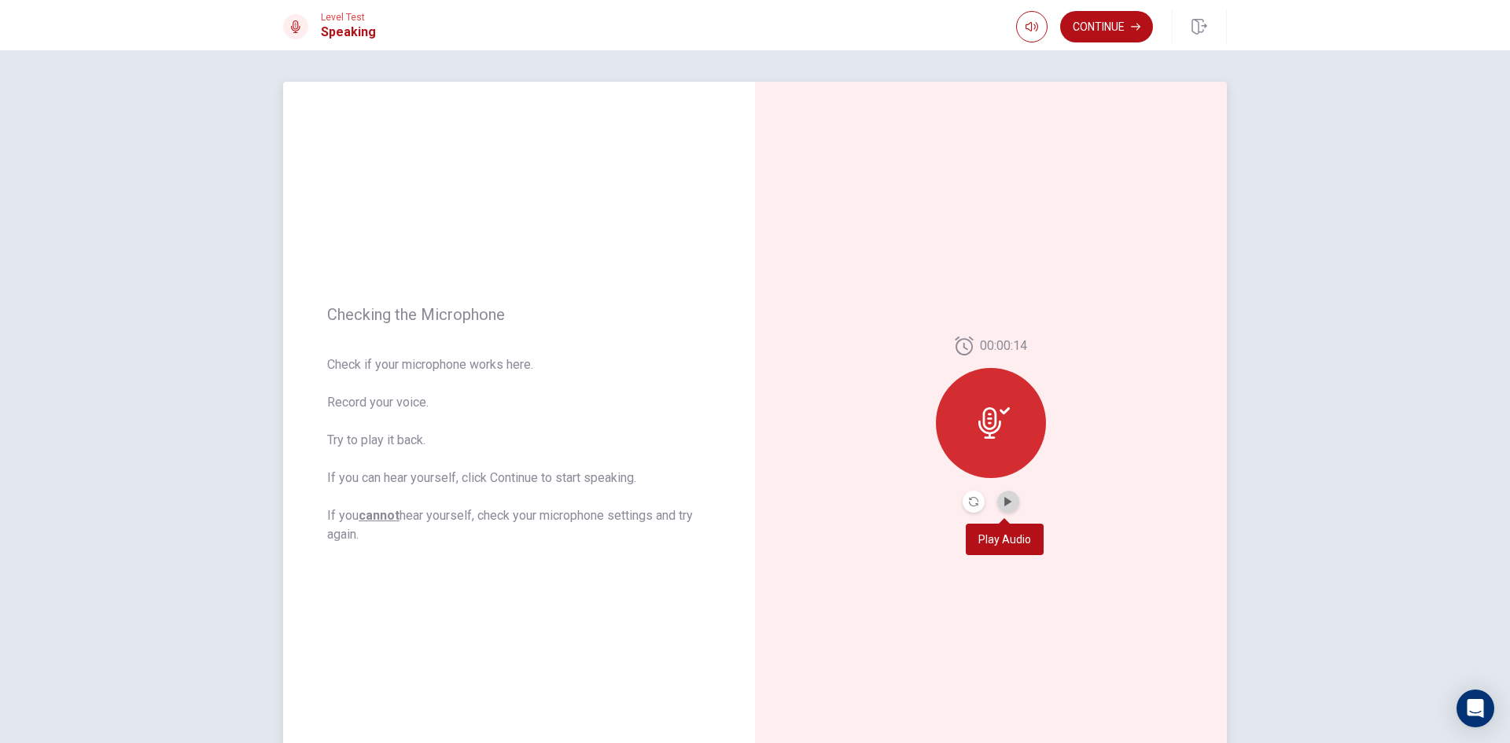
click at [999, 510] on button "Play Audio" at bounding box center [1008, 502] width 22 height 22
click at [969, 502] on icon "Record Again" at bounding box center [973, 501] width 9 height 9
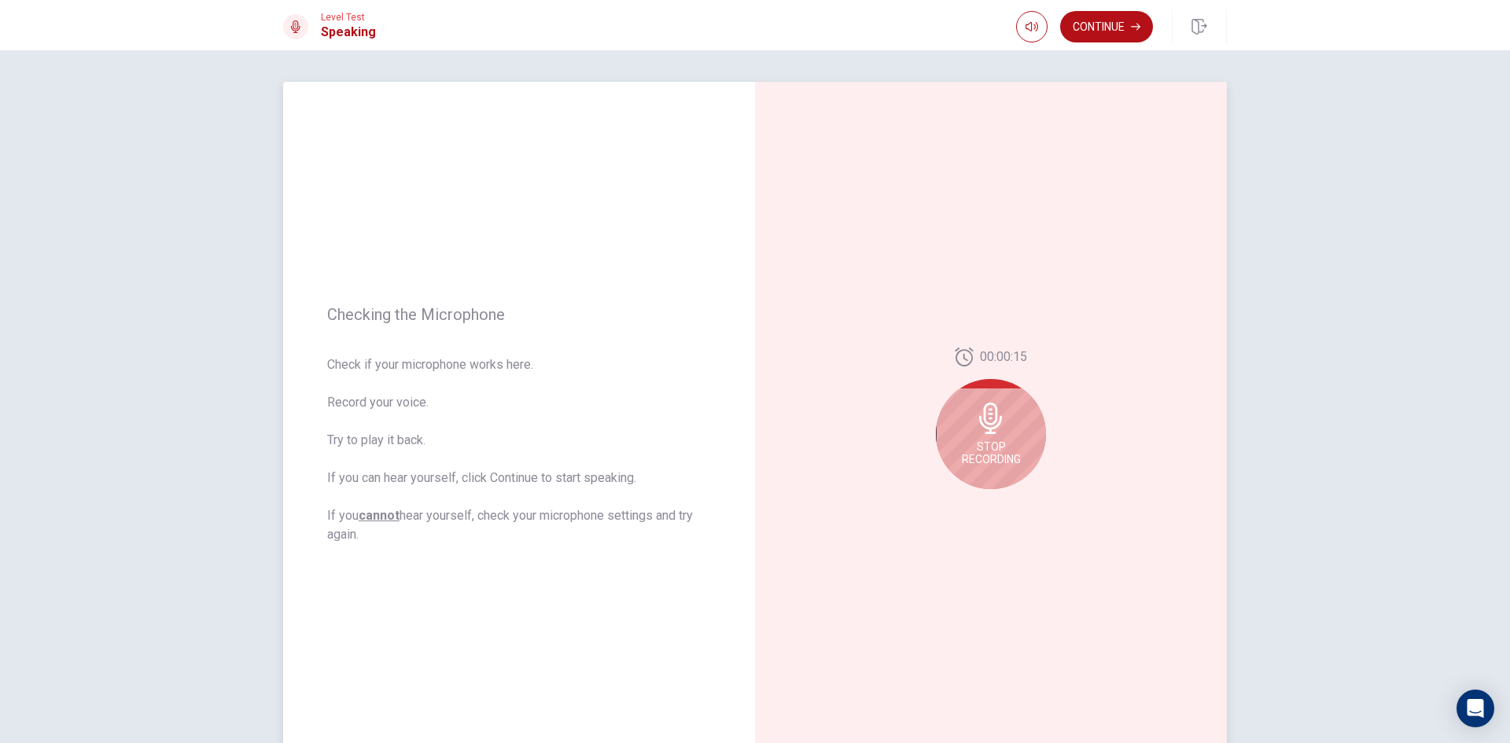
click at [974, 460] on span "Stop Recording" at bounding box center [991, 452] width 59 height 25
click at [966, 519] on div "00:00:15" at bounding box center [991, 425] width 472 height 686
click at [966, 511] on button "Record Again" at bounding box center [973, 502] width 22 height 22
click at [1020, 445] on div "Stop Recording" at bounding box center [991, 434] width 110 height 110
click at [1008, 507] on button "Play Audio" at bounding box center [1008, 502] width 22 height 22
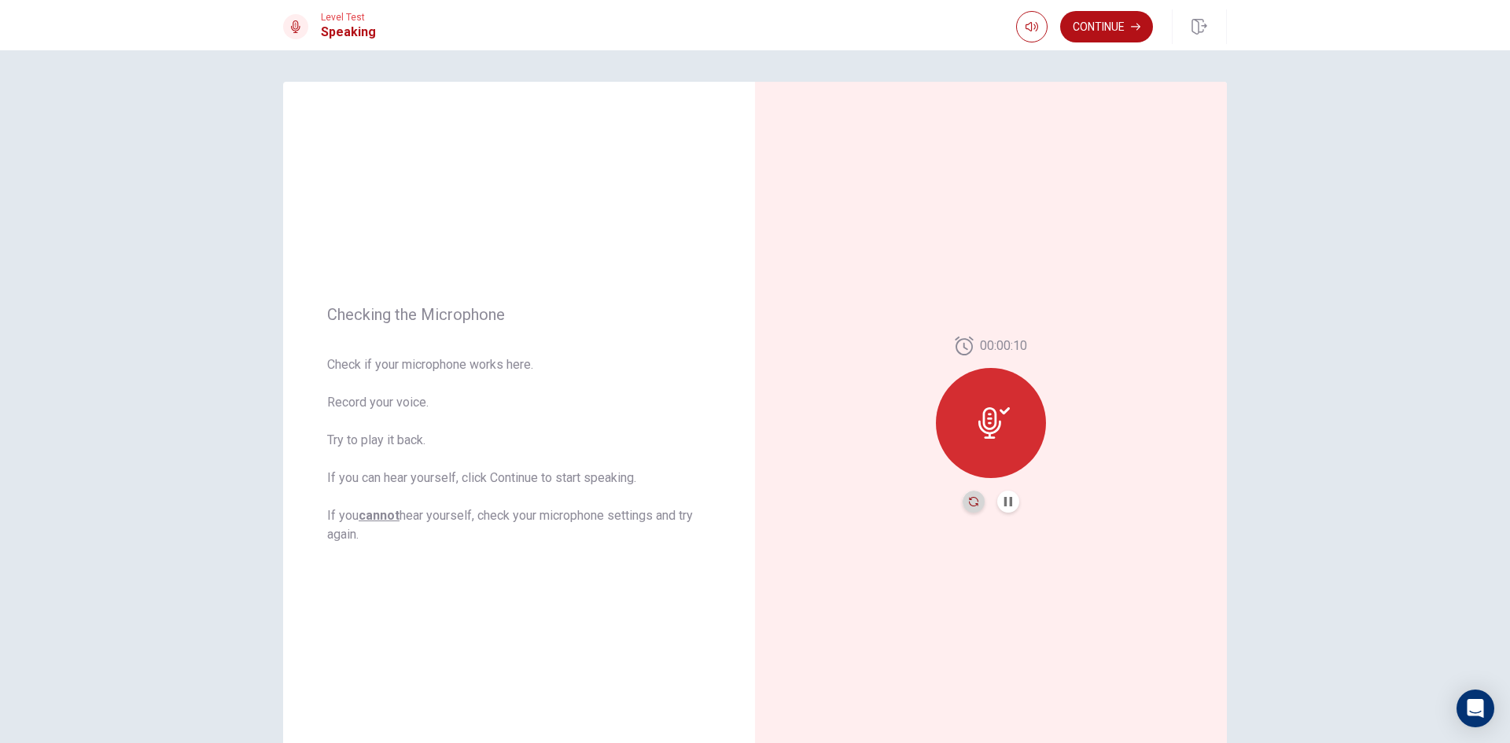
click at [969, 503] on icon "Record Again" at bounding box center [973, 501] width 9 height 9
click at [983, 436] on div "Stop Recording" at bounding box center [991, 434] width 110 height 110
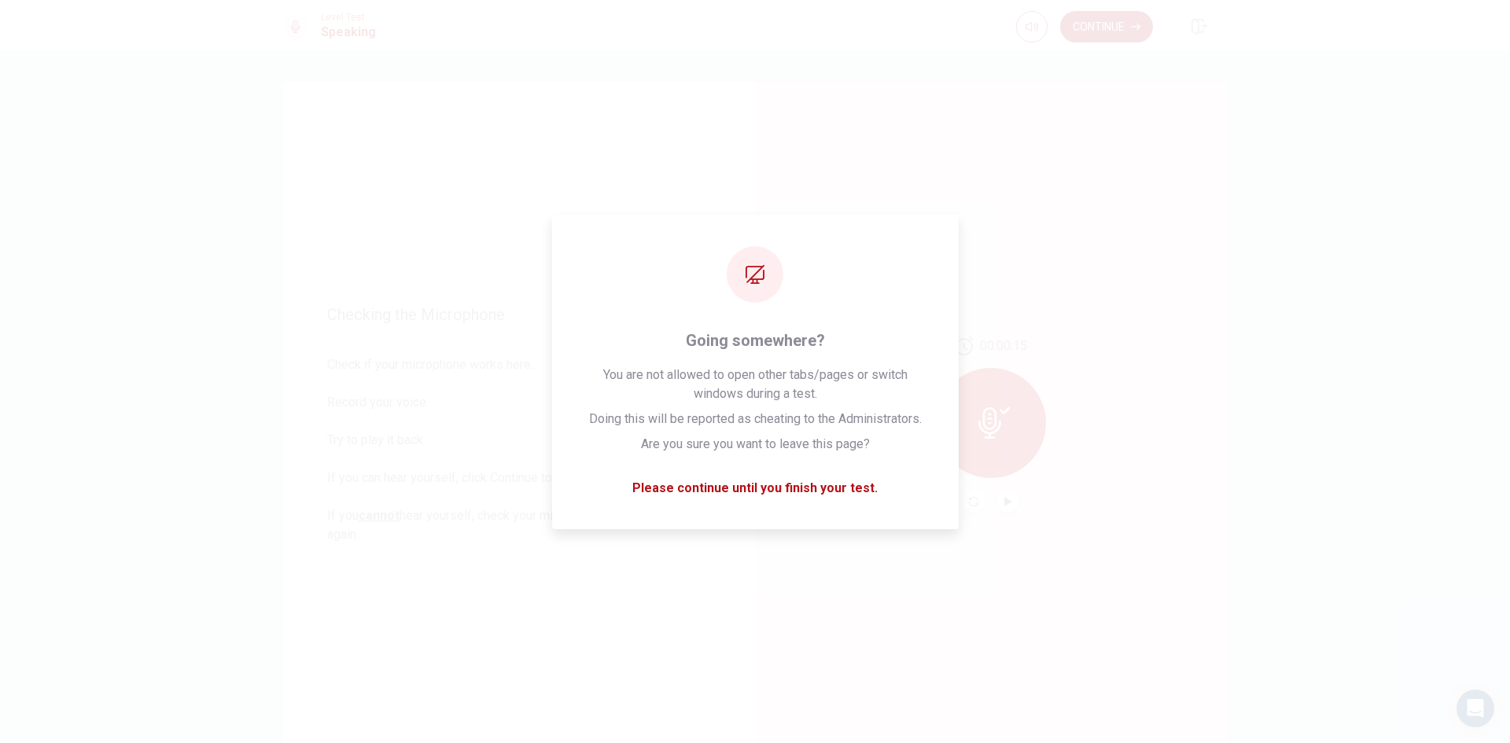
click at [1089, 31] on button "Continue" at bounding box center [1106, 26] width 93 height 31
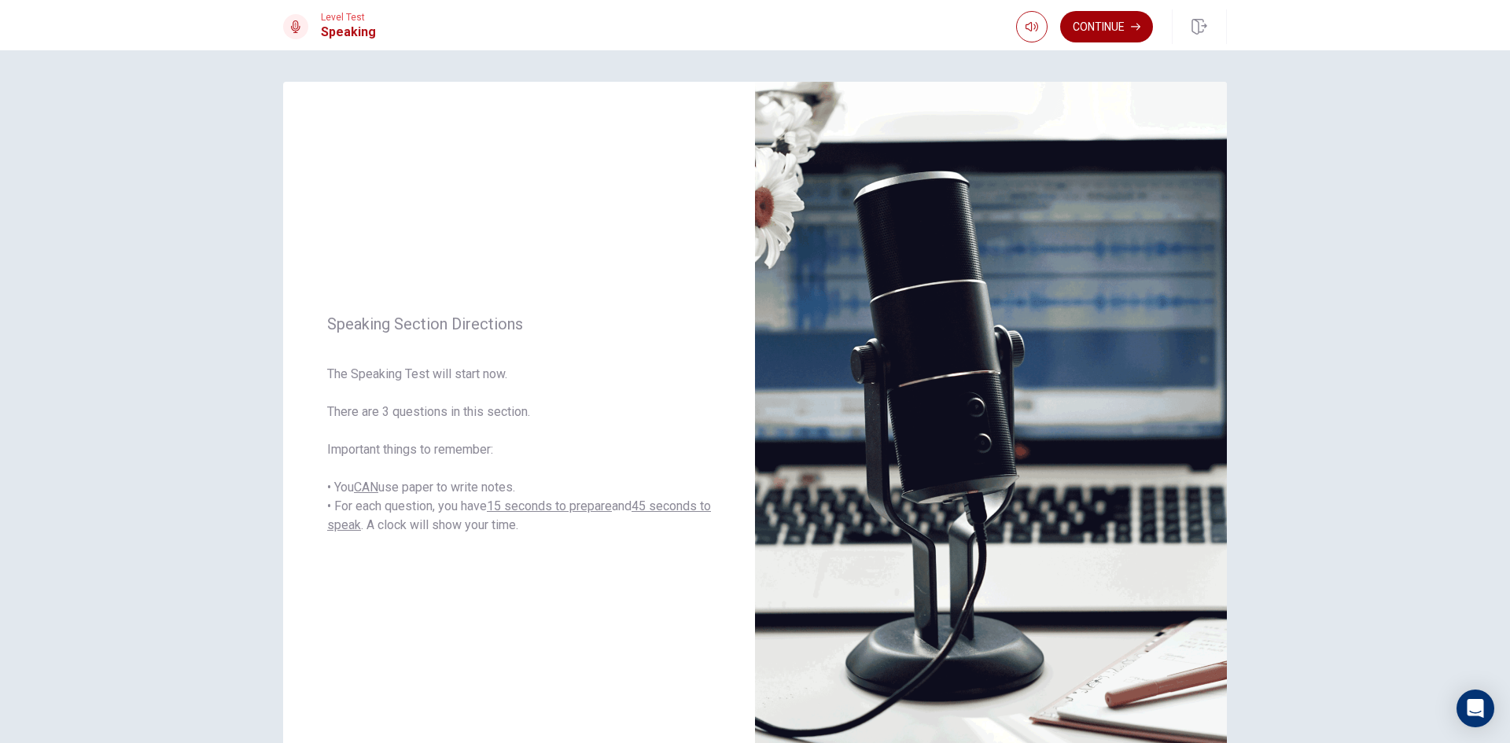
click at [1132, 24] on icon "button" at bounding box center [1135, 26] width 9 height 9
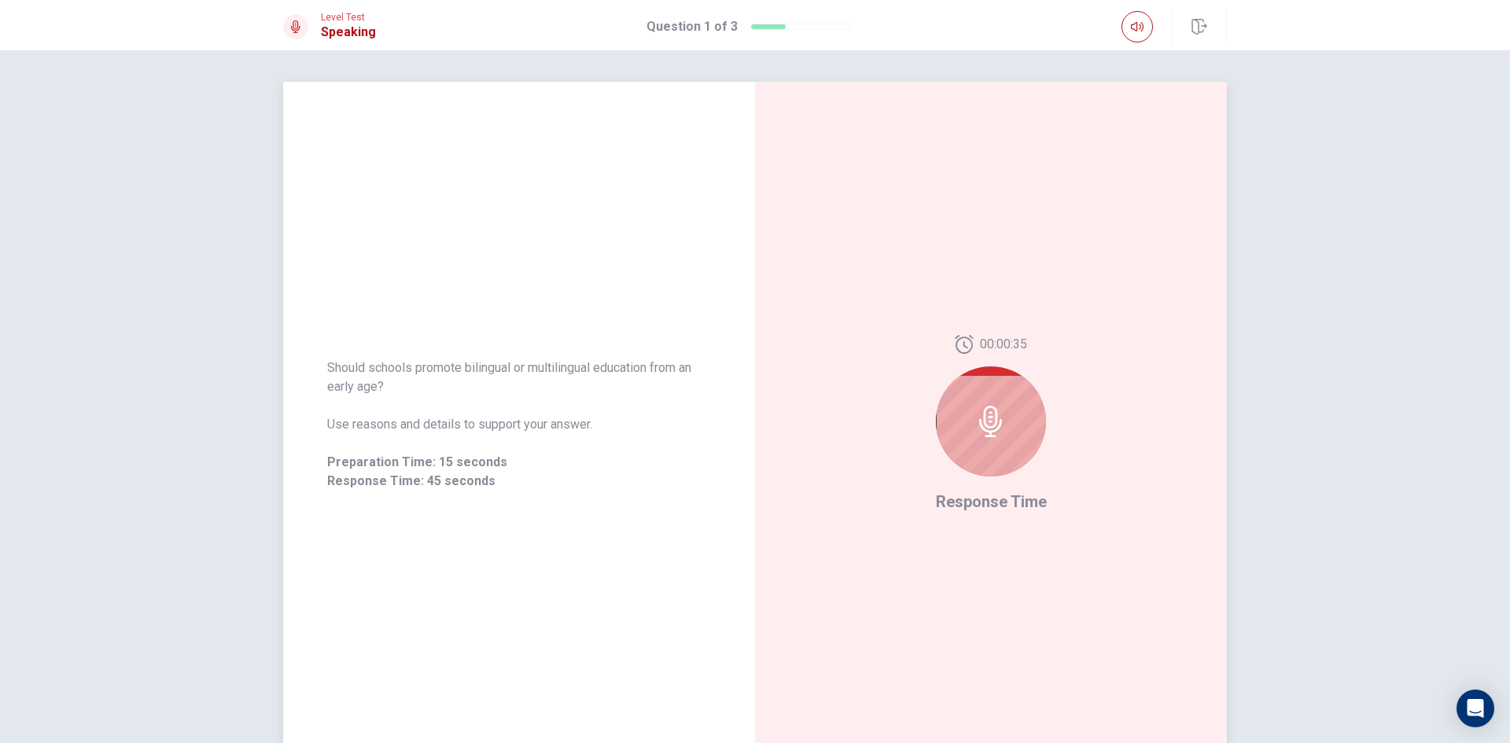
drag, startPoint x: 462, startPoint y: 369, endPoint x: 503, endPoint y: 369, distance: 41.7
click at [503, 369] on span "Should schools promote bilingual or multilingual education from an early age?" at bounding box center [519, 378] width 384 height 38
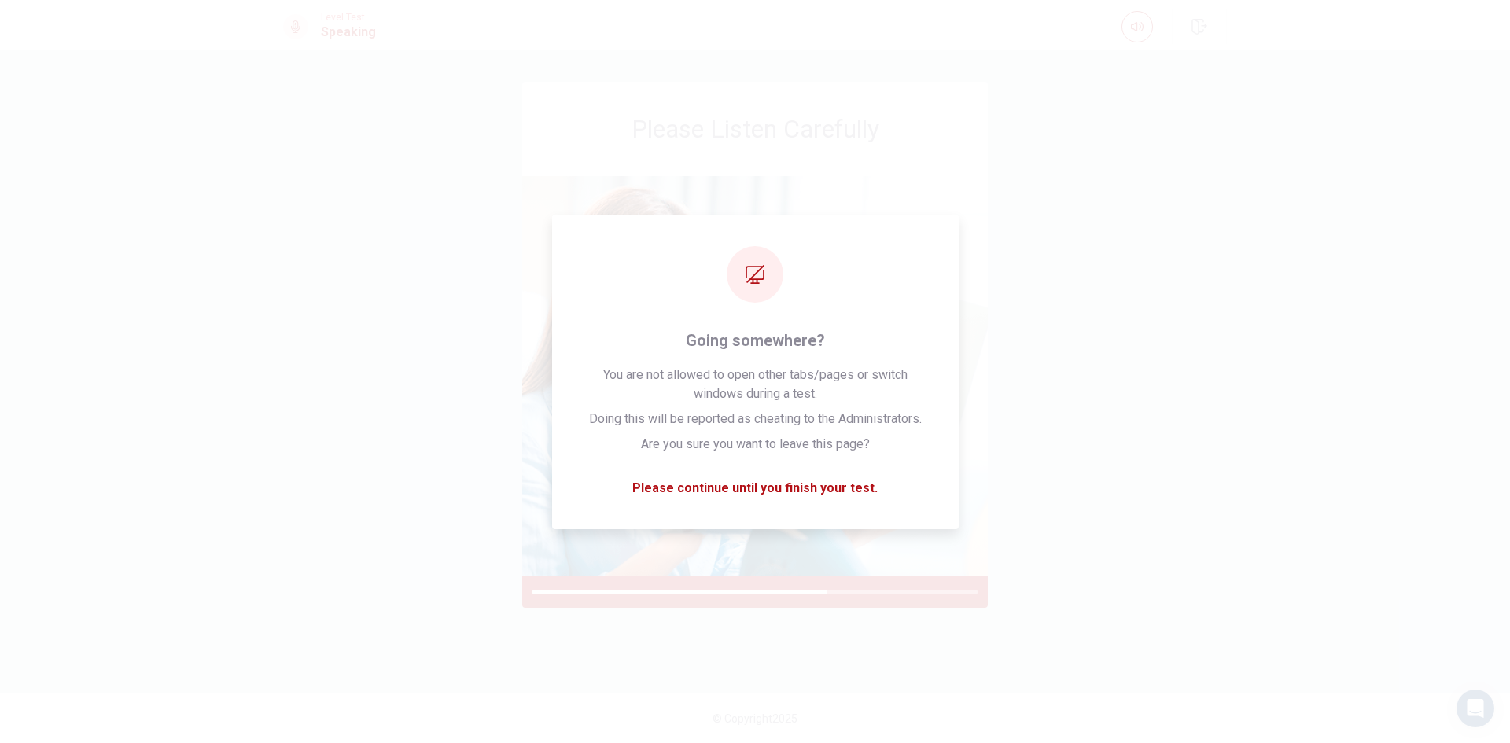
drag, startPoint x: 1509, startPoint y: 326, endPoint x: 1248, endPoint y: 347, distance: 261.9
click at [1509, 327] on div "Please Listen Carefully © Copyright 2025" at bounding box center [755, 396] width 1510 height 693
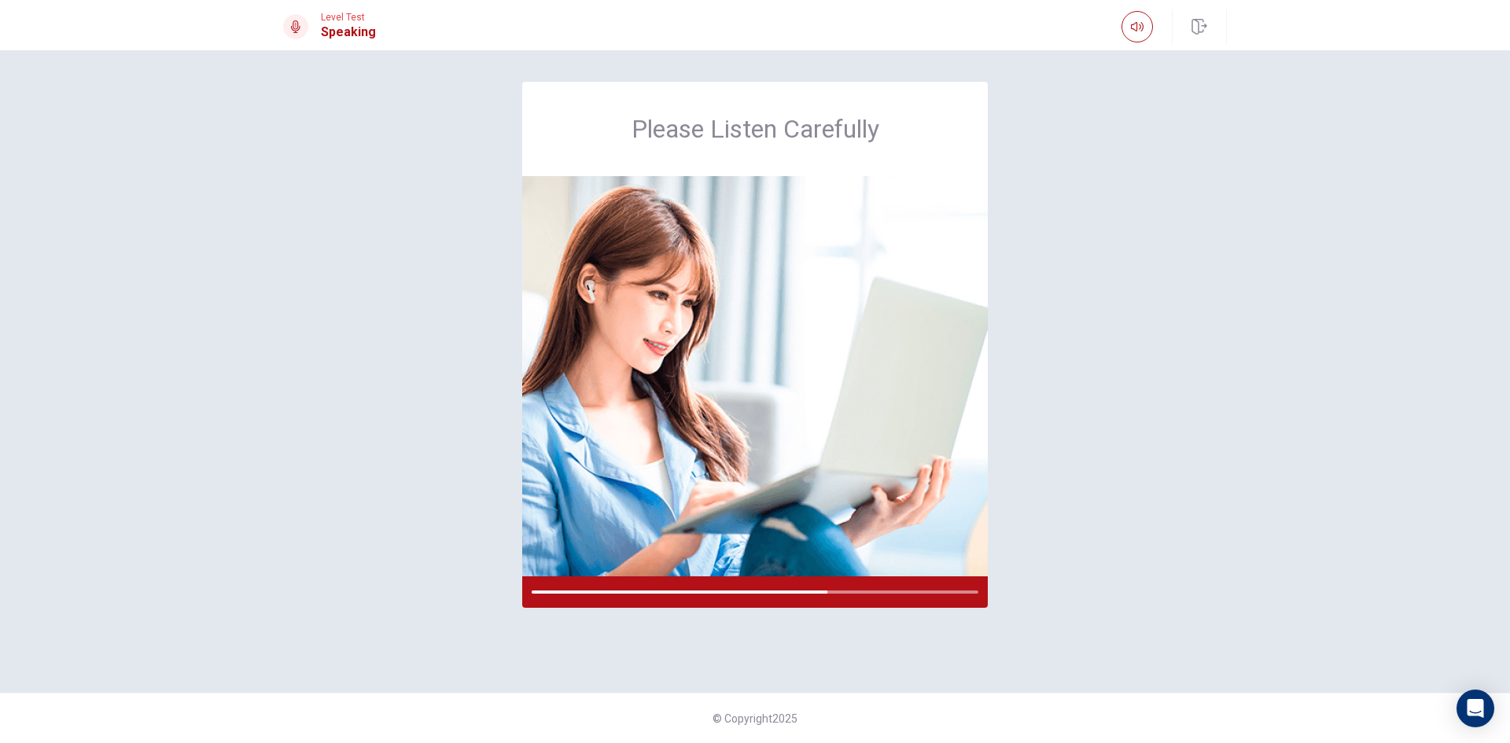
click at [1239, 349] on div "Please Listen Carefully" at bounding box center [755, 372] width 994 height 580
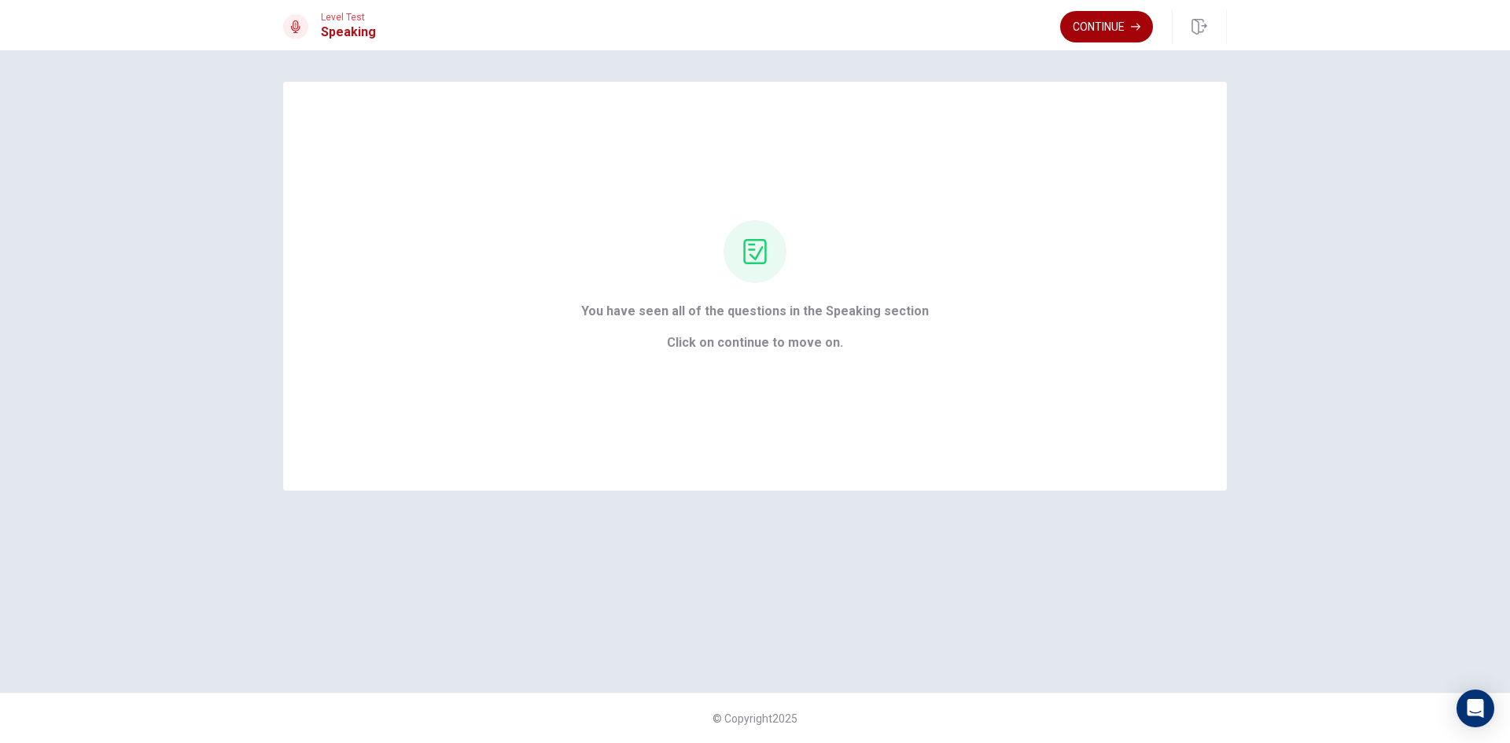
click at [1102, 28] on button "Continue" at bounding box center [1106, 26] width 93 height 31
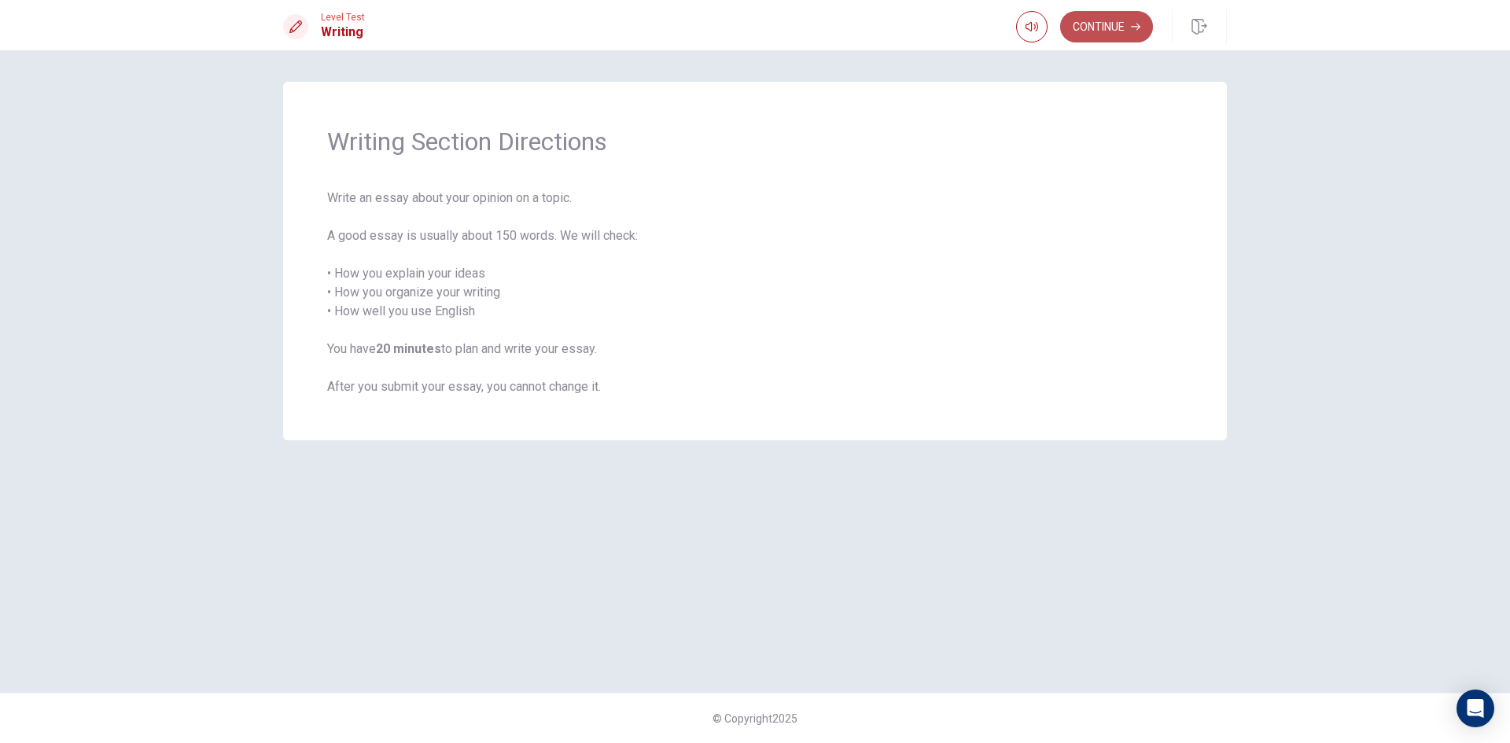
click at [1116, 28] on button "Continue" at bounding box center [1106, 26] width 93 height 31
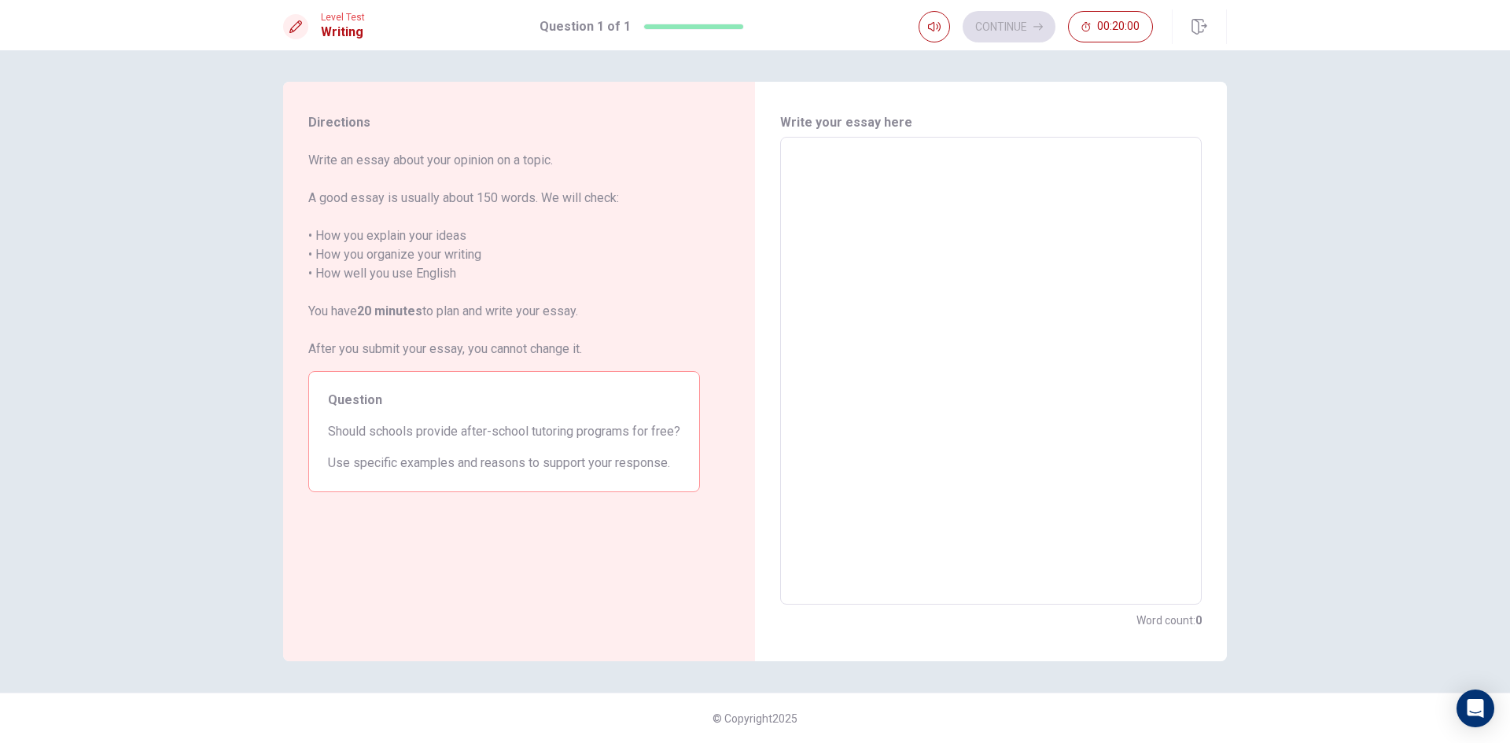
click at [870, 222] on textarea at bounding box center [990, 371] width 399 height 442
type textarea "i"
type textarea "x"
type textarea "i"
type textarea "x"
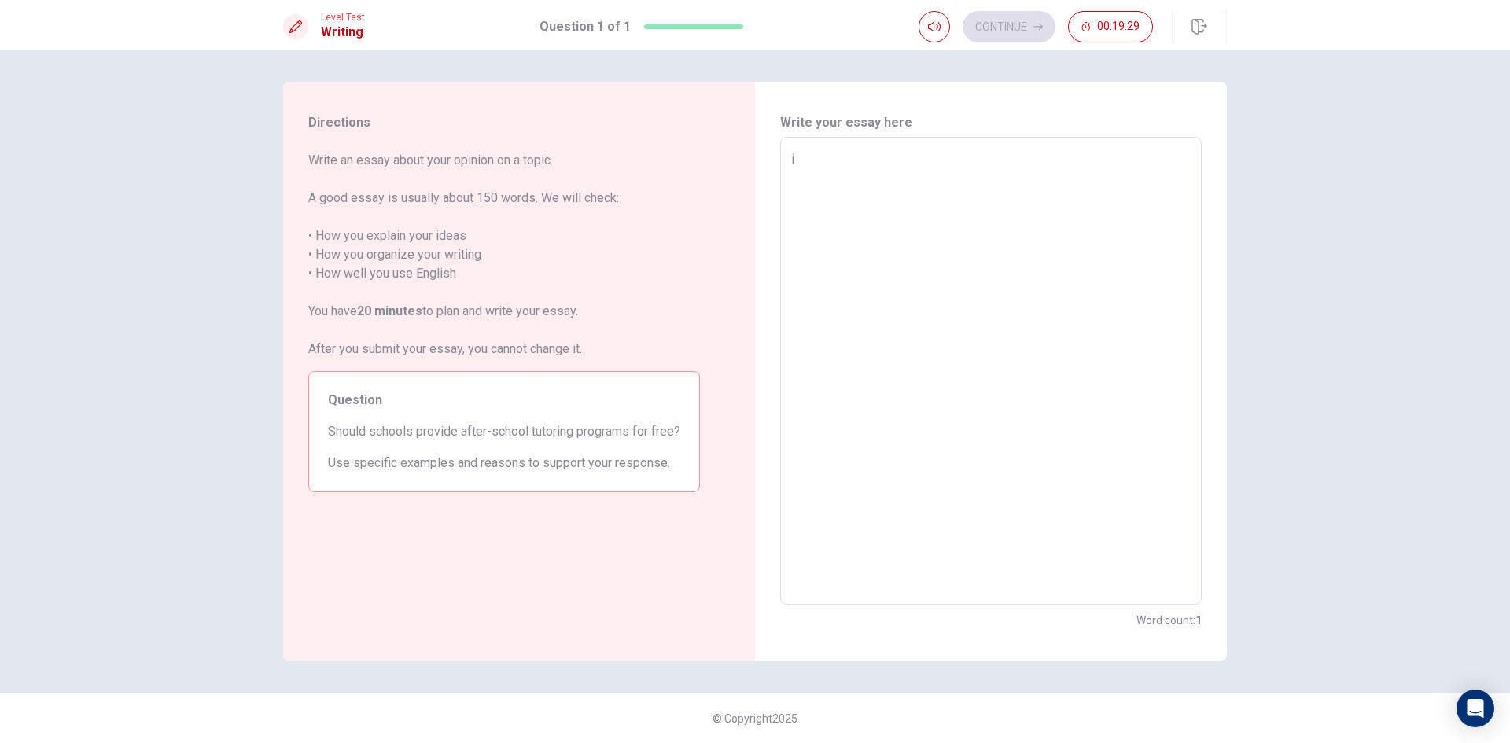
type textarea "i t"
type textarea "x"
type textarea "i th"
type textarea "x"
type textarea "i thu"
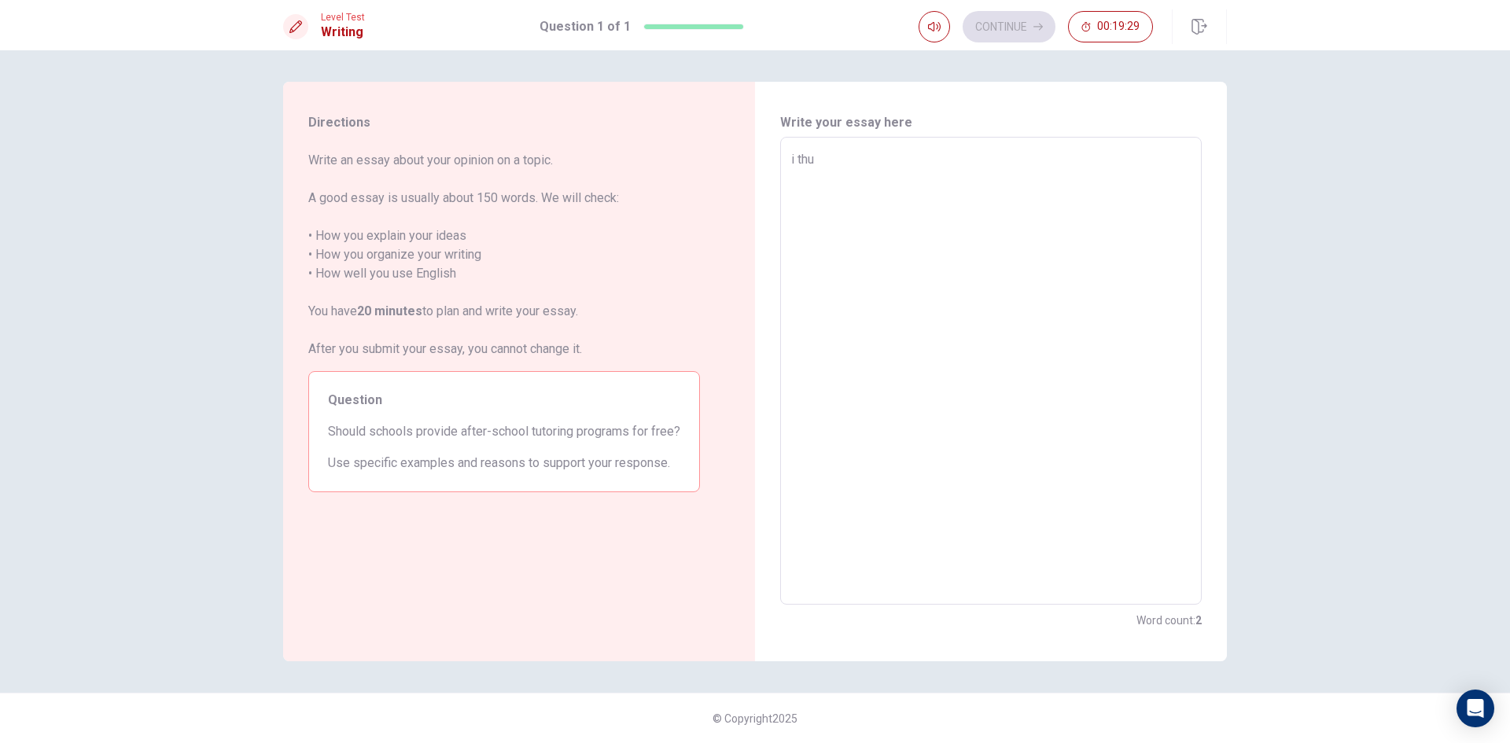
type textarea "x"
type textarea "i th"
type textarea "x"
type textarea "i thi"
type textarea "x"
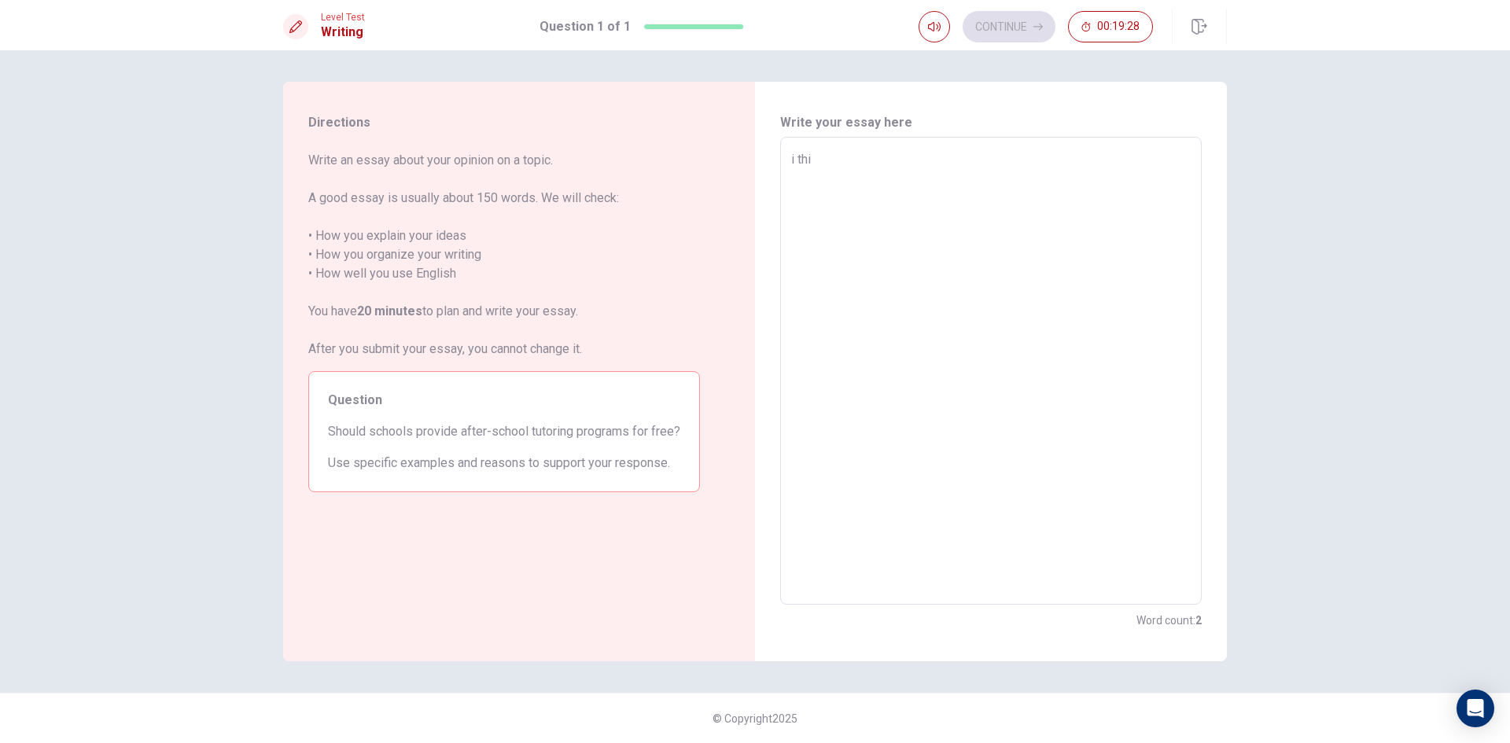
type textarea "i thin"
type textarea "x"
type textarea "i think"
type textarea "x"
type textarea "i think"
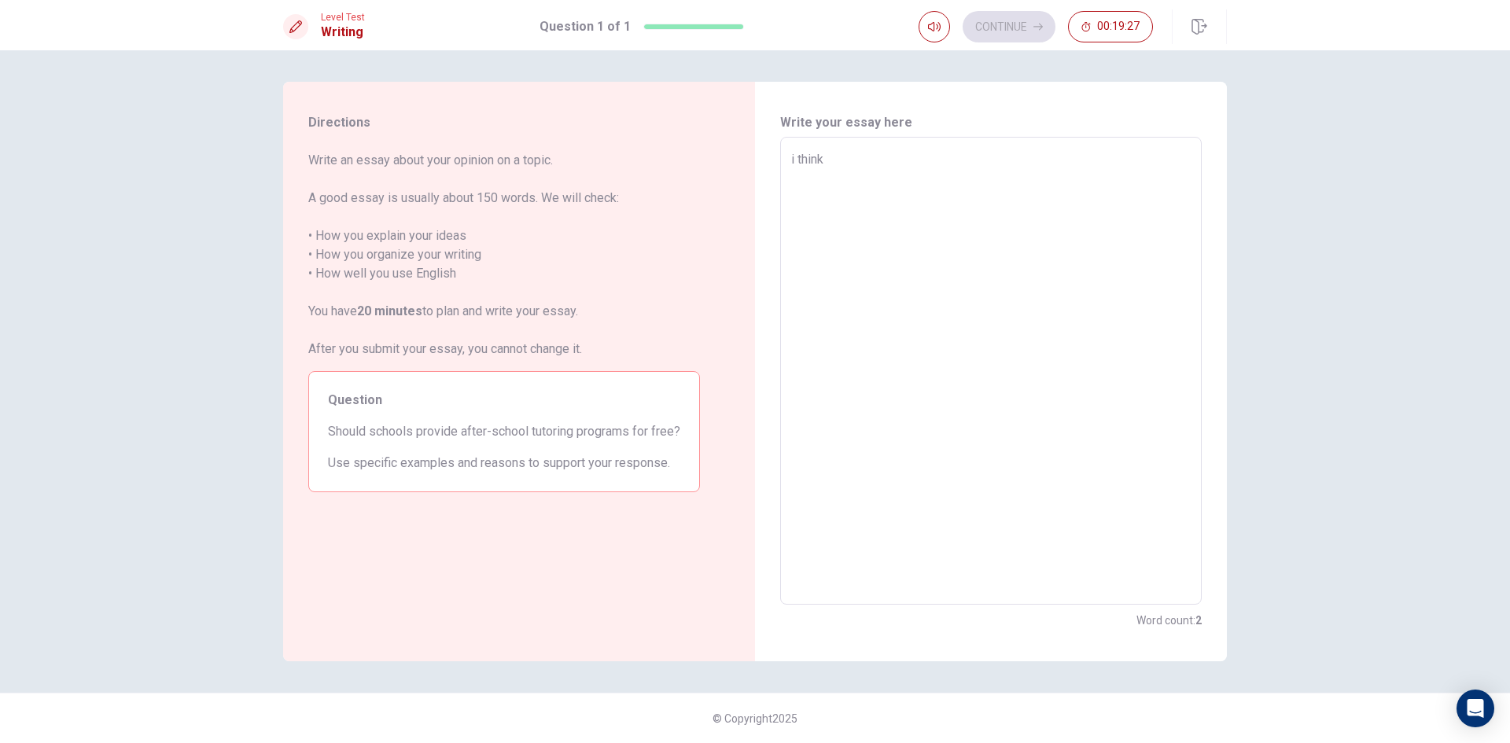
type textarea "x"
type textarea "i think t"
type textarea "x"
type textarea "i think th"
type textarea "x"
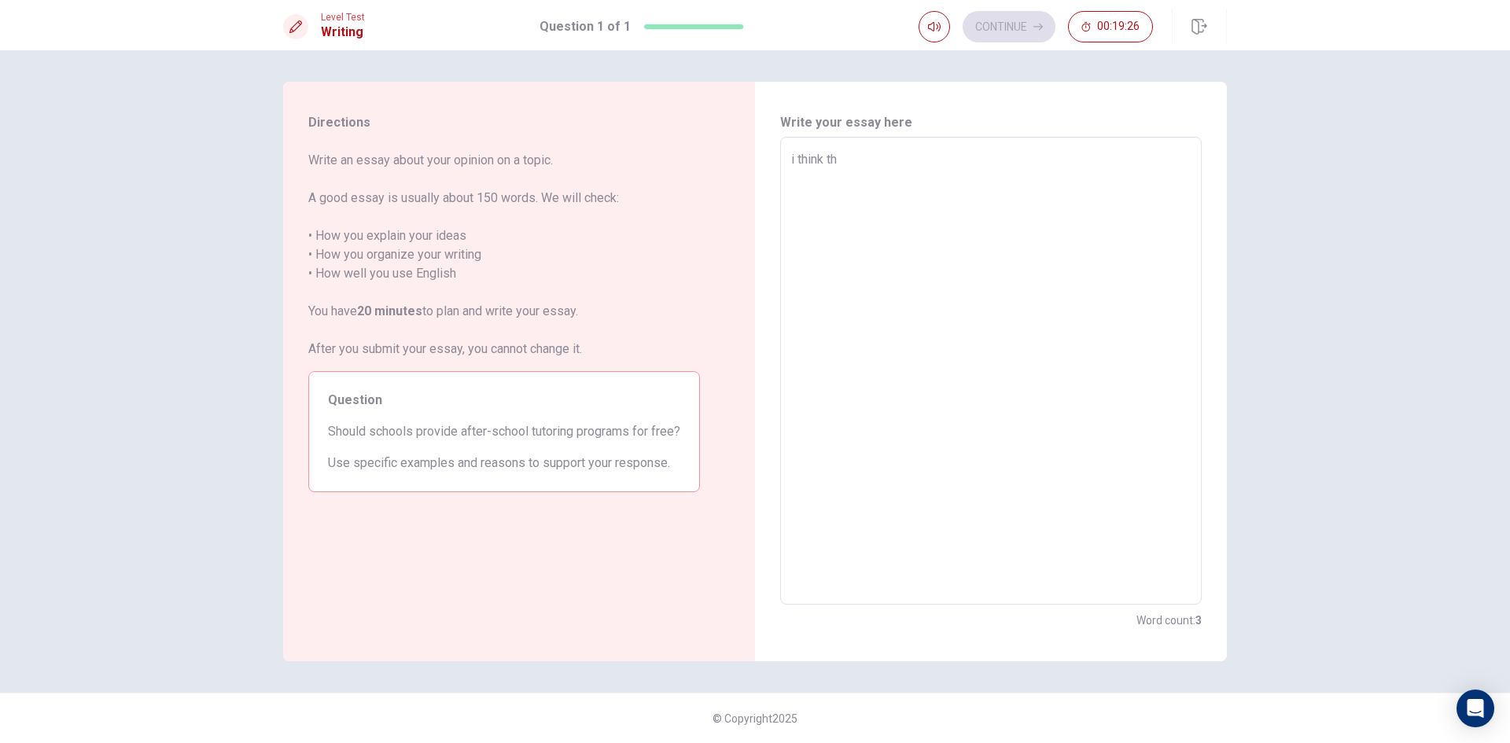
type textarea "i think tha"
type textarea "x"
type textarea "i think that"
type textarea "x"
type textarea "i think that"
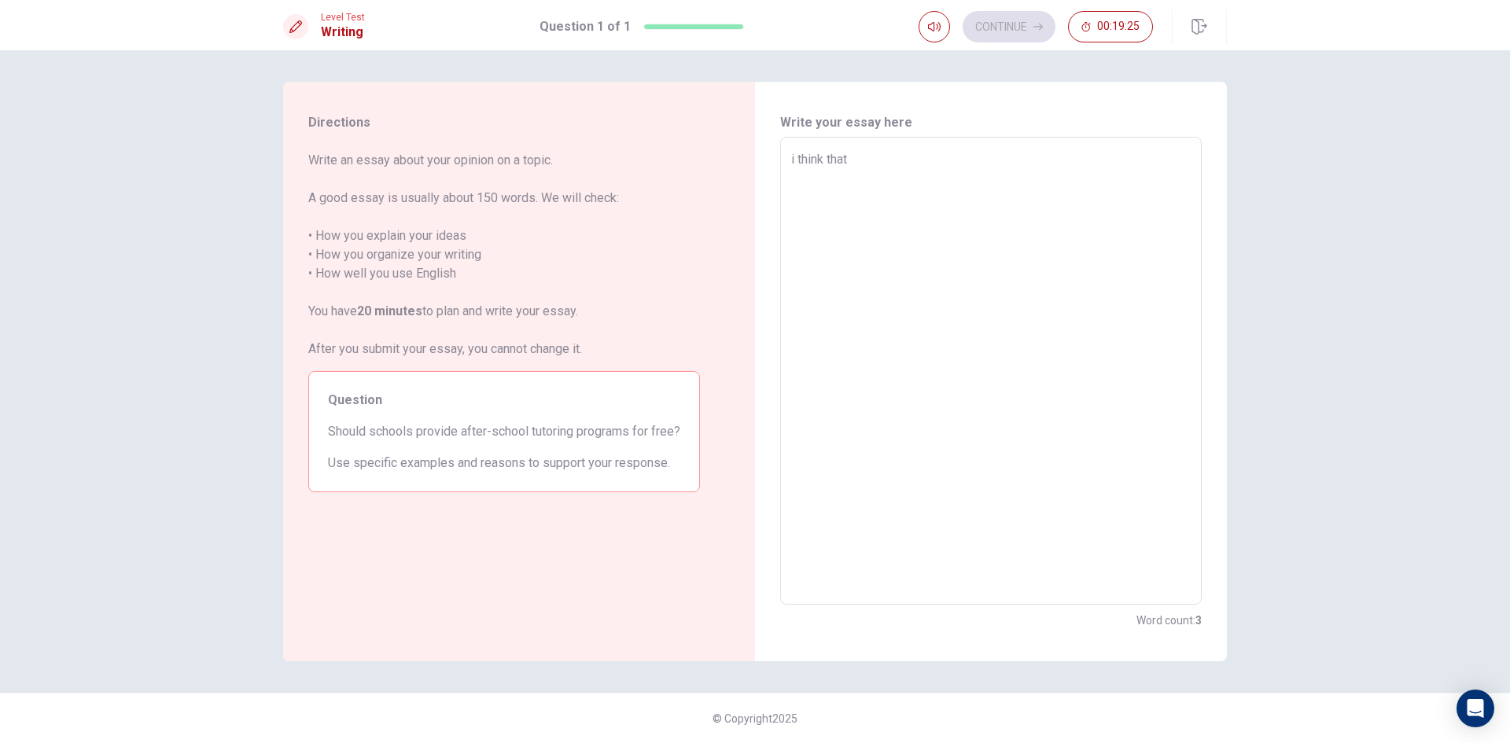
type textarea "x"
type textarea "i think that i"
type textarea "x"
type textarea "i think that is"
type textarea "x"
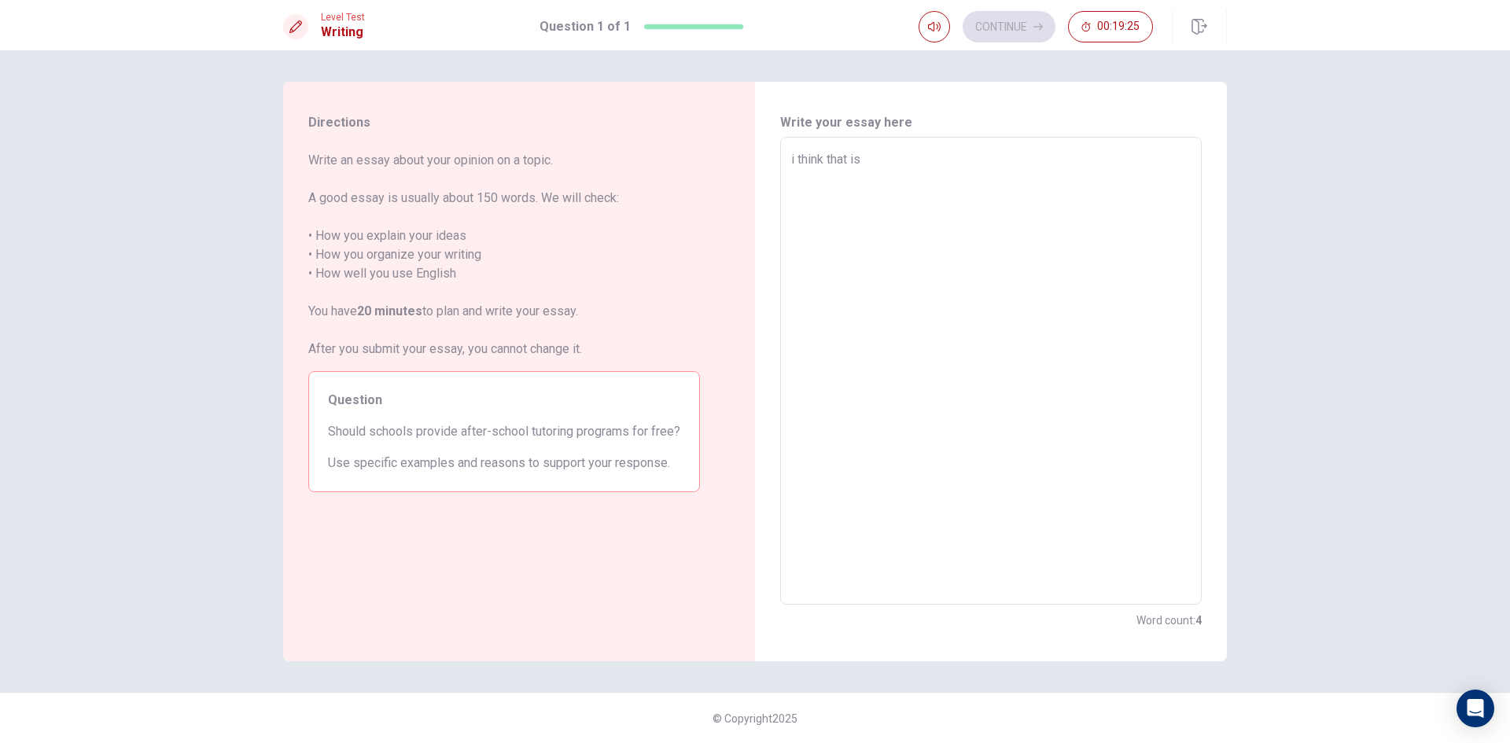
type textarea "i think that is"
type textarea "x"
type textarea "i think that is a"
type textarea "x"
type textarea "i think that is a"
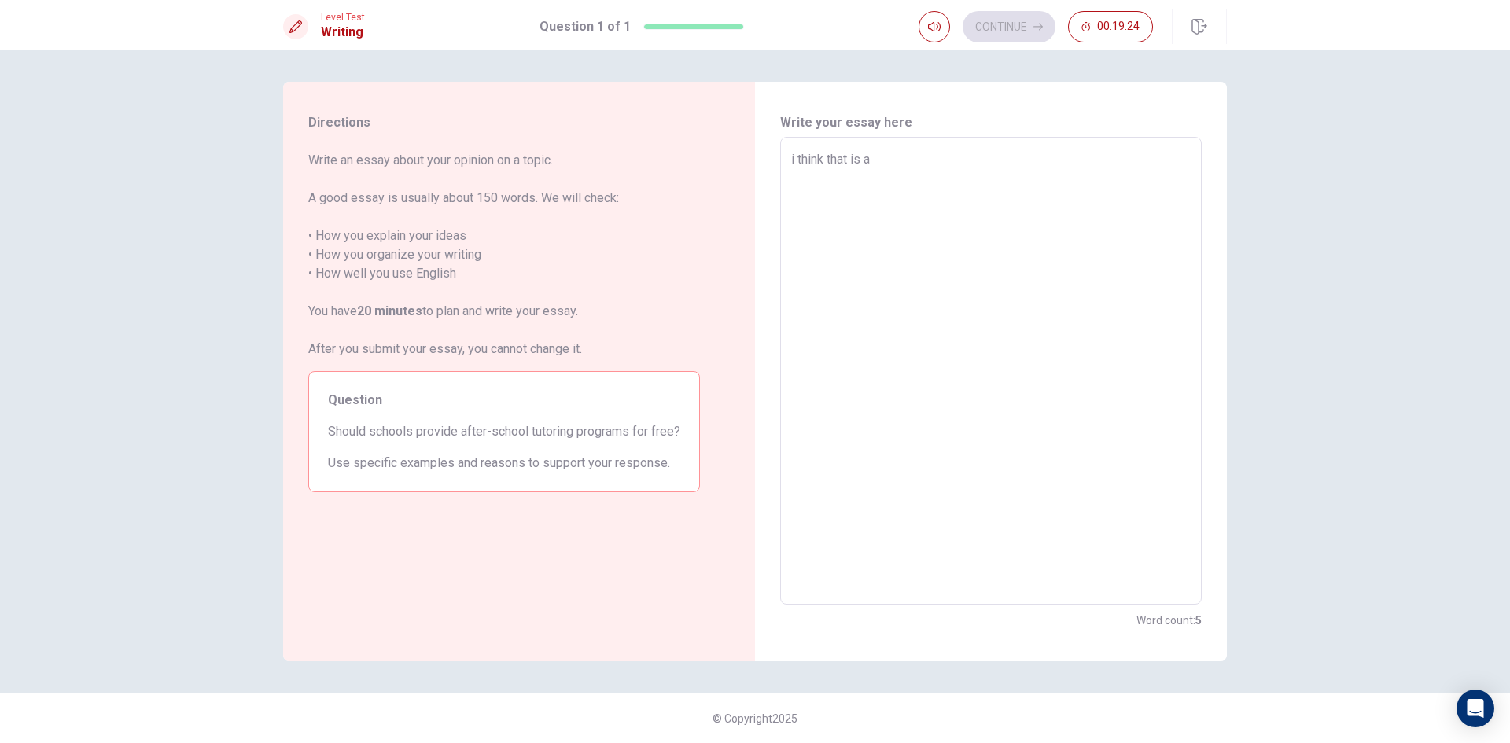
type textarea "x"
type textarea "i think that is a f"
type textarea "x"
type textarea "i think that is a fo"
type textarea "x"
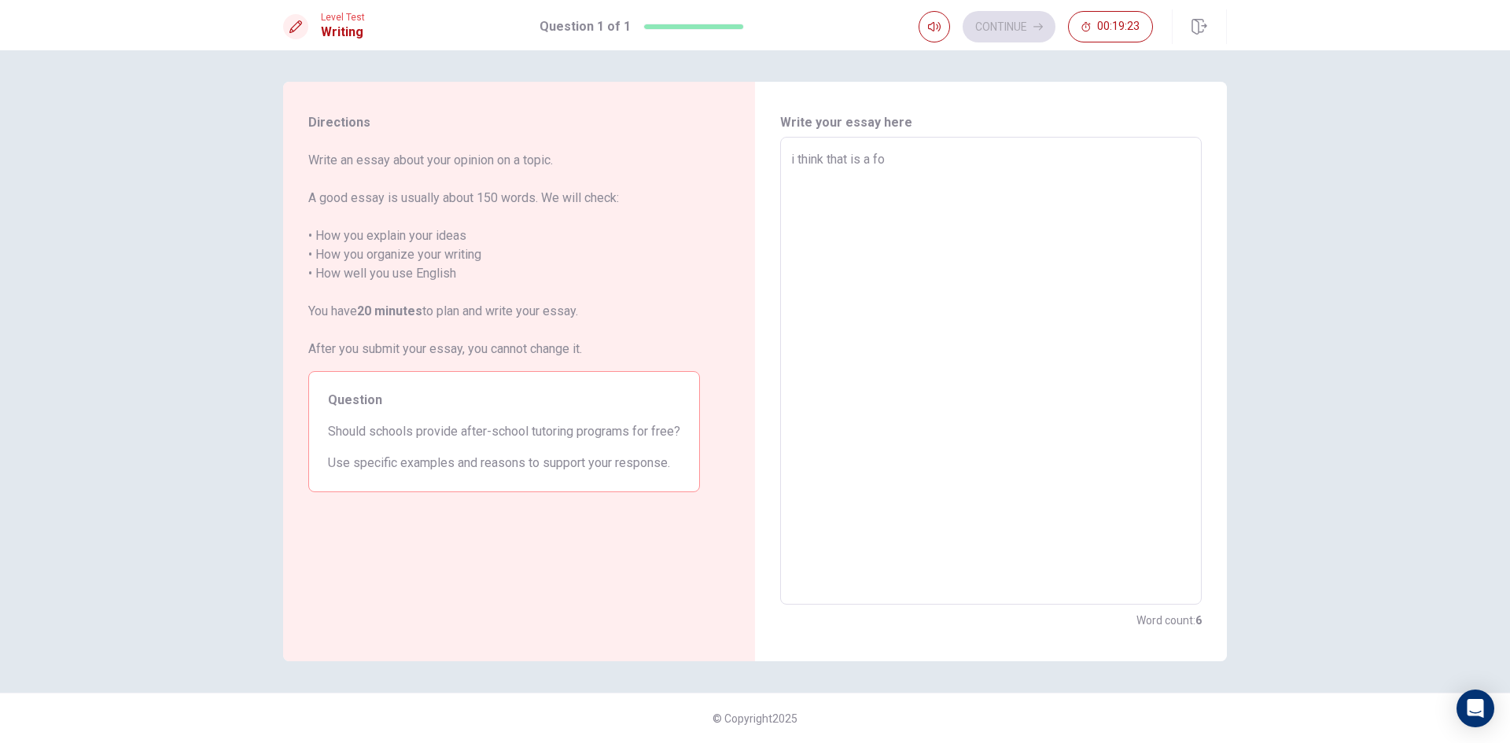
type textarea "i think that is a foo"
type textarea "x"
type textarea "i think that is a fo"
type textarea "x"
type textarea "i think that is a f"
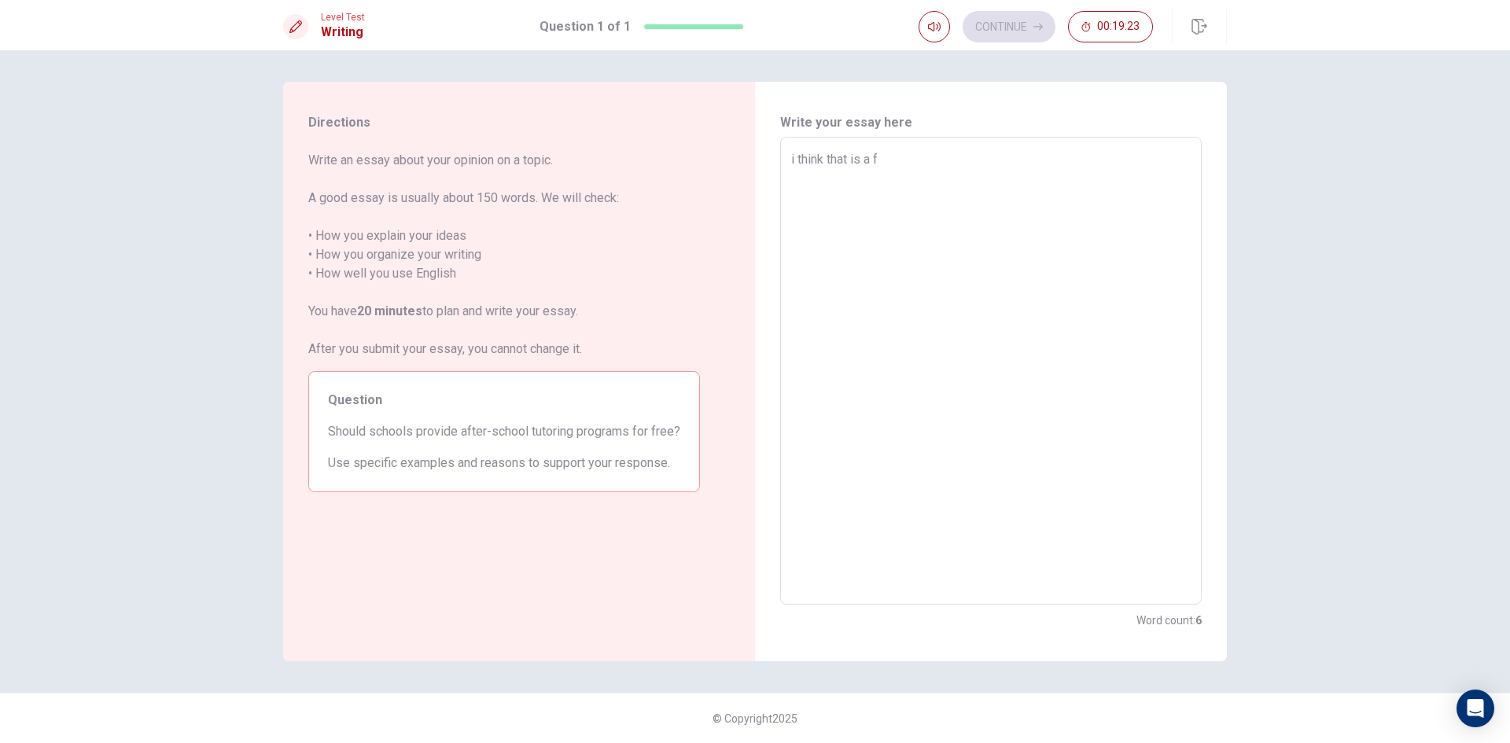
type textarea "x"
type textarea "i think that is a"
type textarea "x"
type textarea "i think that is a g"
type textarea "x"
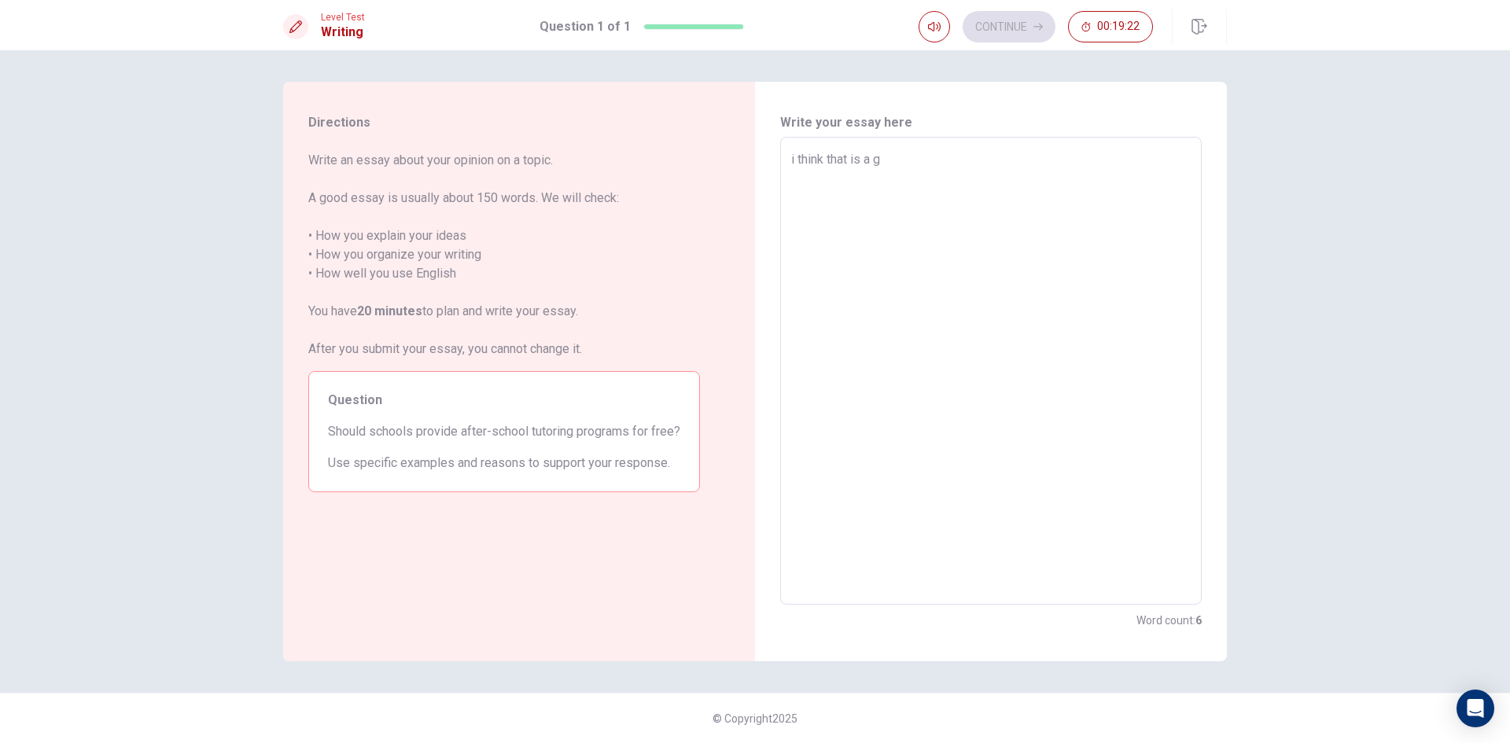
type textarea "i think that is a gp"
type textarea "x"
type textarea "i think that is a gpp"
type textarea "x"
type textarea "i think that is a gppf"
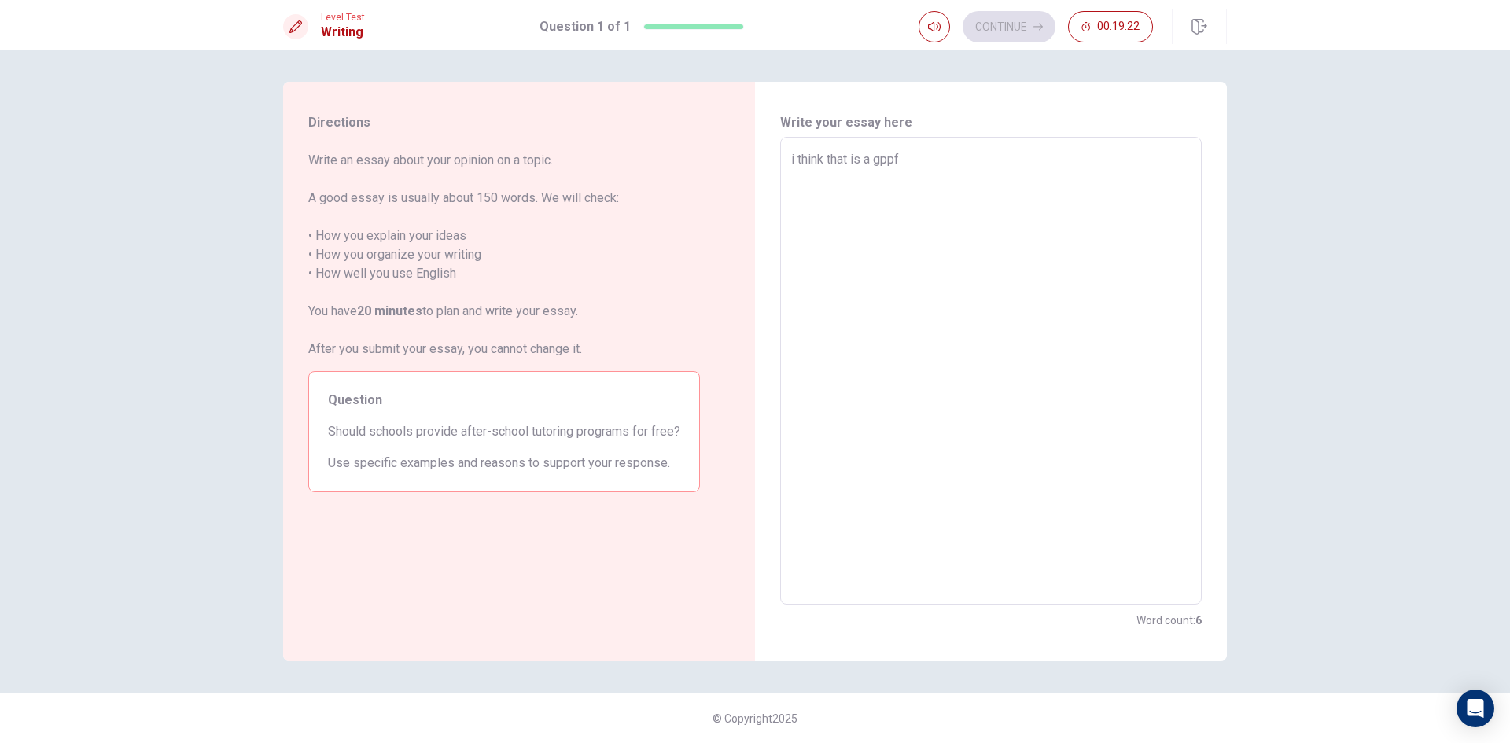
type textarea "x"
type textarea "i think that is a gpp"
type textarea "x"
type textarea "i think that is a gp"
type textarea "x"
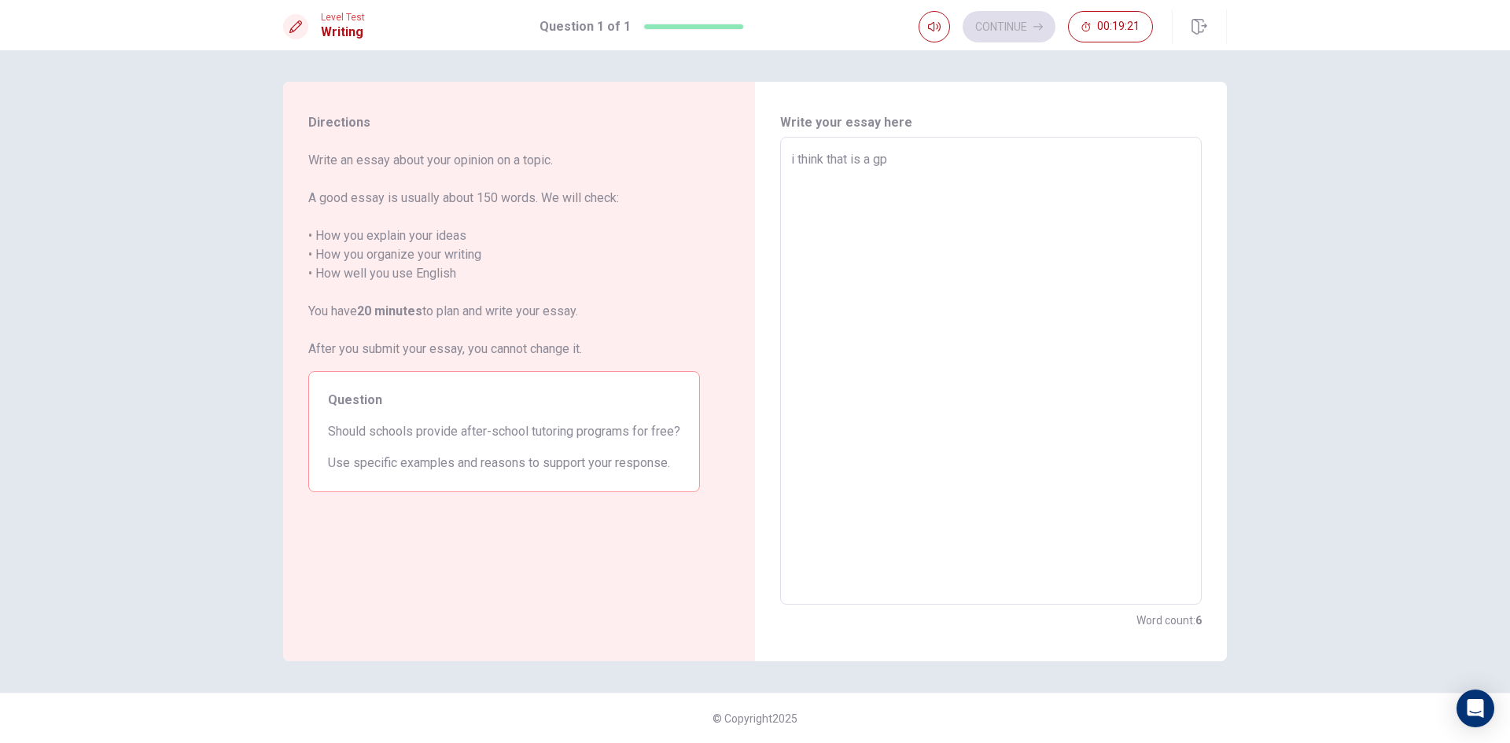
type textarea "i think that is a g"
type textarea "x"
type textarea "i think that is a"
type textarea "x"
type textarea "i think that is a o"
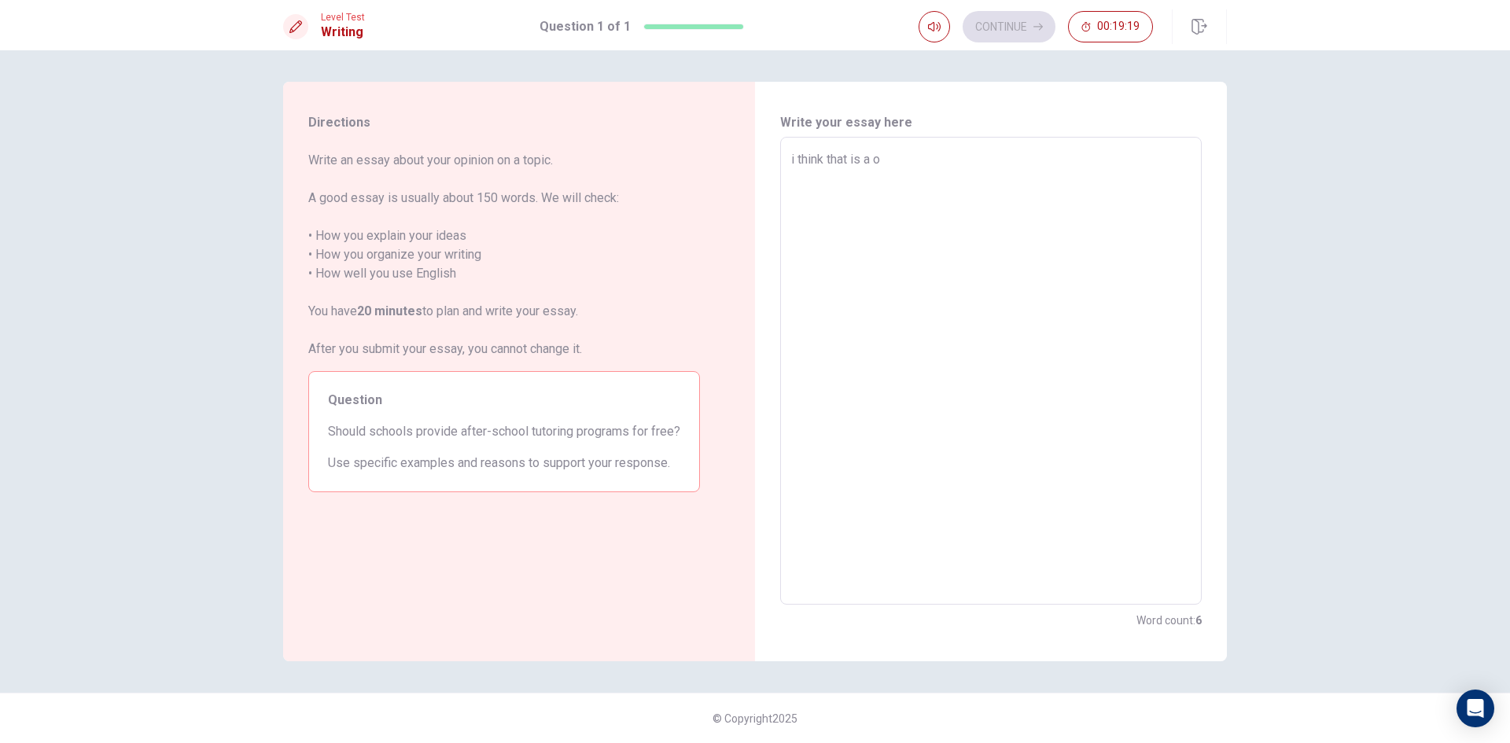
type textarea "x"
type textarea "i think that is a oo"
type textarea "x"
type textarea "i think that is a oof"
type textarea "x"
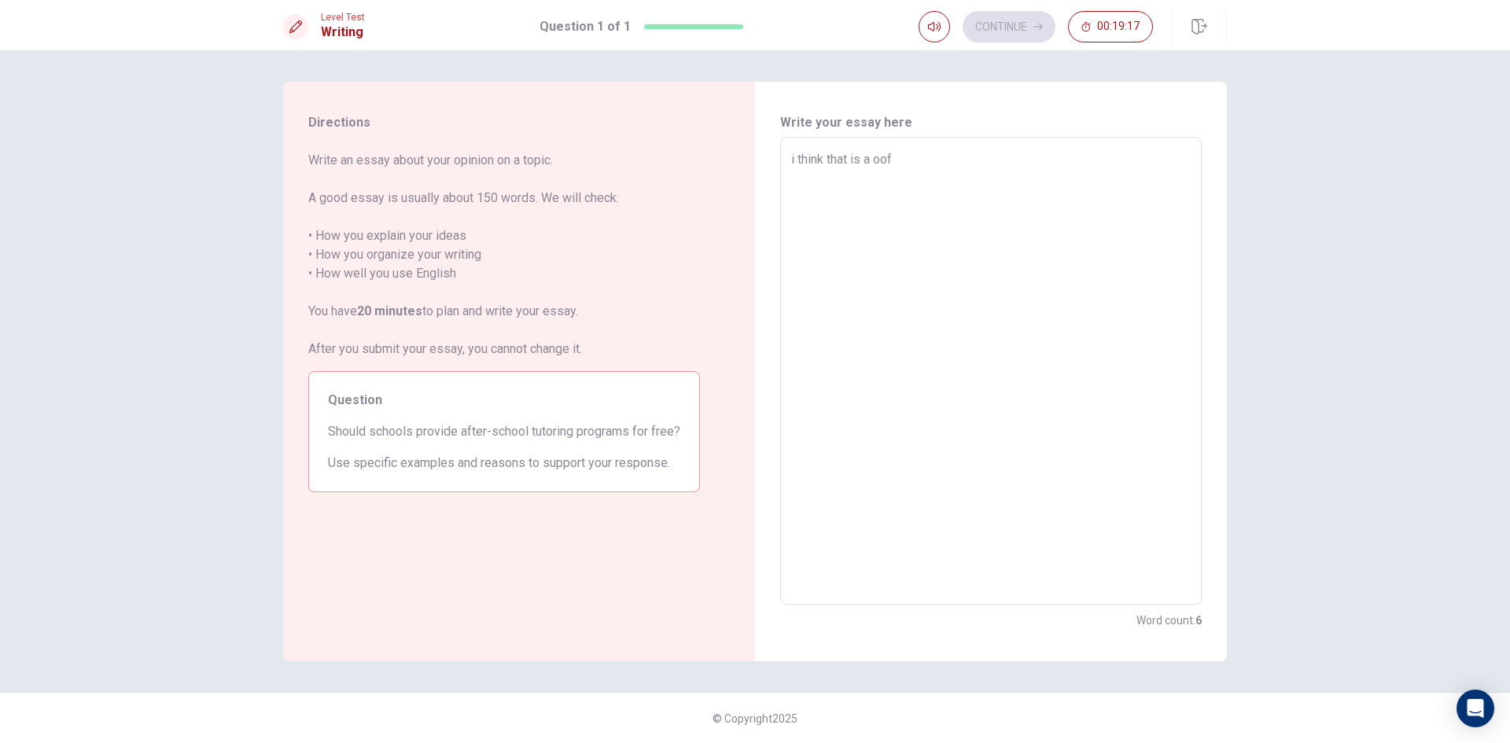
type textarea "i think that is a oo"
type textarea "x"
type textarea "i think that is a o"
type textarea "x"
type textarea "i think that is a"
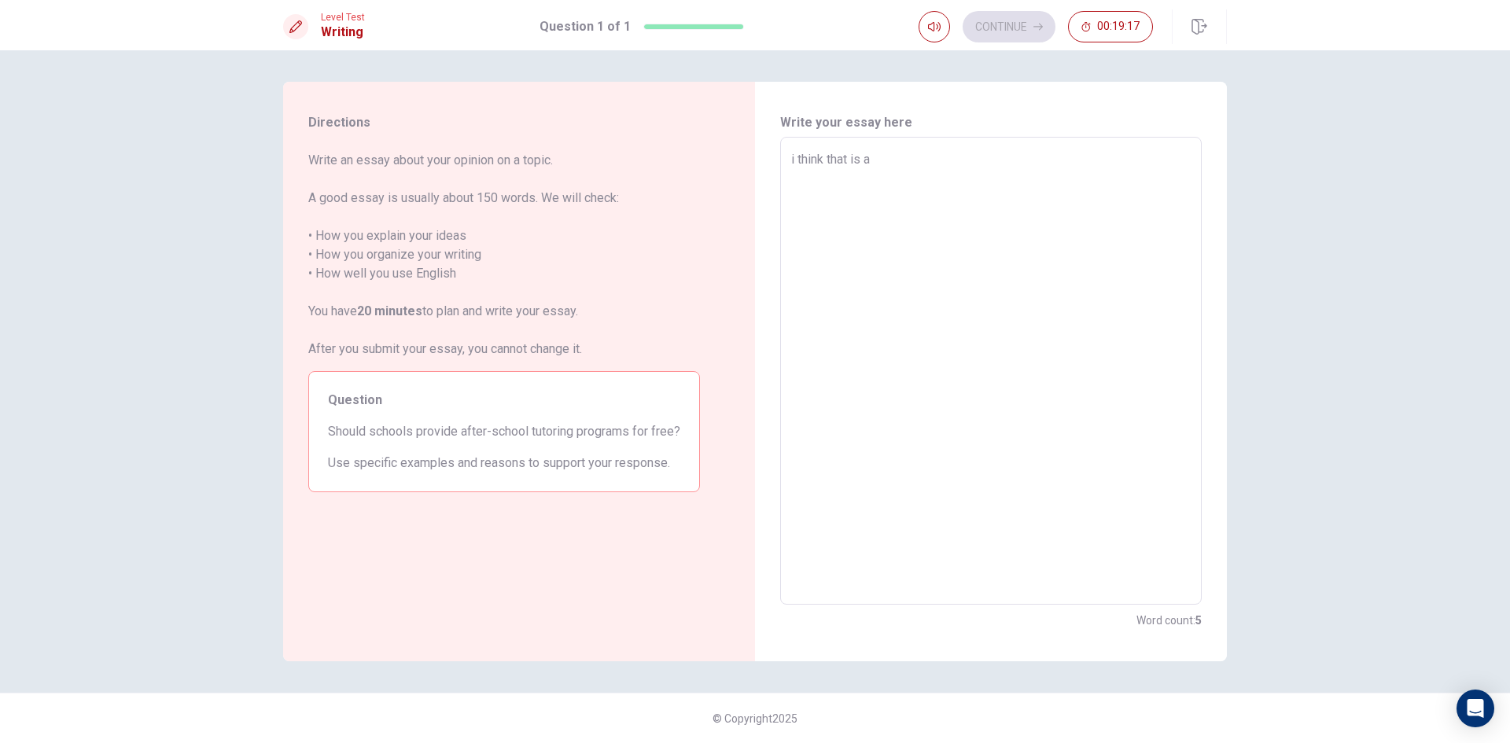
type textarea "x"
type textarea "i think that is a g"
type textarea "x"
type textarea "i think that is a go"
type textarea "x"
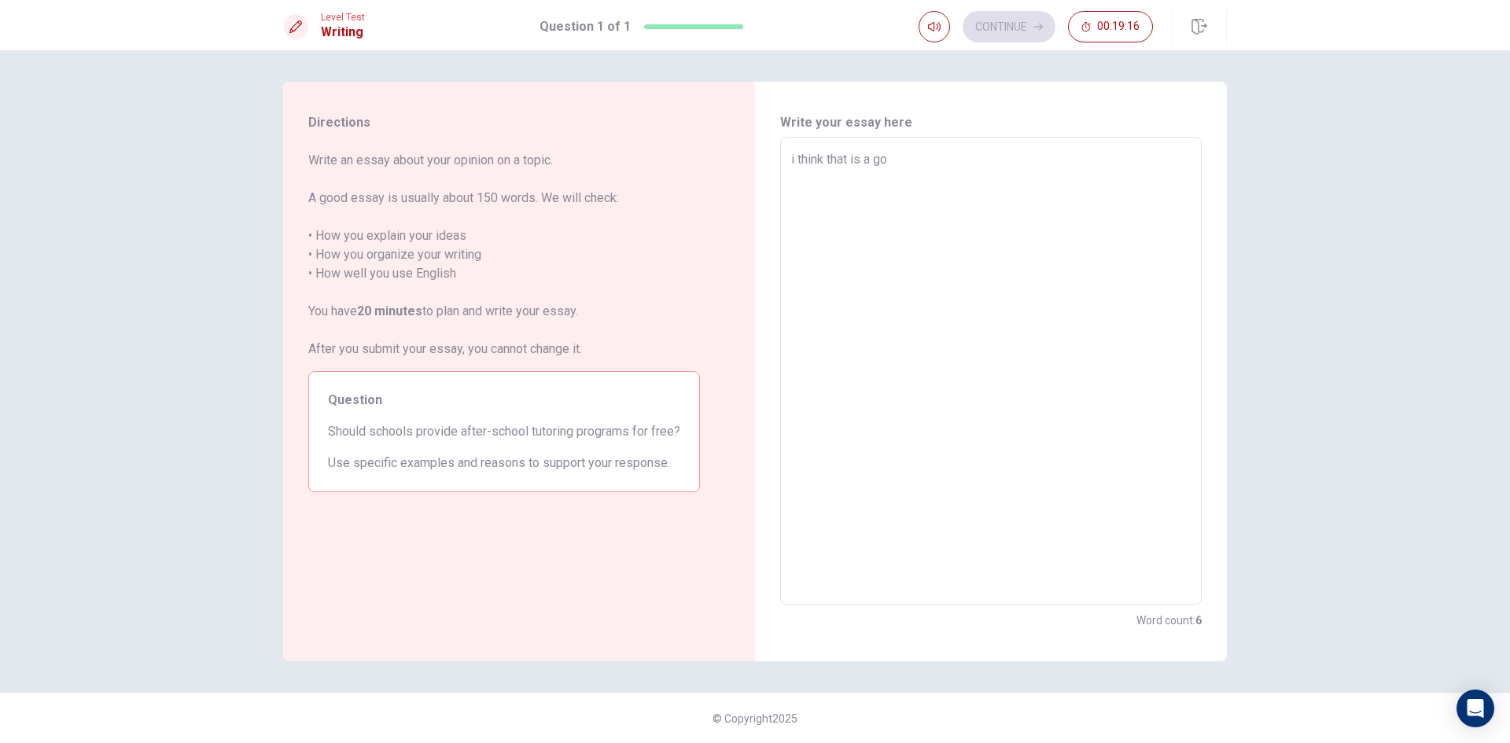
type textarea "i think that is a goo"
type textarea "x"
type textarea "i think that is a good"
type textarea "x"
type textarea "i think that is a good"
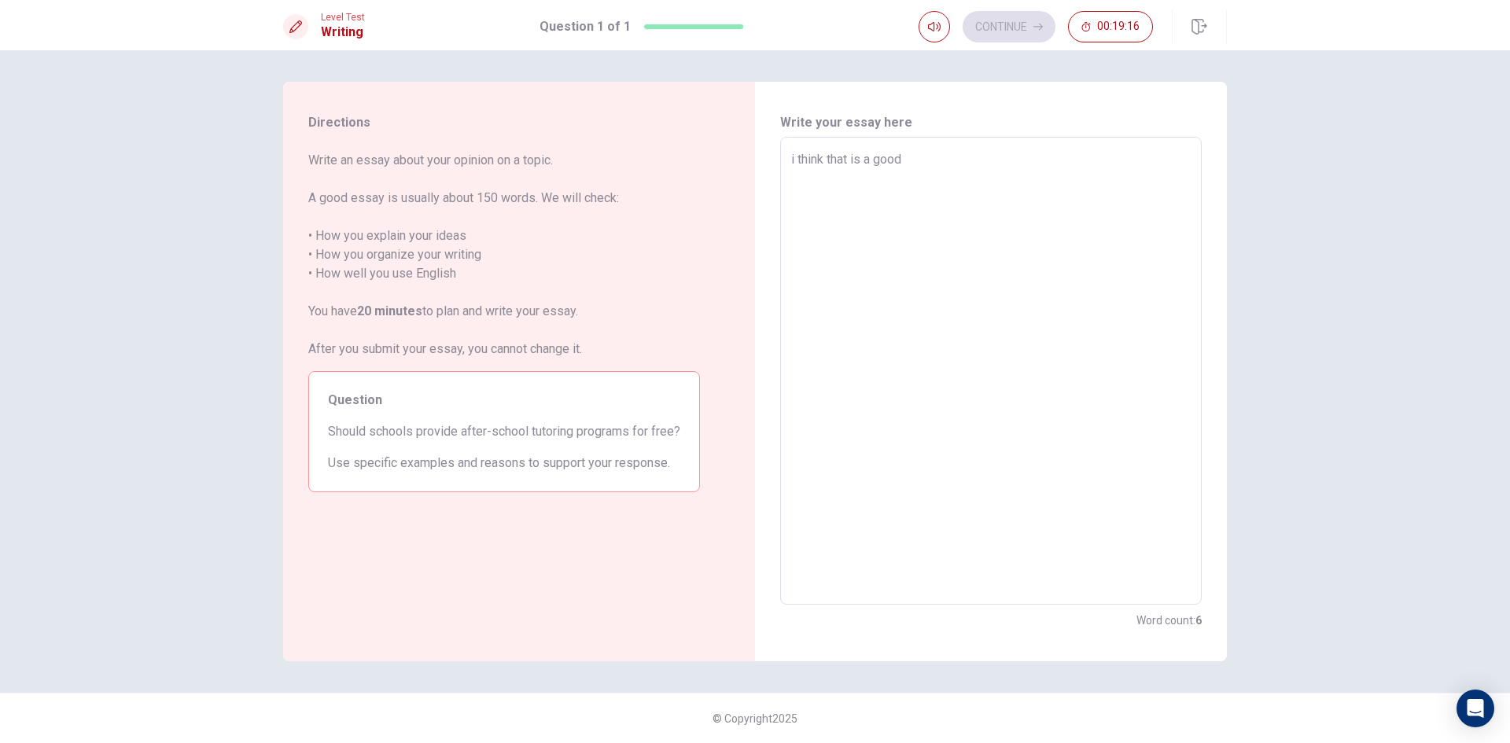
type textarea "x"
type textarea "i think that is a good"
type textarea "x"
type textarea "i think that is a good"
type textarea "x"
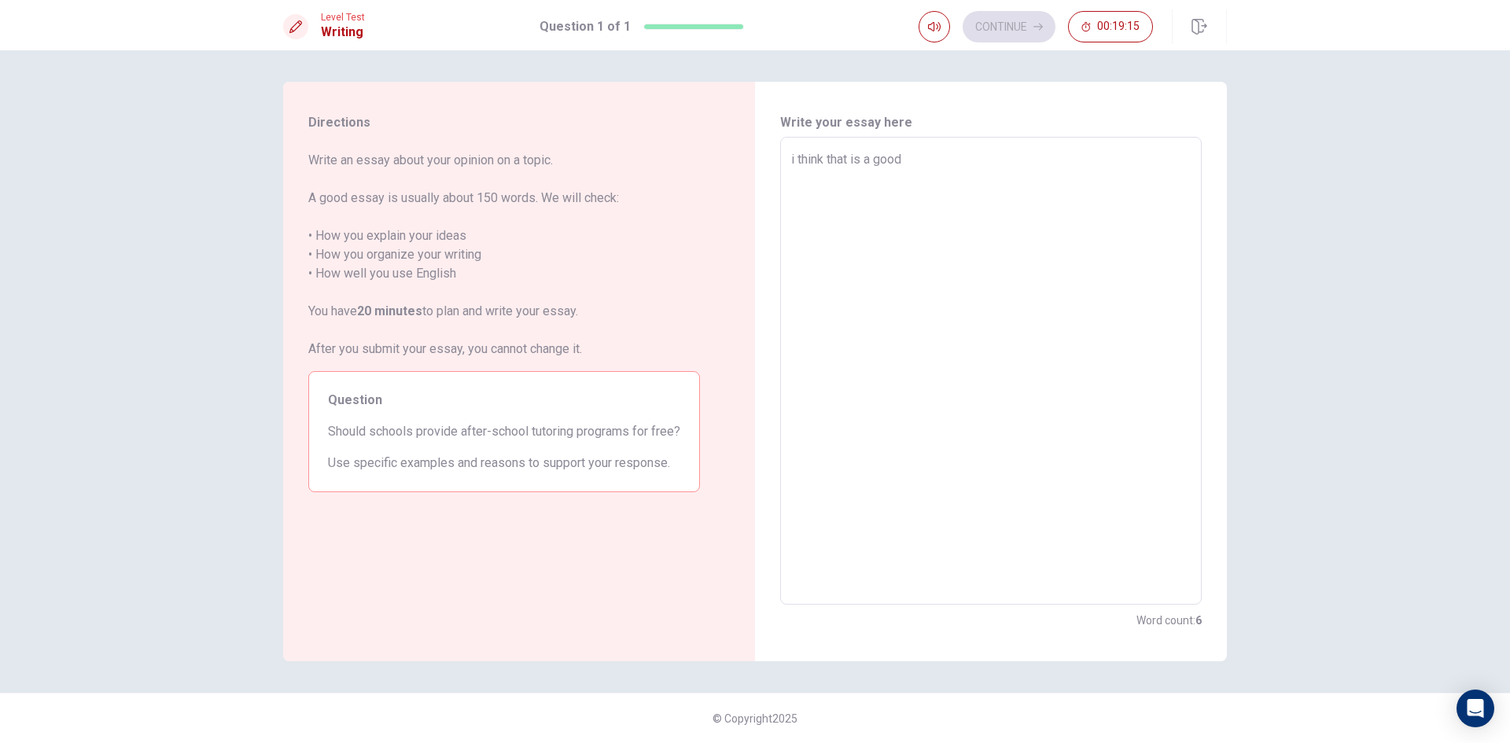
type textarea "i think that is a good i"
type textarea "x"
type textarea "i think that is a good i"
type textarea "x"
type textarea "i think that is a good i e"
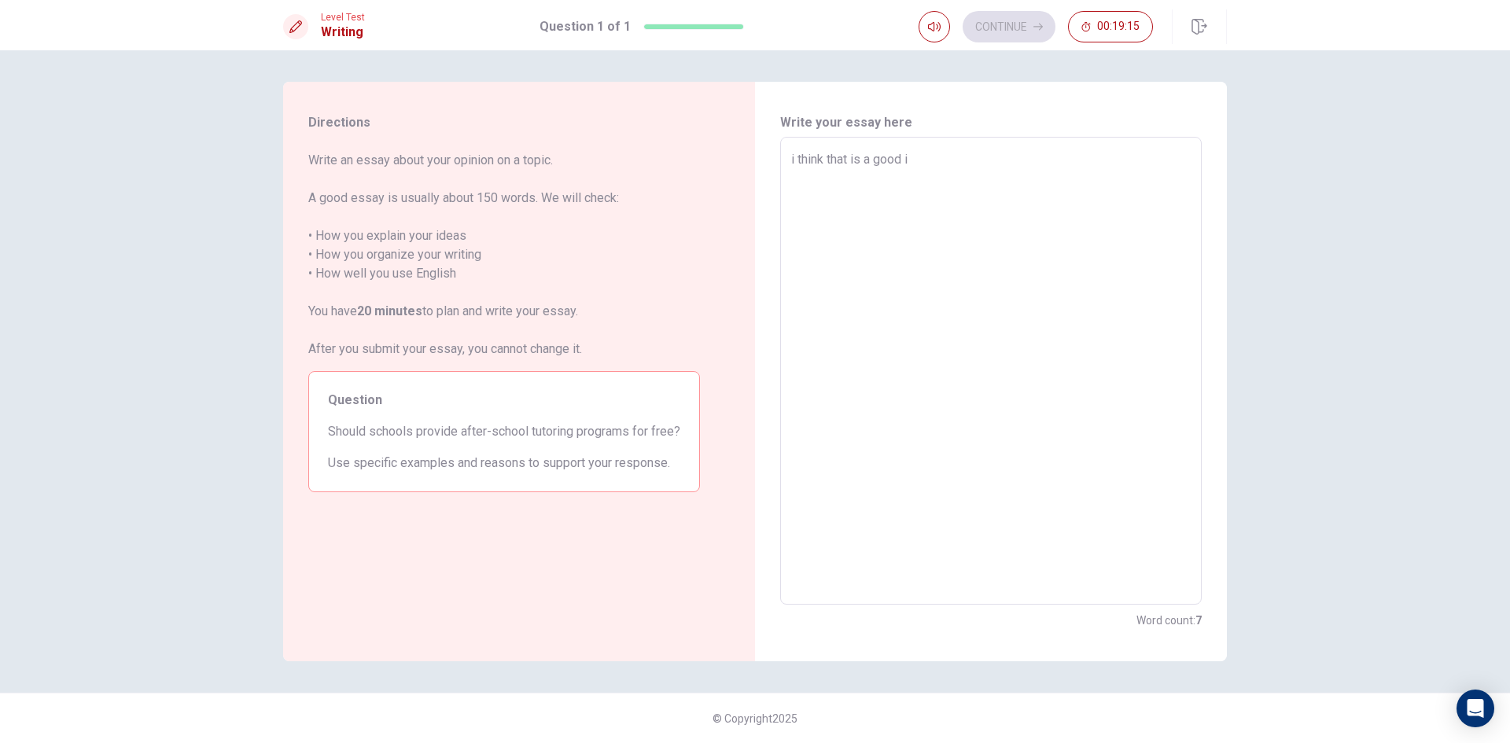
type textarea "x"
type textarea "i think that is a good i ed"
type textarea "x"
type textarea "i think that is a good i e"
type textarea "x"
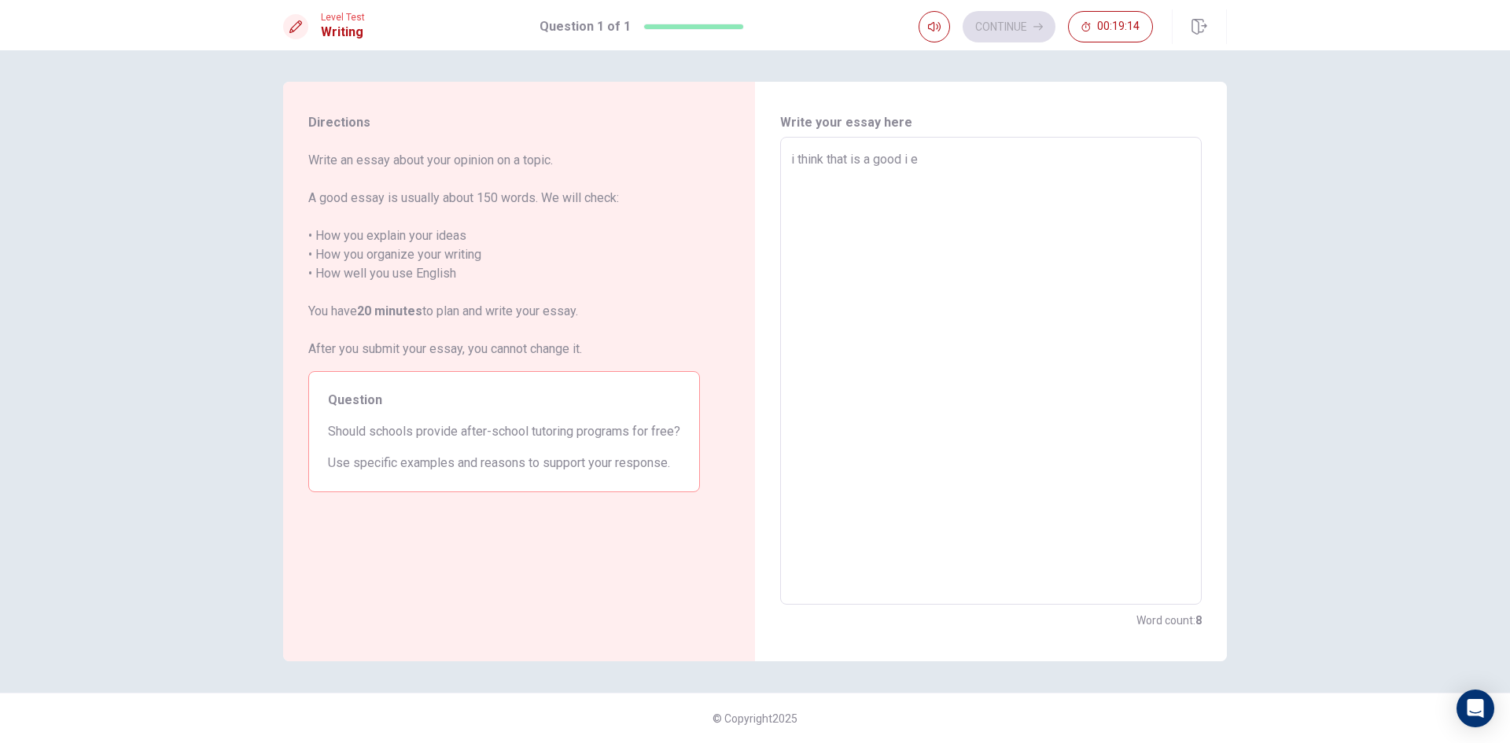
type textarea "i think that is a good i"
type textarea "x"
type textarea "i think that is a good i d"
type textarea "x"
type textarea "i think that is a good i de"
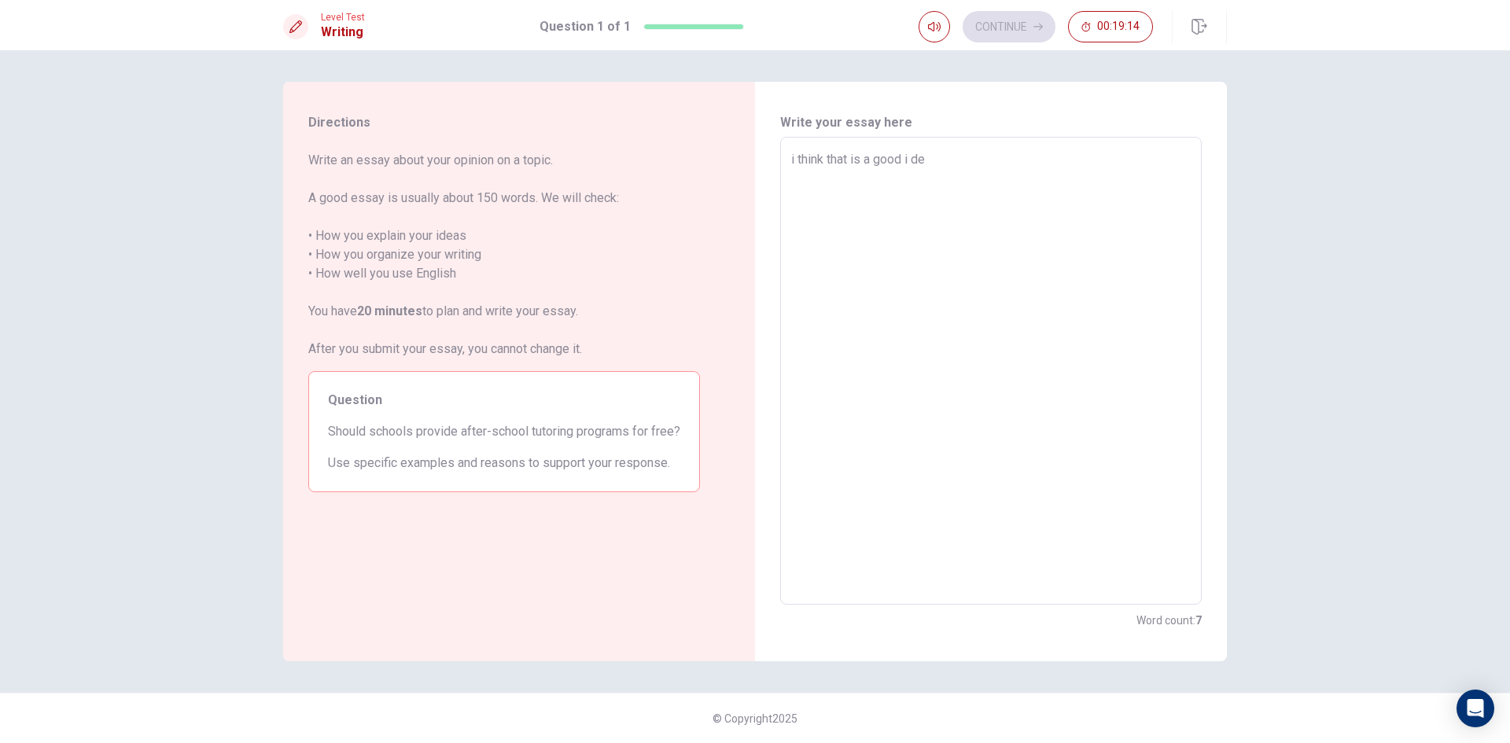
type textarea "x"
type textarea "i think that is a good i dea"
type textarea "x"
type textarea "i think that is a good i dea"
type textarea "x"
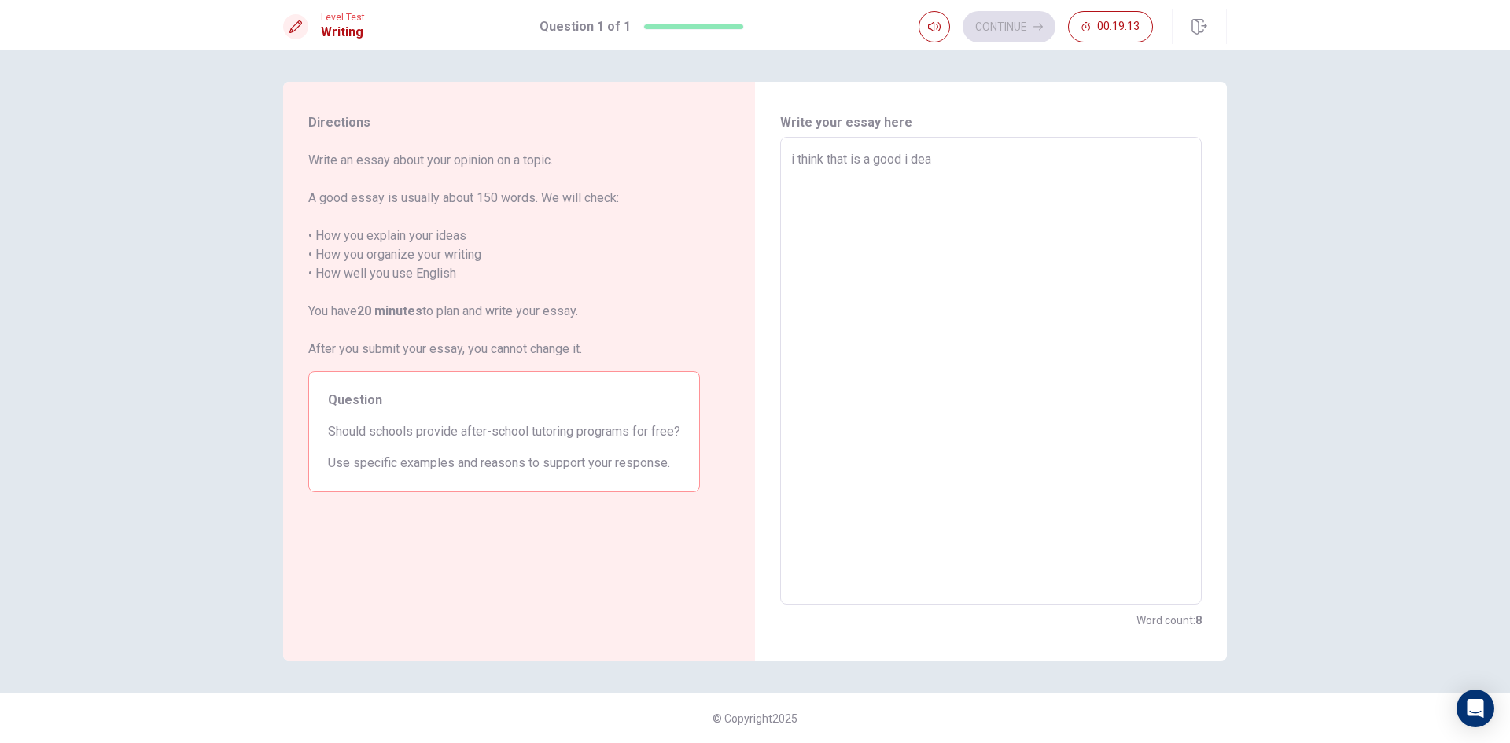
type textarea "i think that is a good i dea f"
type textarea "x"
type textarea "i think that is a good i dea fr"
type textarea "x"
type textarea "i think that is a good i dea f"
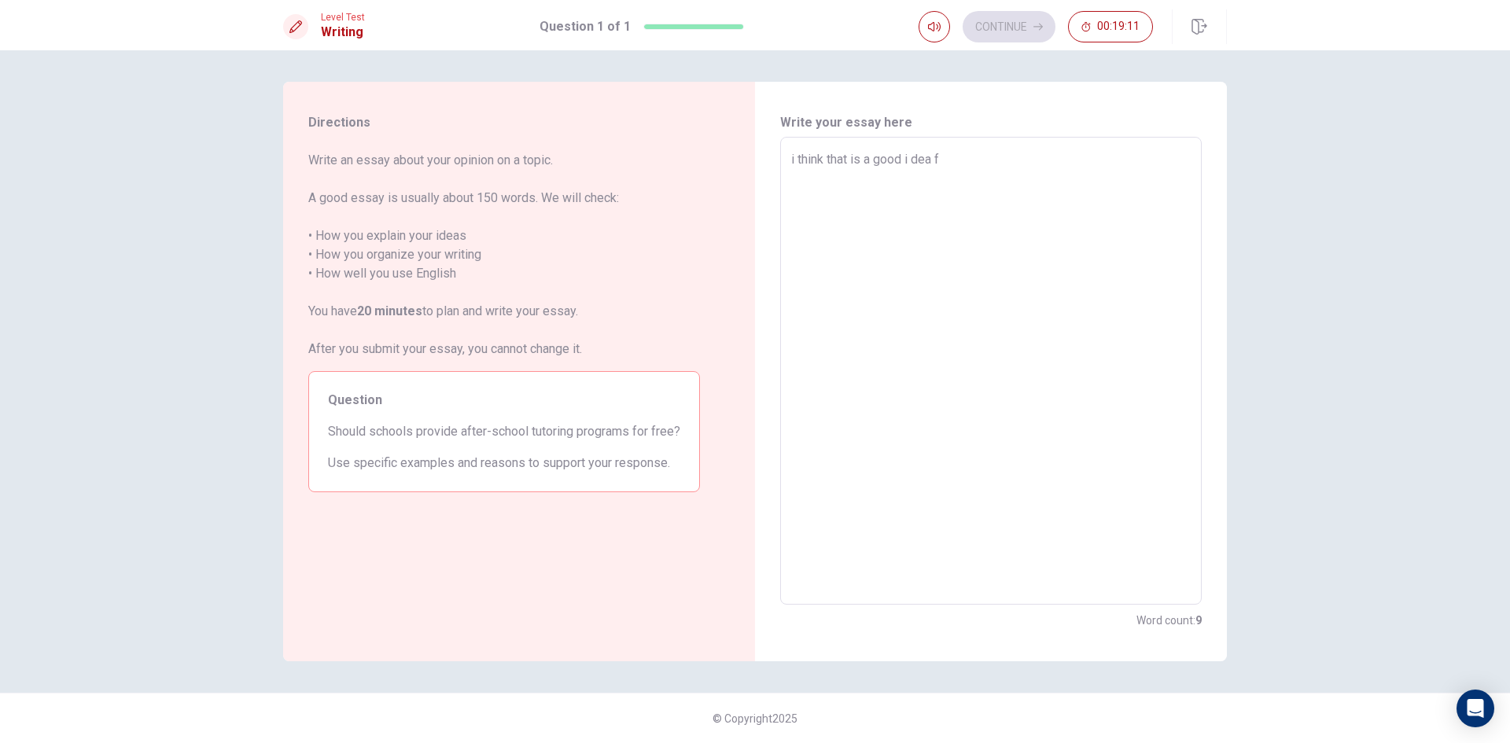
type textarea "x"
type textarea "i think that is a good i dea fo"
type textarea "x"
type textarea "i think that is a good i dea for"
type textarea "x"
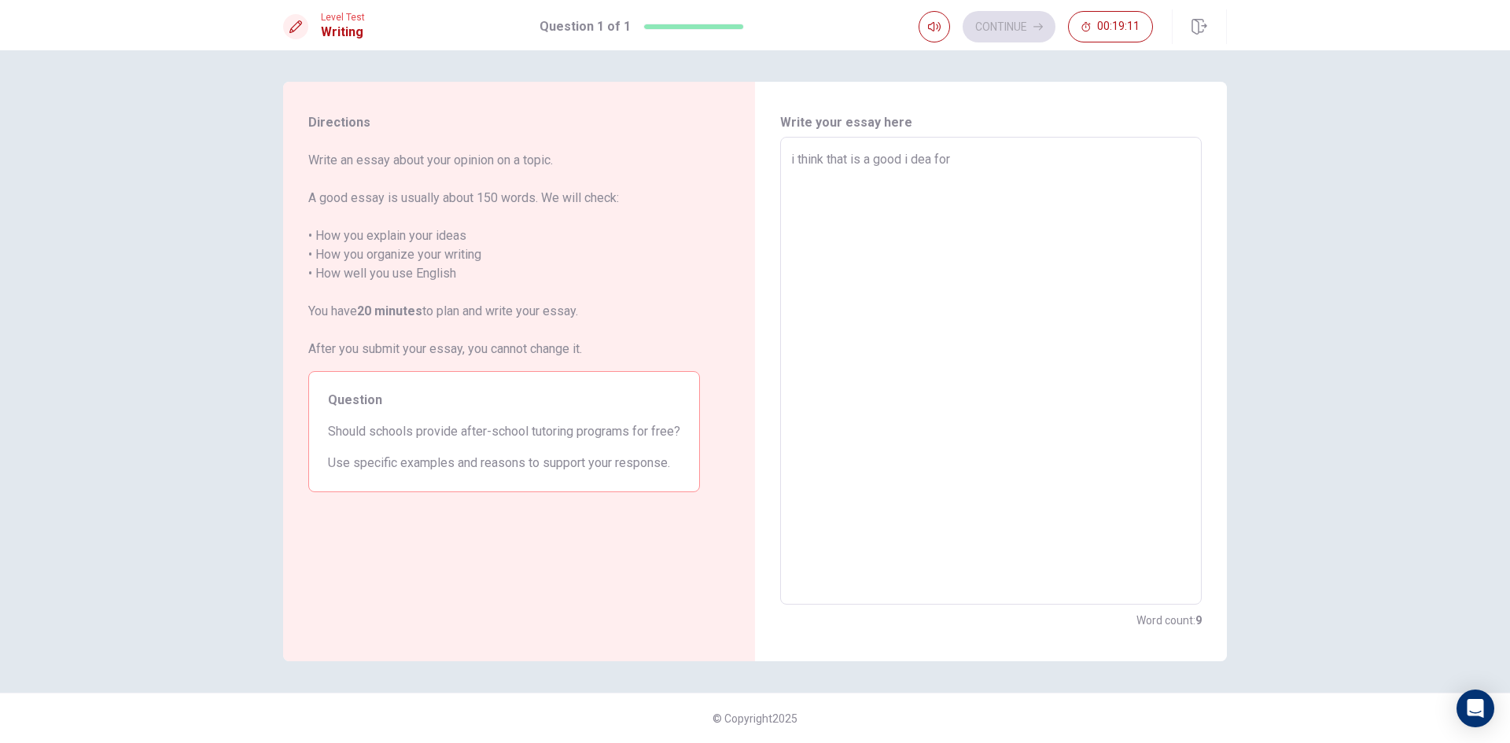
type textarea "i think that is a good i dea for"
type textarea "x"
type textarea "i think that is a good i dea for s"
type textarea "x"
type textarea "i think that is a good i dea for st"
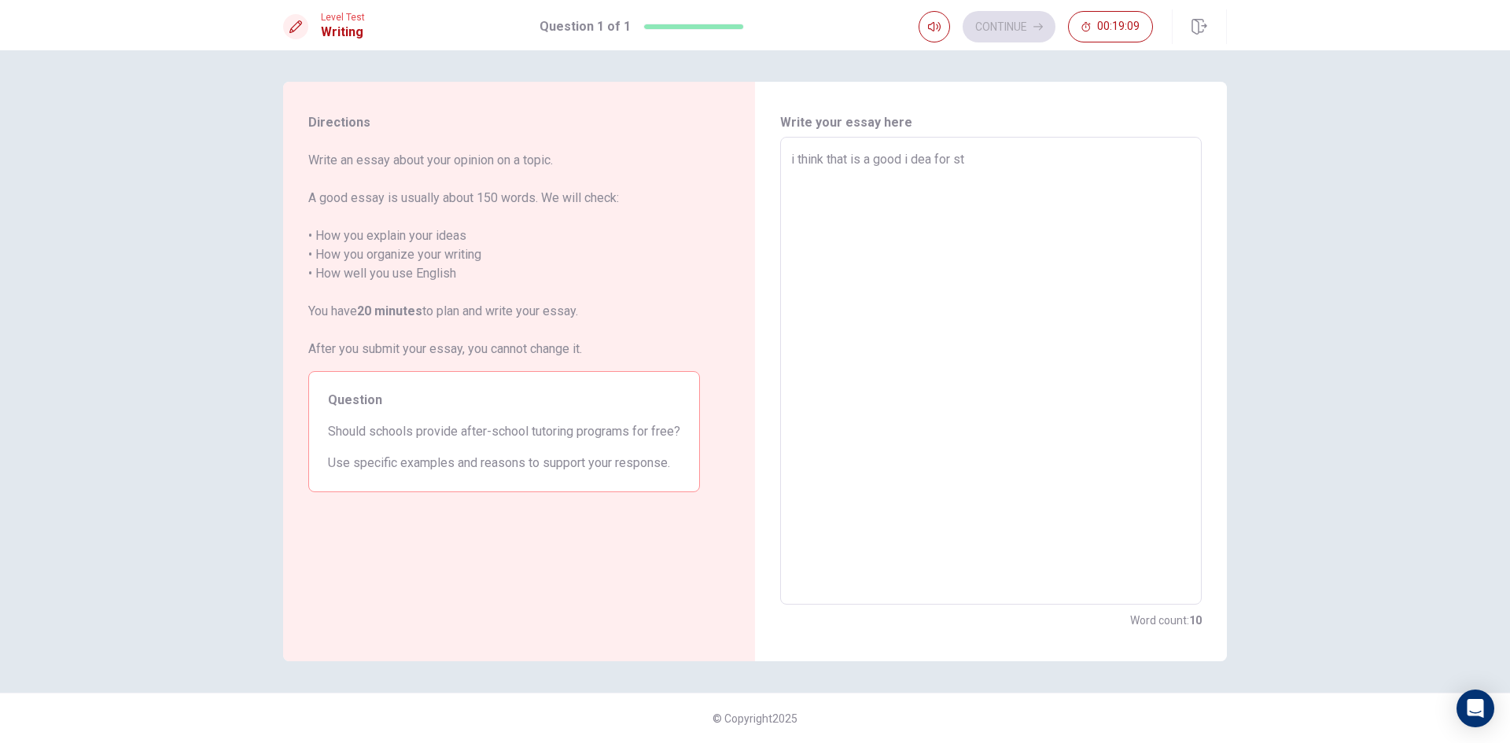
type textarea "x"
type textarea "i think that is a good i dea for [PERSON_NAME]"
type textarea "x"
type textarea "i think that is a good i dea for stud"
type textarea "x"
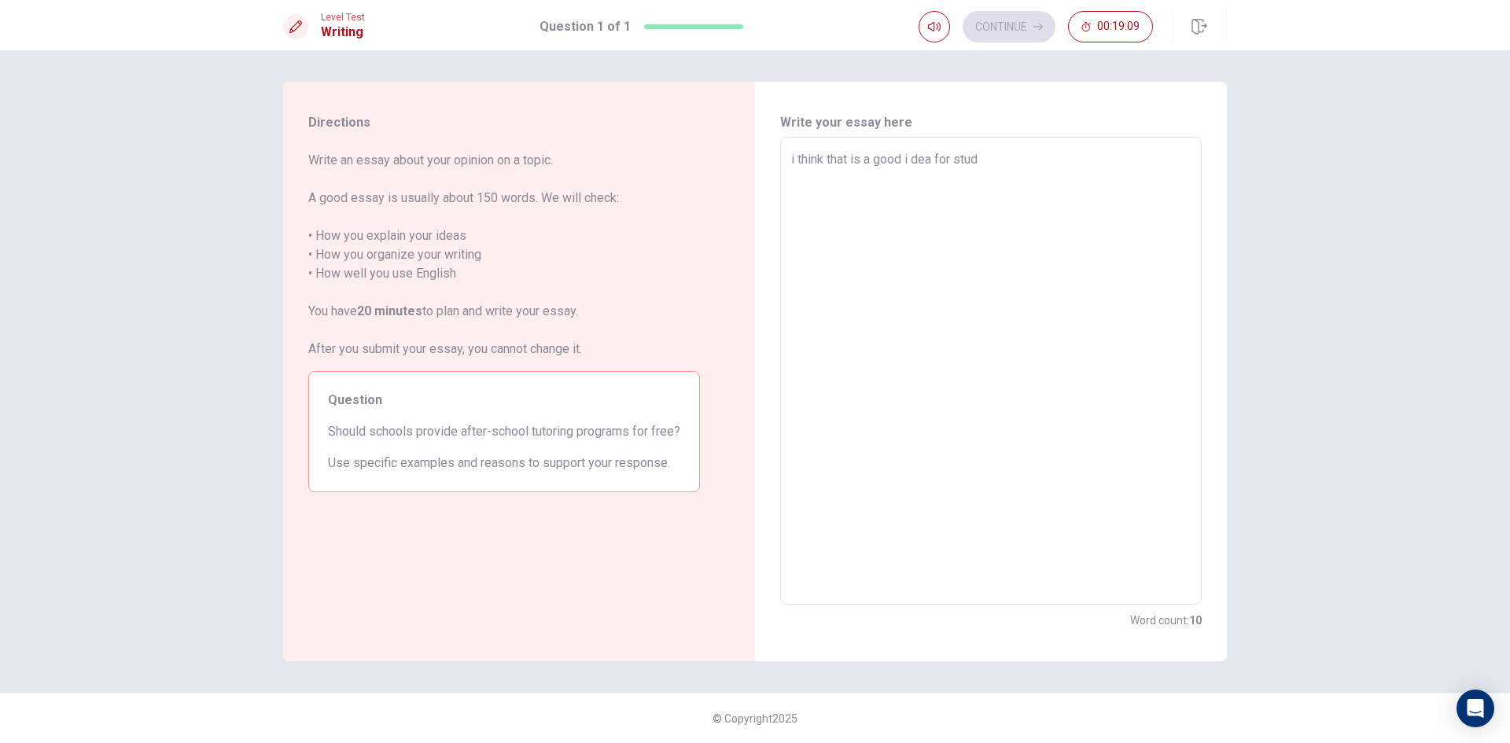
type textarea "i think that is a good i dea for stude"
type textarea "x"
type textarea "i think that is a good i dea for studen"
type textarea "x"
type textarea "i think that is a good i dea for student"
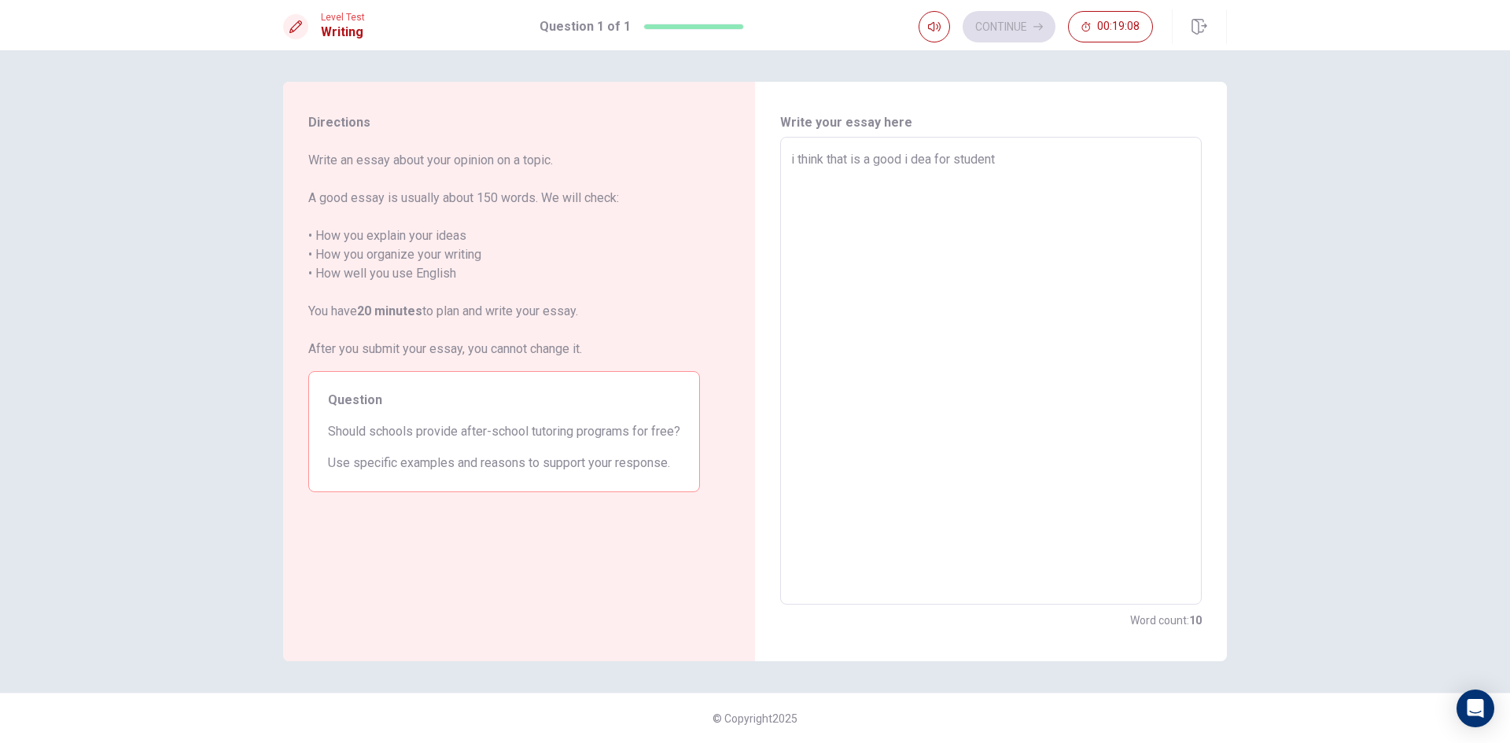
type textarea "x"
type textarea "i think that is a good i dea for student"
type textarea "x"
type textarea "i think that is a good i dea for student t"
type textarea "x"
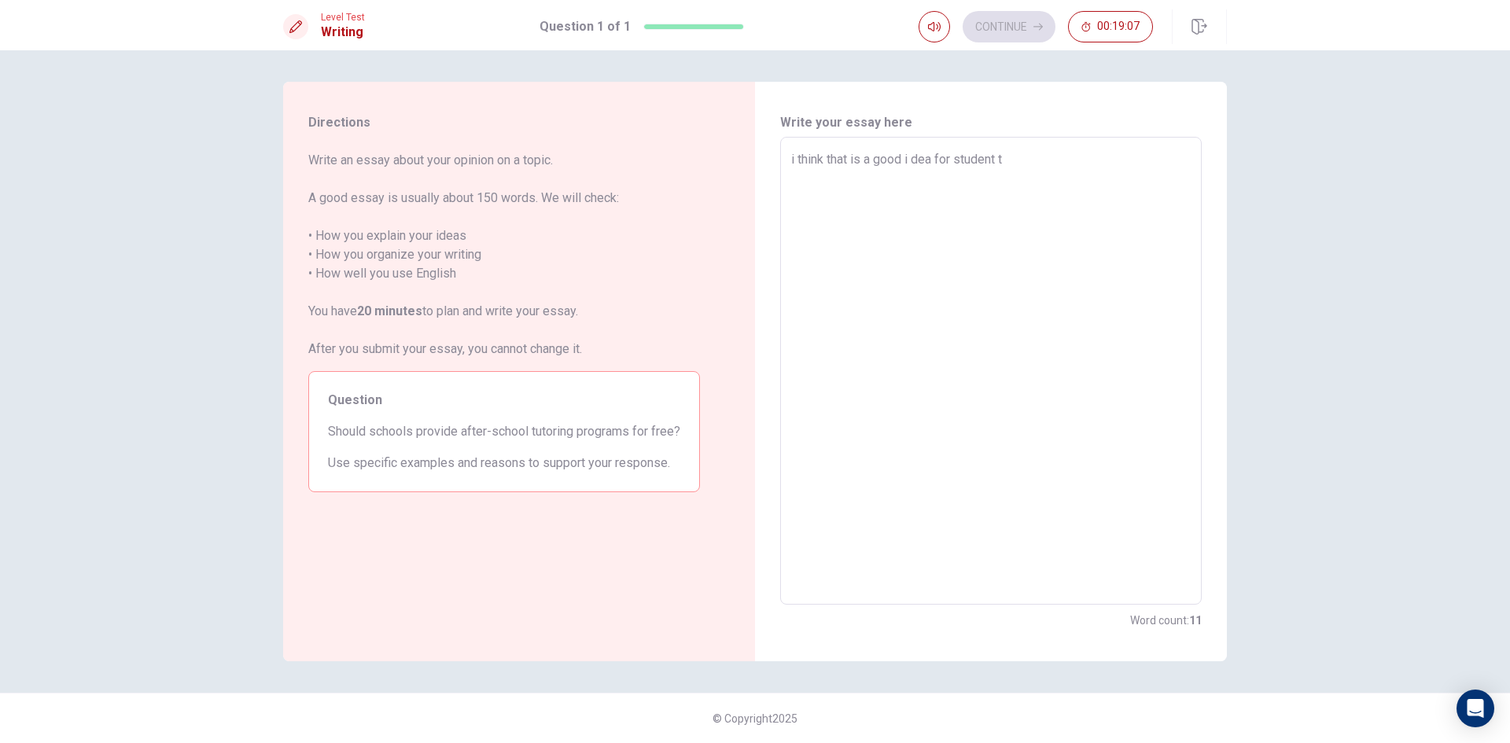
type textarea "i think that is a good i dea for student th"
type textarea "x"
type textarea "i think that is a good i dea for student tha"
type textarea "x"
type textarea "i think that is a good i dea for student that"
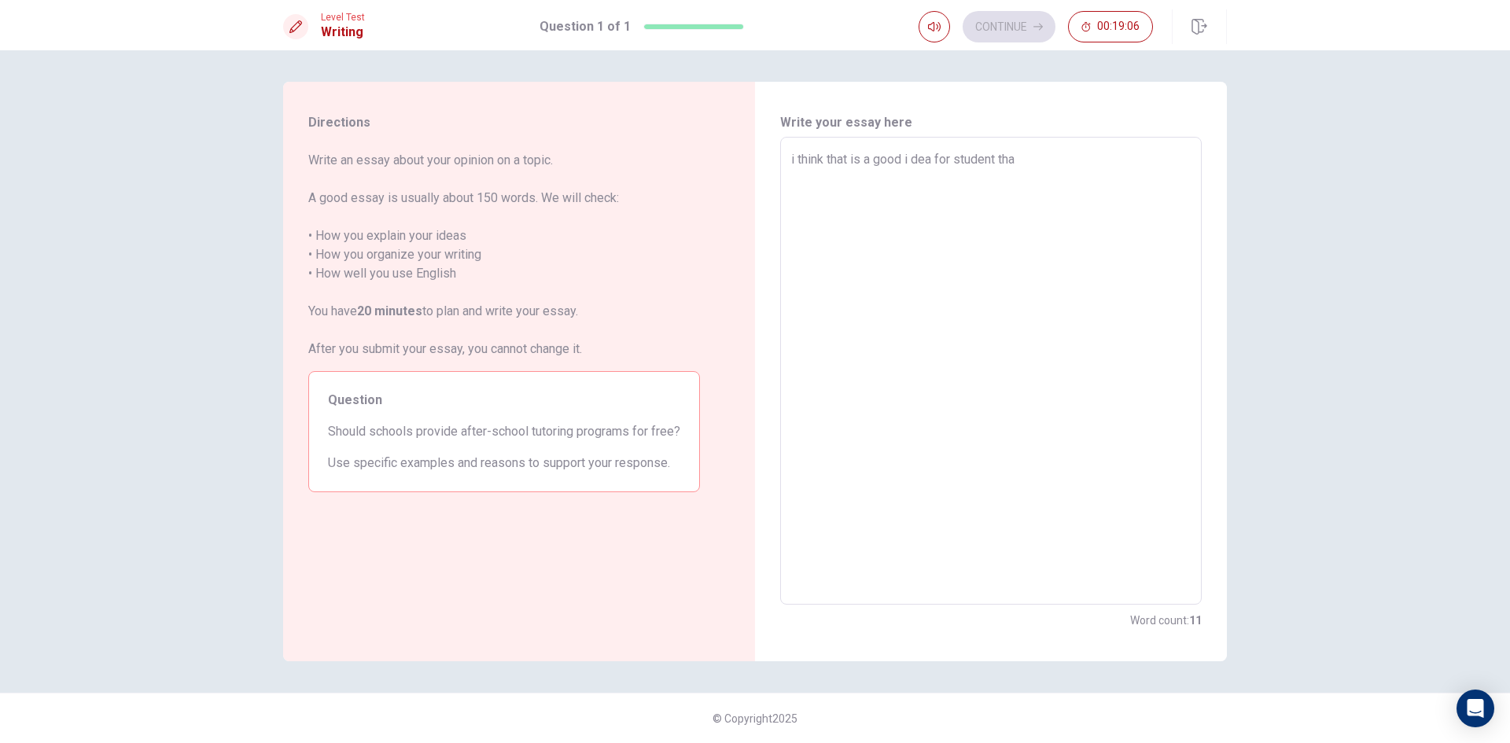
type textarea "x"
type textarea "i think that is a good i dea for student that"
type textarea "x"
type textarea "i think that is a good i dea for student that"
type textarea "x"
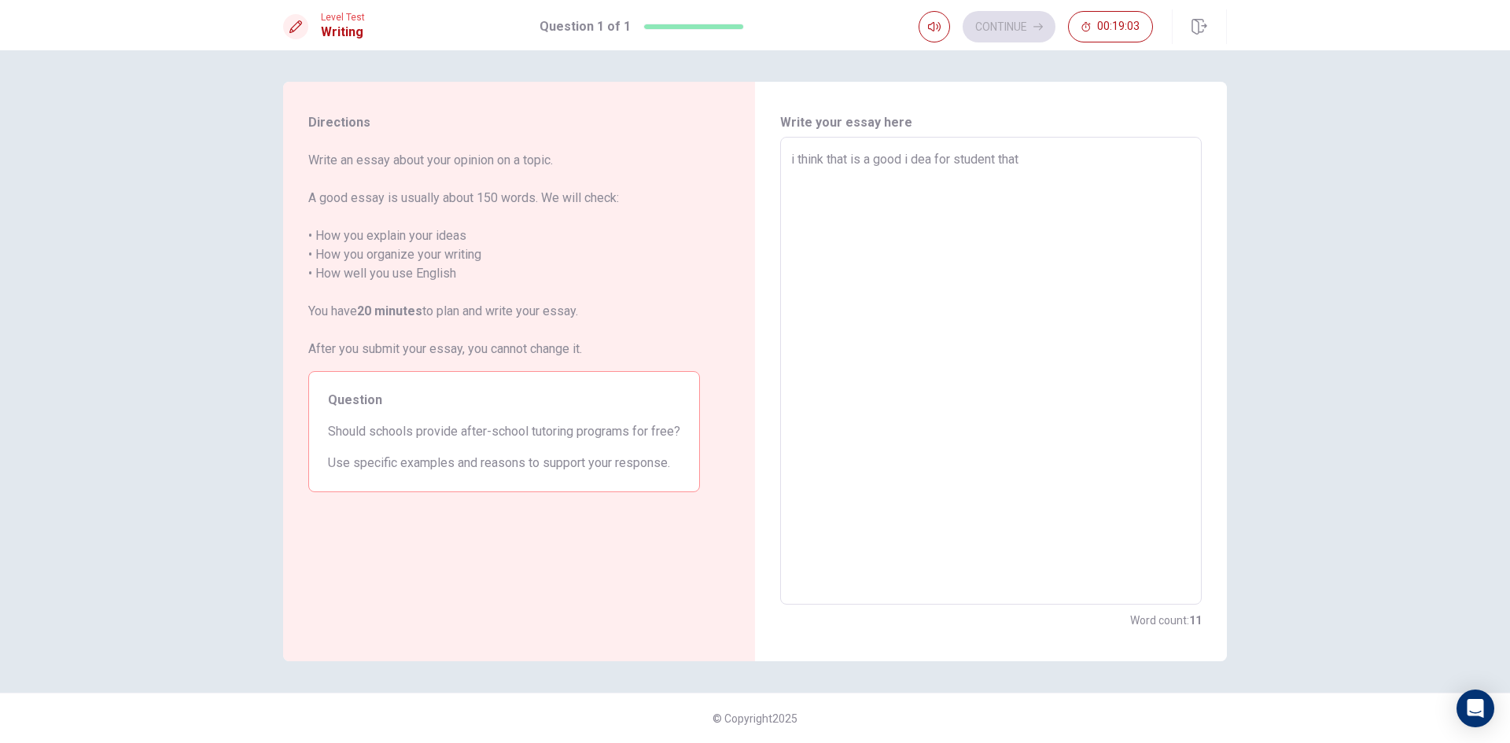
type textarea "i think that is a good i dea for student tha"
type textarea "x"
type textarea "i think that is a good i dea for student th"
type textarea "x"
type textarea "i think that is a good i dea for student t"
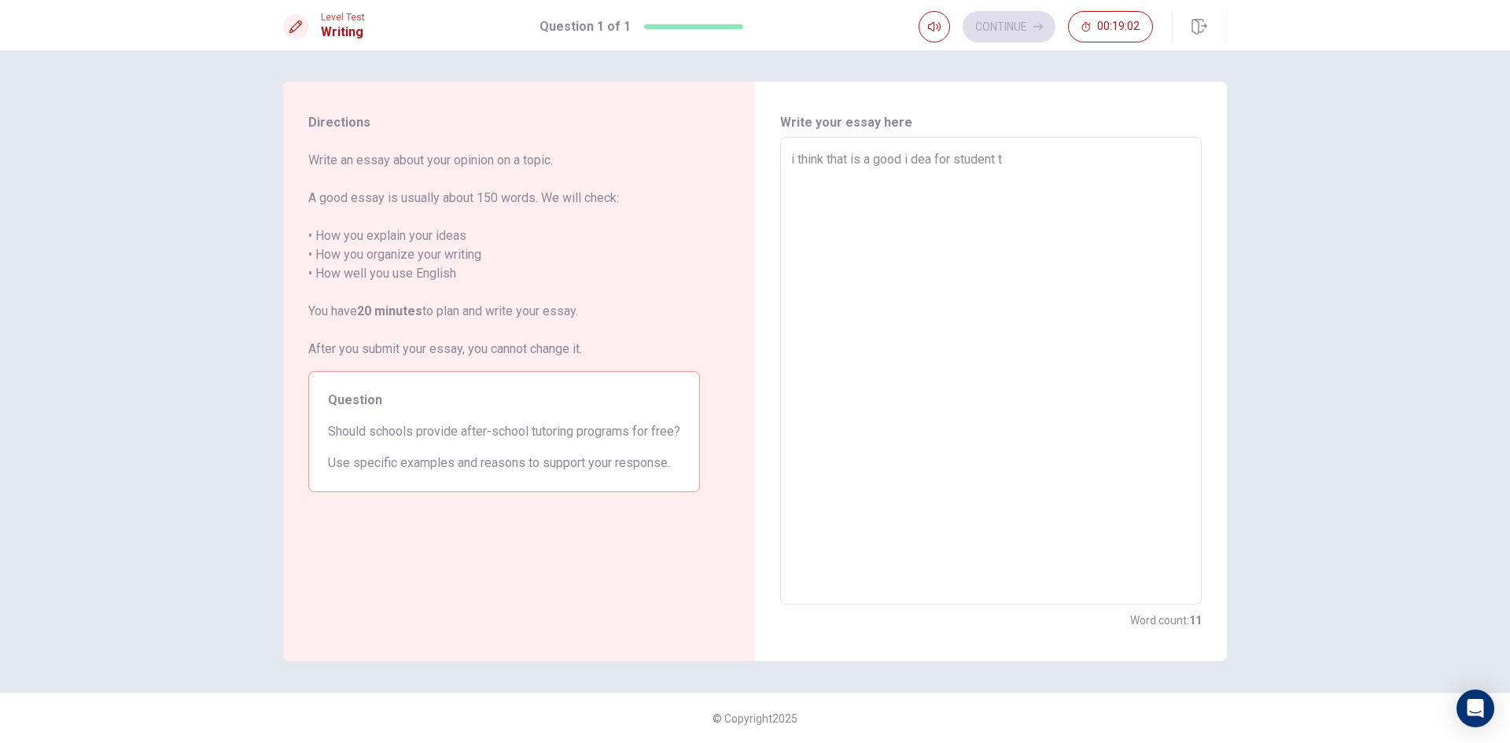
type textarea "x"
type textarea "i think that is a good i dea for student"
type textarea "x"
type textarea "i think that is a good i dea for student ,"
type textarea "x"
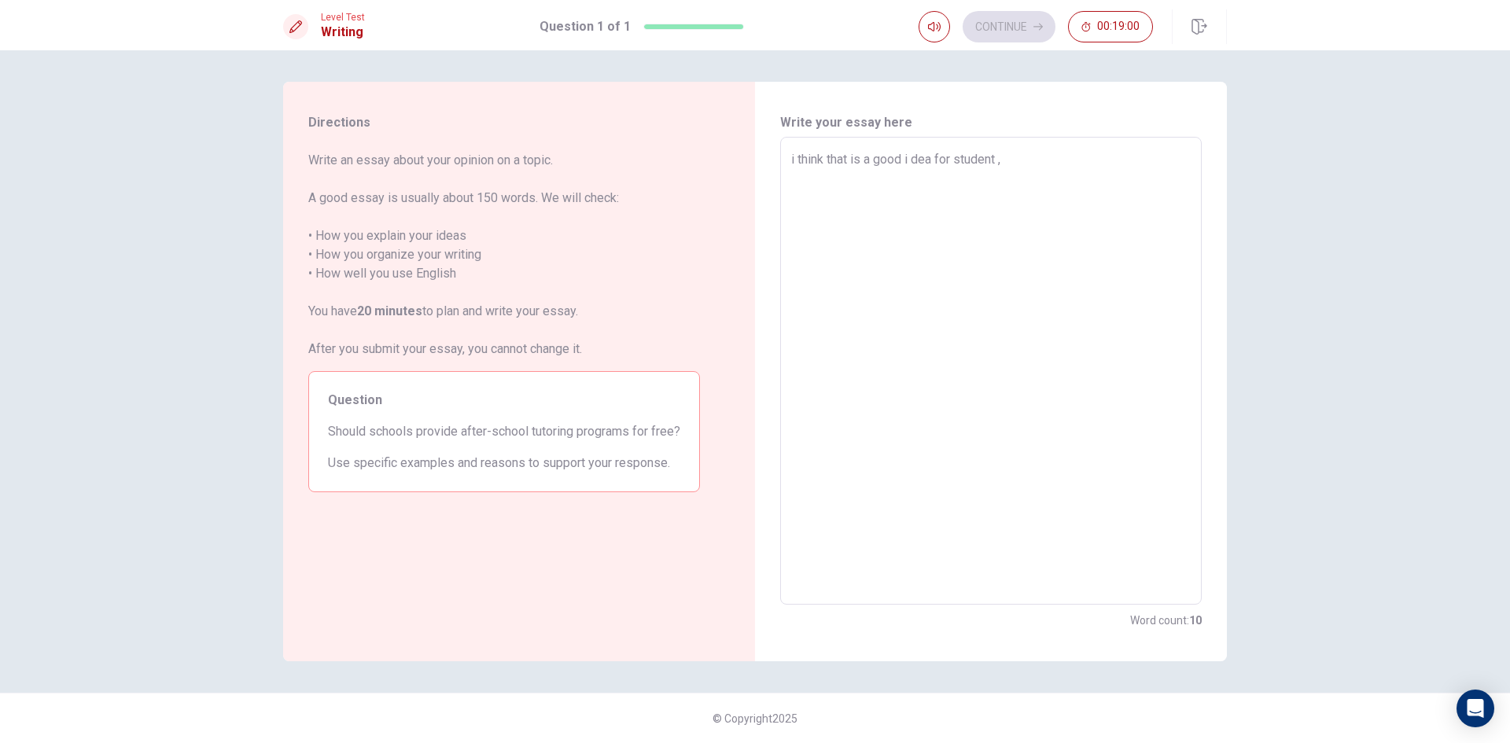
type textarea "i think that is a good i dea for student ,"
type textarea "x"
type textarea "i think that is a good i dea for student , t"
type textarea "x"
type textarea "i think that is a good i dea for student ,"
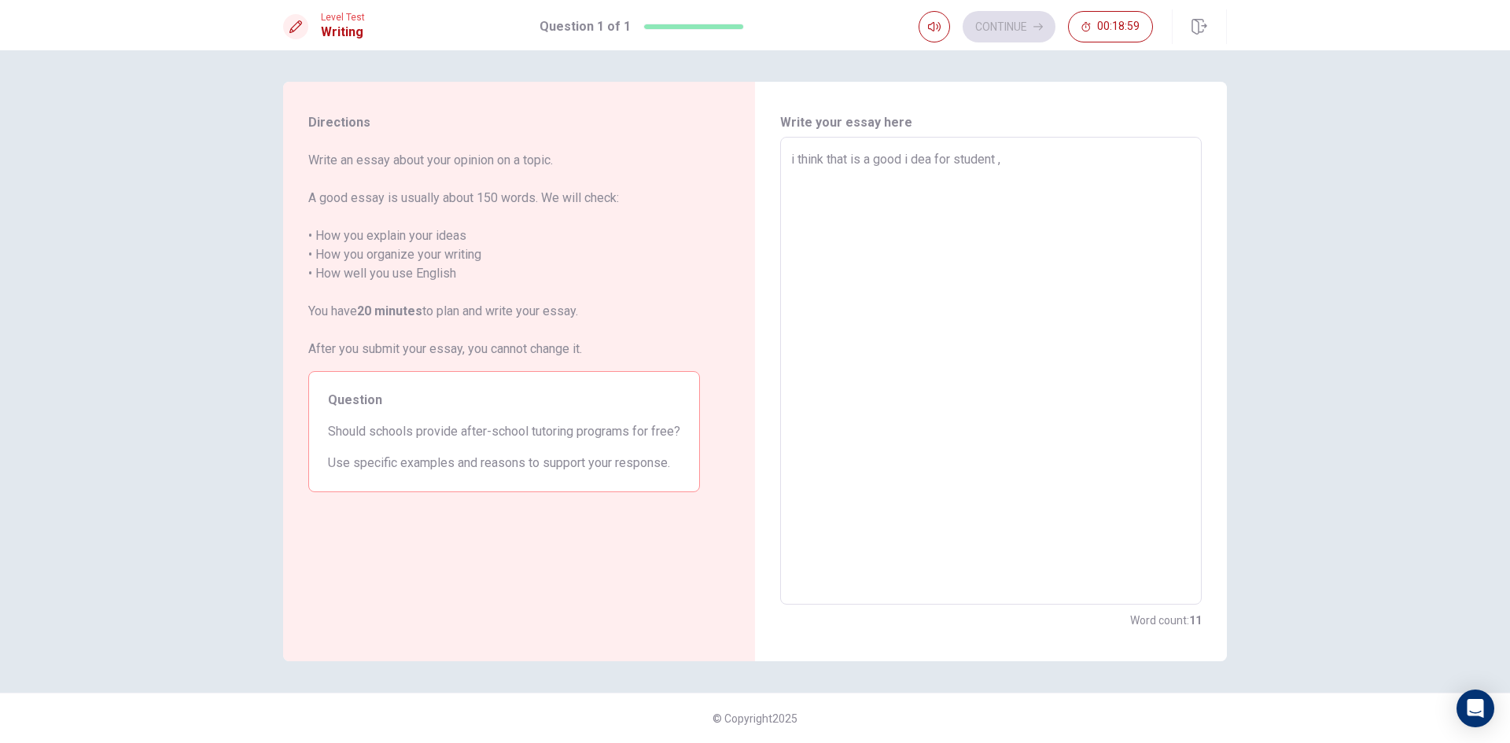
type textarea "x"
type textarea "i think that is a good i dea for student , s"
type textarea "x"
type textarea "i think that is a good i dea for student , so"
type textarea "x"
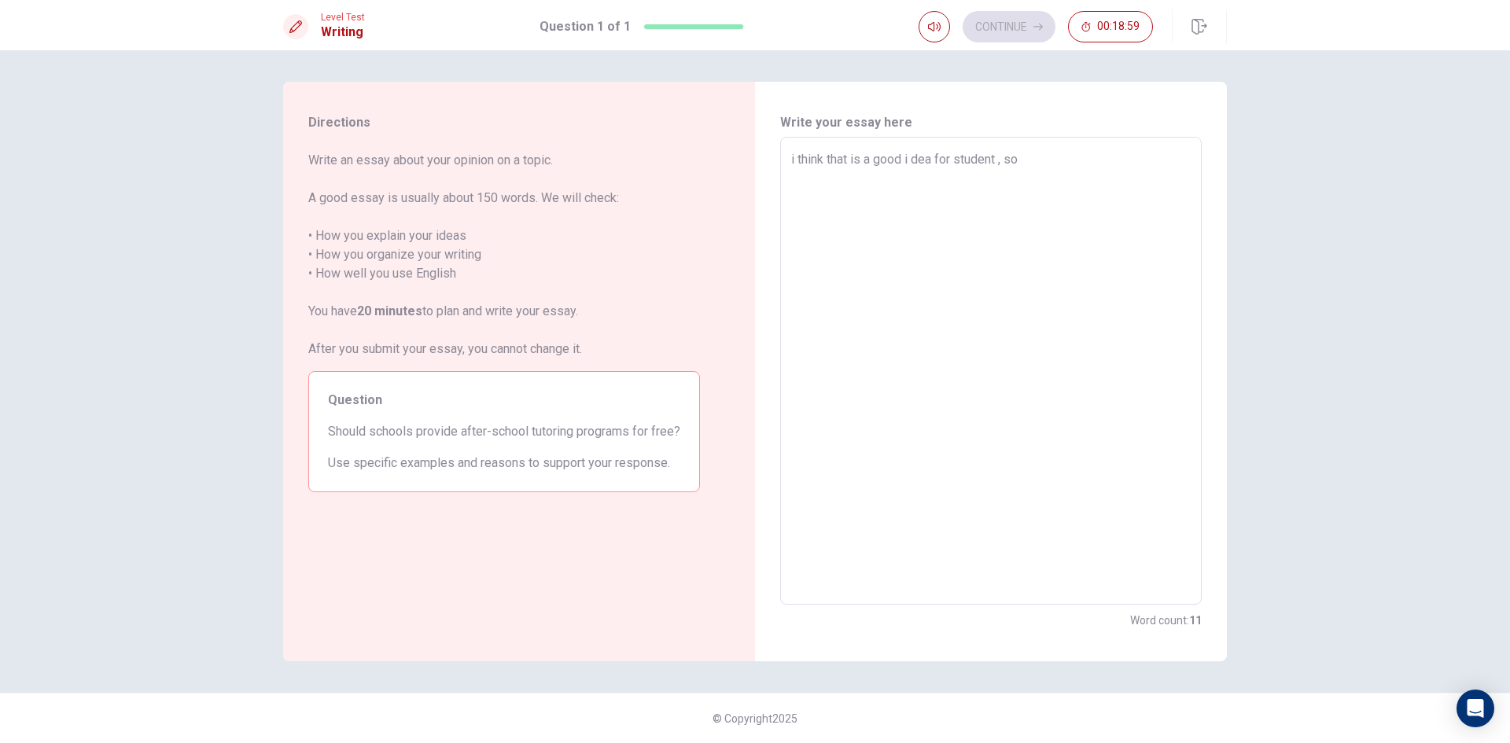
type textarea "i think that is a good i dea for student , so"
type textarea "x"
type textarea "i think that is a good i dea for student , so t"
type textarea "x"
type textarea "i think that is a good i dea for student , so th"
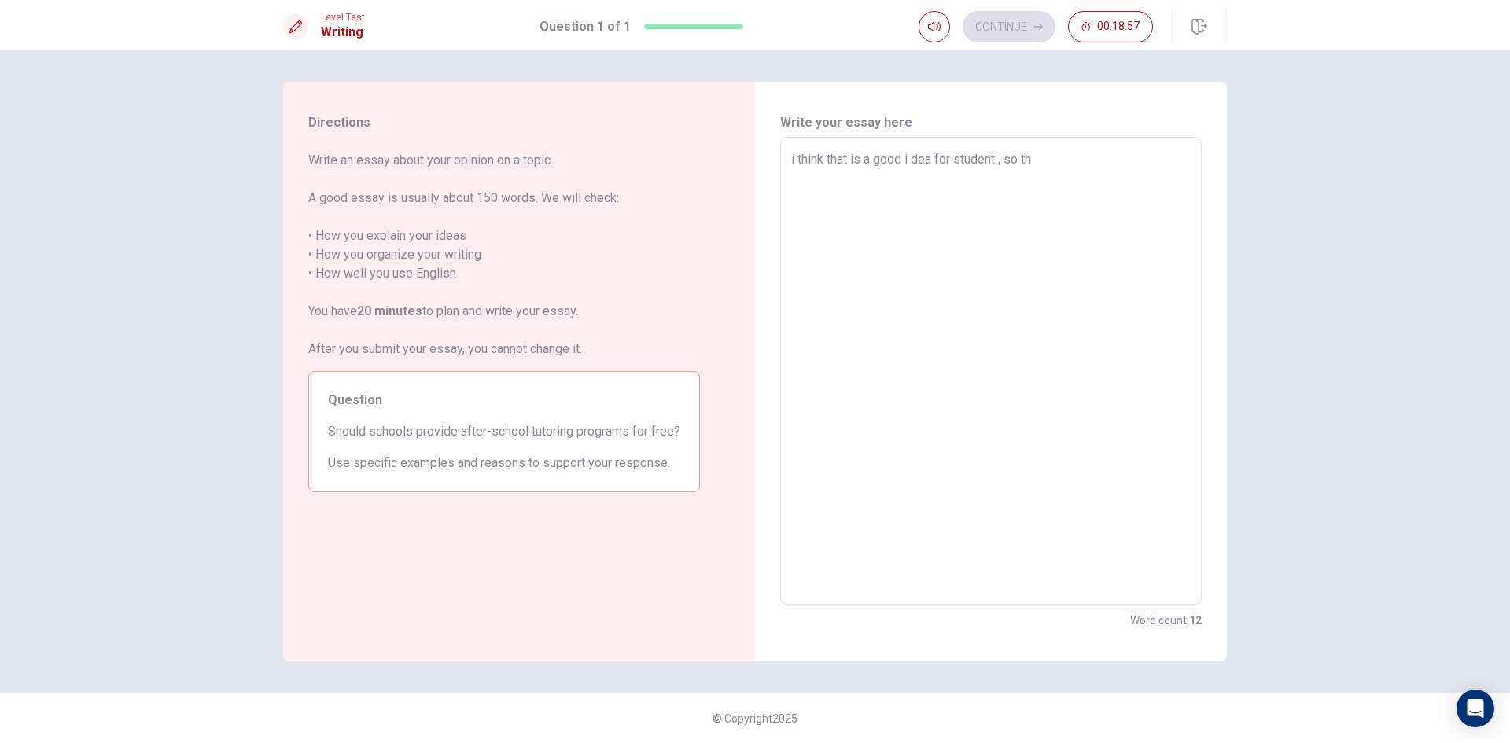
type textarea "x"
type textarea "i think that is a good i dea for student , so the"
type textarea "x"
type textarea "i think that is a good i dea for student , so they"
type textarea "x"
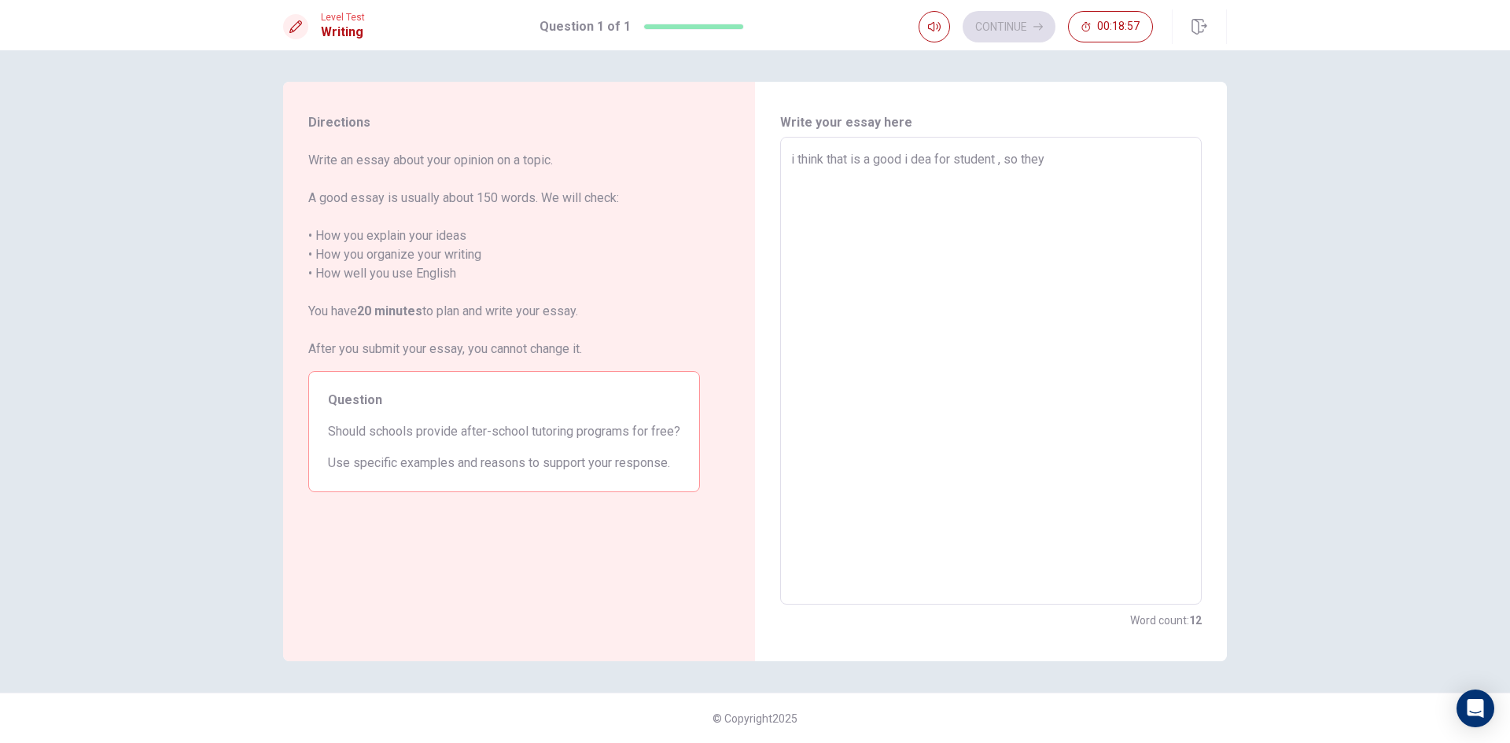
type textarea "i think that is a good i dea for student , so they"
type textarea "x"
type textarea "i think that is a good i dea for student , so they s"
type textarea "x"
type textarea "i think that is a good i dea for student , so they sa"
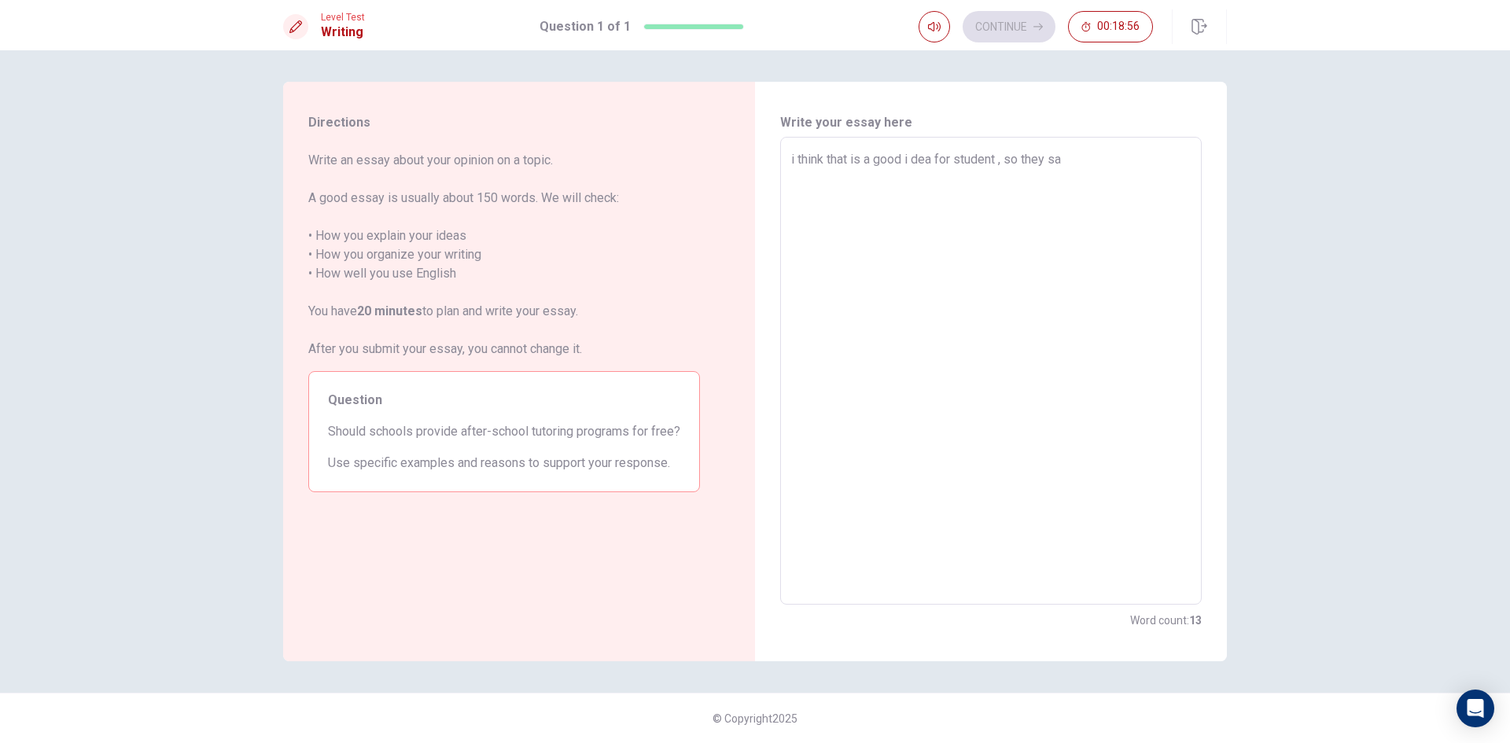
type textarea "x"
type textarea "i think that is a good i dea for student , so they s"
type textarea "x"
type textarea "i think that is a good i dea for student , so they"
type textarea "x"
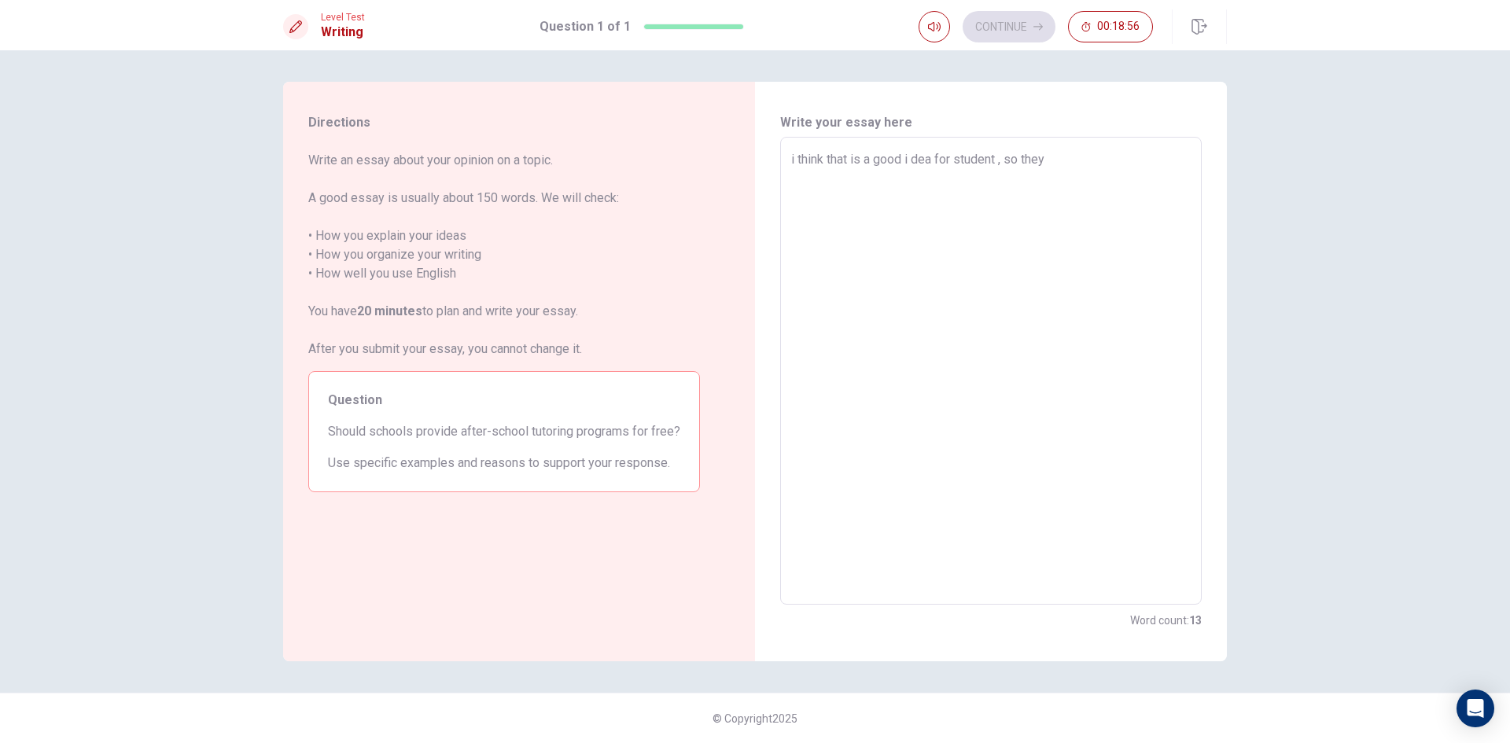
type textarea "i think that is a good i dea for student , so they c"
type textarea "x"
type textarea "i think that is a good i dea for student , so they ca"
type textarea "x"
type textarea "i think that is a good i dea for student , so they can"
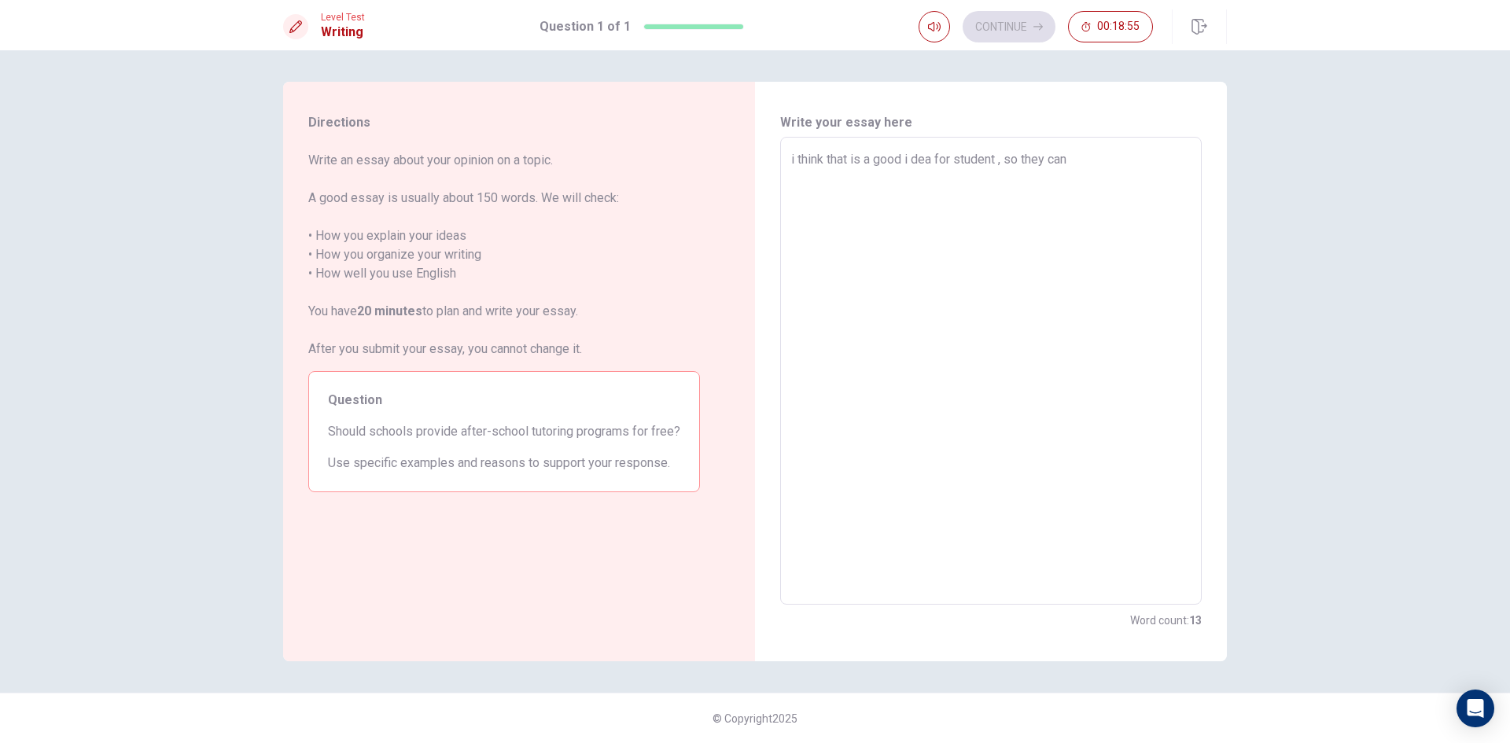
type textarea "x"
drag, startPoint x: 1001, startPoint y: 163, endPoint x: 988, endPoint y: 196, distance: 35.3
click at [997, 168] on textarea "i think that is a good i dea for student , so they can tutoring programs for fr…" at bounding box center [990, 371] width 399 height 442
click at [995, 164] on textarea "i think that is a good i dea for student , so they can tutoring programs for fr…" at bounding box center [990, 371] width 399 height 442
click at [999, 161] on textarea "i think that is a good i dea for student , so they can tutoring programs for fr…" at bounding box center [990, 371] width 399 height 442
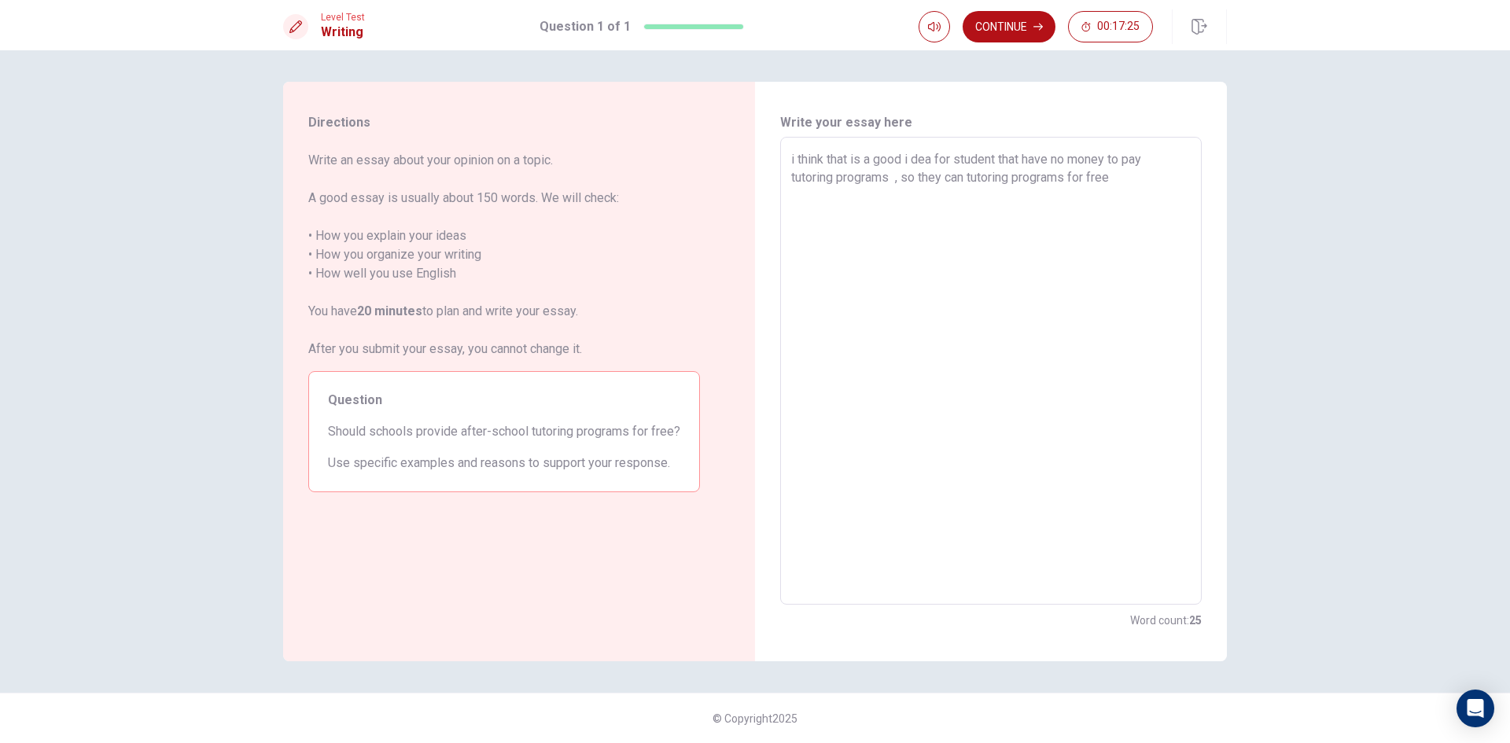
click at [966, 178] on textarea "i think that is a good i dea for student that have no money to pay tutoring pro…" at bounding box center [990, 371] width 399 height 442
click at [1151, 182] on textarea "i think that is a good i dea for student that have no money to pay tutoring pro…" at bounding box center [990, 371] width 399 height 442
click at [990, 178] on textarea "i think that is a good i dea for student that have no money to pay tutoring pro…" at bounding box center [990, 371] width 399 height 442
click at [985, 212] on textarea "i think that is a good i dea for student that have no money to pay tutoring pro…" at bounding box center [990, 371] width 399 height 442
drag, startPoint x: 1079, startPoint y: 196, endPoint x: 1418, endPoint y: 231, distance: 340.8
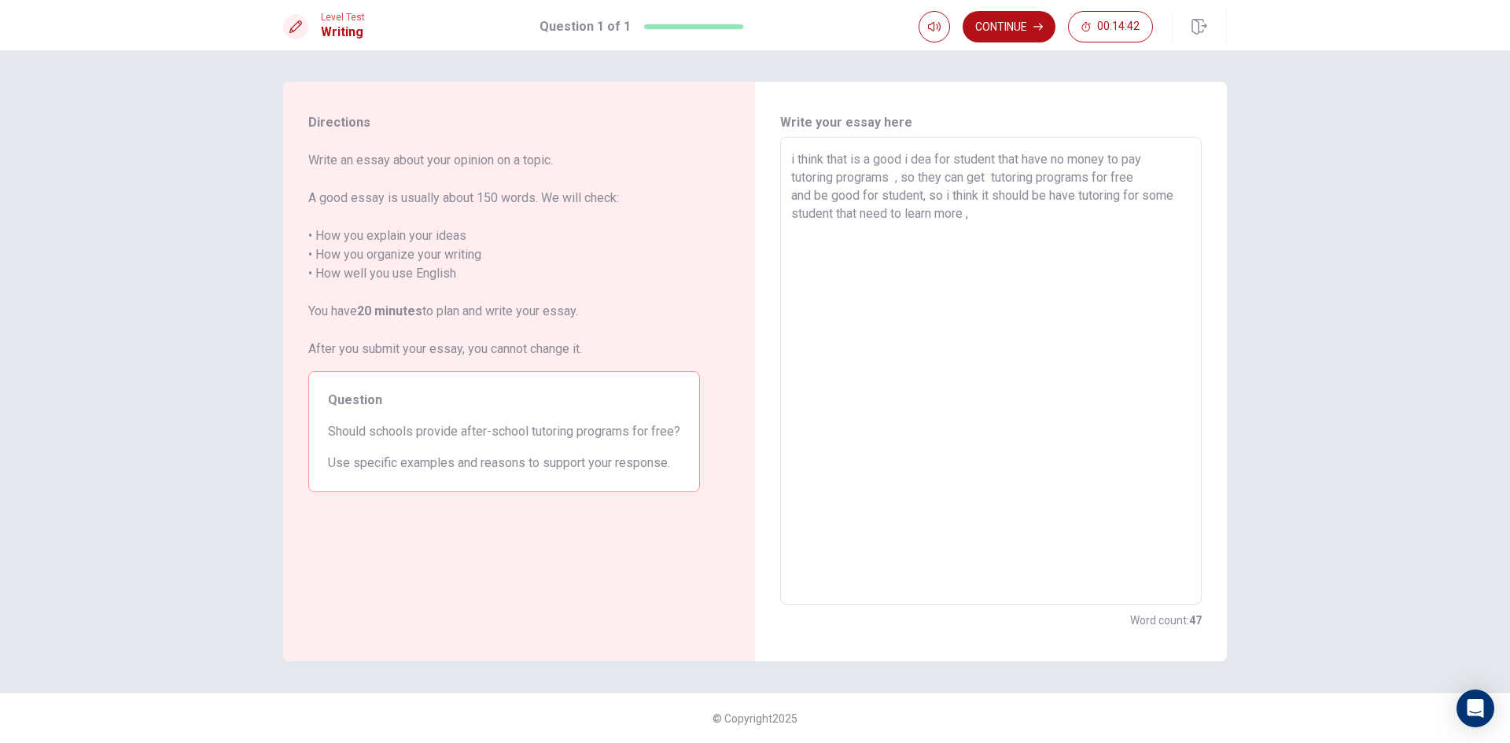
click at [1418, 231] on div "Directions Write an essay about your opinion on a topic. A good essay is usuall…" at bounding box center [755, 396] width 1510 height 693
drag, startPoint x: 1068, startPoint y: 229, endPoint x: 1092, endPoint y: 246, distance: 29.9
click at [1068, 231] on textarea "i think that is a good i dea for student that have no money to pay tutoring pro…" at bounding box center [990, 371] width 399 height 442
click at [1183, 241] on textarea "i think that is a good i dea for student that have no money to pay tutoring pro…" at bounding box center [990, 371] width 399 height 442
drag, startPoint x: 1073, startPoint y: 237, endPoint x: 1279, endPoint y: 345, distance: 233.2
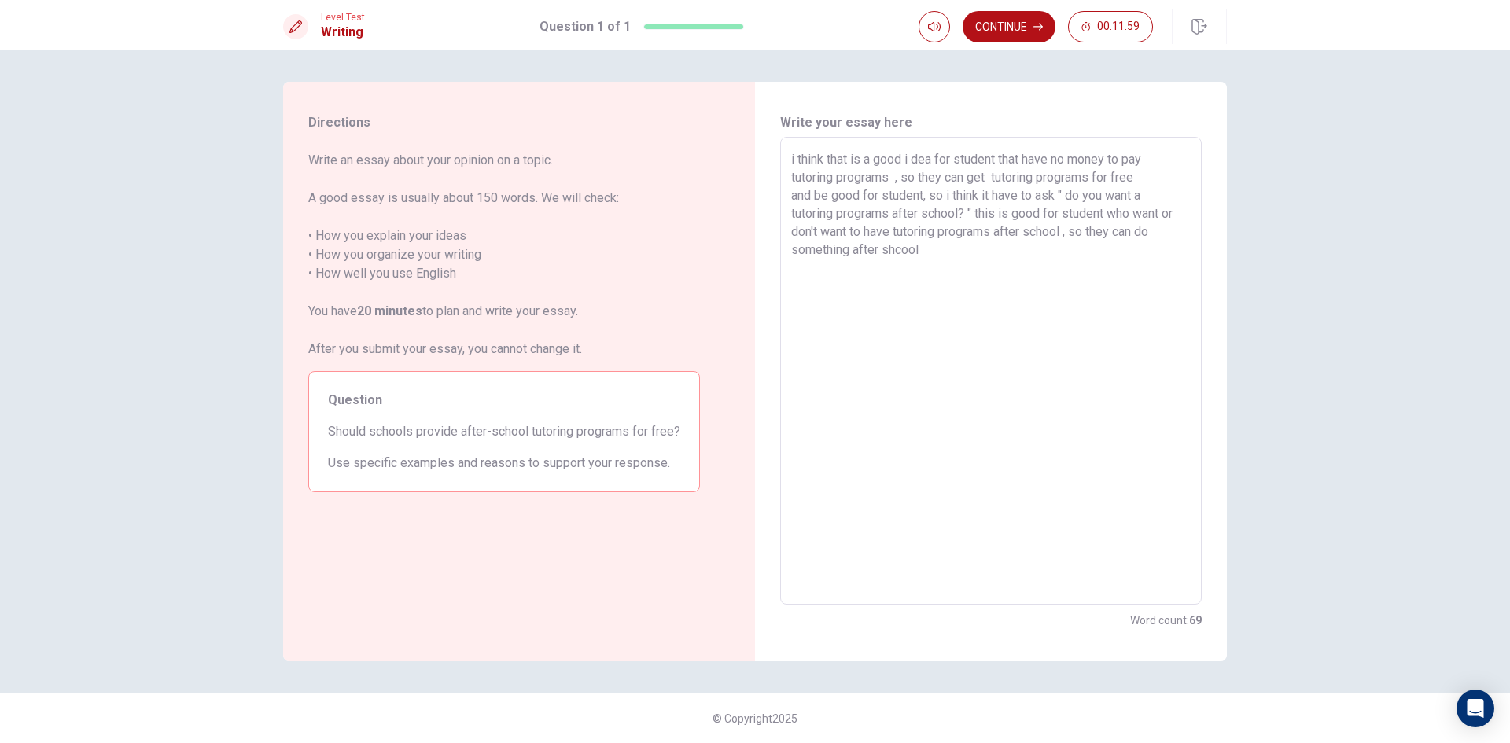
click at [1279, 345] on div "Directions Write an essay about your opinion on a topic. A good essay is usuall…" at bounding box center [755, 396] width 1510 height 693
click at [913, 160] on textarea "i think that is a good i dea for student that have no money to pay tutoring pro…" at bounding box center [990, 371] width 399 height 442
click at [1176, 240] on textarea "i think that is a good idea for student that have no money to pay tutoring prog…" at bounding box center [990, 371] width 399 height 442
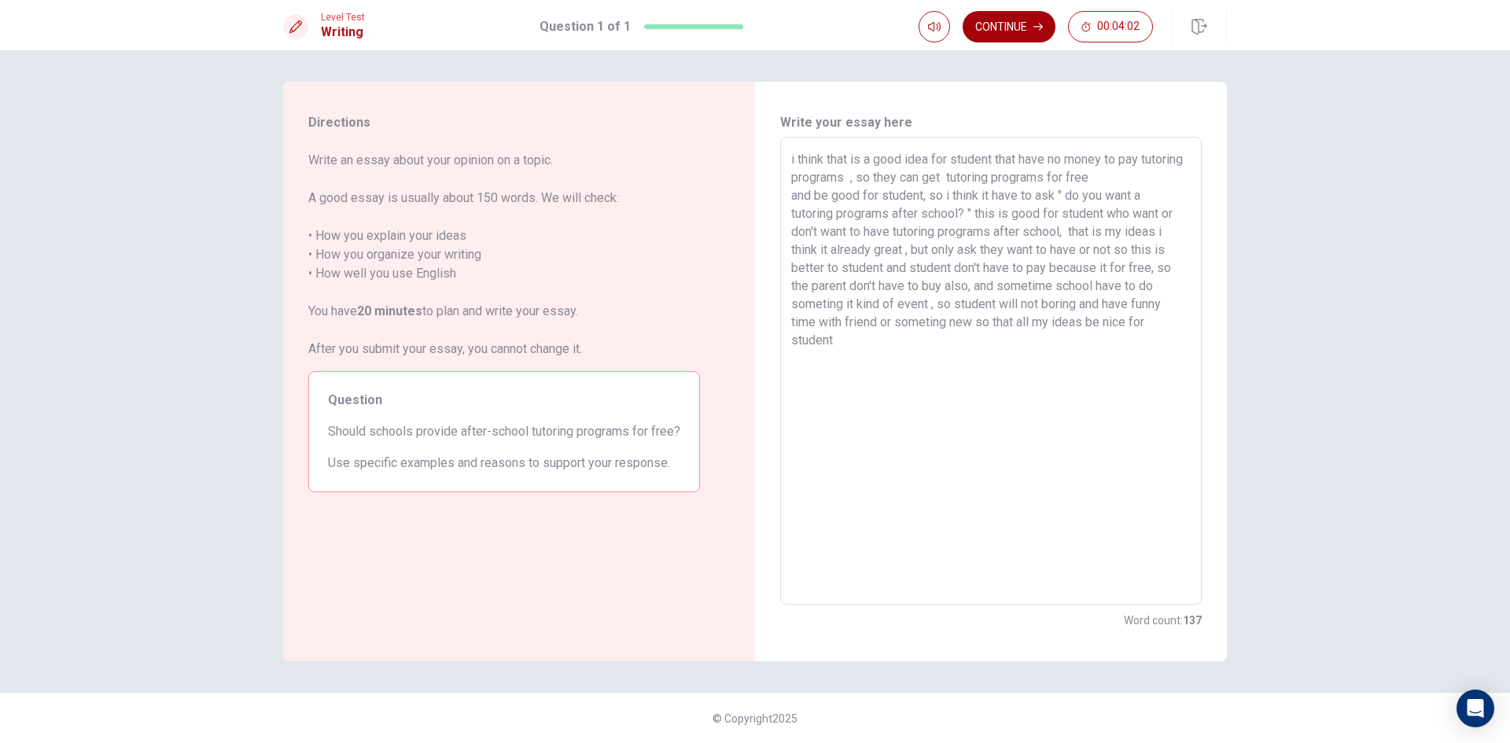
click at [999, 33] on button "Continue" at bounding box center [1008, 26] width 93 height 31
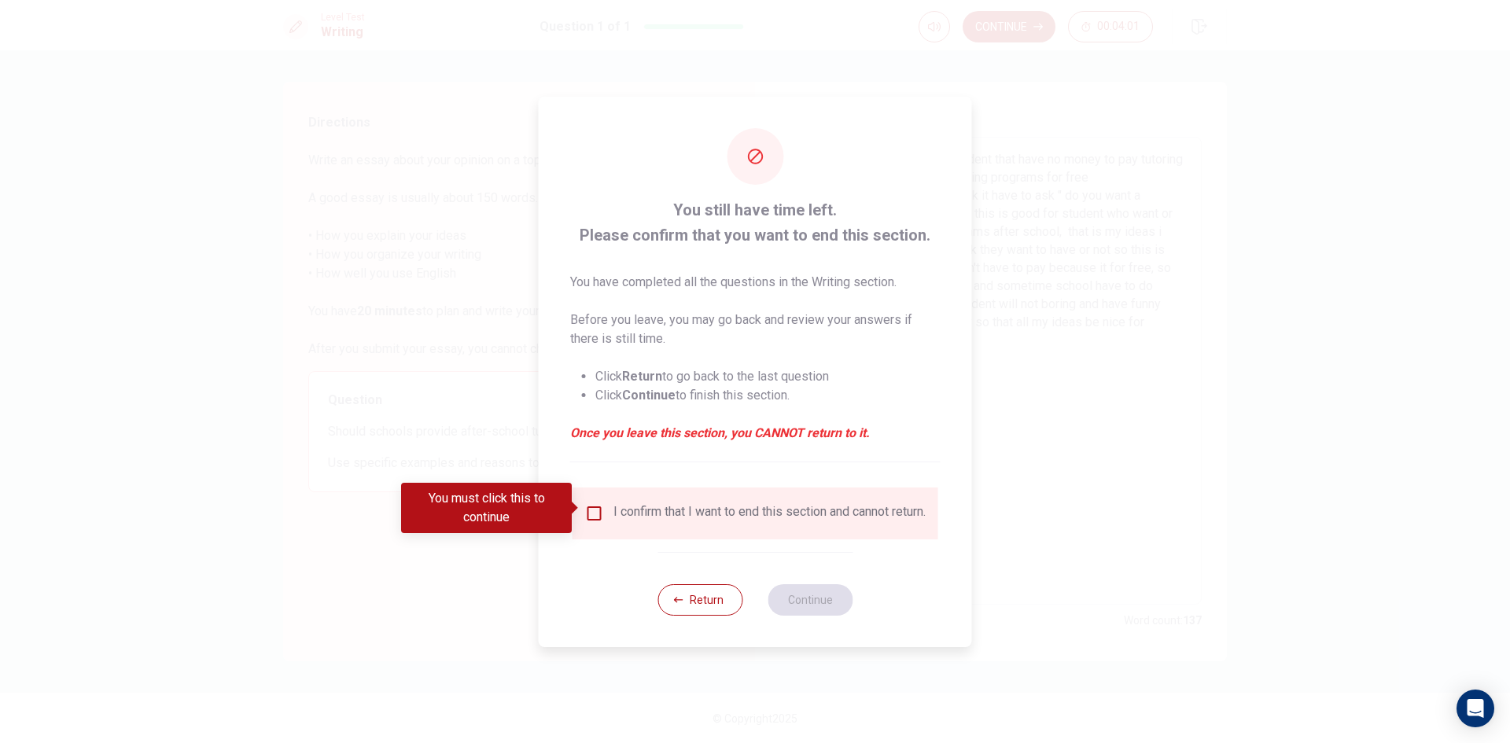
click at [591, 504] on input "You must click this to continue" at bounding box center [594, 513] width 19 height 19
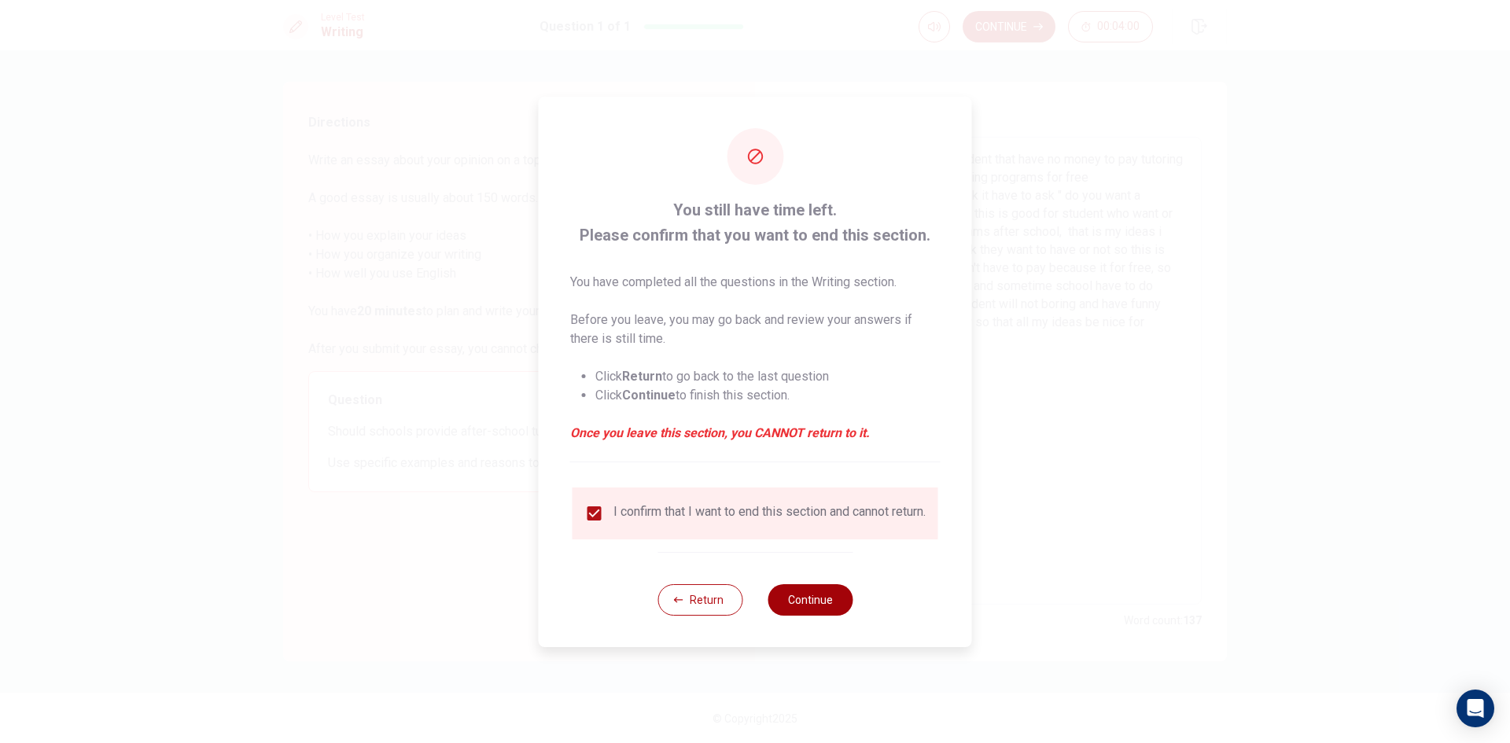
click at [836, 608] on button "Continue" at bounding box center [809, 599] width 85 height 31
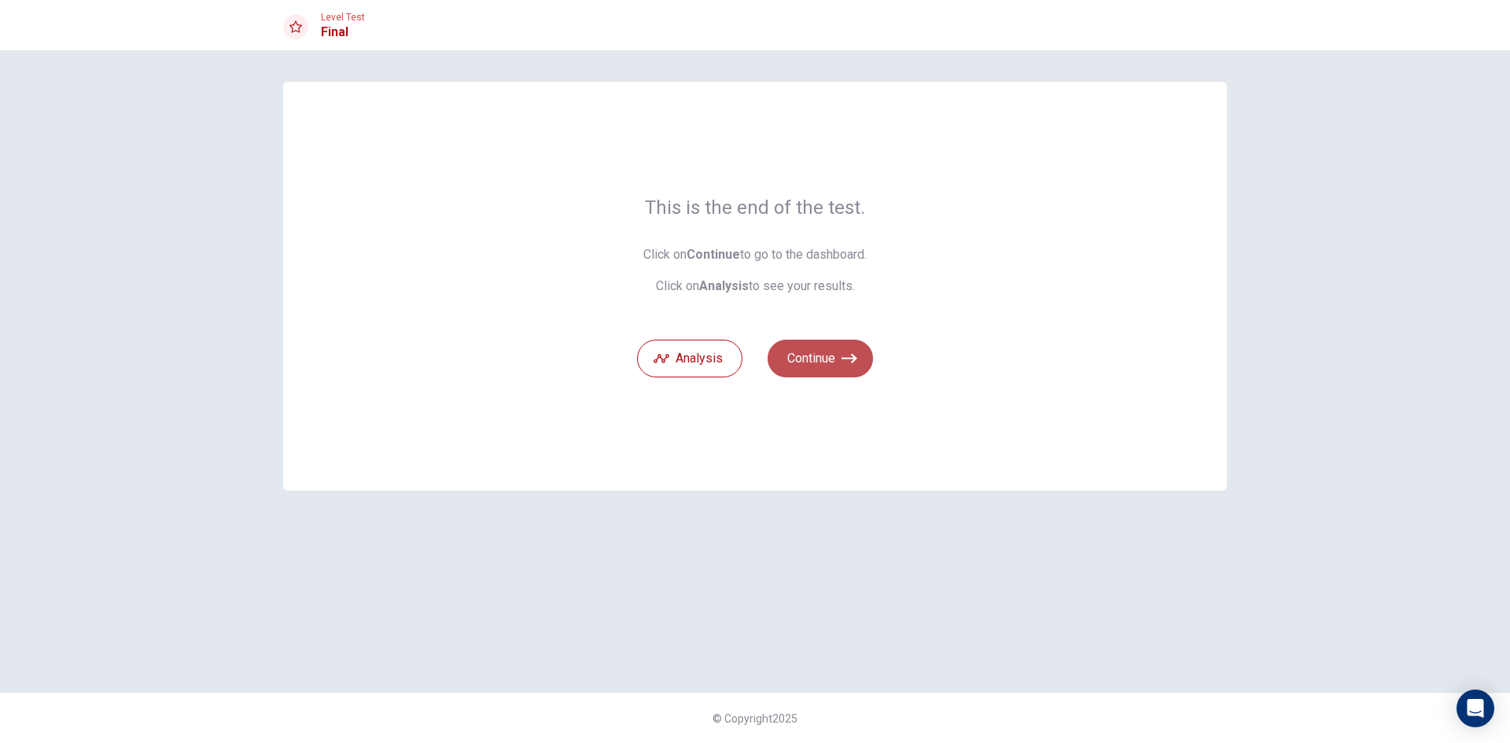
click at [855, 358] on icon "button" at bounding box center [849, 358] width 16 height 9
